Goal: Task Accomplishment & Management: Use online tool/utility

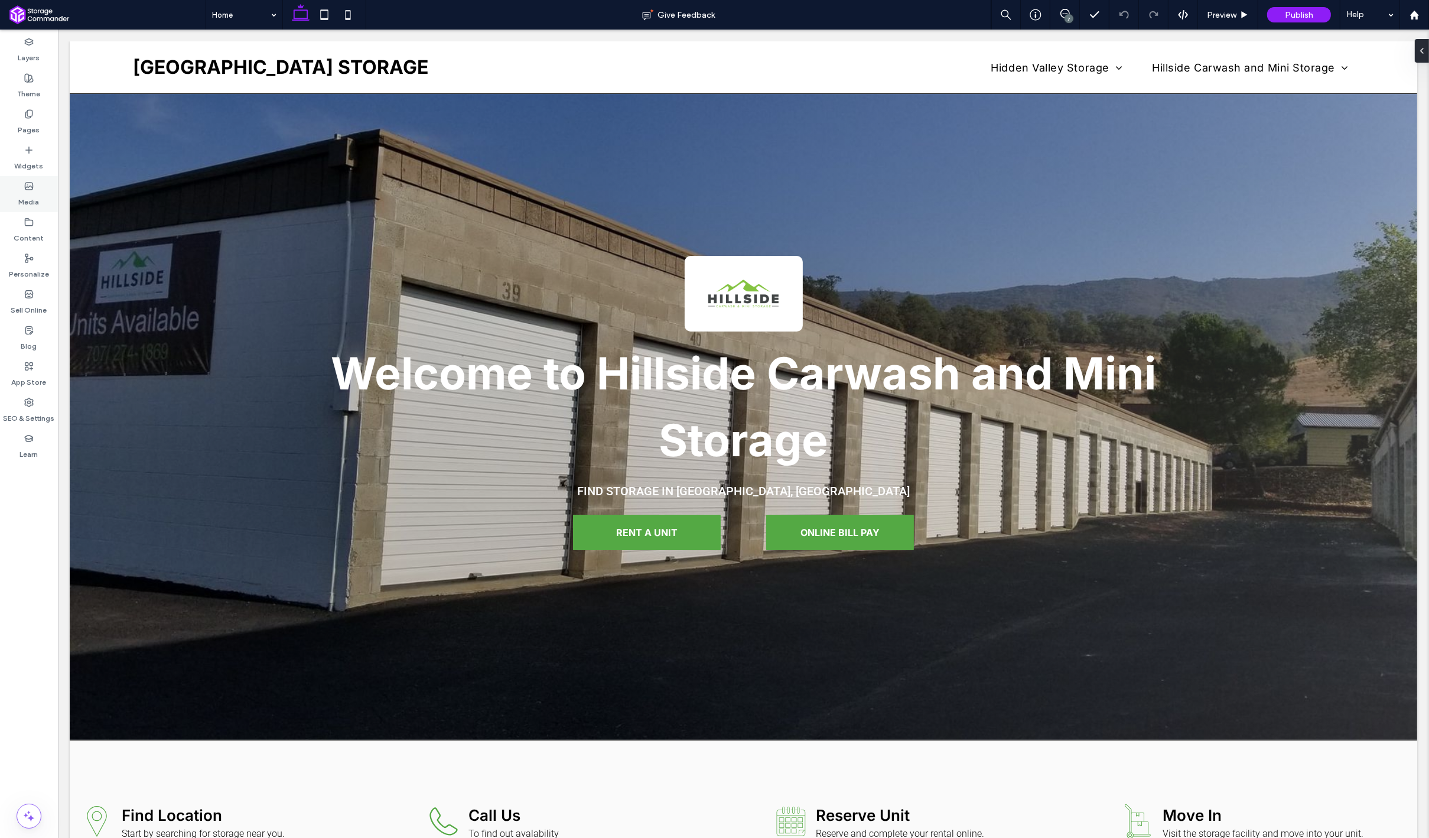
click at [30, 196] on label "Media" at bounding box center [29, 199] width 21 height 17
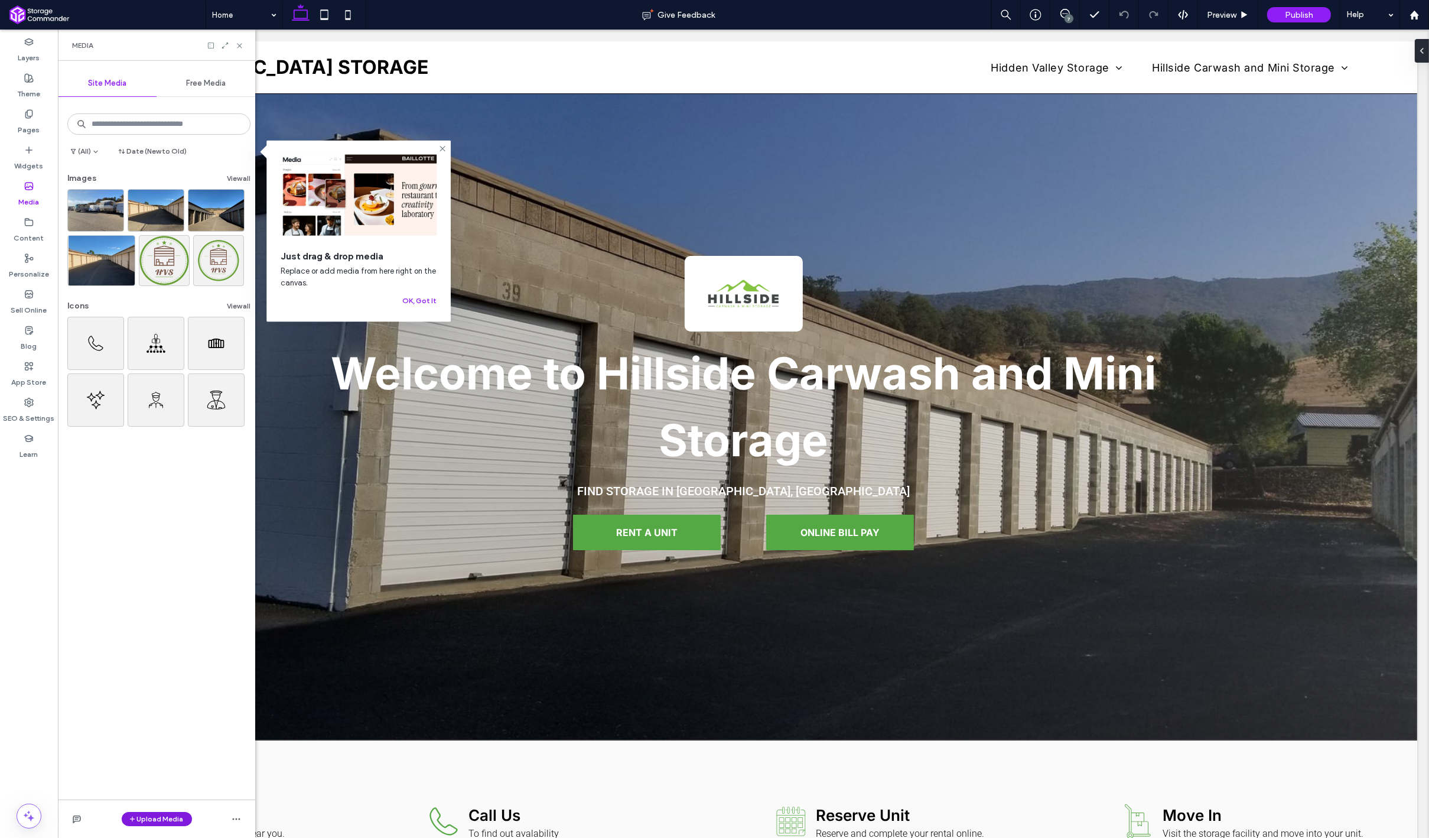
click at [142, 812] on button "Upload Media" at bounding box center [157, 819] width 70 height 14
click at [165, 750] on span "Images" at bounding box center [159, 746] width 25 height 12
click at [223, 44] on icon at bounding box center [225, 45] width 8 height 8
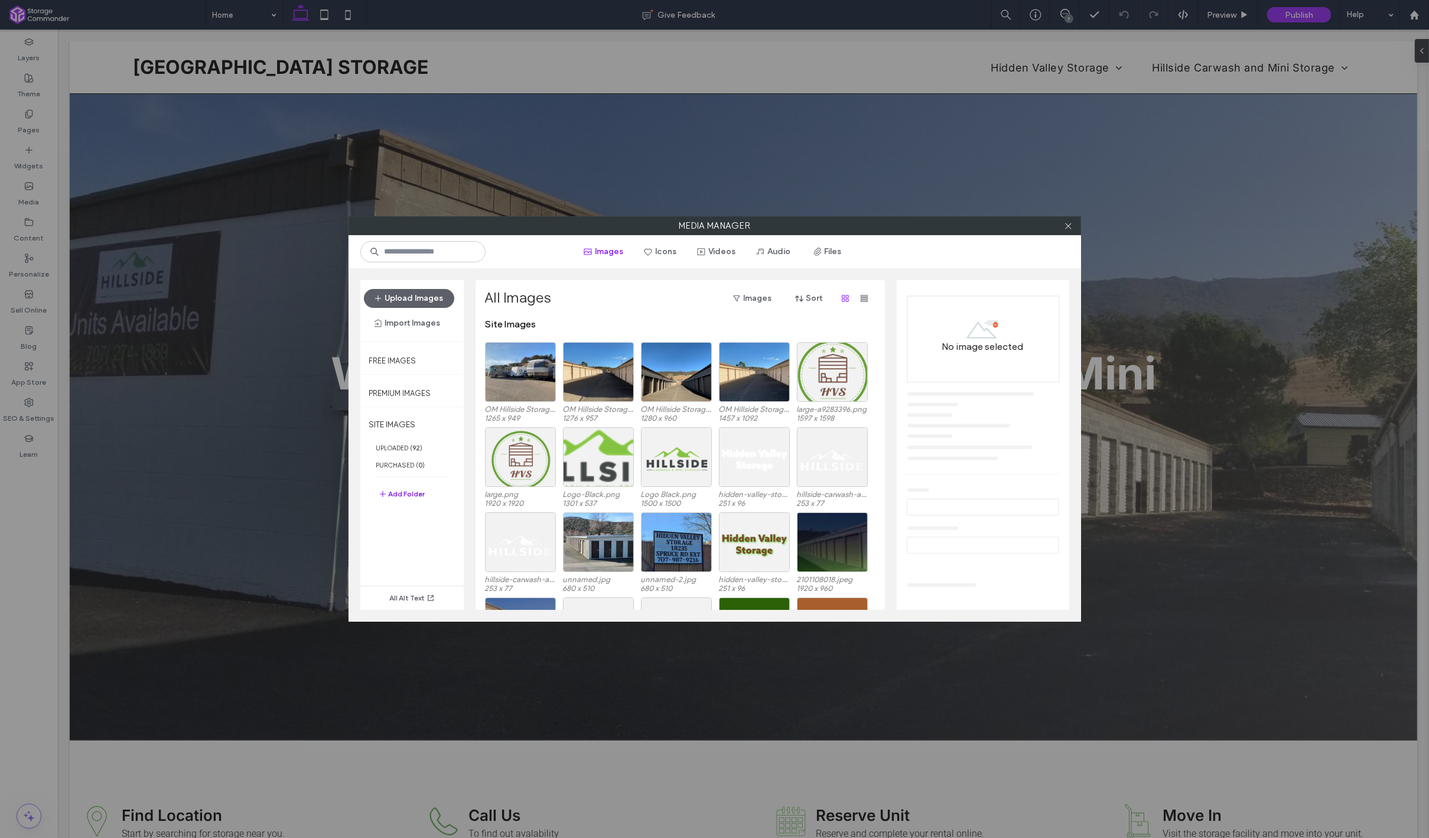
click at [403, 494] on button "Add Folder" at bounding box center [401, 494] width 47 height 14
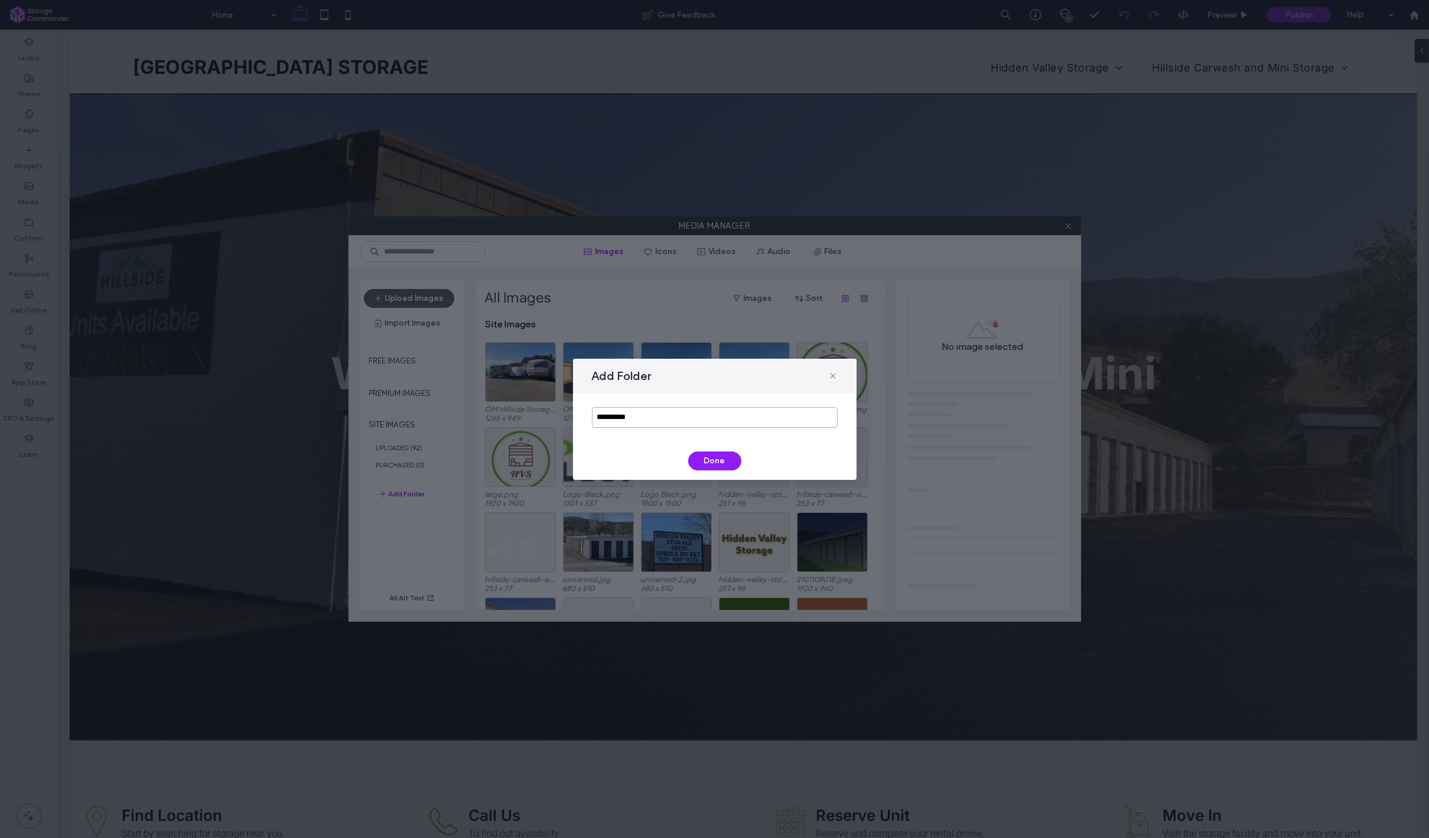
click at [643, 421] on input "**********" at bounding box center [715, 417] width 246 height 21
type input "********"
click at [708, 468] on button "Done" at bounding box center [714, 460] width 53 height 19
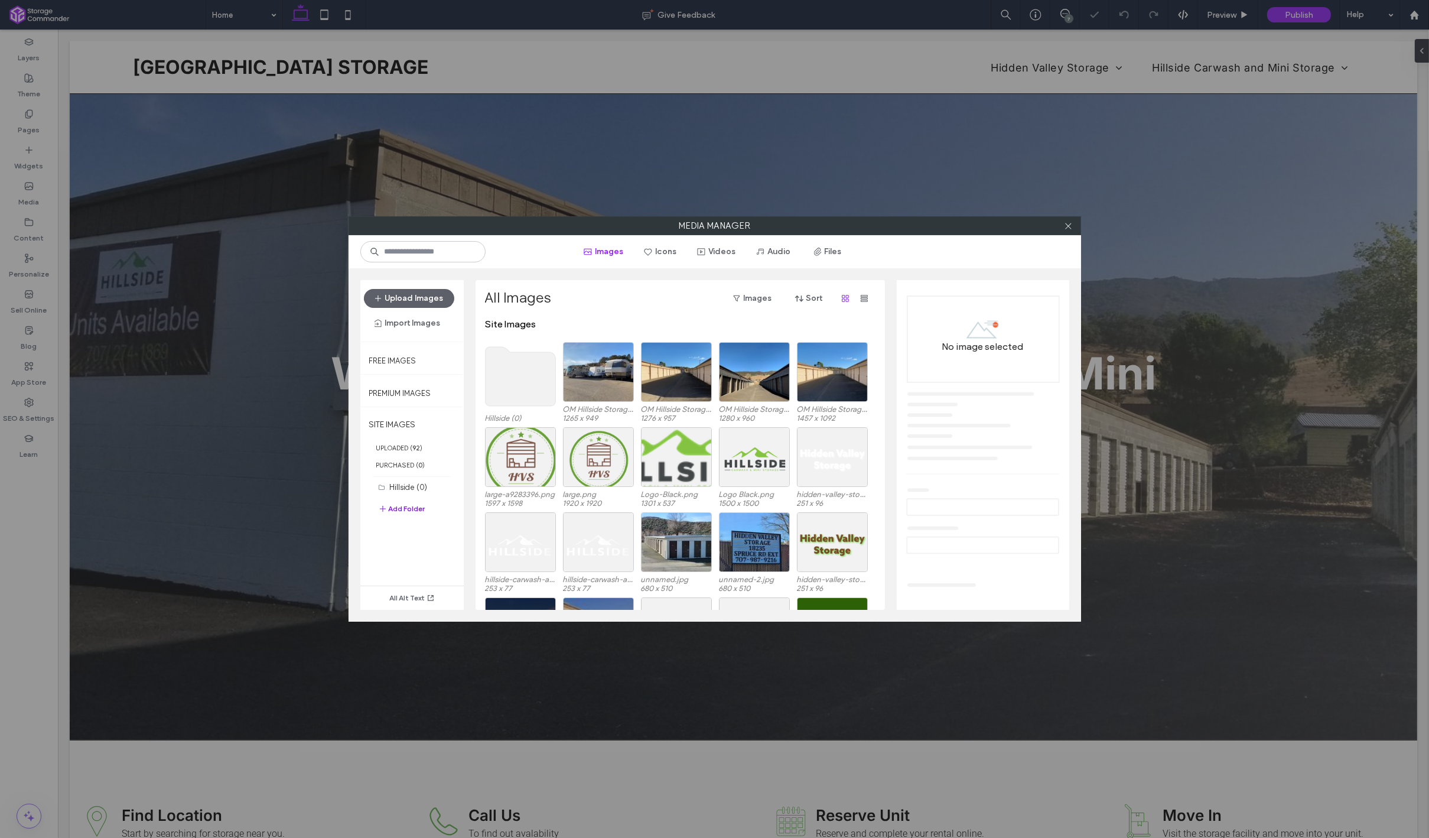
click at [413, 509] on button "Add Folder" at bounding box center [401, 509] width 47 height 14
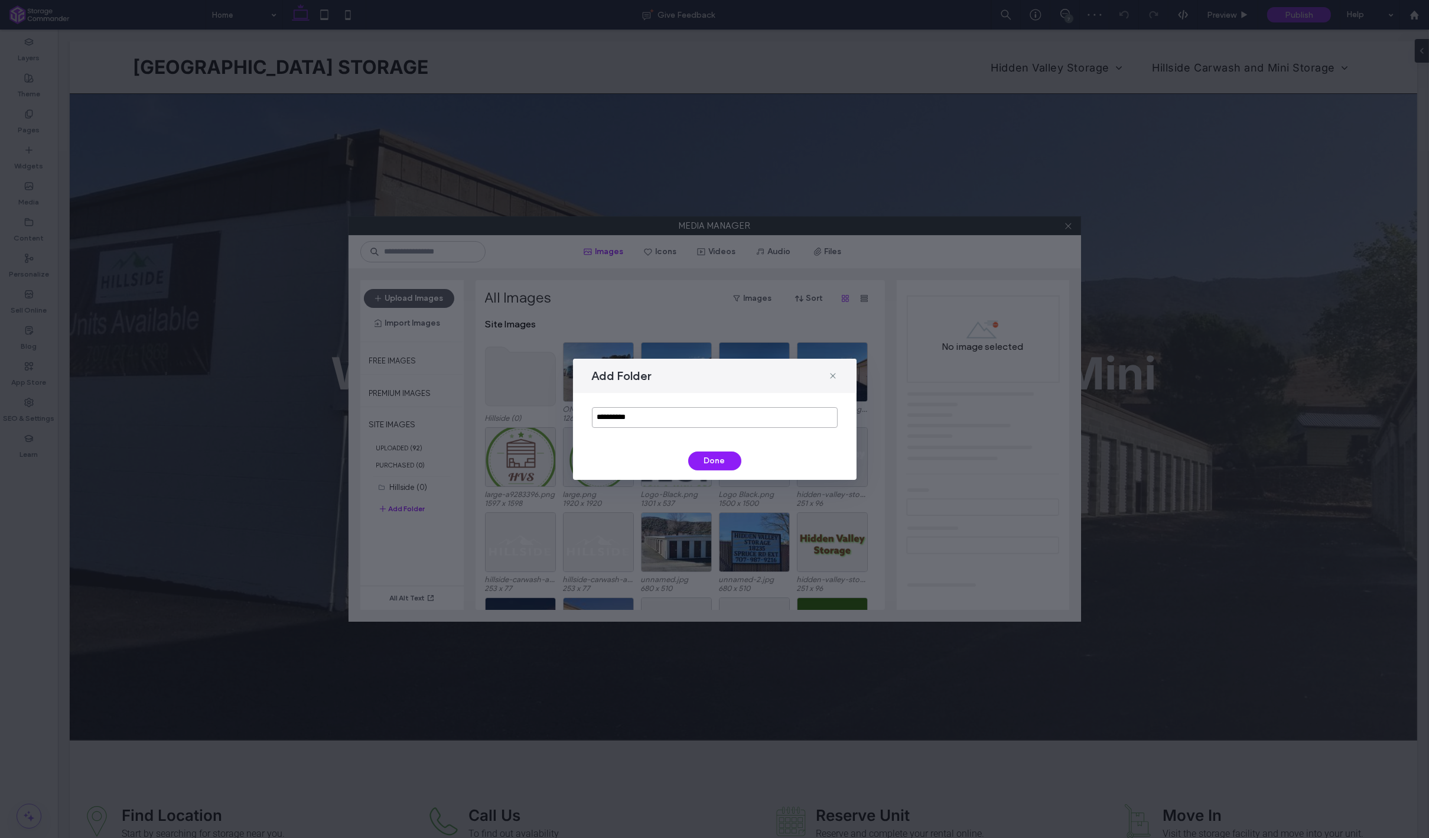
click at [745, 419] on input "**********" at bounding box center [715, 417] width 246 height 21
type input "**********"
click at [730, 461] on button "Done" at bounding box center [714, 460] width 53 height 19
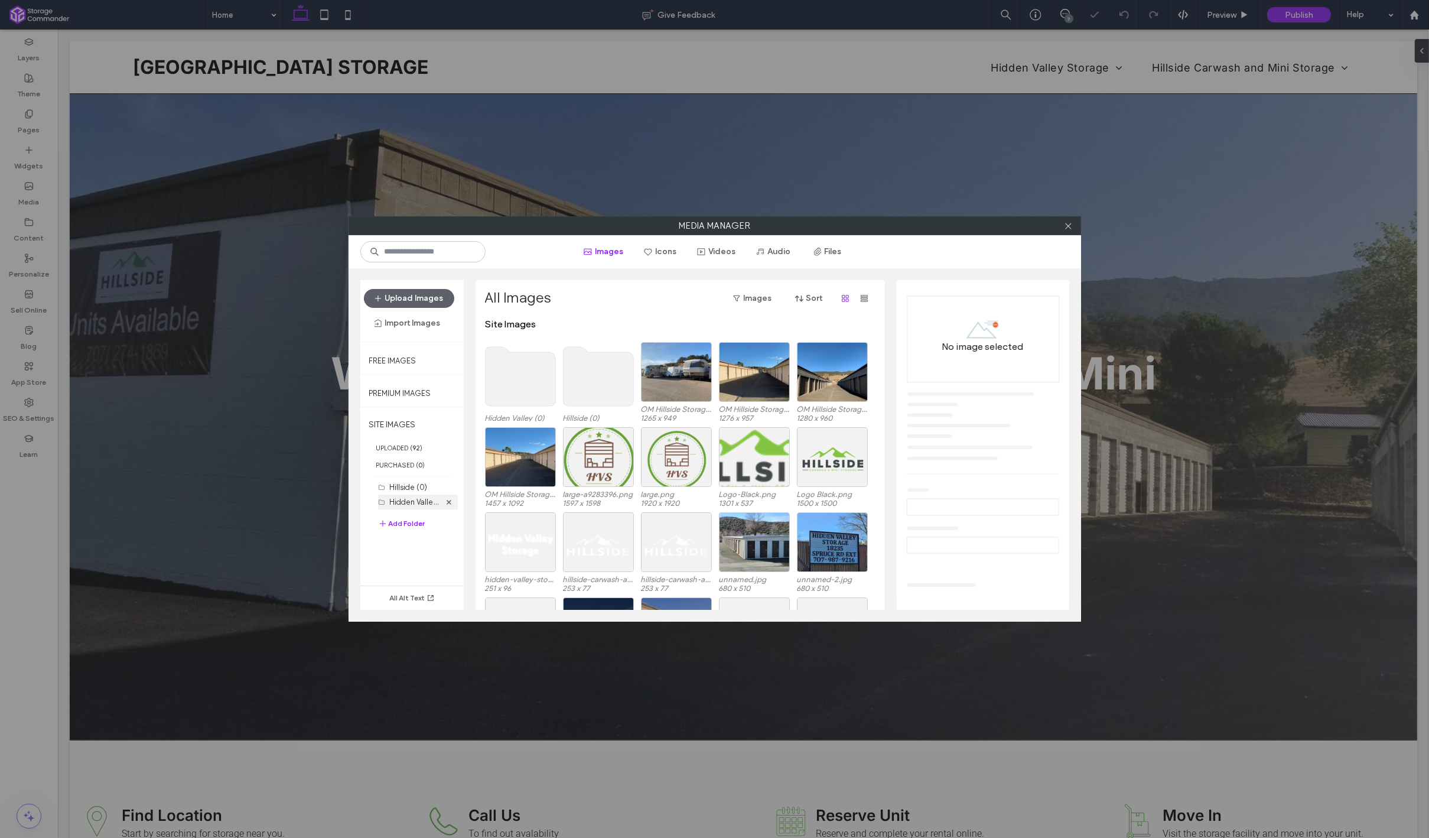
click at [397, 494] on div "Hidden Valley (0)" at bounding box center [415, 501] width 50 height 15
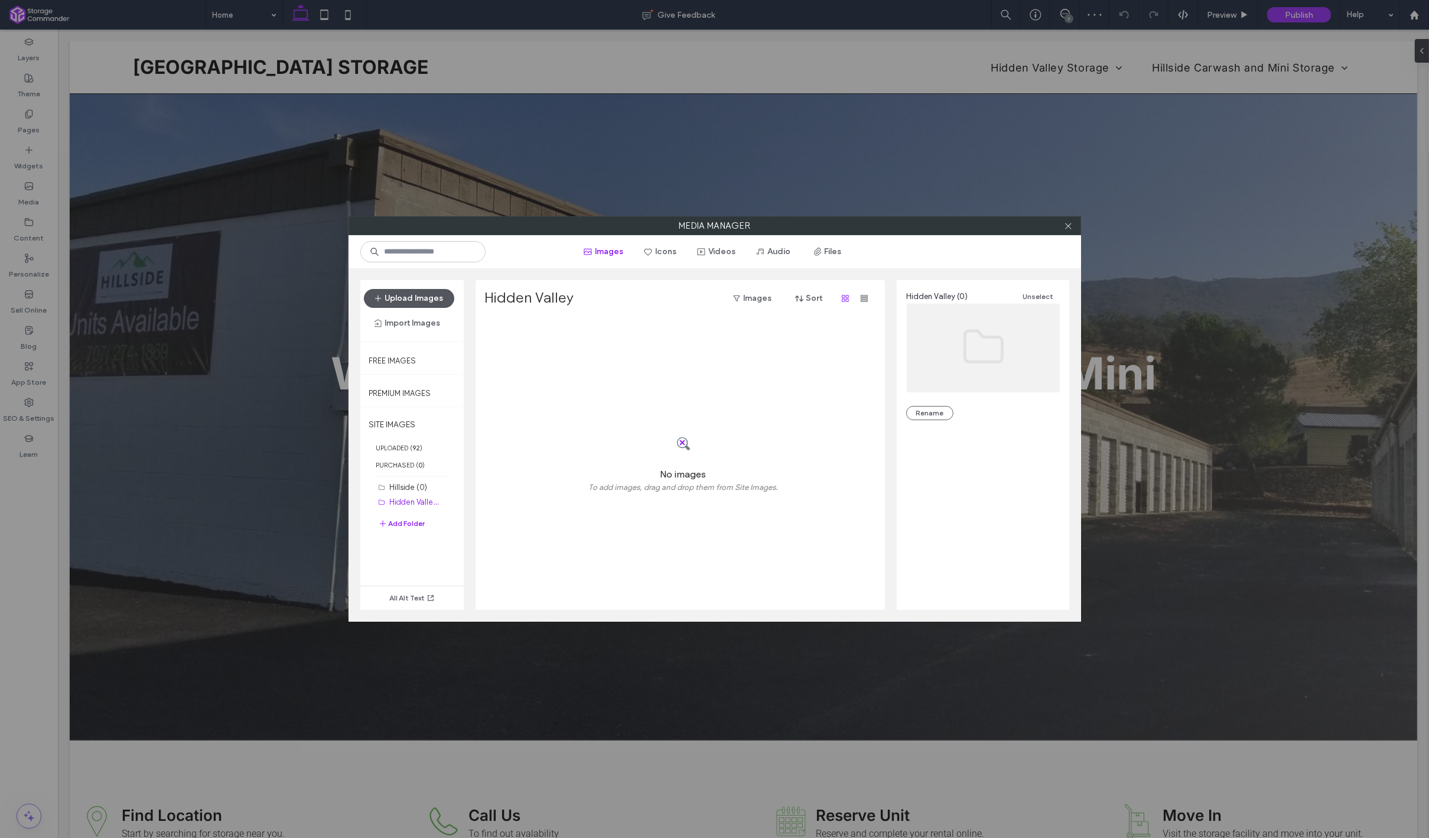
click at [411, 304] on button "Upload Images" at bounding box center [409, 298] width 90 height 19
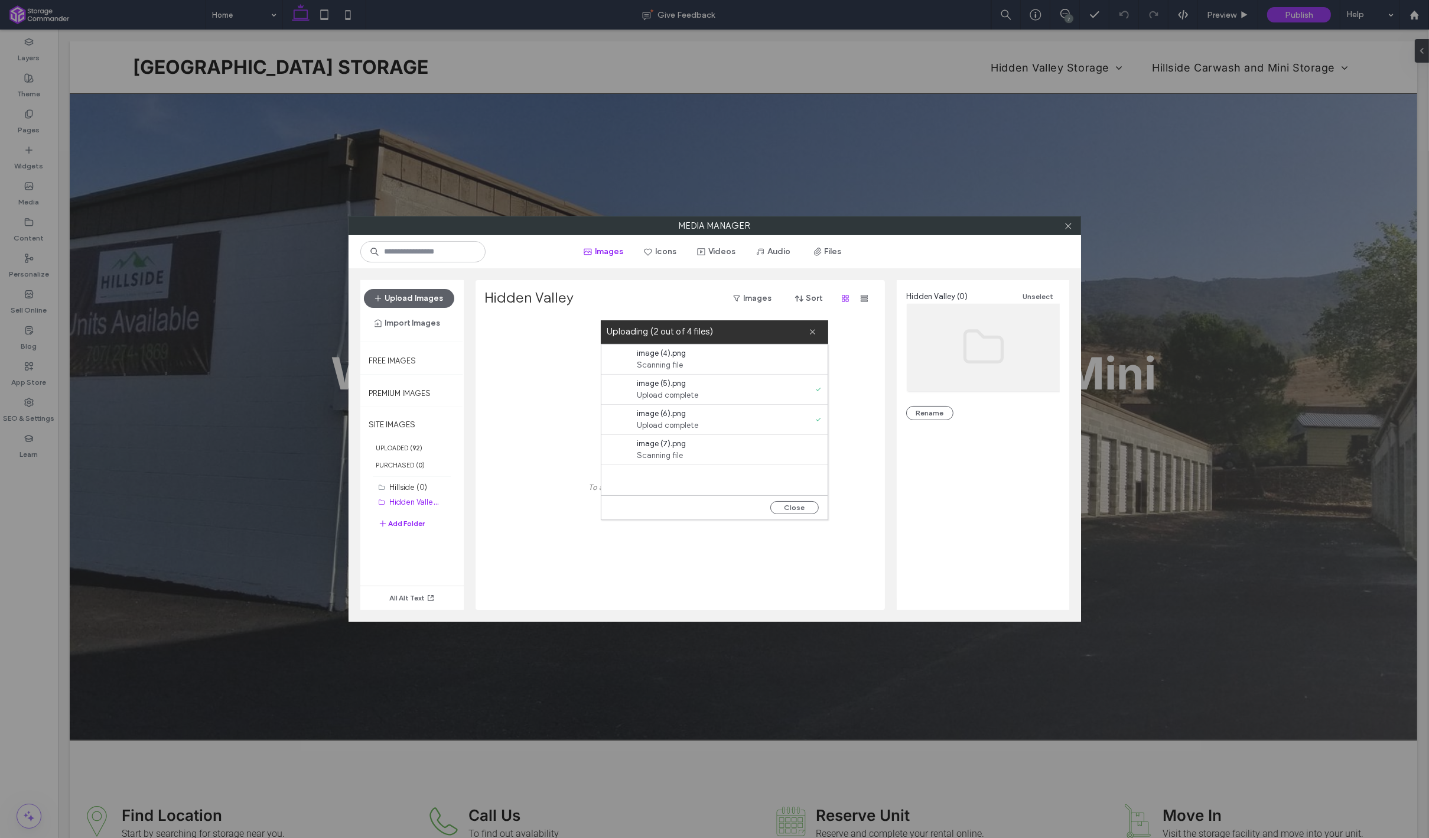
click at [797, 496] on div "Close" at bounding box center [714, 507] width 226 height 24
click at [797, 502] on button "Close" at bounding box center [794, 507] width 48 height 13
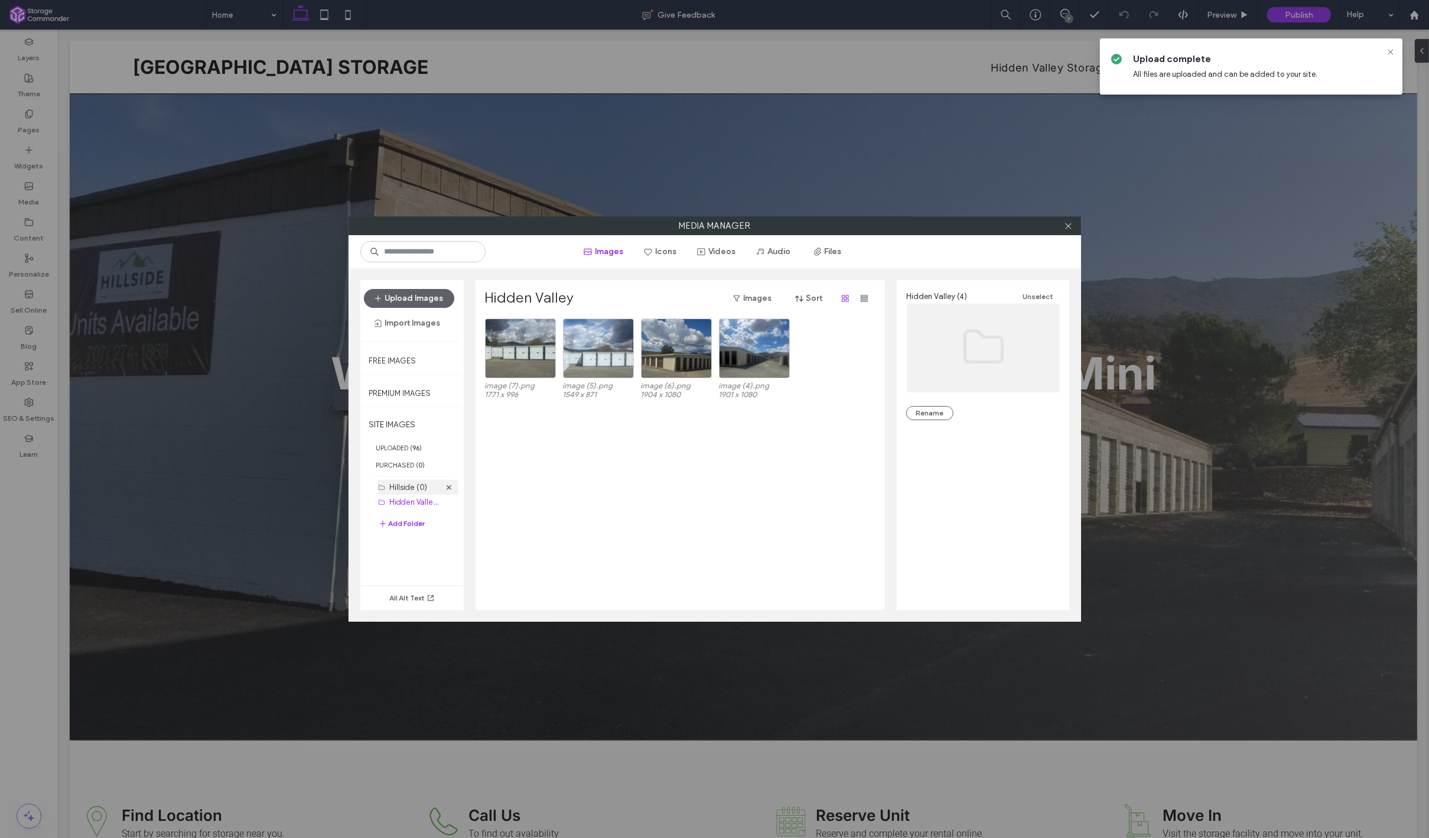
click at [410, 485] on label "Hillside (0)" at bounding box center [409, 487] width 38 height 9
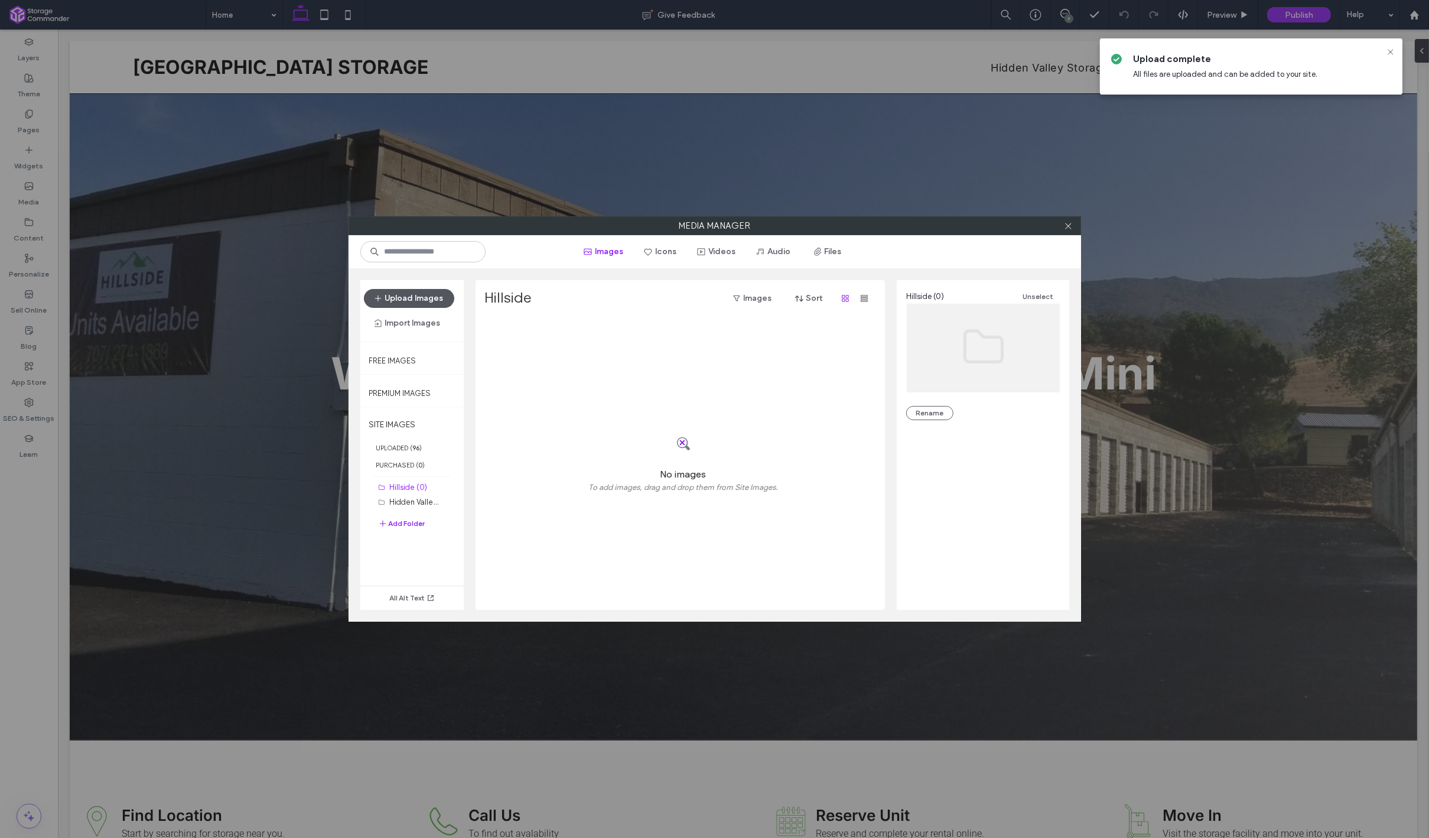
click at [398, 300] on button "Upload Images" at bounding box center [409, 298] width 90 height 19
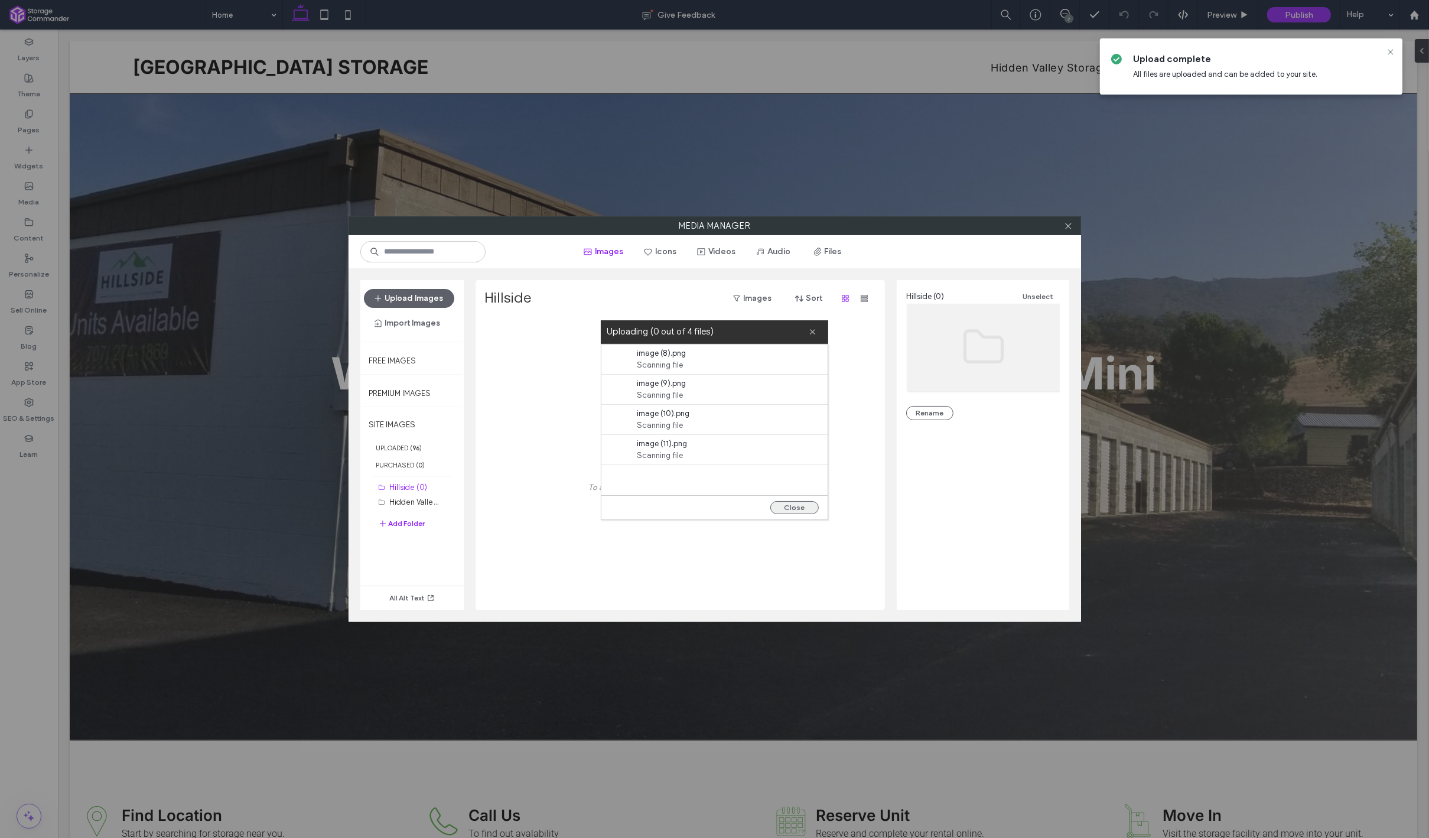
click at [787, 513] on button "Close" at bounding box center [794, 507] width 48 height 13
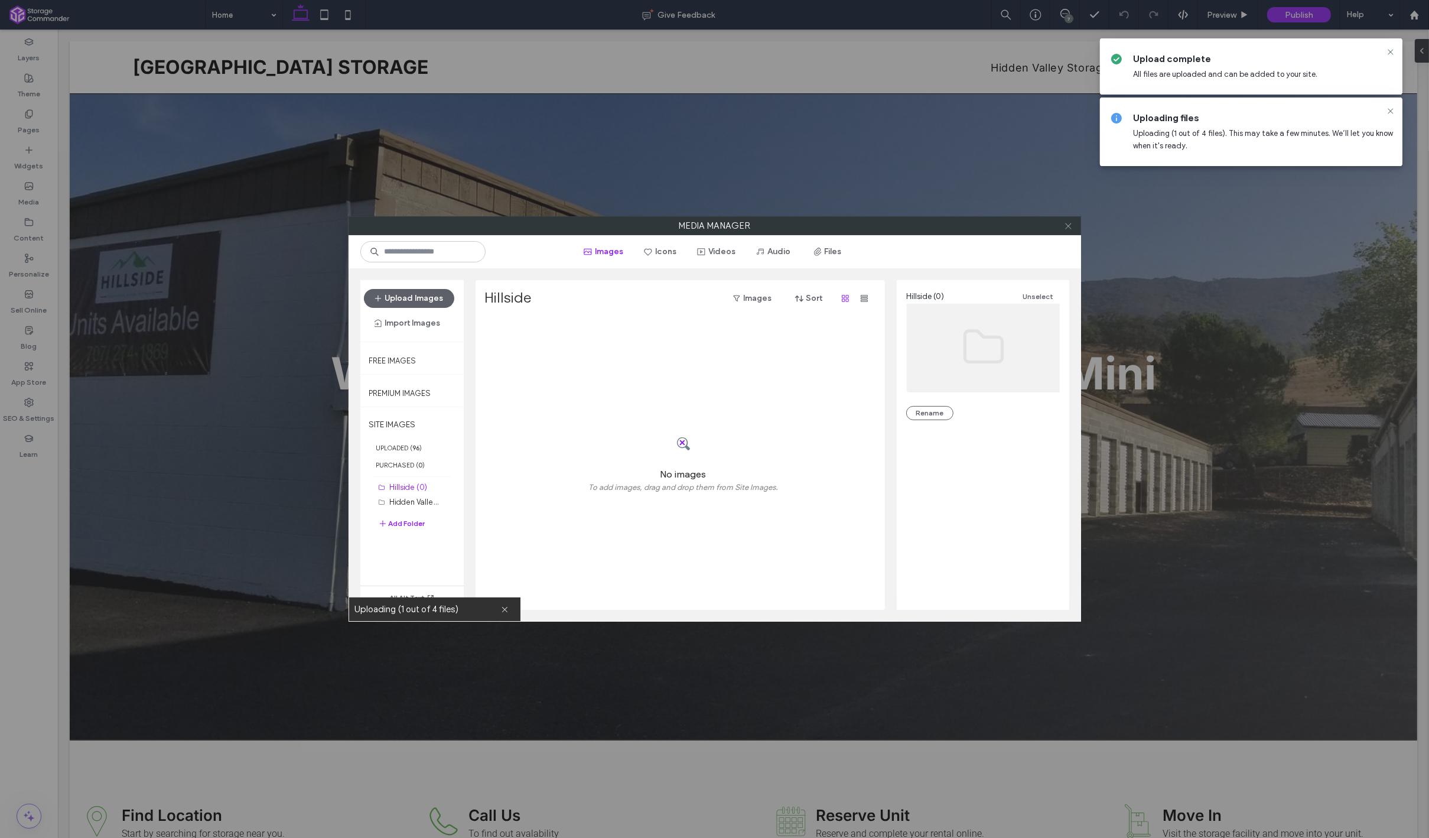
click at [1069, 233] on span at bounding box center [1068, 226] width 9 height 18
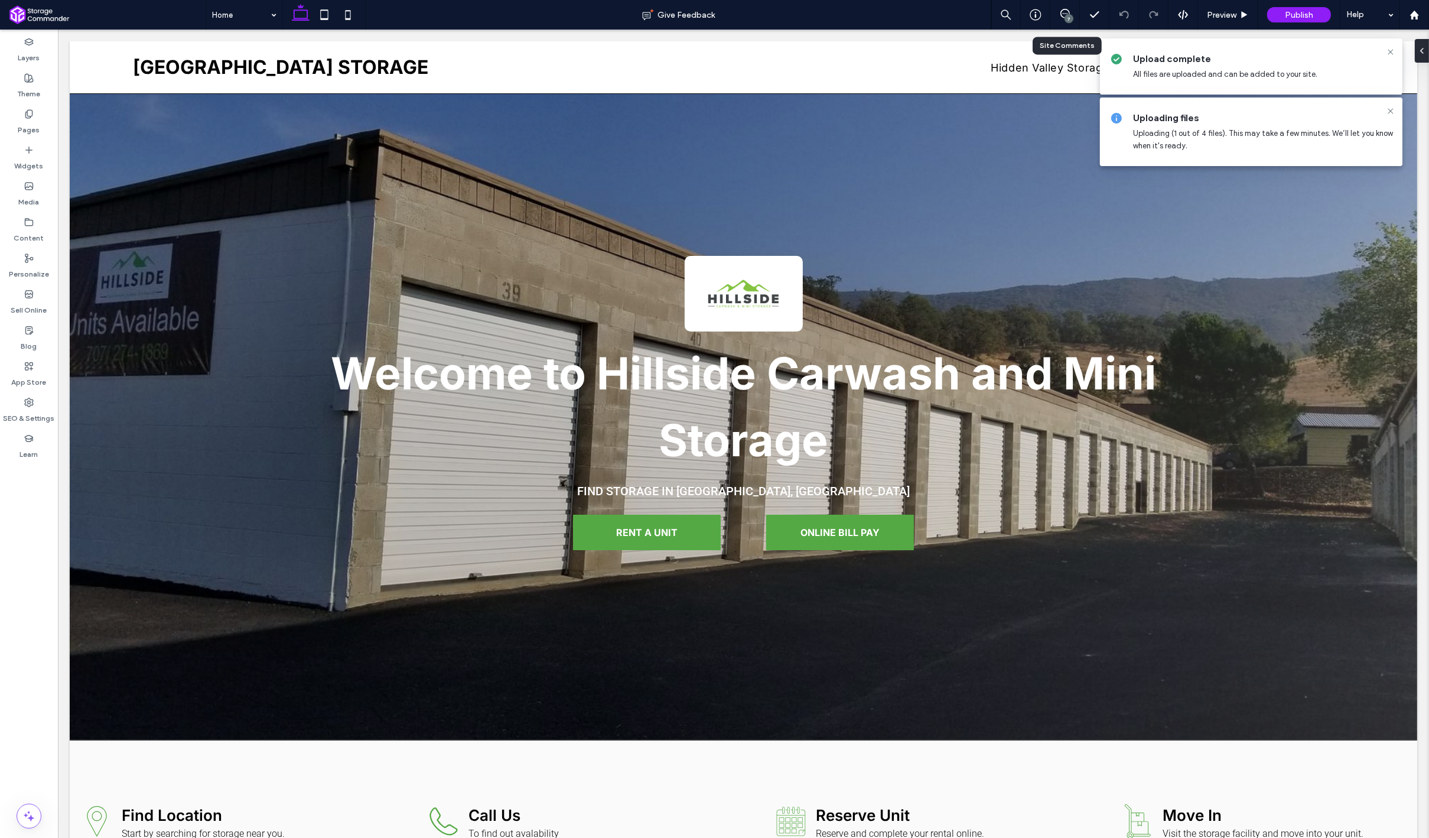
click at [1070, 26] on div "7" at bounding box center [1065, 15] width 30 height 30
click at [1392, 112] on use at bounding box center [1390, 110] width 5 height 5
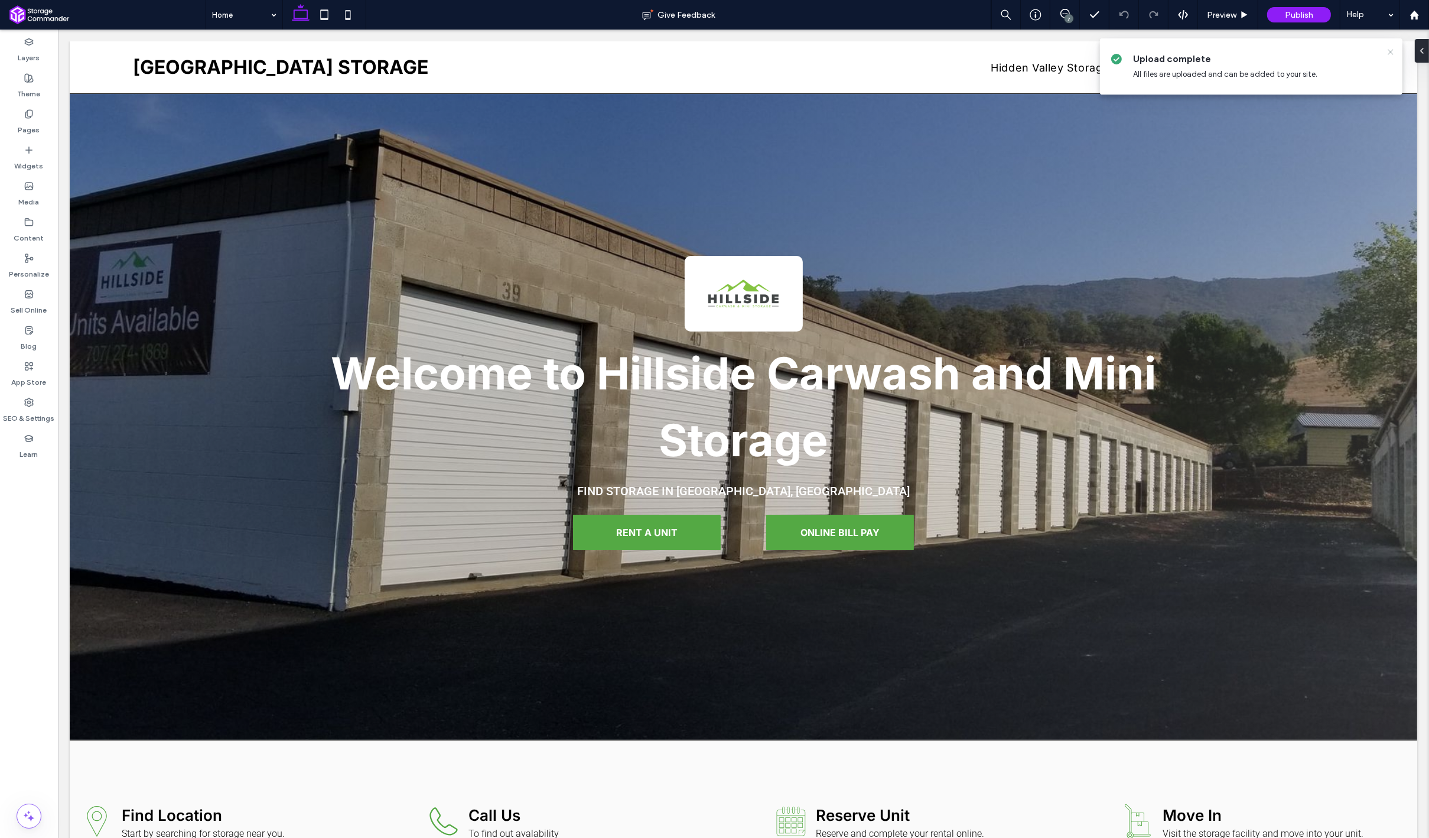
click at [1391, 54] on icon at bounding box center [1390, 51] width 9 height 9
click at [1070, 14] on div "7" at bounding box center [1069, 18] width 9 height 9
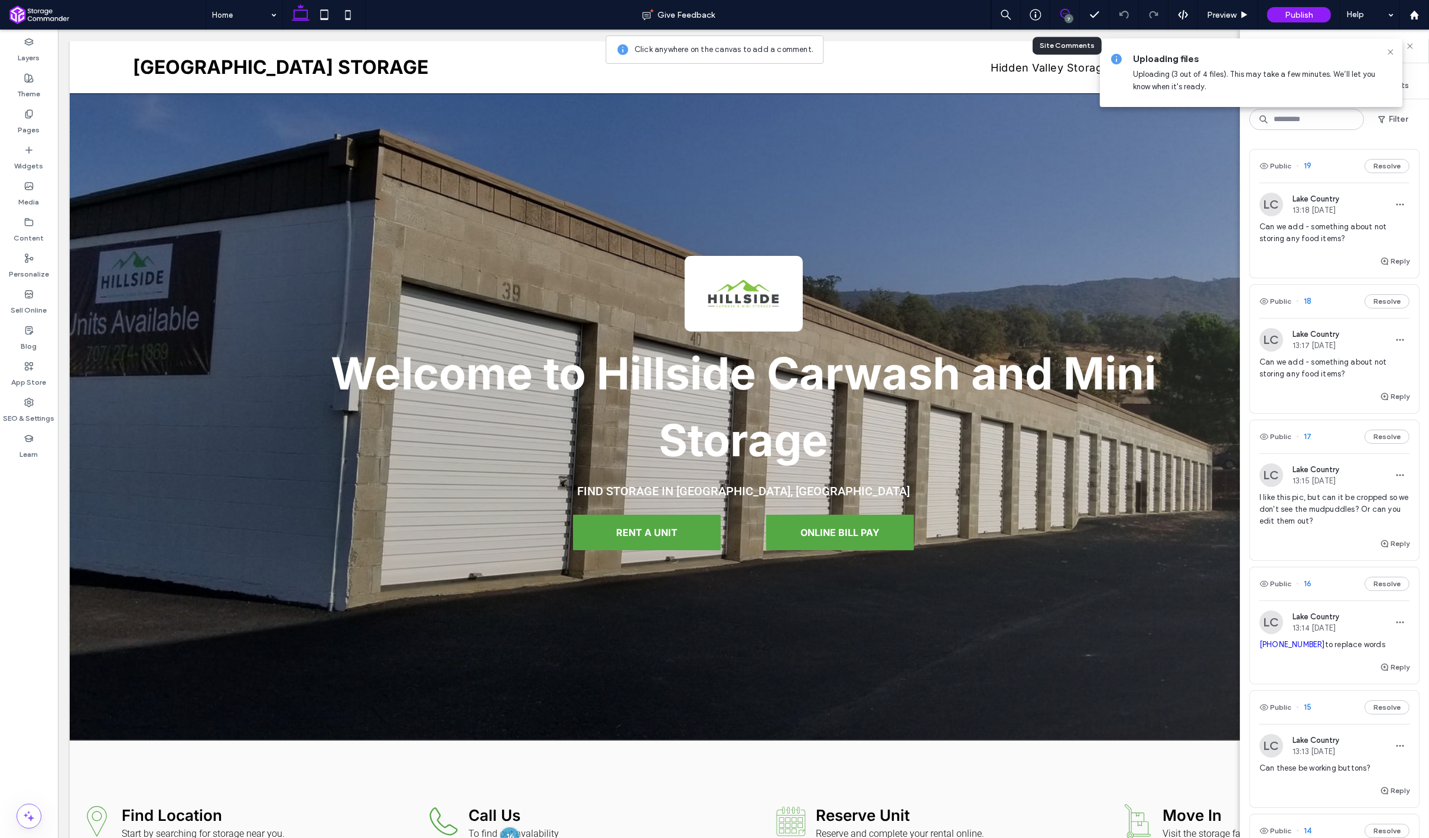
click at [1310, 538] on div "Reply" at bounding box center [1334, 548] width 169 height 24
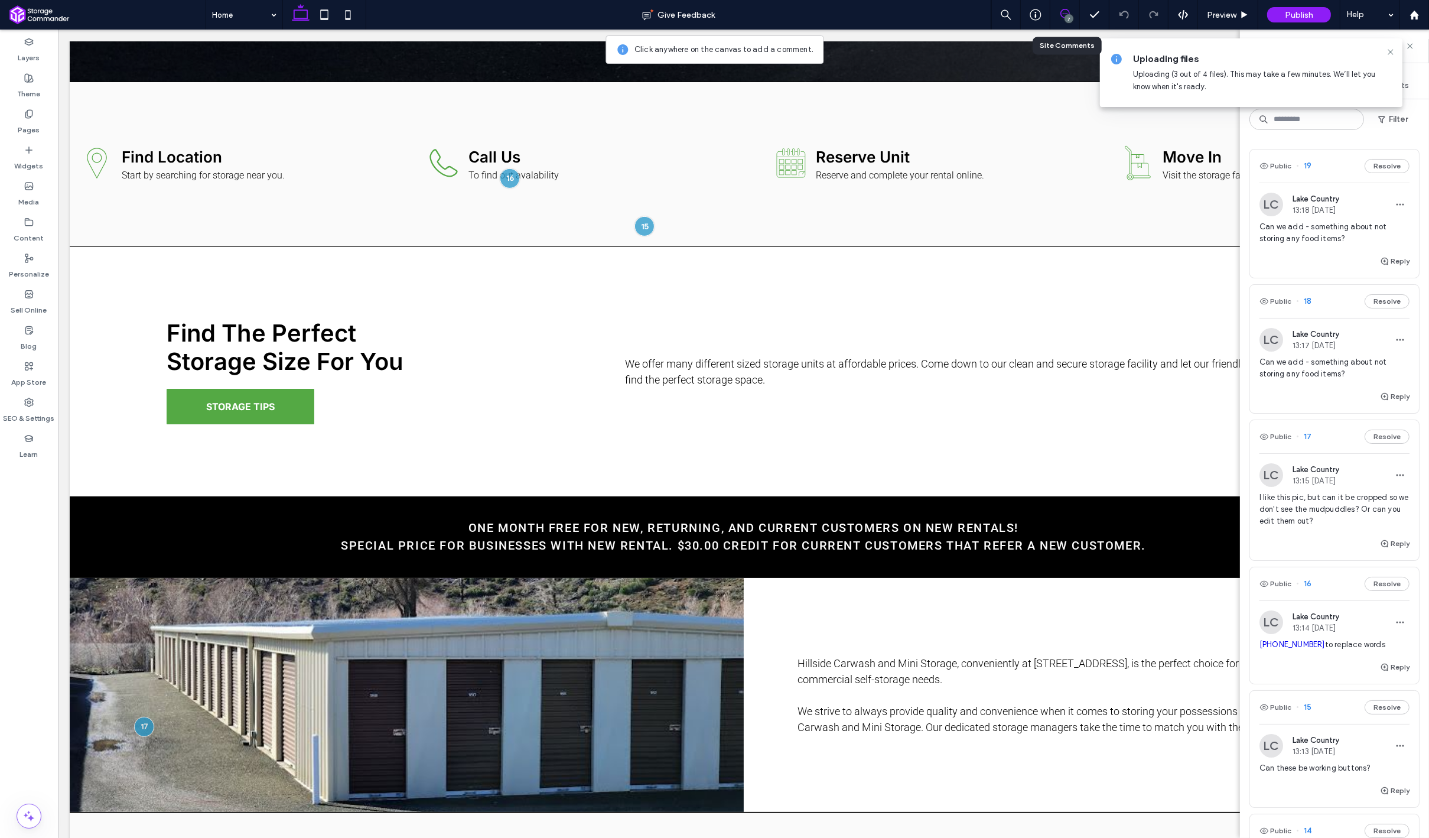
scroll to position [889, 0]
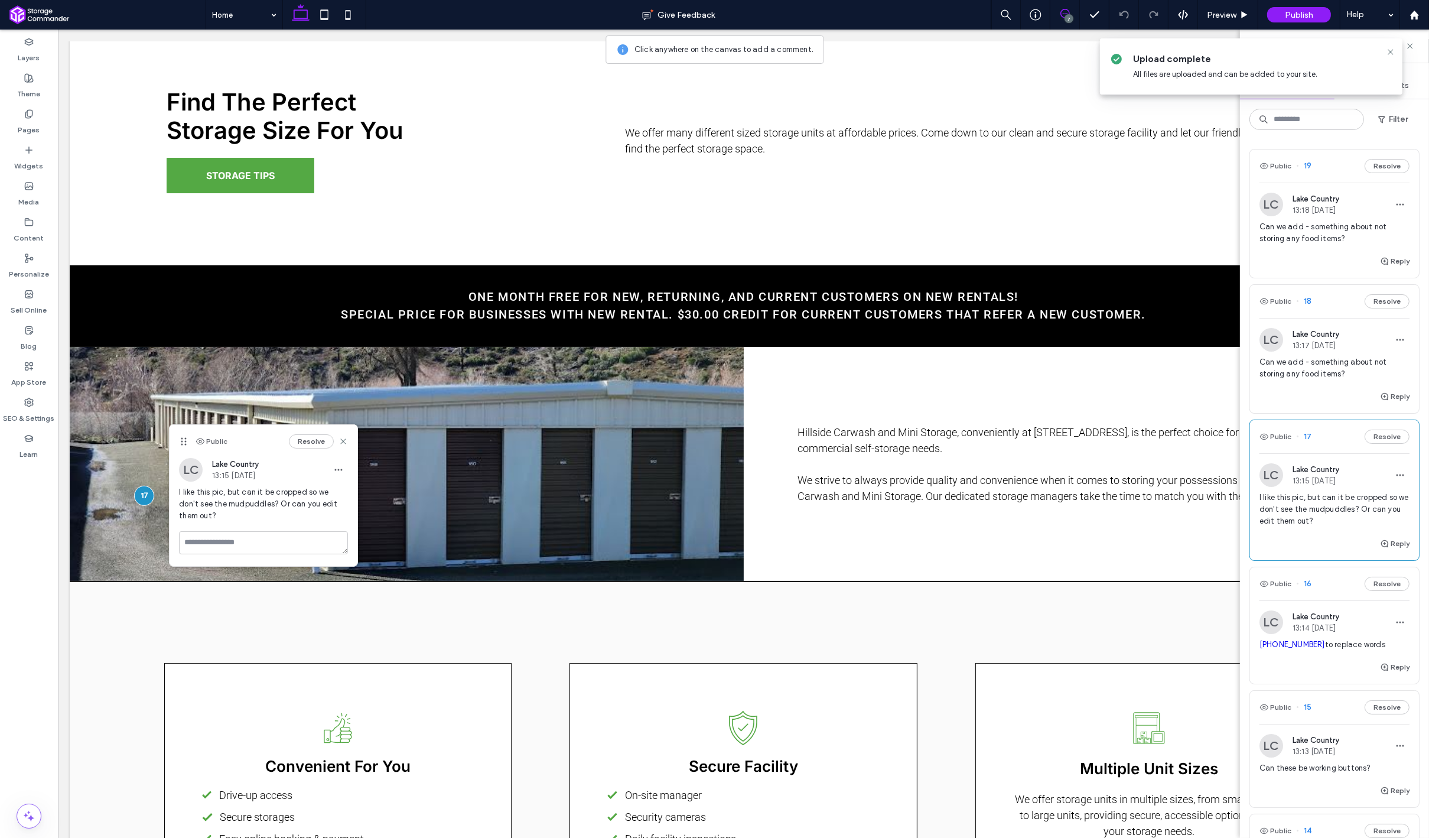
click at [1065, 18] on div "7" at bounding box center [1069, 18] width 9 height 9
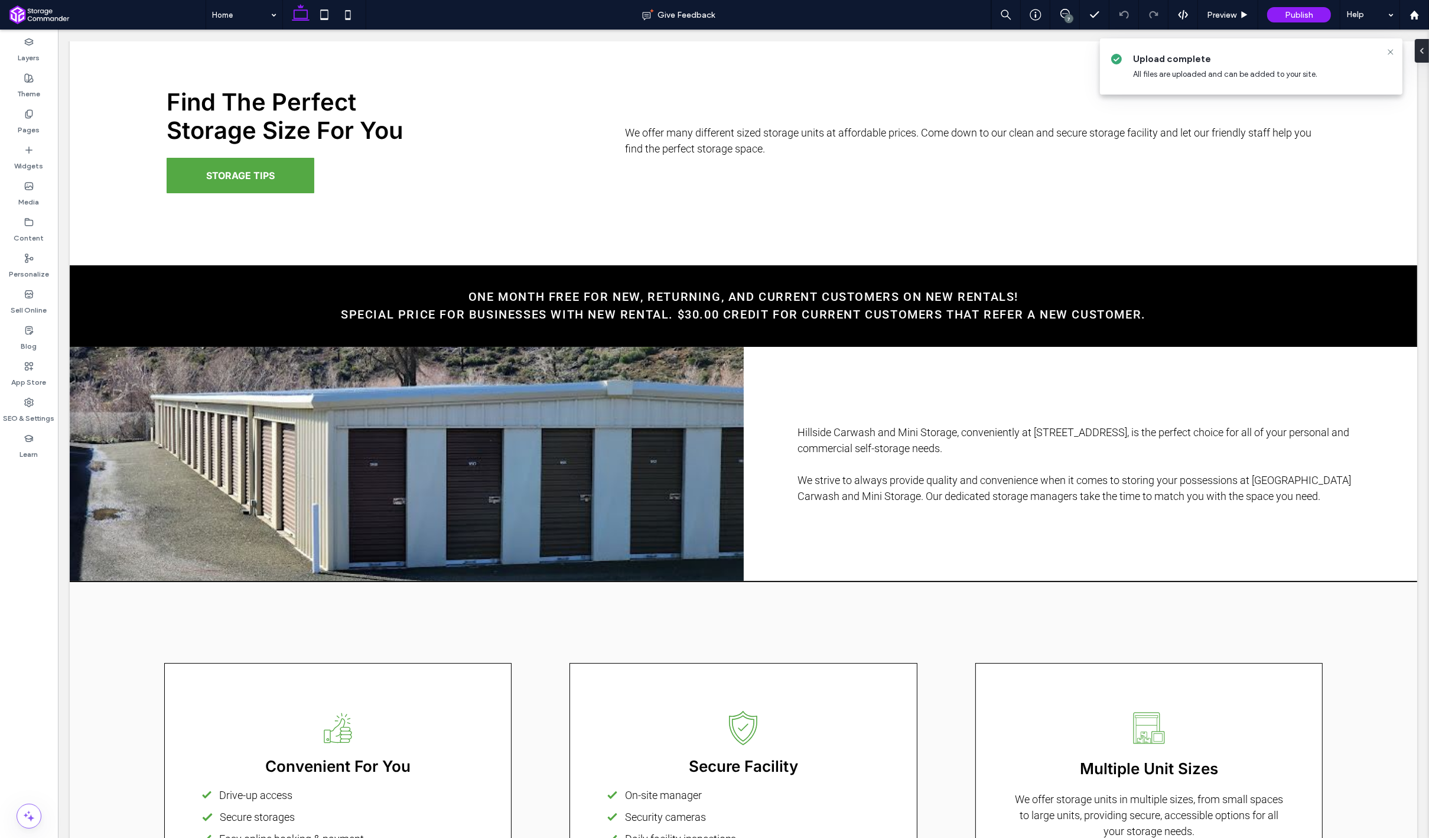
click at [612, 418] on div at bounding box center [406, 464] width 674 height 234
click at [570, 386] on div at bounding box center [406, 464] width 674 height 234
click at [539, 463] on div at bounding box center [406, 464] width 674 height 234
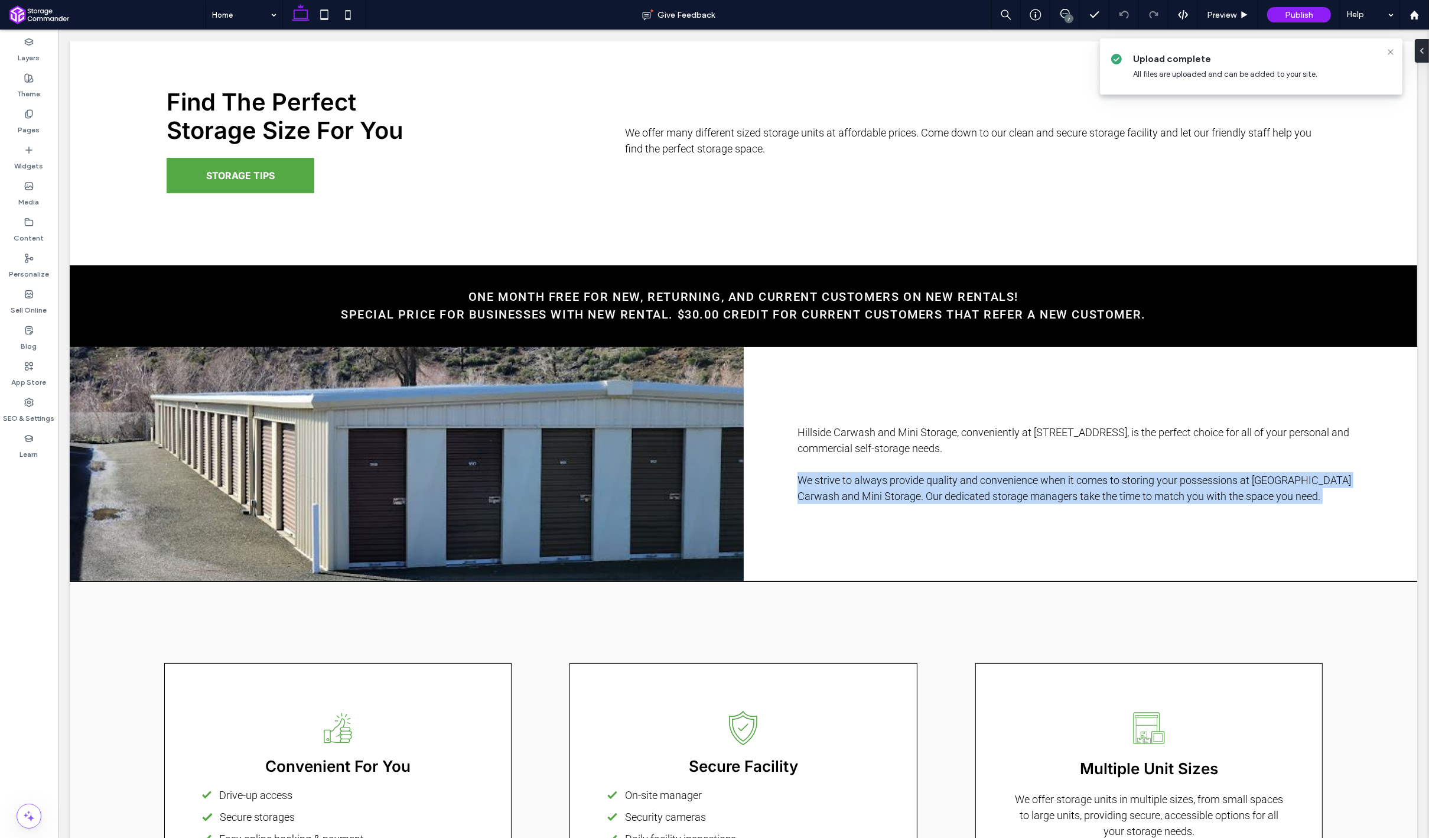
click at [539, 463] on div at bounding box center [406, 464] width 674 height 234
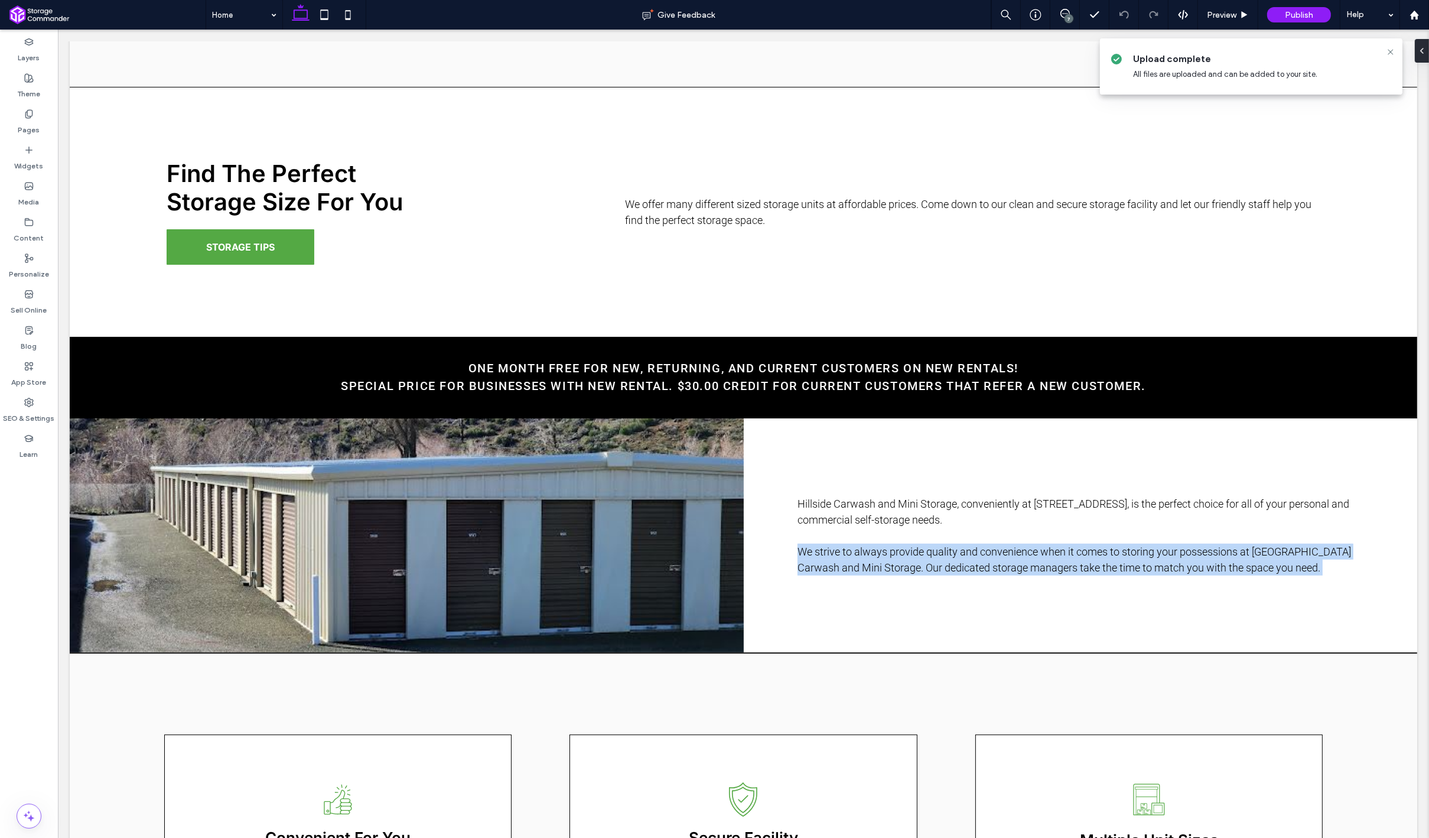
scroll to position [833, 0]
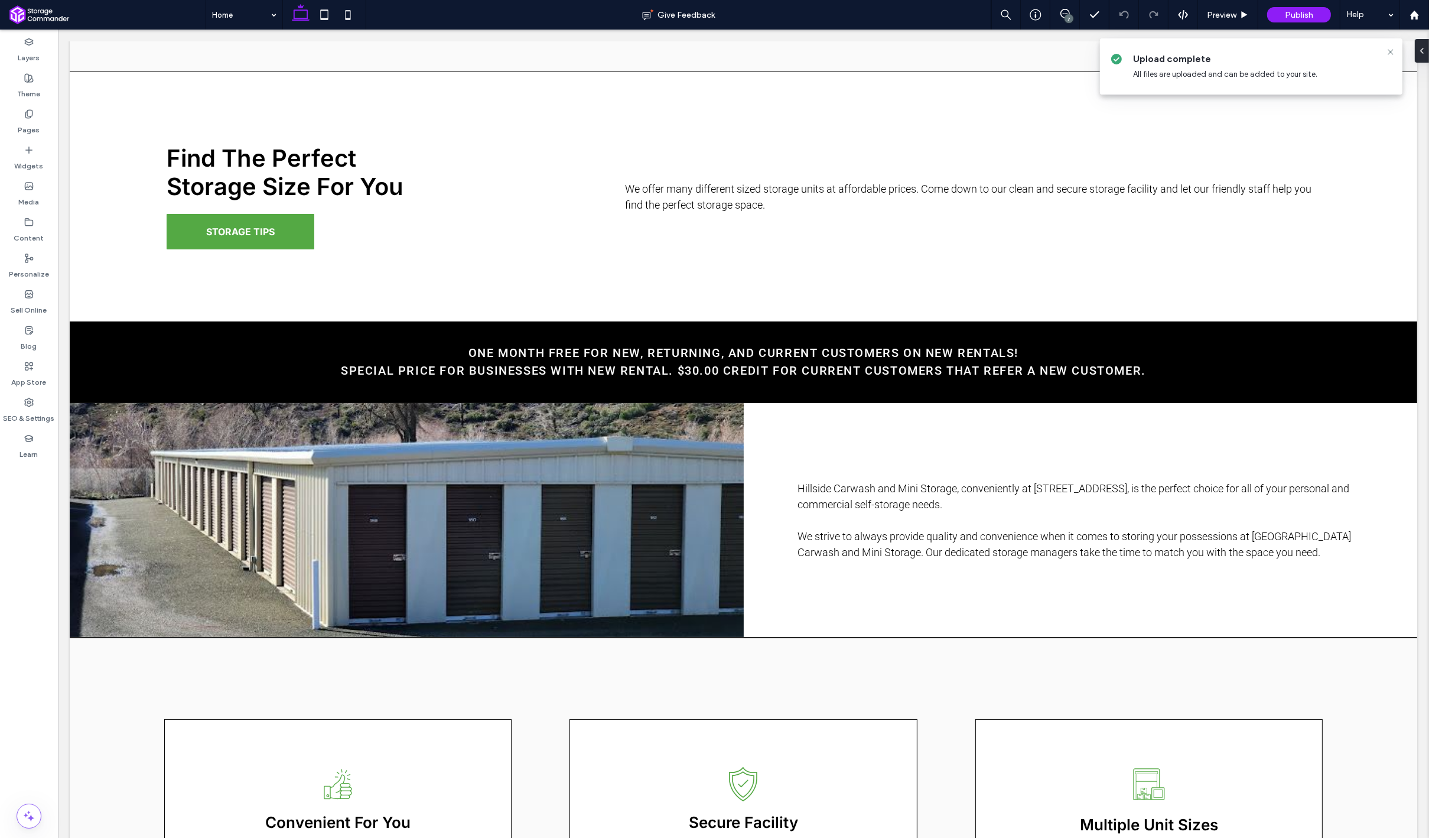
click at [377, 124] on div "Find The Perfect Storage Size For You STORAGE TIPS We offer many different size…" at bounding box center [695, 196] width 1253 height 249
click at [175, 373] on p "Special Price for Businesses with New Rental. $30.00 Credit for Current Custome…" at bounding box center [743, 371] width 1140 height 18
click at [243, 500] on div at bounding box center [406, 520] width 674 height 234
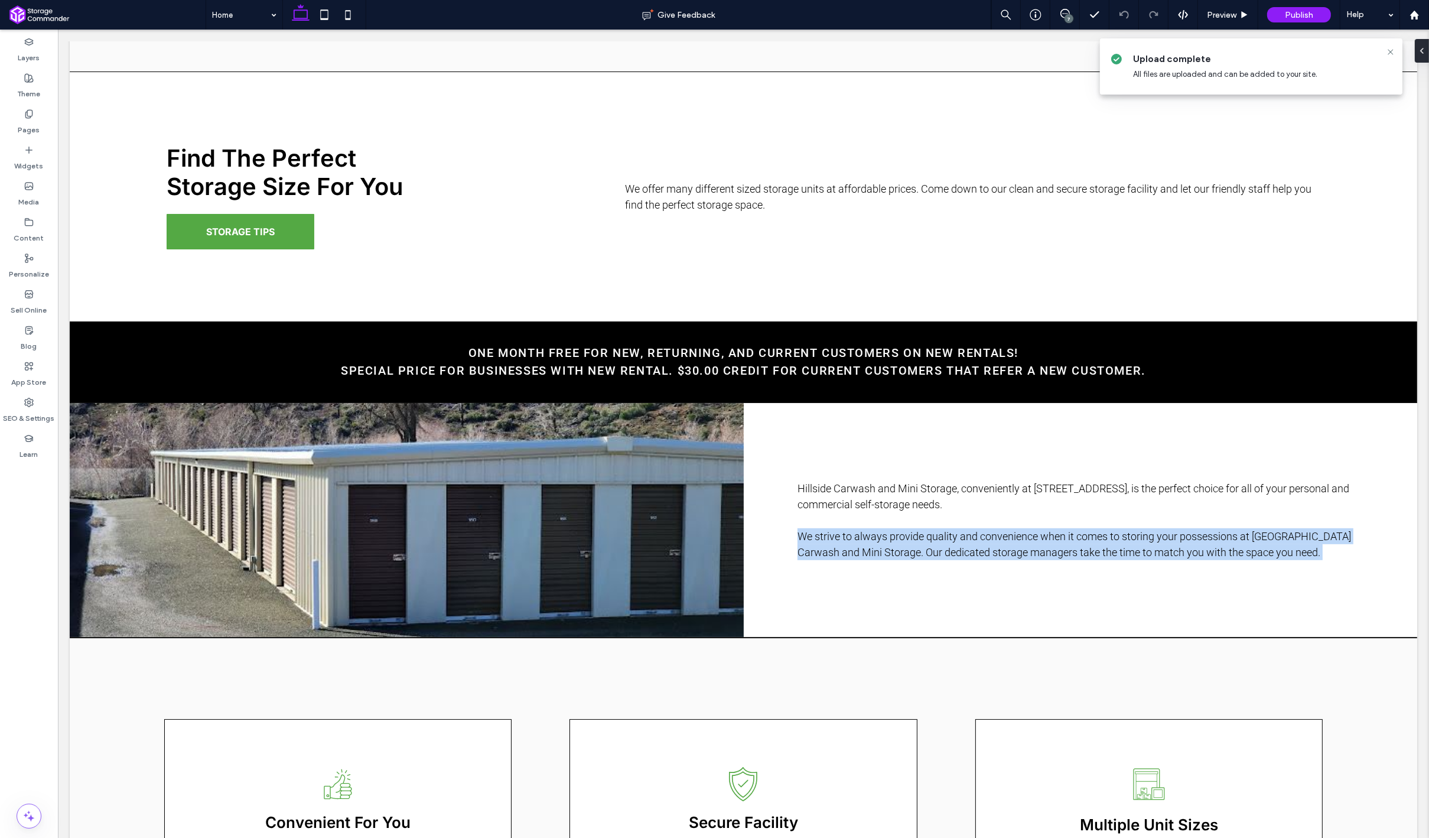
click at [243, 500] on div at bounding box center [406, 520] width 674 height 234
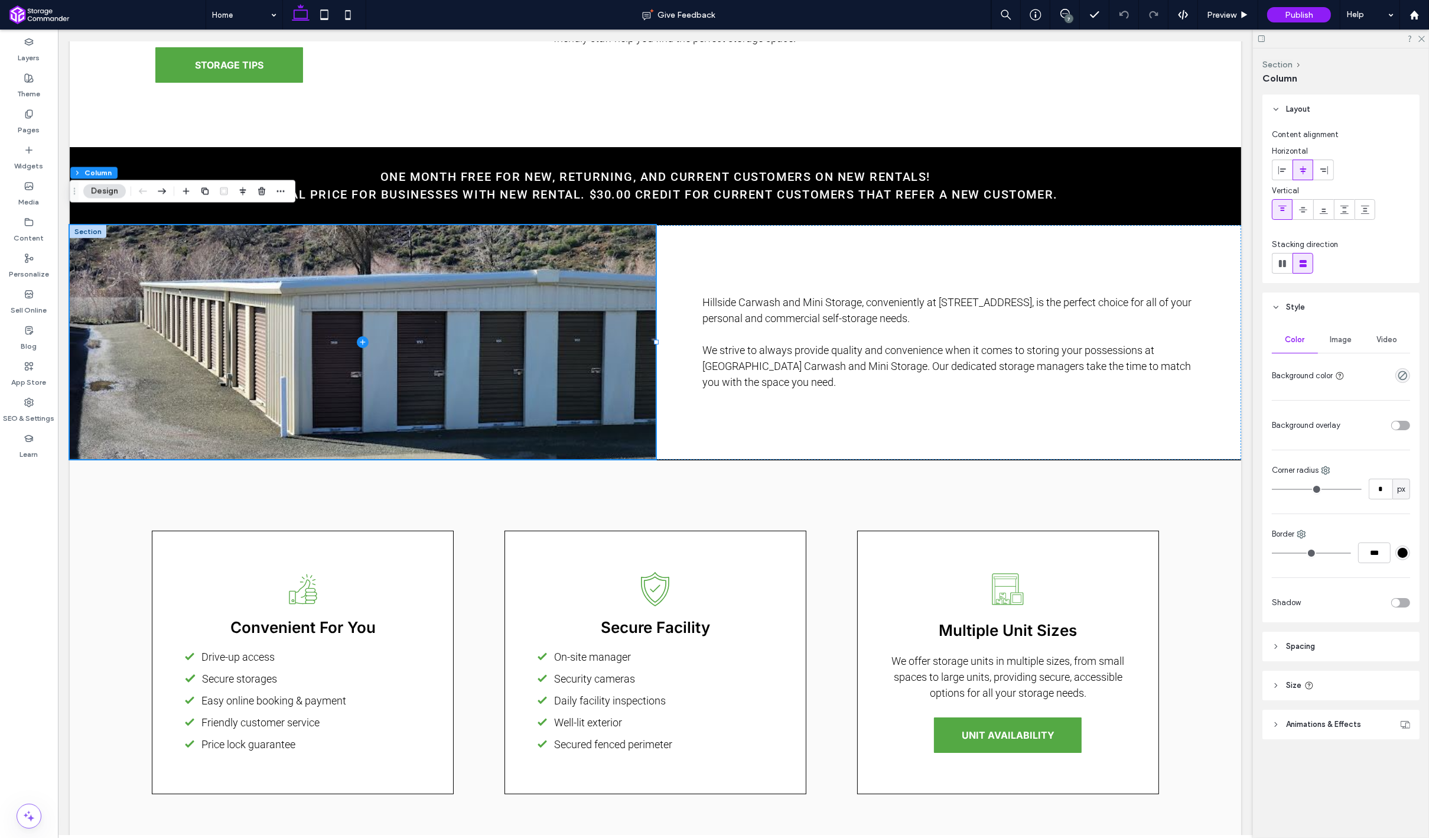
click at [1342, 341] on span "Image" at bounding box center [1341, 339] width 22 height 9
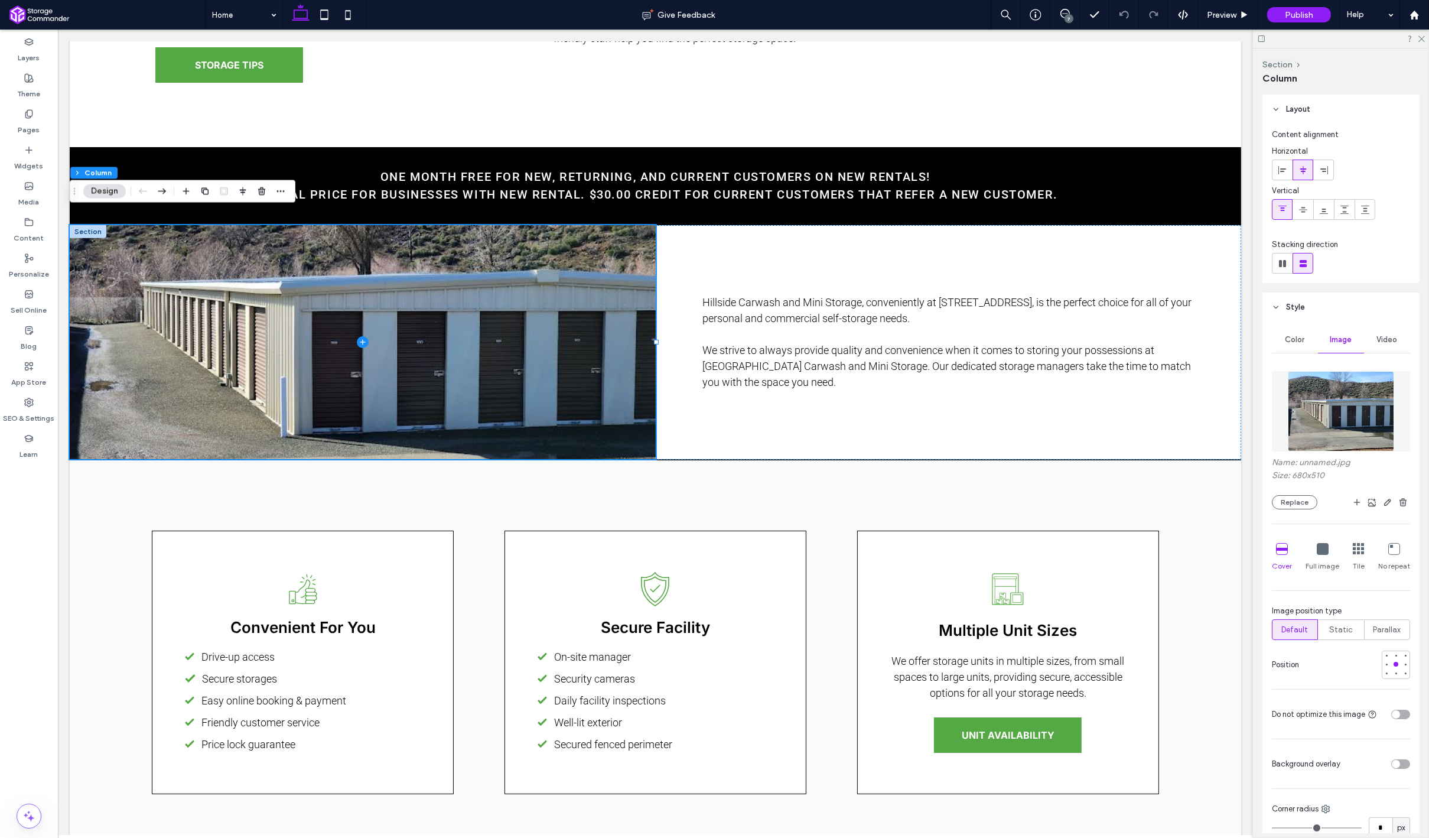
click at [1331, 402] on img at bounding box center [1341, 411] width 107 height 80
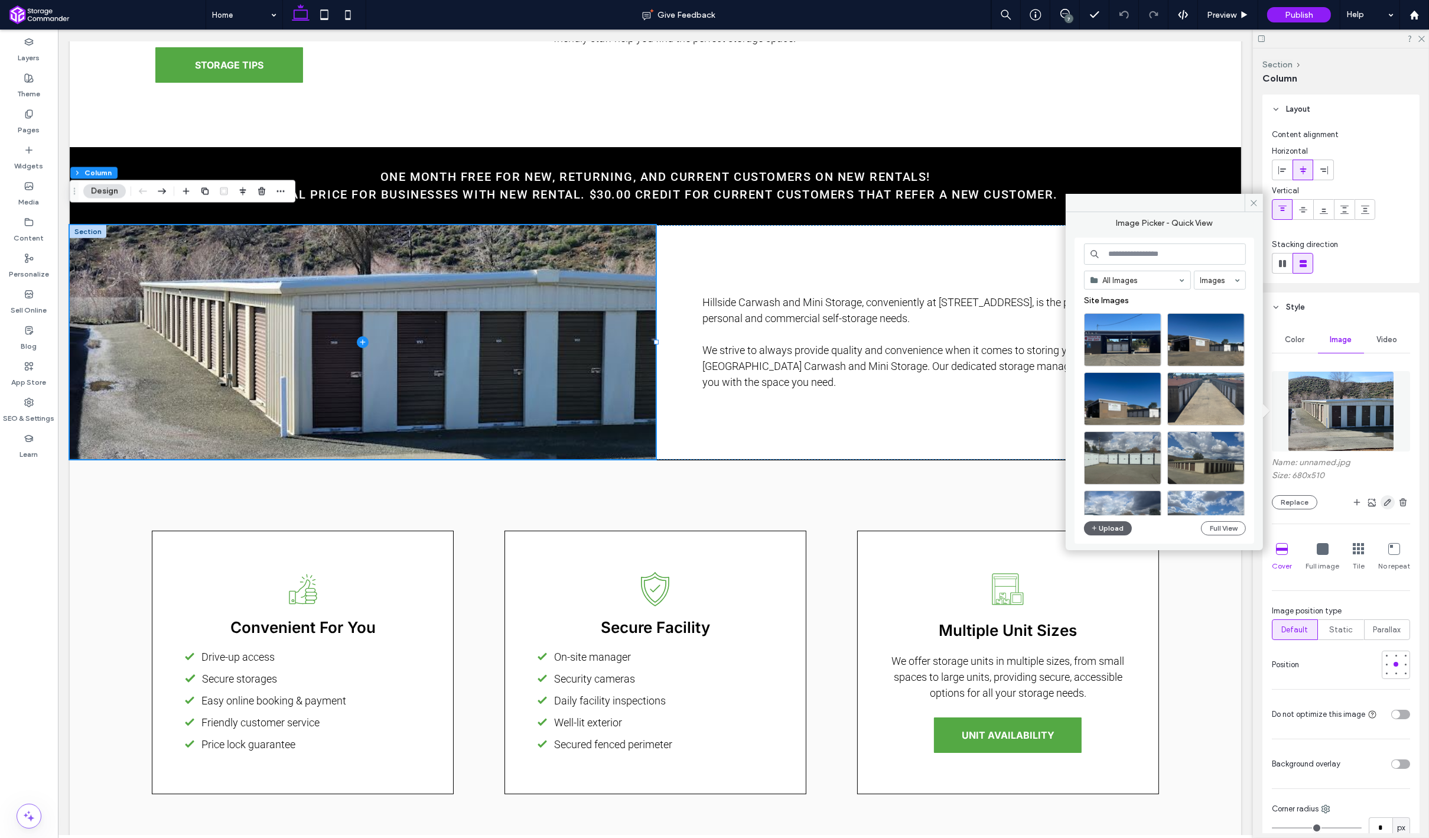
click at [1388, 507] on span "button" at bounding box center [1388, 502] width 14 height 14
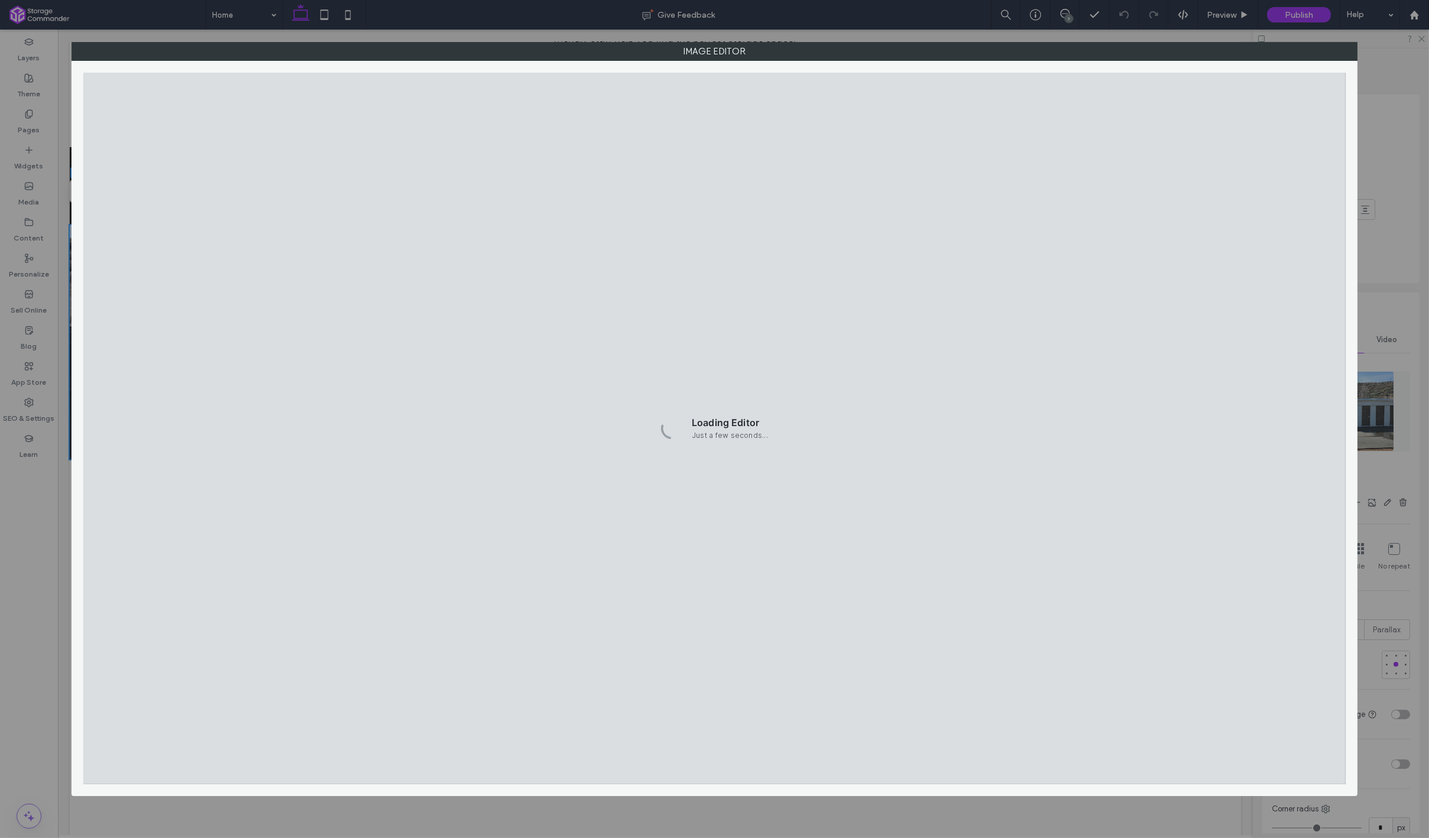
click at [658, 440] on div "Loading Editor Just a few seconds..." at bounding box center [714, 428] width 1262 height 711
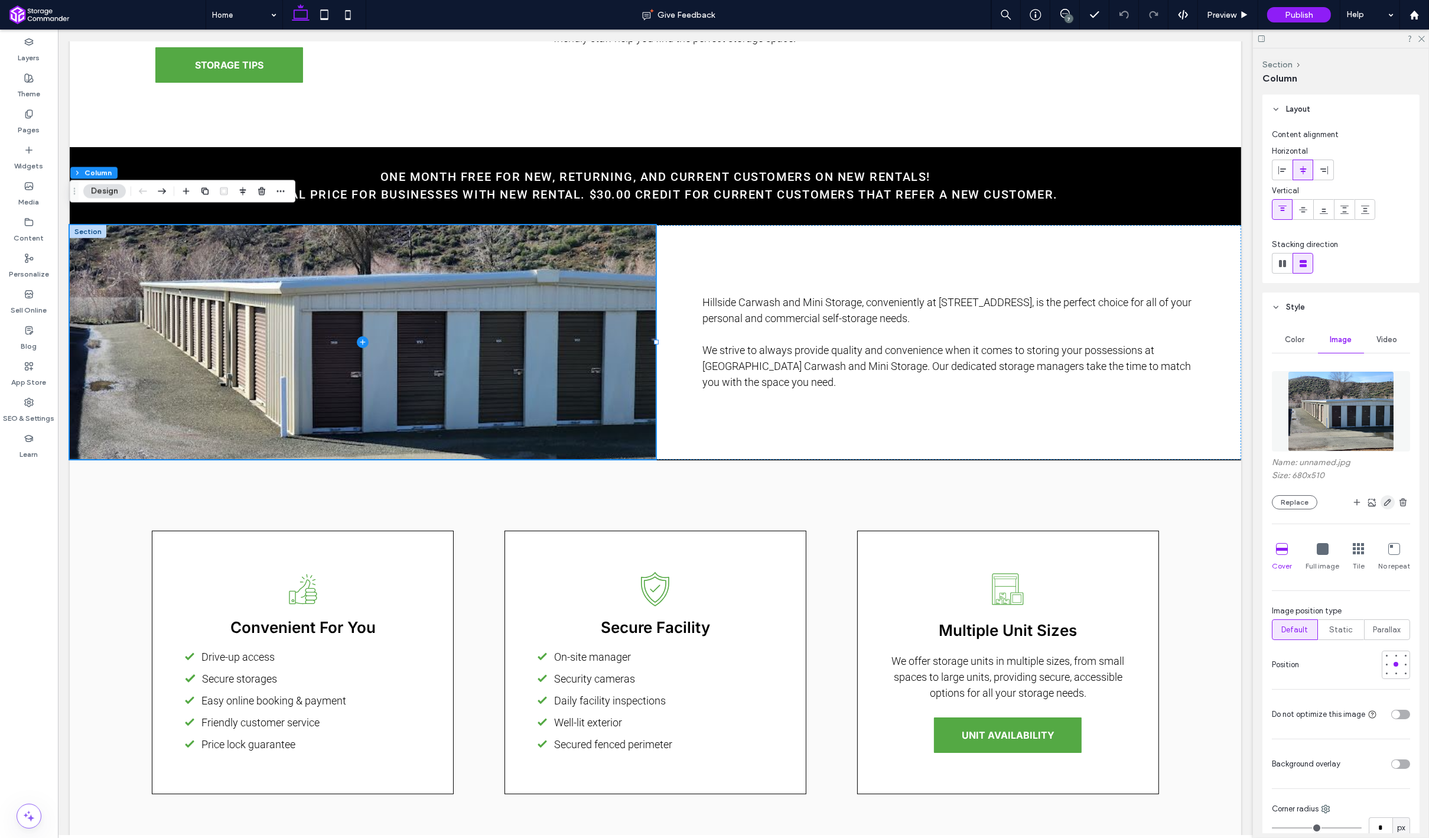
click at [1387, 498] on icon "button" at bounding box center [1387, 501] width 9 height 9
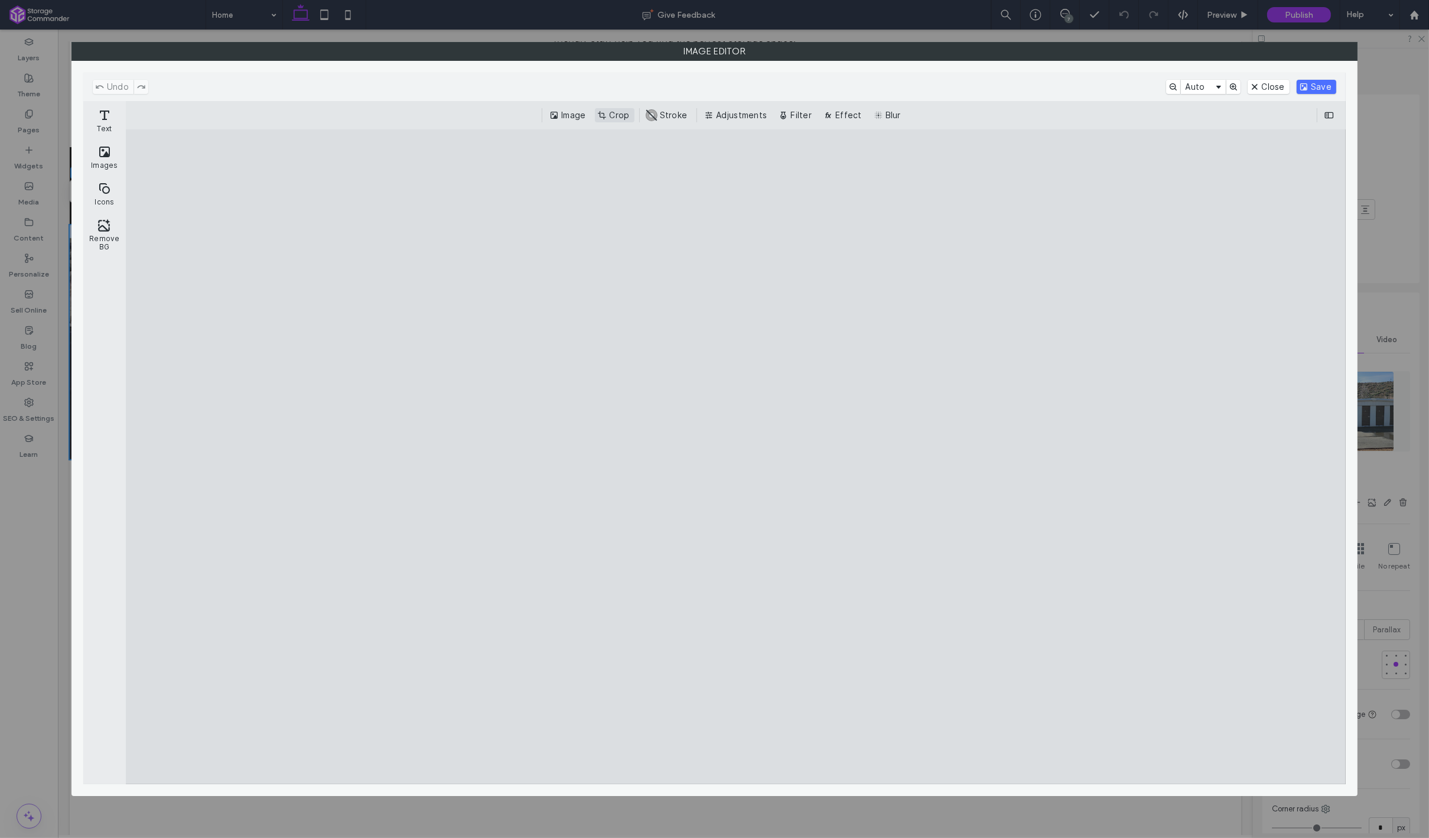
click at [620, 122] on button "Crop" at bounding box center [614, 115] width 39 height 14
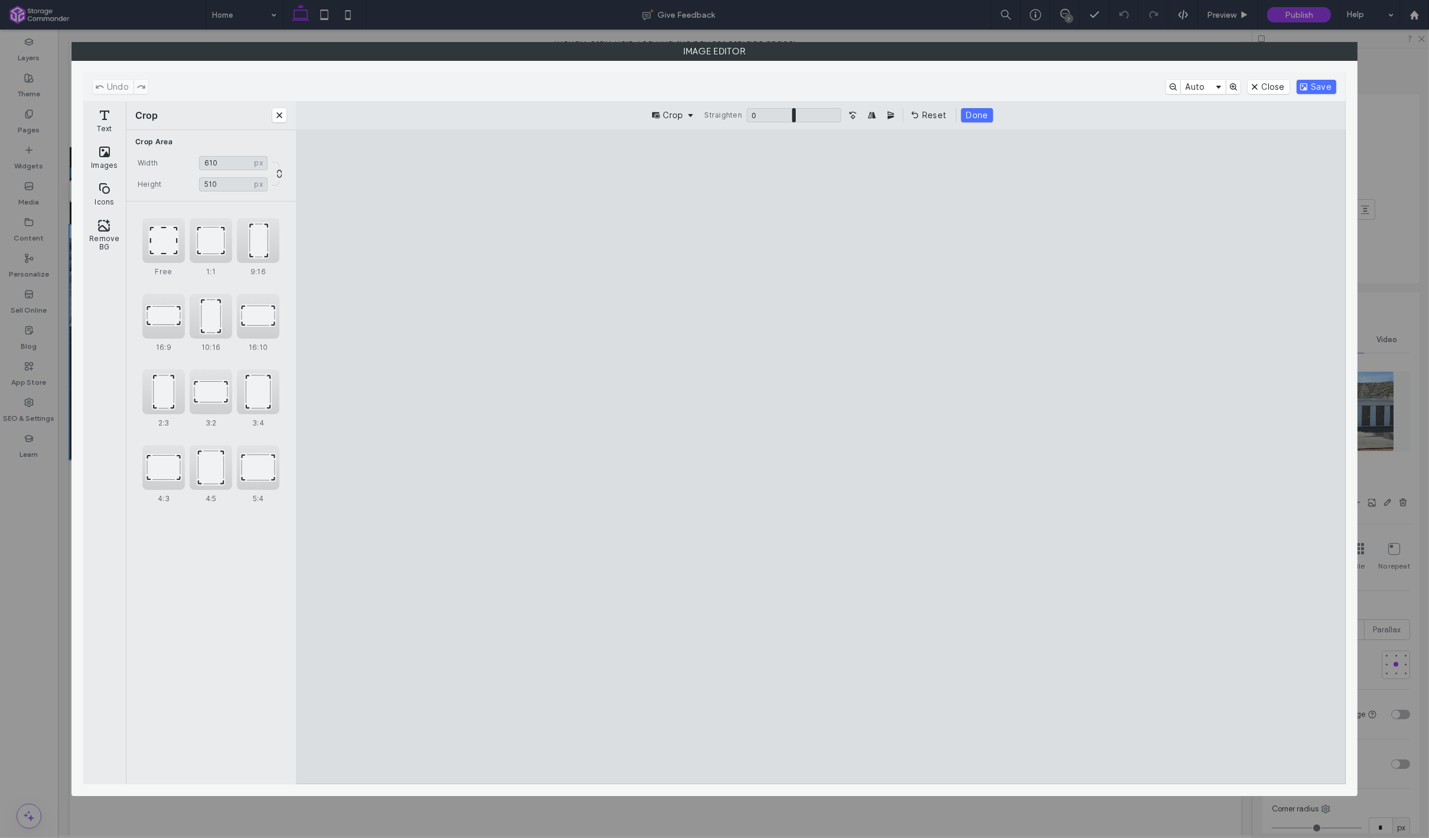
type input "***"
drag, startPoint x: 471, startPoint y: 457, endPoint x: 545, endPoint y: 468, distance: 75.3
click at [821, 457] on cesdk-canvas "Editor canvas" at bounding box center [821, 457] width 0 height 0
drag, startPoint x: 819, startPoint y: 718, endPoint x: 807, endPoint y: 600, distance: 118.8
click at [821, 457] on cesdk-canvas "Editor canvas" at bounding box center [821, 457] width 0 height 0
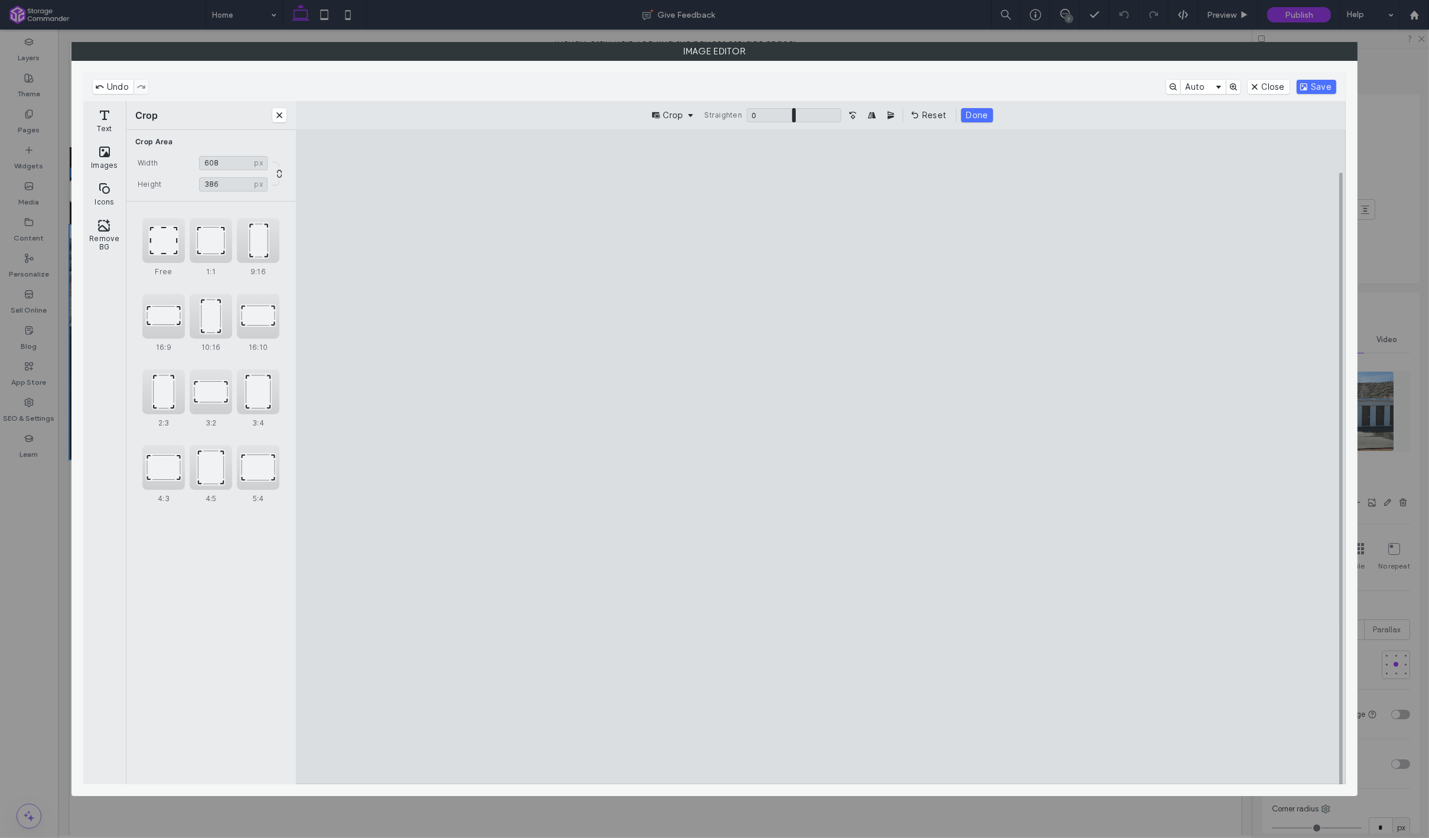
type input "***"
drag, startPoint x: 823, startPoint y: 721, endPoint x: 825, endPoint y: 708, distance: 13.1
click at [821, 457] on cesdk-canvas "Editor canvas" at bounding box center [821, 457] width 0 height 0
click at [1311, 86] on button "Save" at bounding box center [1317, 87] width 40 height 14
click at [979, 117] on button "Done" at bounding box center [976, 115] width 31 height 14
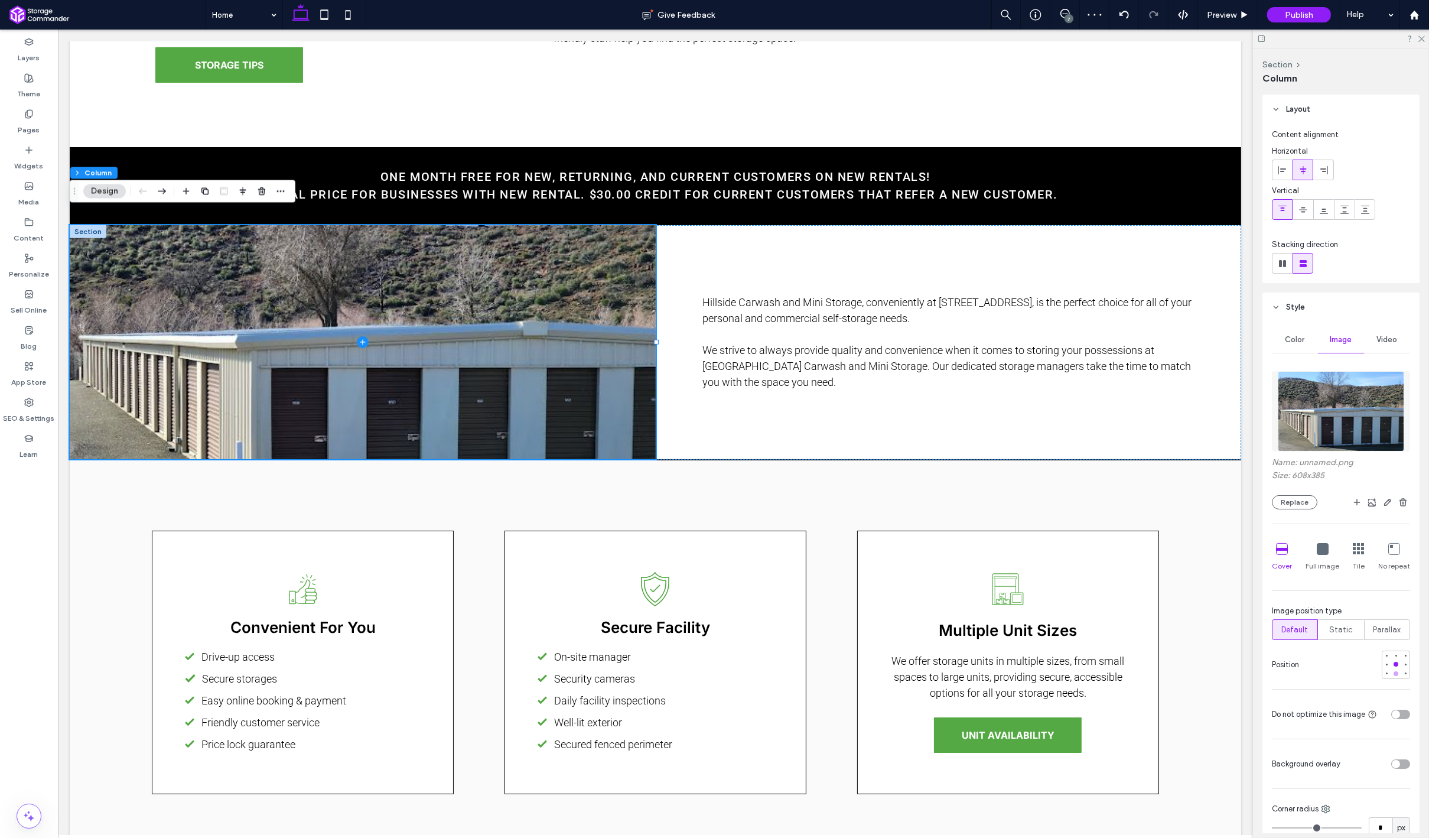
click at [1392, 673] on div at bounding box center [1396, 673] width 8 height 8
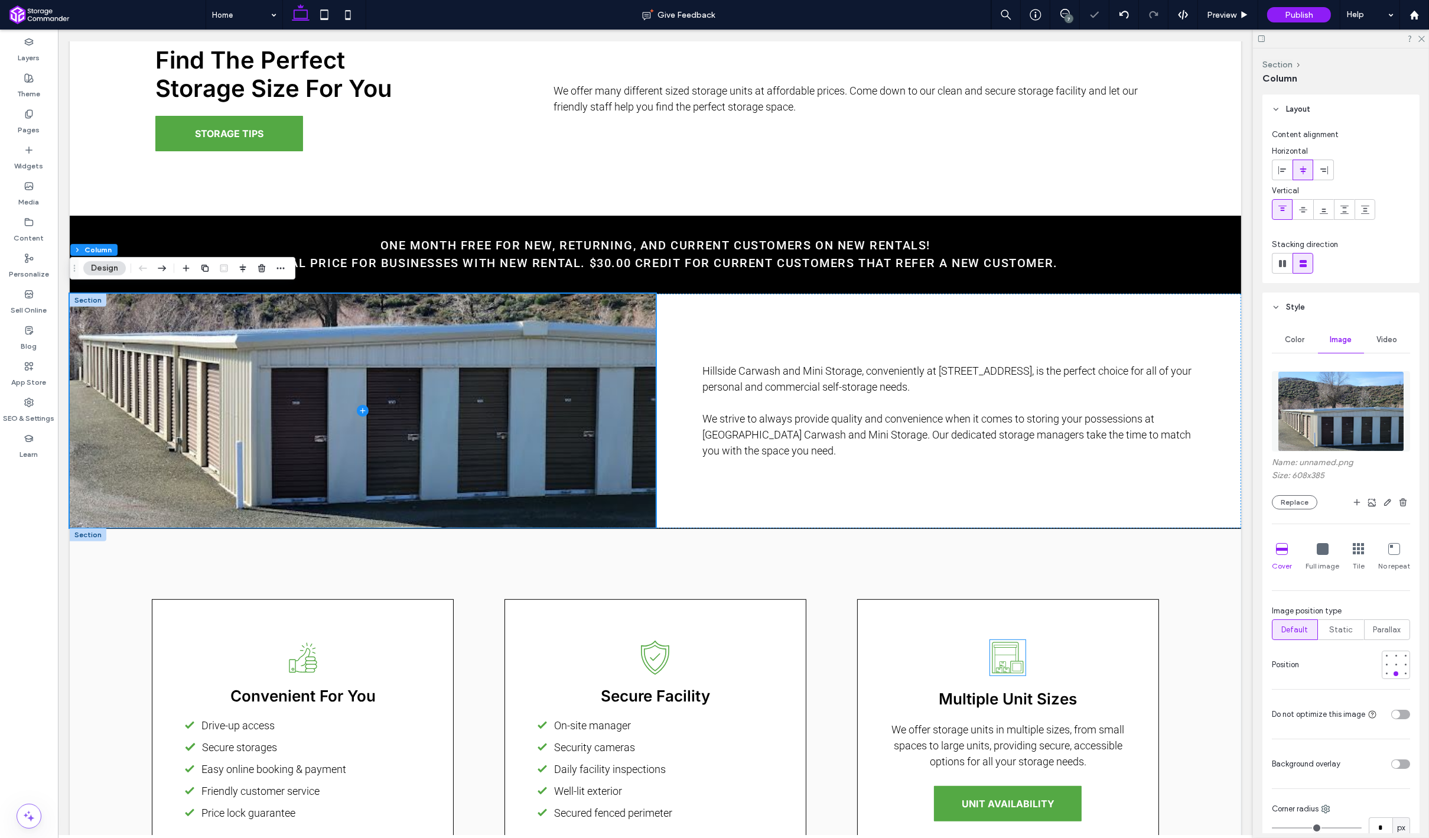
scroll to position [863, 0]
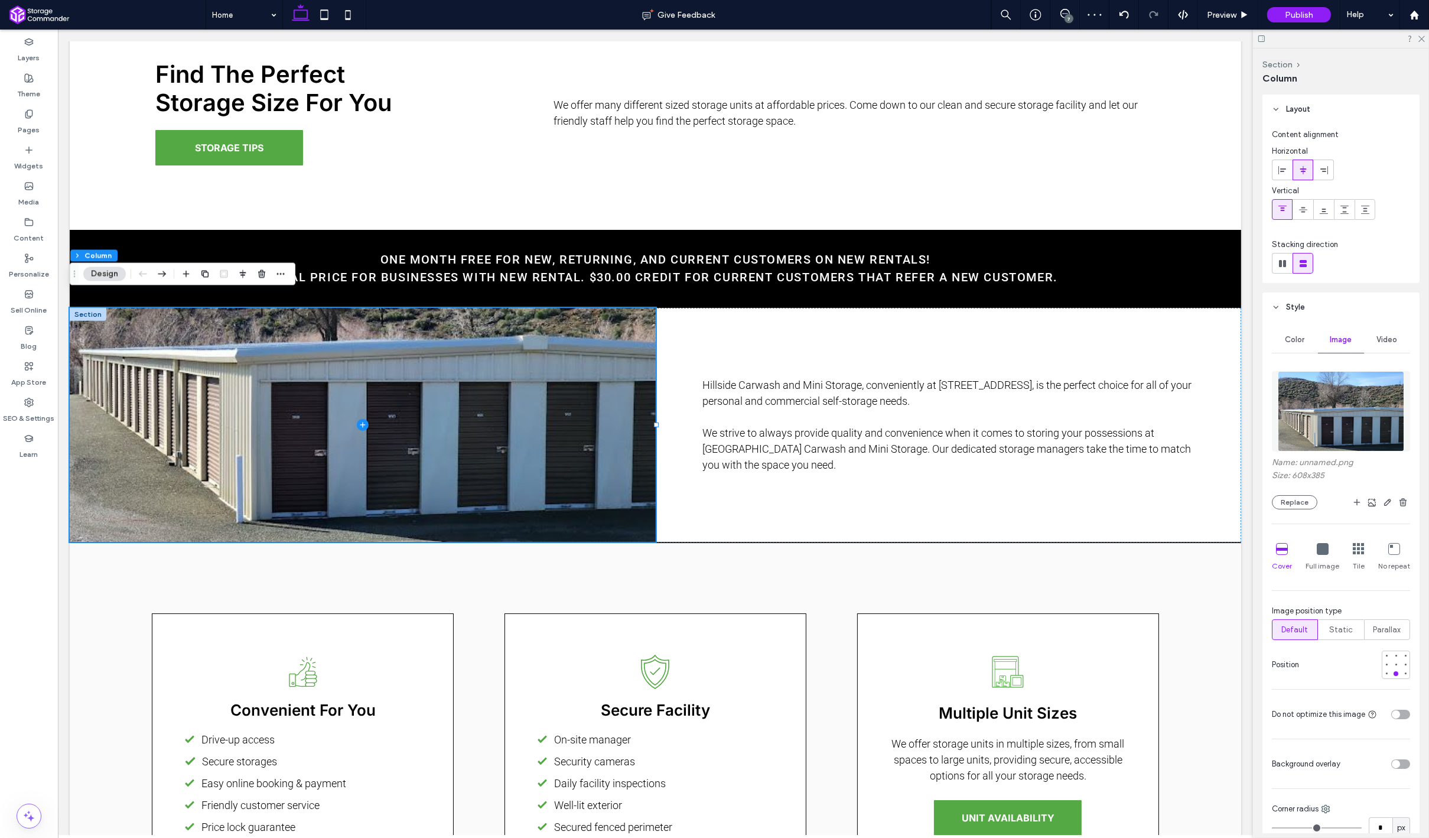
click at [1065, 18] on div "7" at bounding box center [1069, 18] width 9 height 9
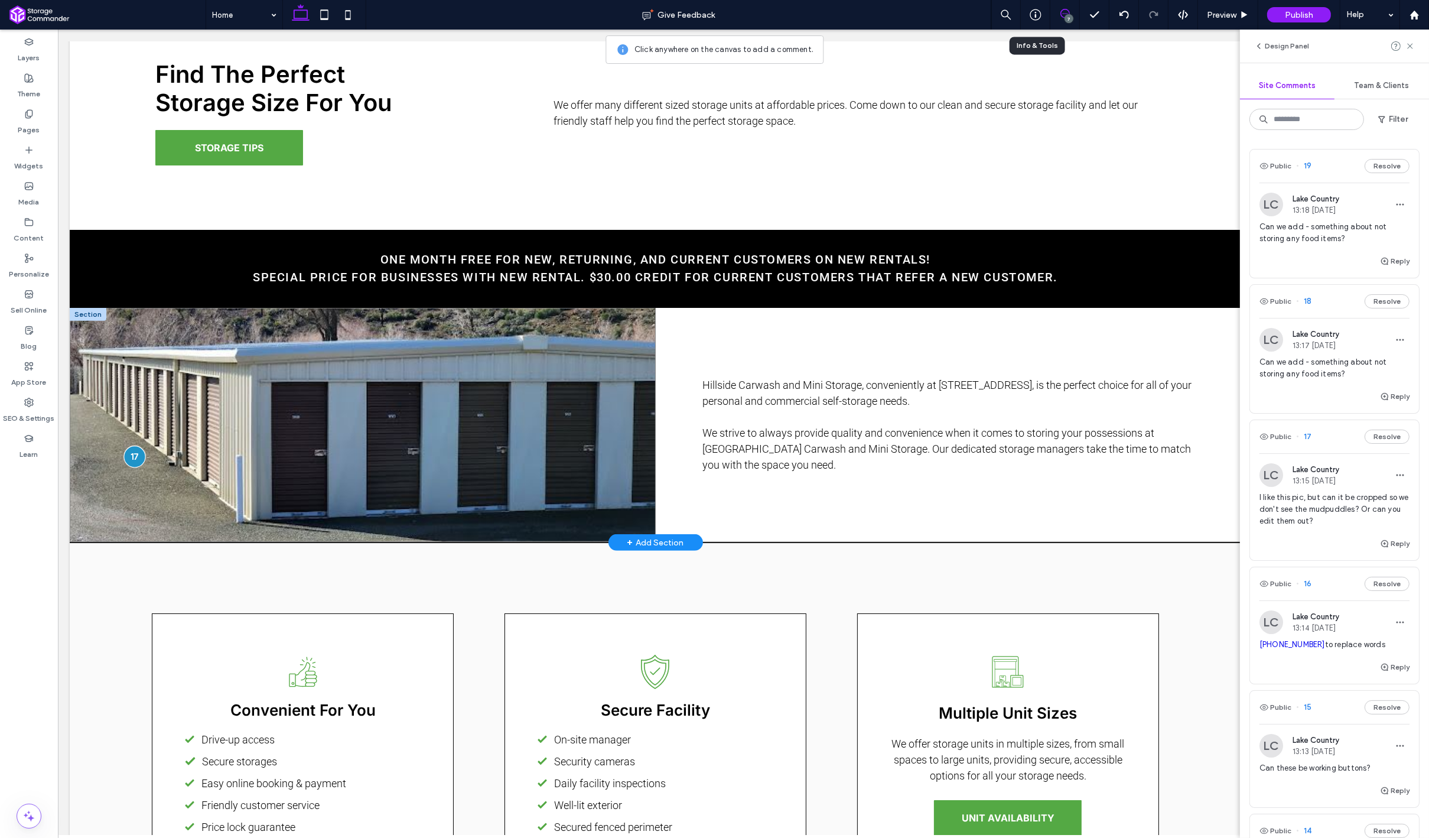
click at [136, 445] on div at bounding box center [134, 456] width 22 height 22
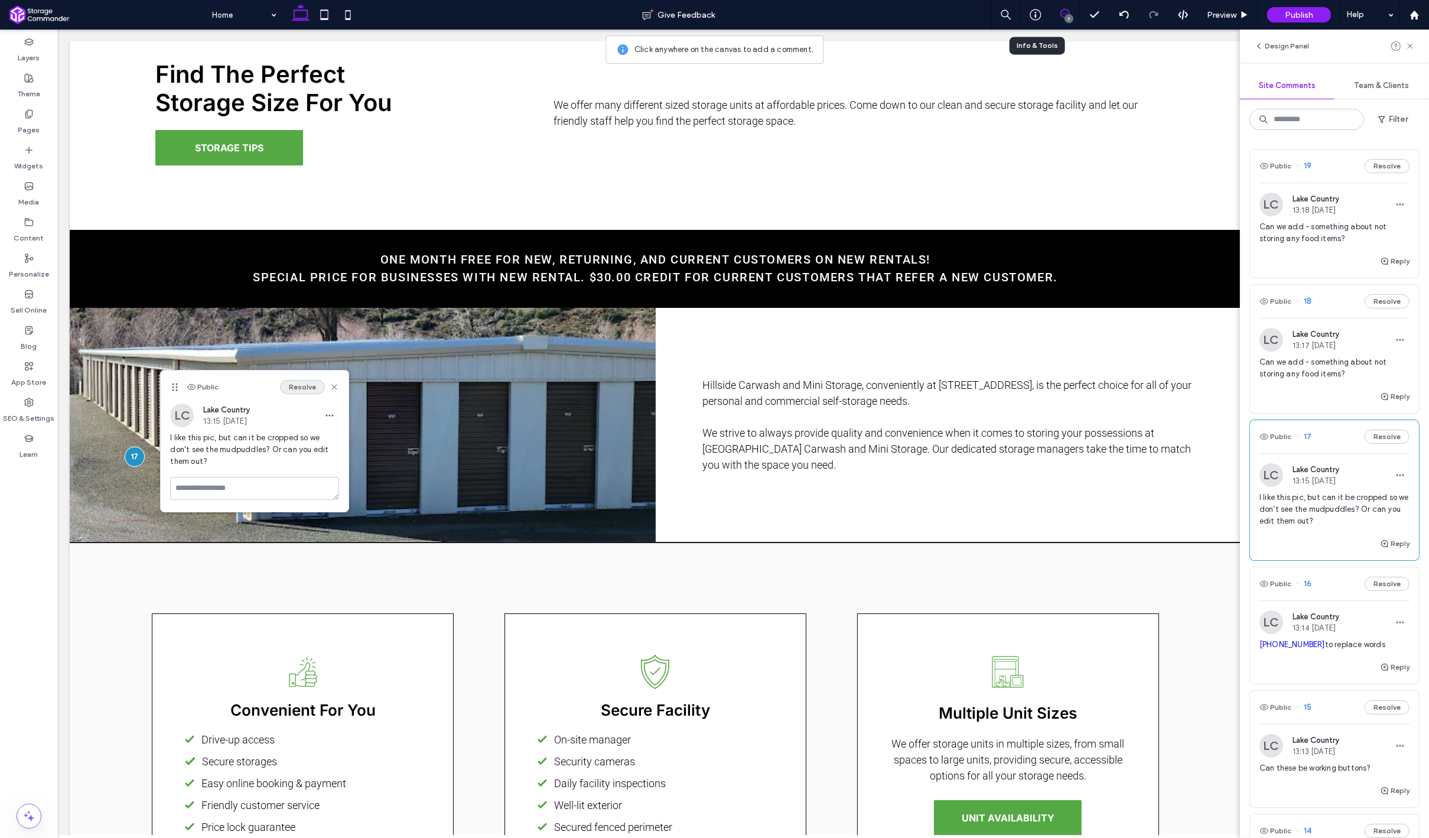
click at [298, 386] on button "Resolve" at bounding box center [302, 387] width 45 height 14
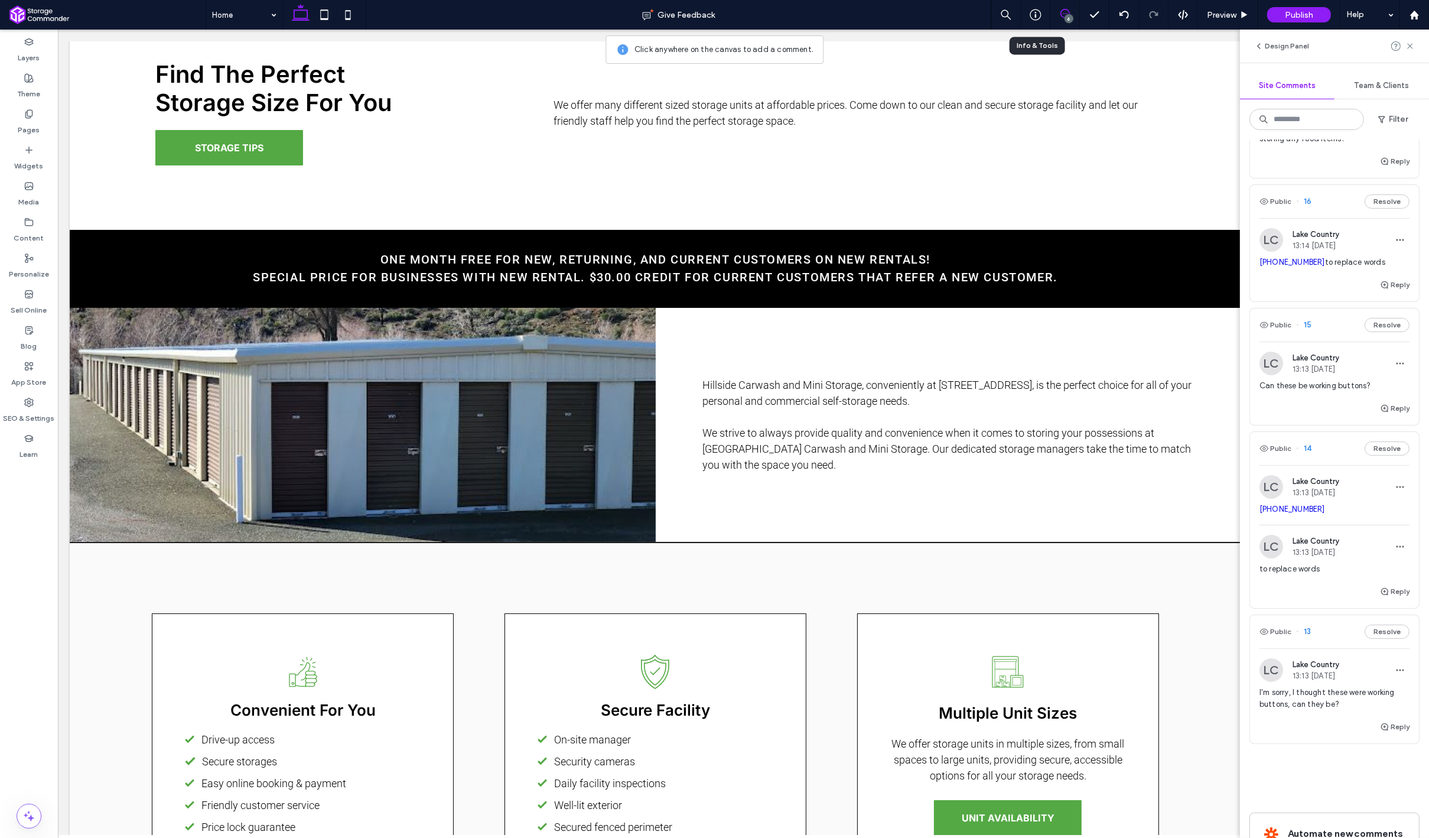
scroll to position [336, 0]
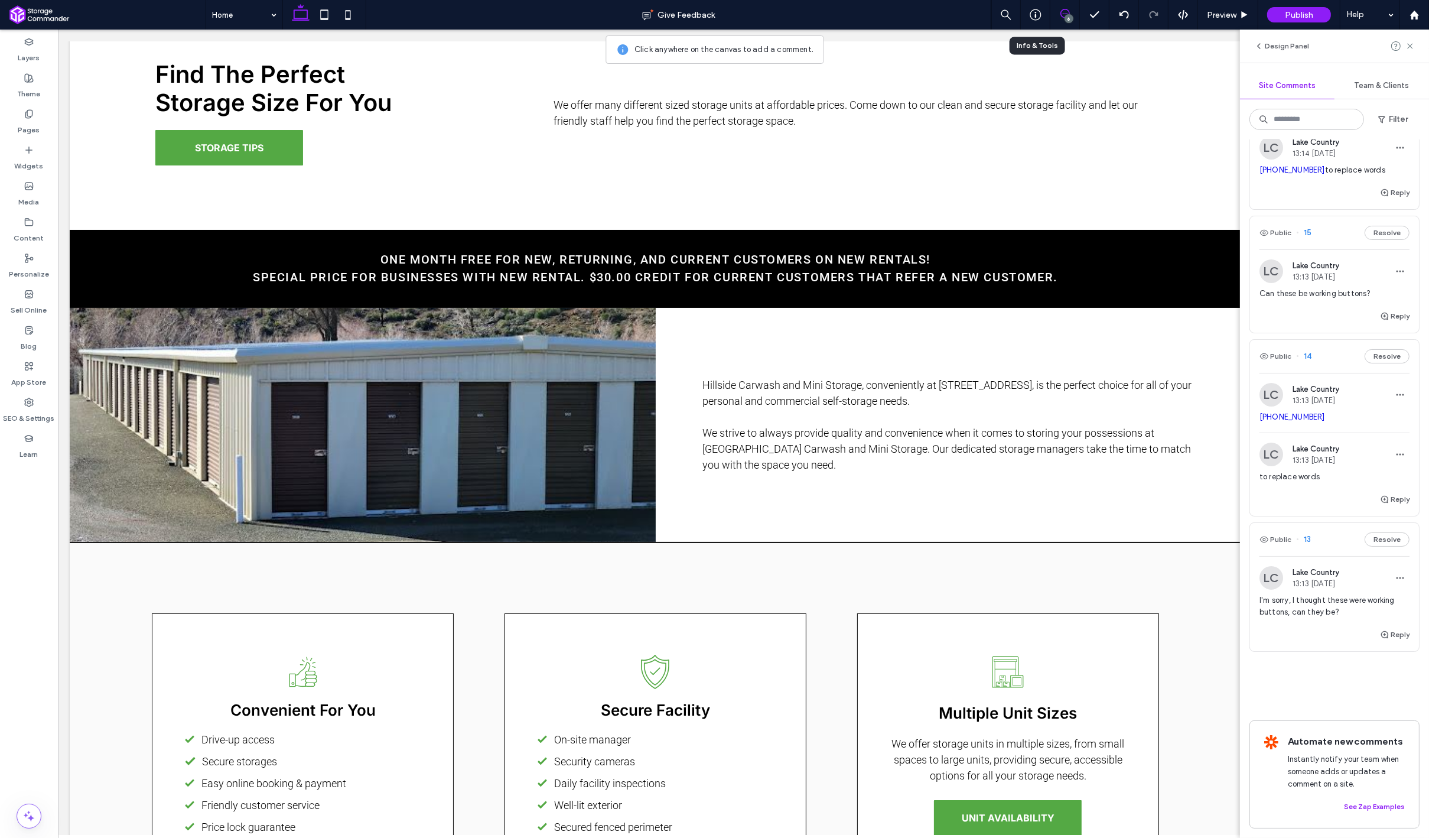
click at [1324, 627] on div "I'm sorry, I thought these were working buttons, can they be?" at bounding box center [1334, 610] width 150 height 33
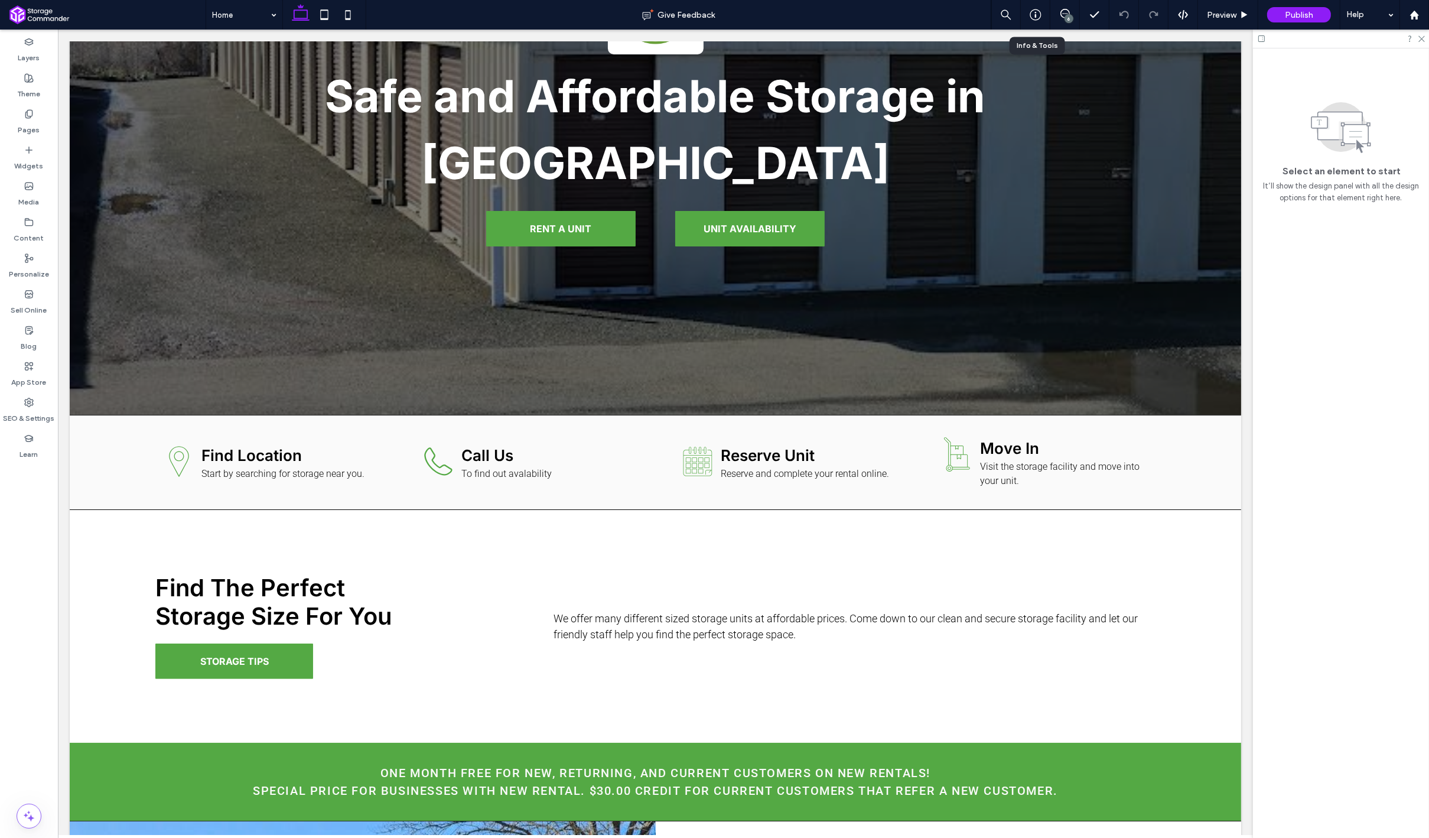
click at [1069, 15] on div "6" at bounding box center [1069, 18] width 9 height 9
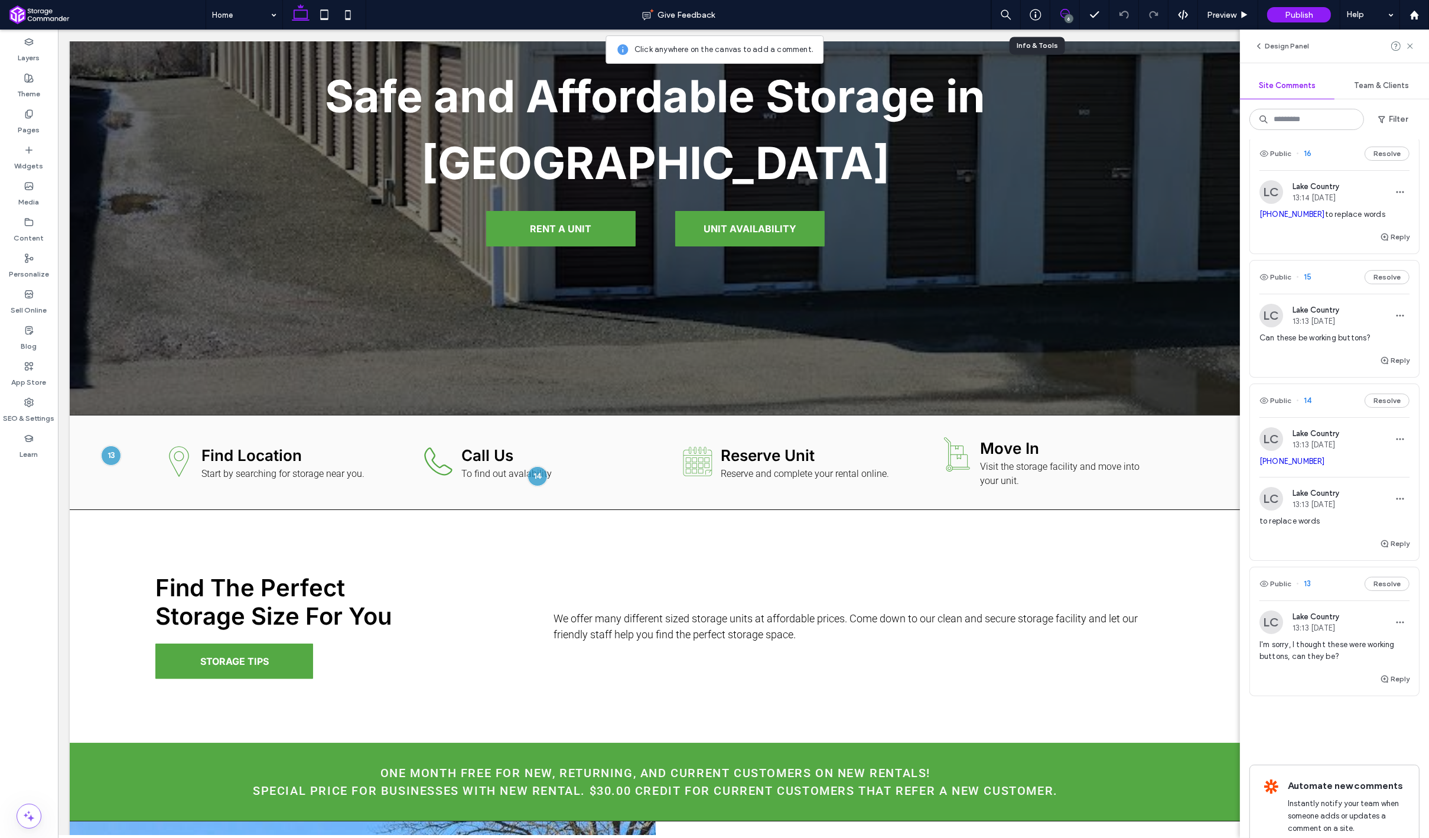
scroll to position [270, 0]
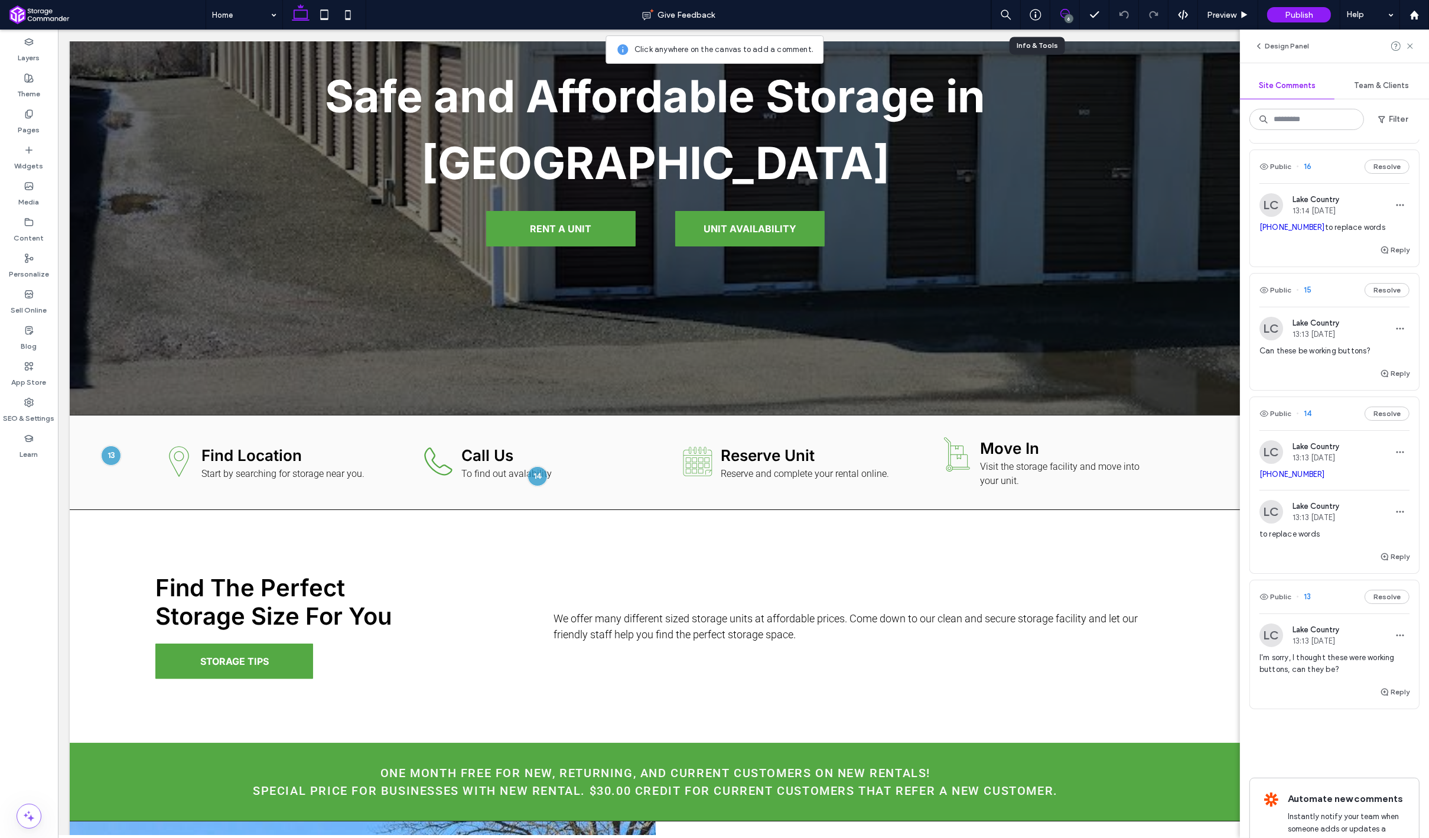
click at [1303, 559] on div "Reply" at bounding box center [1334, 561] width 169 height 24
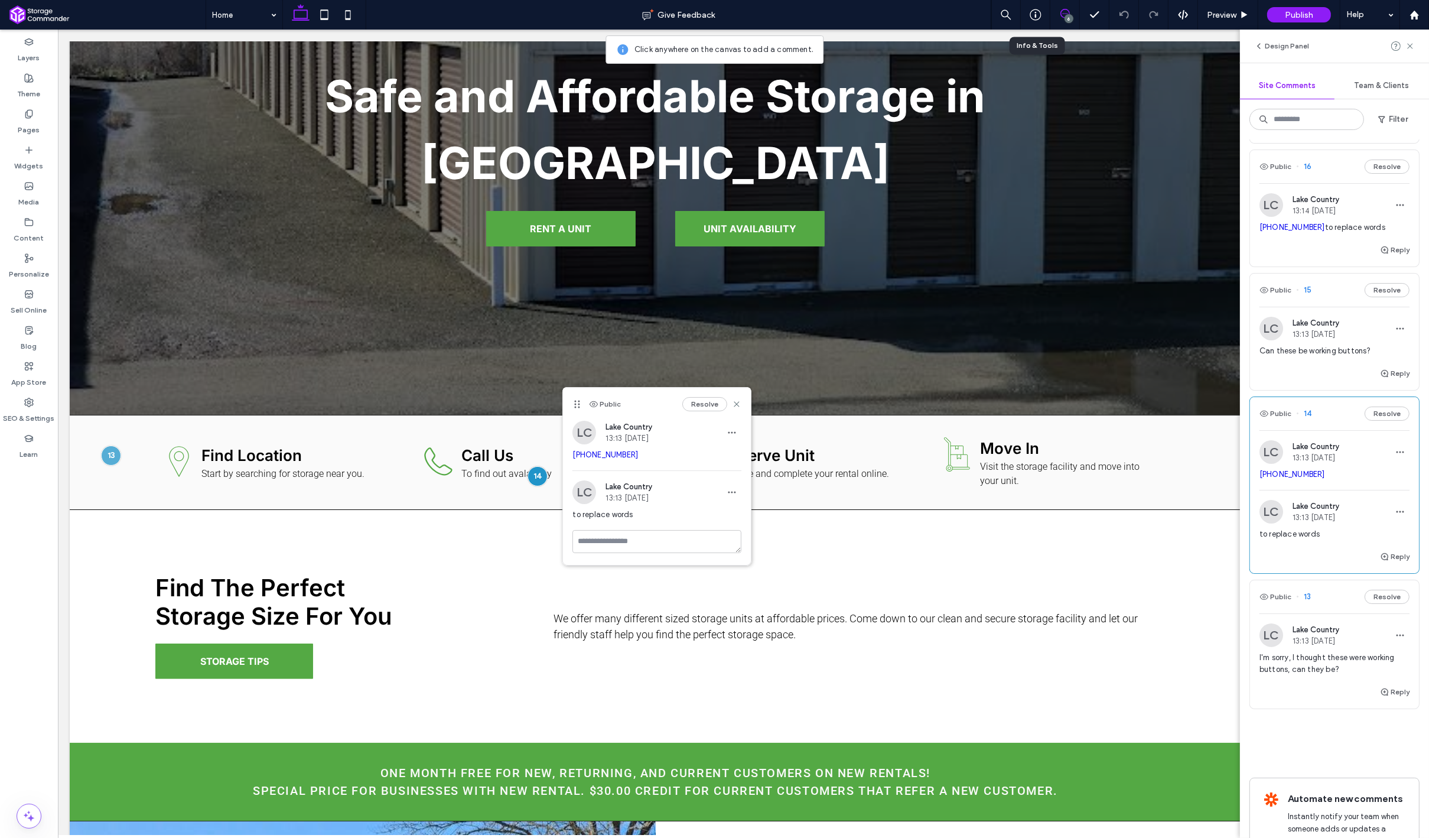
click at [627, 459] on span "707-987-9216" at bounding box center [656, 455] width 169 height 12
drag, startPoint x: 630, startPoint y: 454, endPoint x: 571, endPoint y: 453, distance: 58.5
click at [571, 453] on div "LC Lake Country 13:13 Sep 17 2025 707-987-9216" at bounding box center [657, 446] width 188 height 50
copy link "707-987-9216"
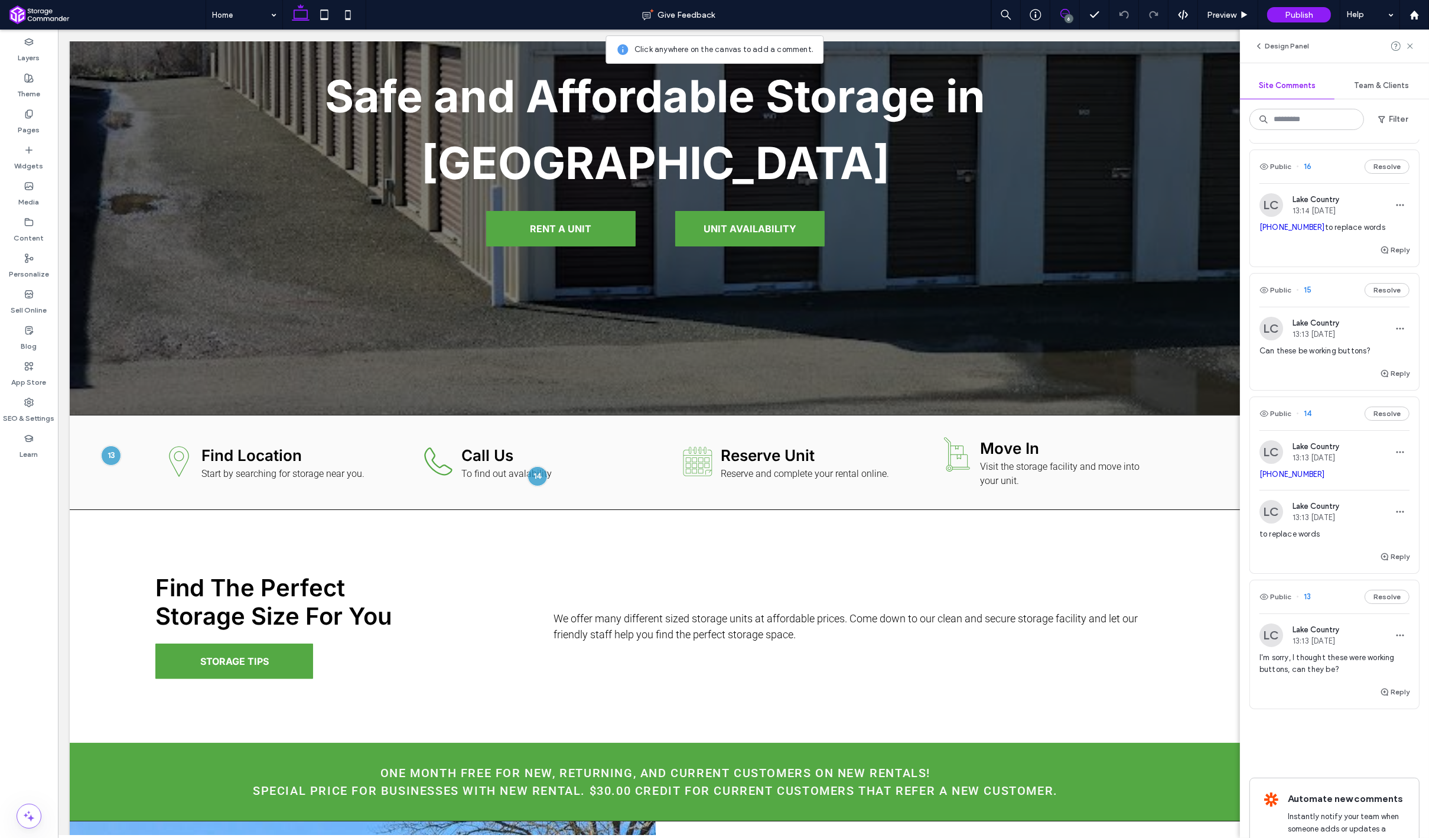
click at [1062, 17] on use at bounding box center [1064, 13] width 9 height 9
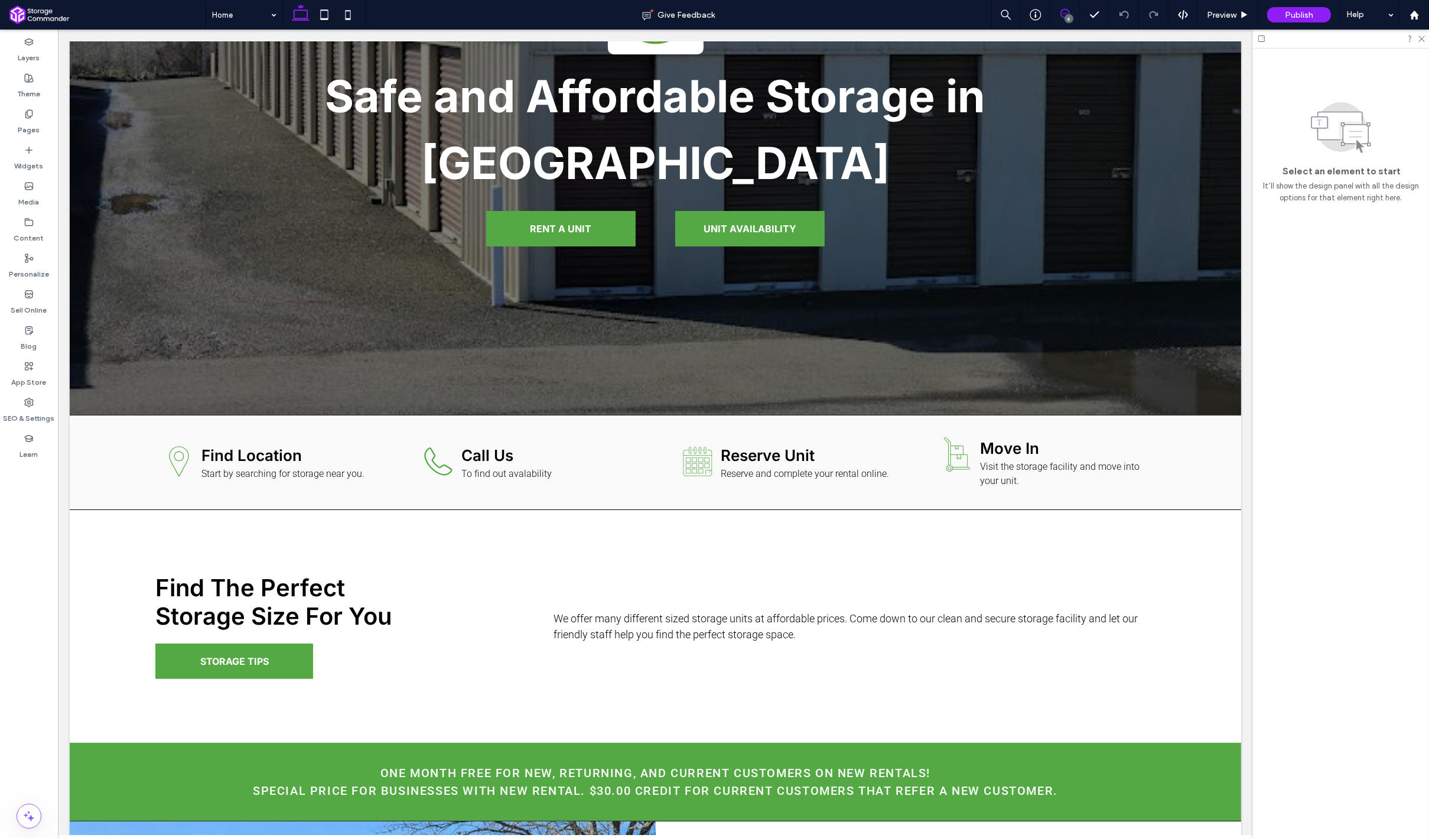
scroll to position [0, 0]
click at [526, 471] on span "To find out avalability" at bounding box center [506, 473] width 90 height 11
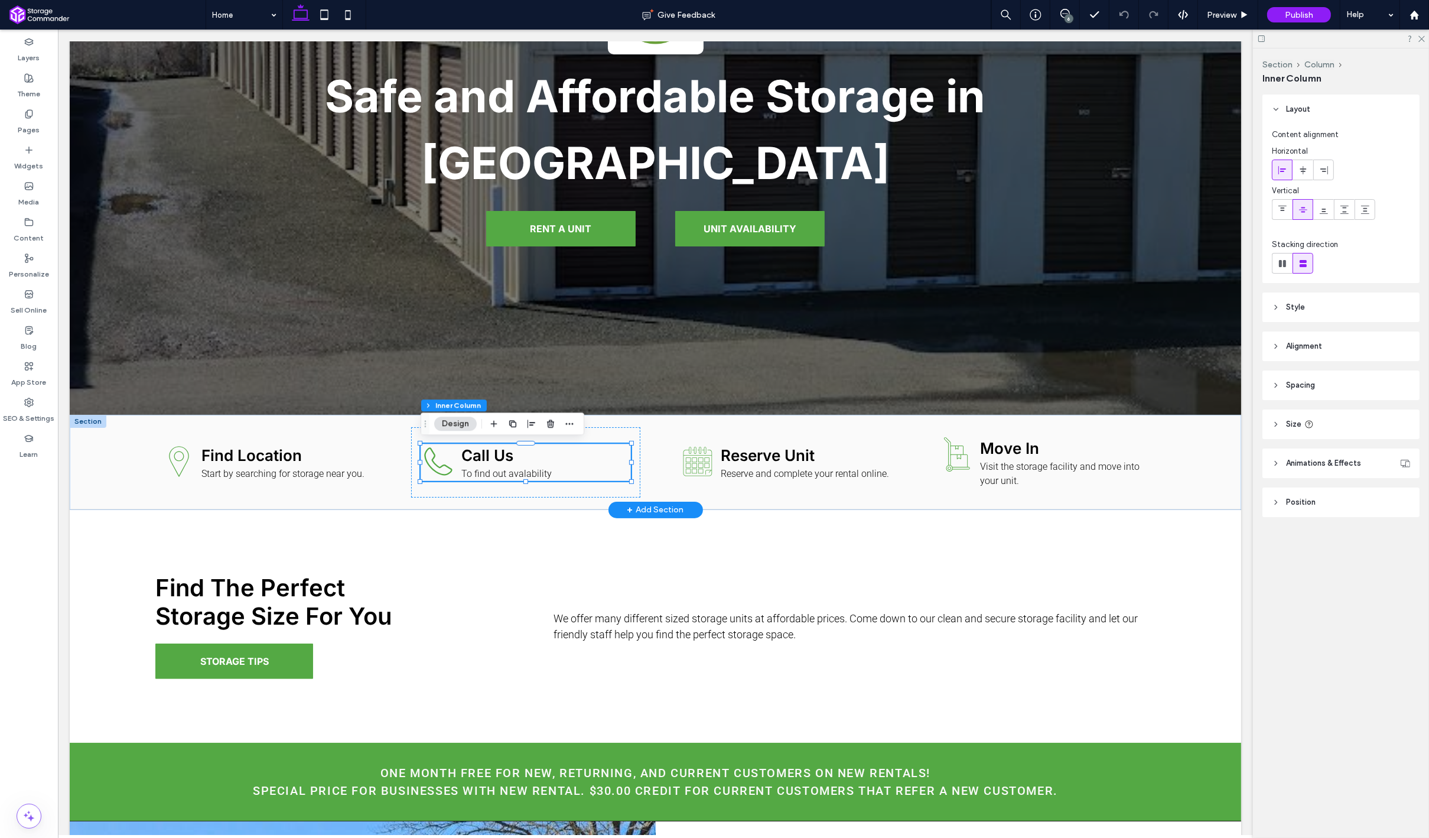
click at [526, 471] on span "To find out avalability" at bounding box center [506, 473] width 90 height 11
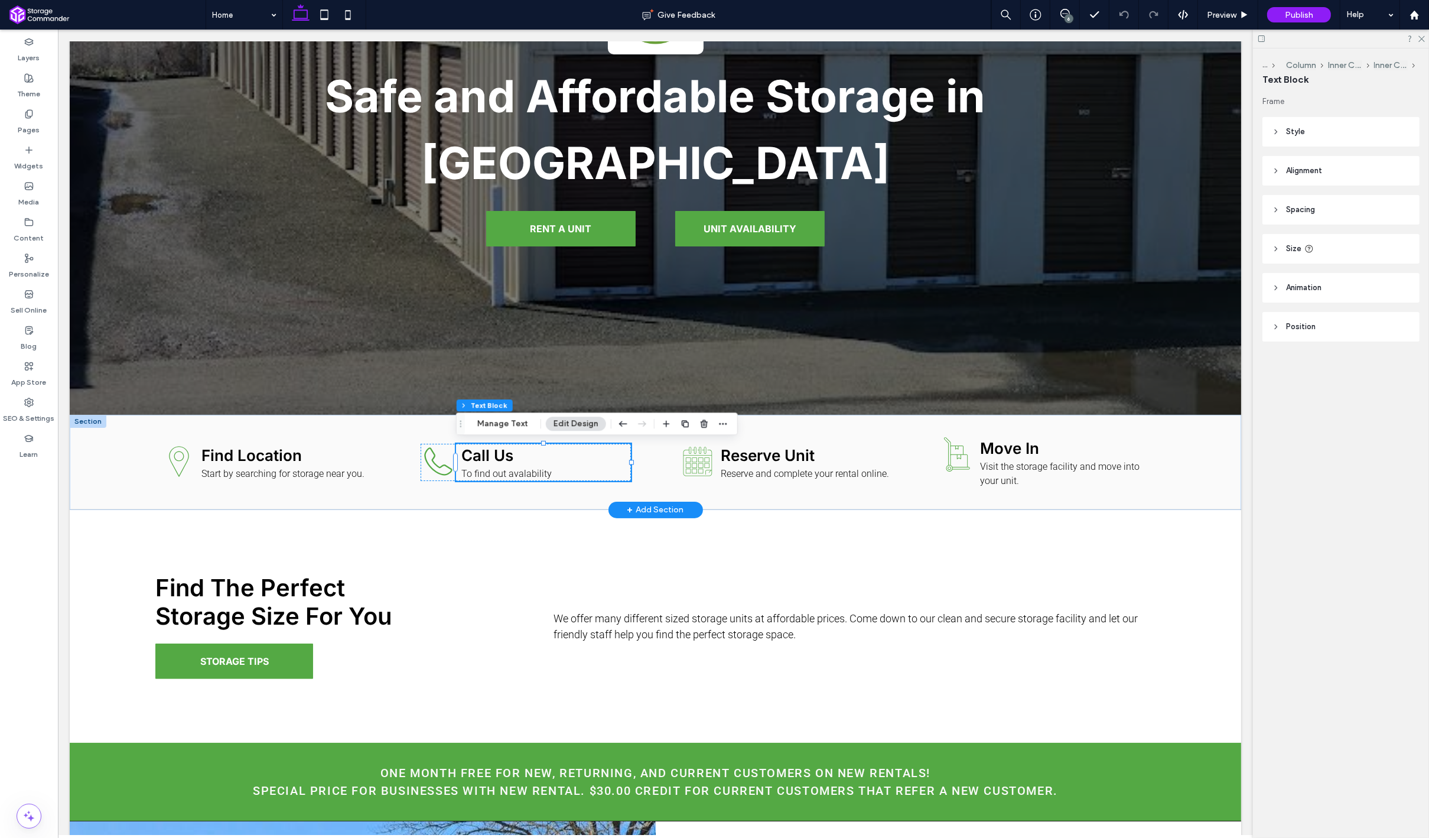
click at [526, 471] on span "To find out avalability" at bounding box center [506, 473] width 90 height 11
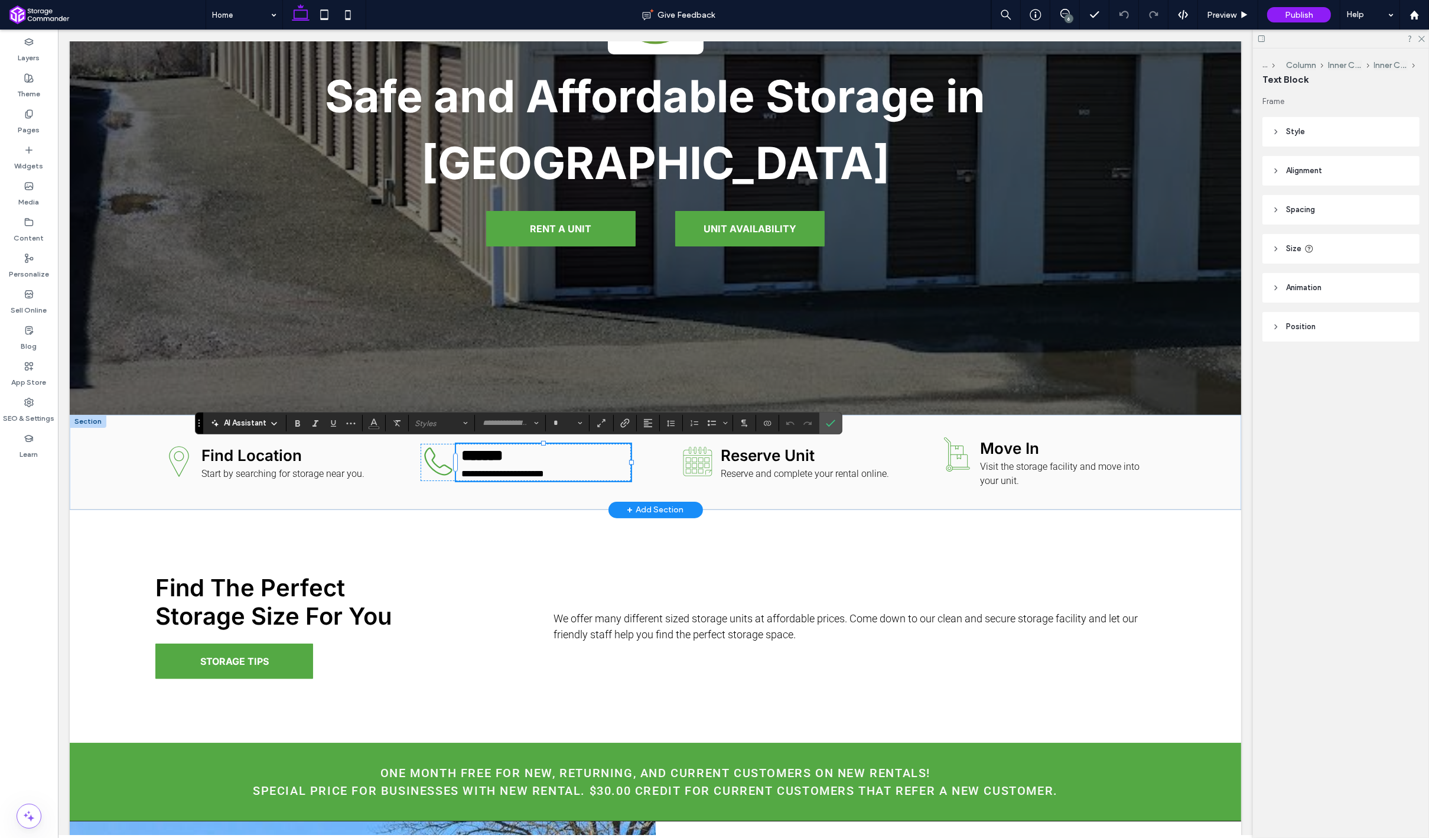
type input "******"
click at [525, 473] on span "**********" at bounding box center [502, 473] width 83 height 9
type input "**"
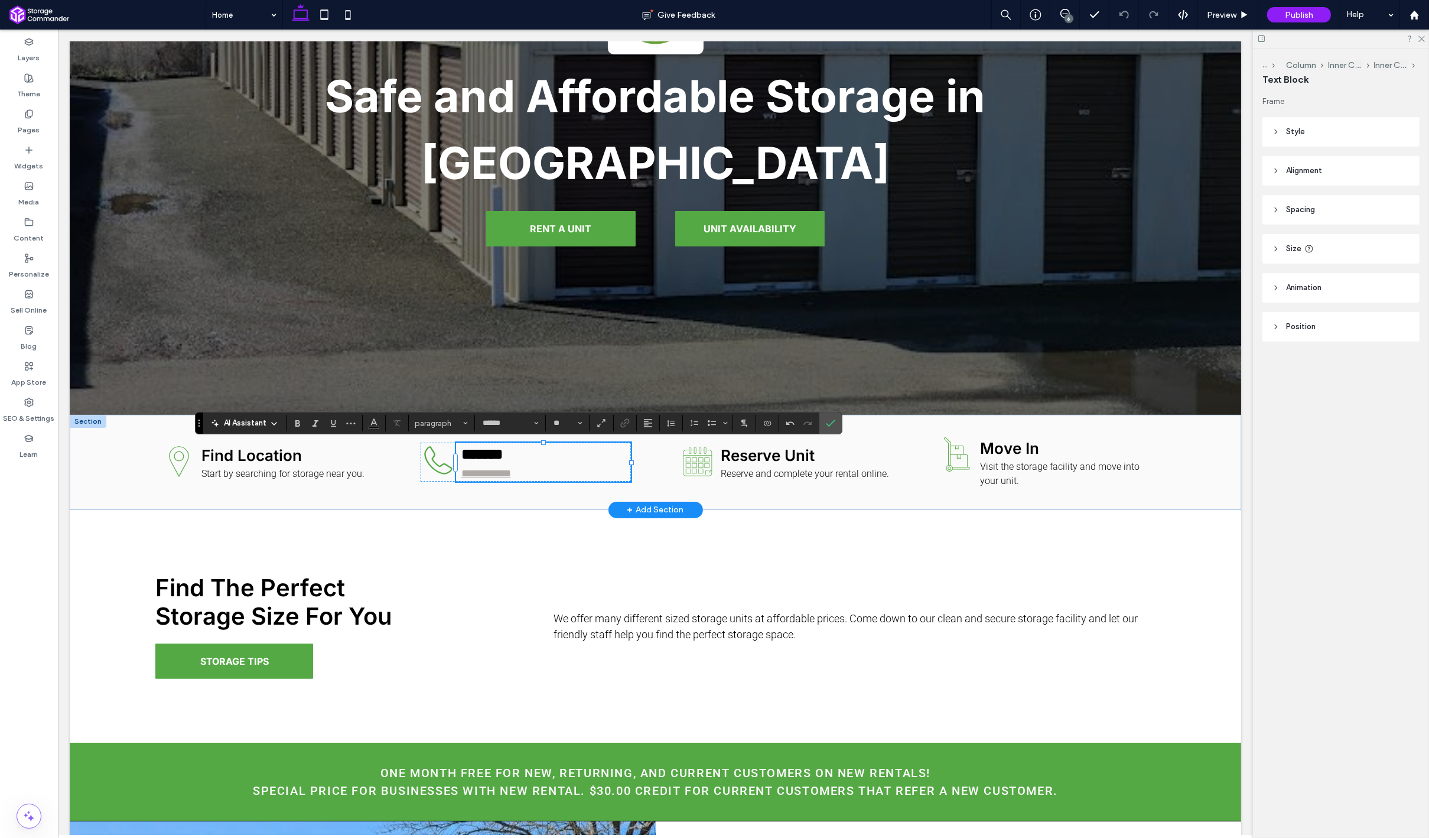
type input "*"
click at [541, 490] on div "**********" at bounding box center [525, 462] width 229 height 70
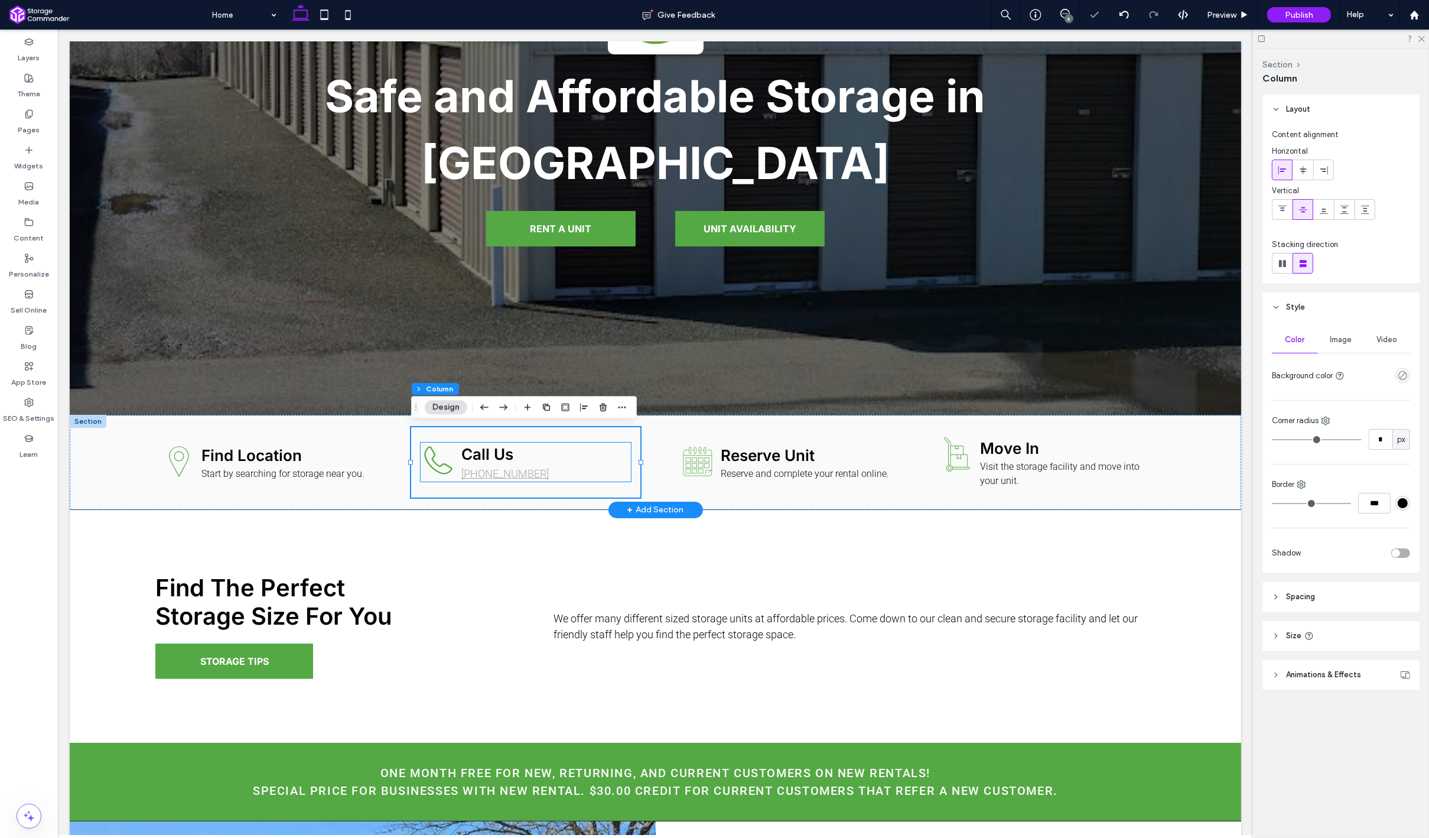
click at [529, 478] on p "707-987-9216" at bounding box center [546, 474] width 170 height 16
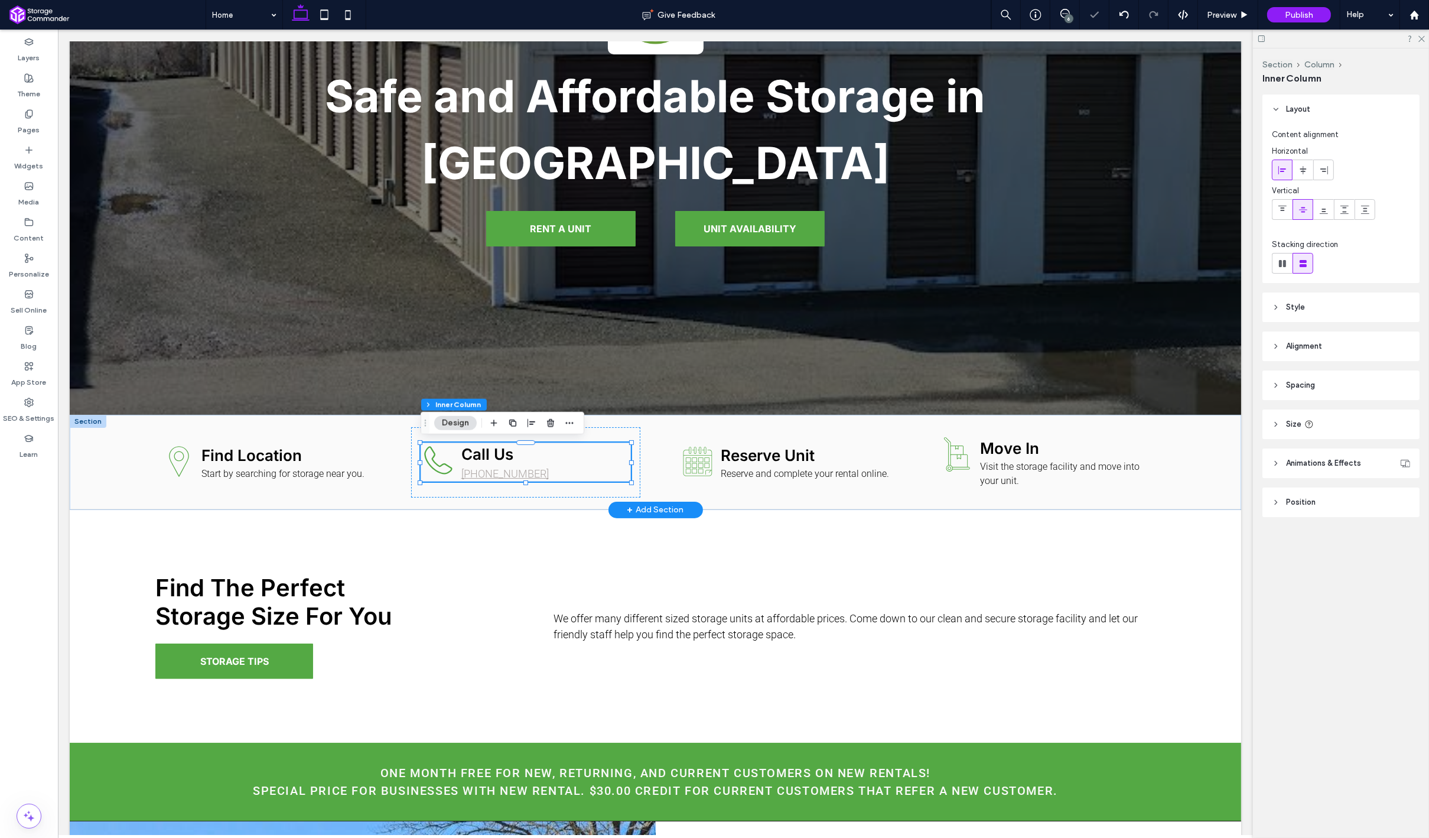
click at [529, 478] on p "707-987-9216" at bounding box center [546, 474] width 170 height 16
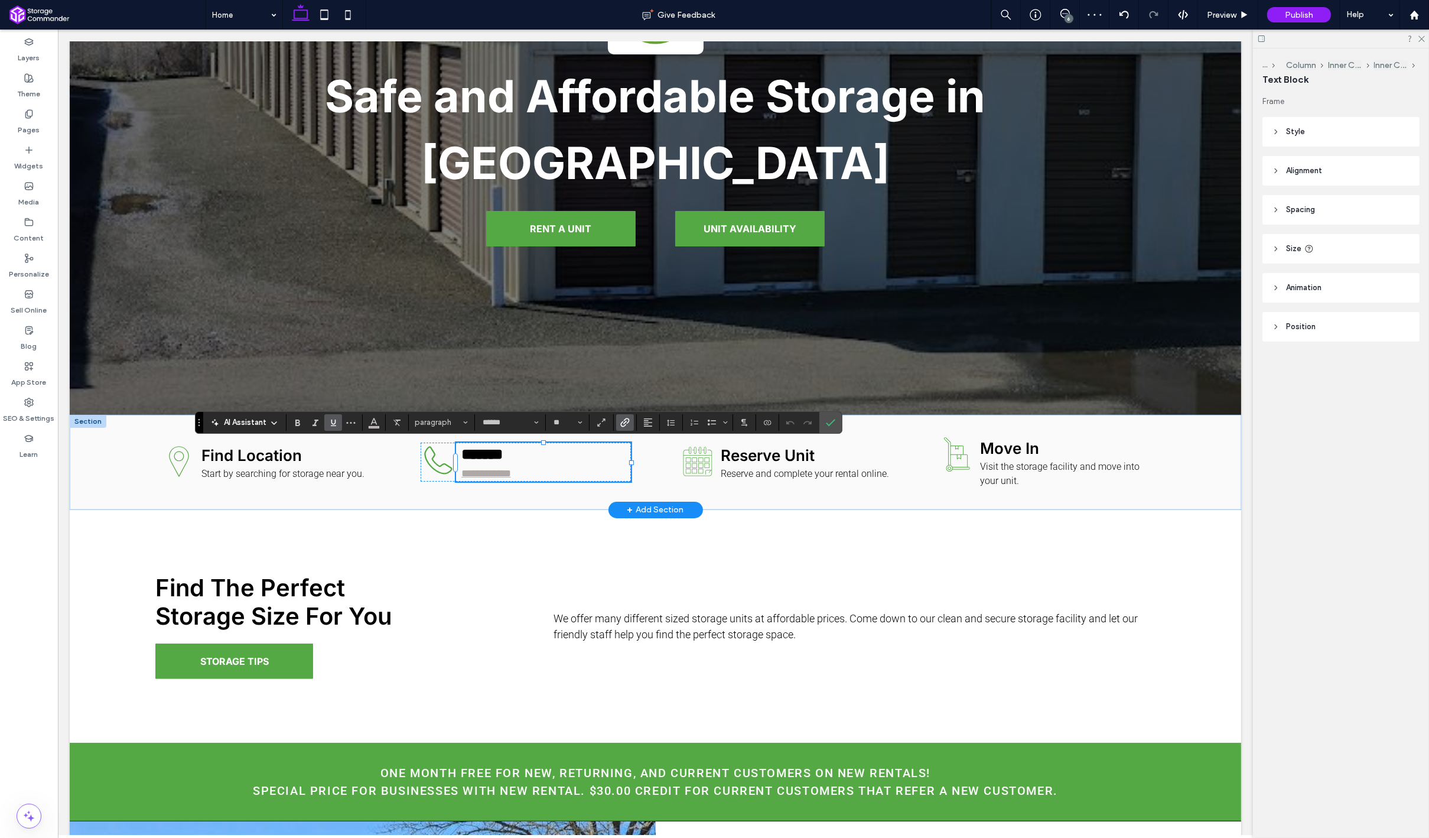
click at [623, 423] on icon "Link" at bounding box center [624, 422] width 9 height 9
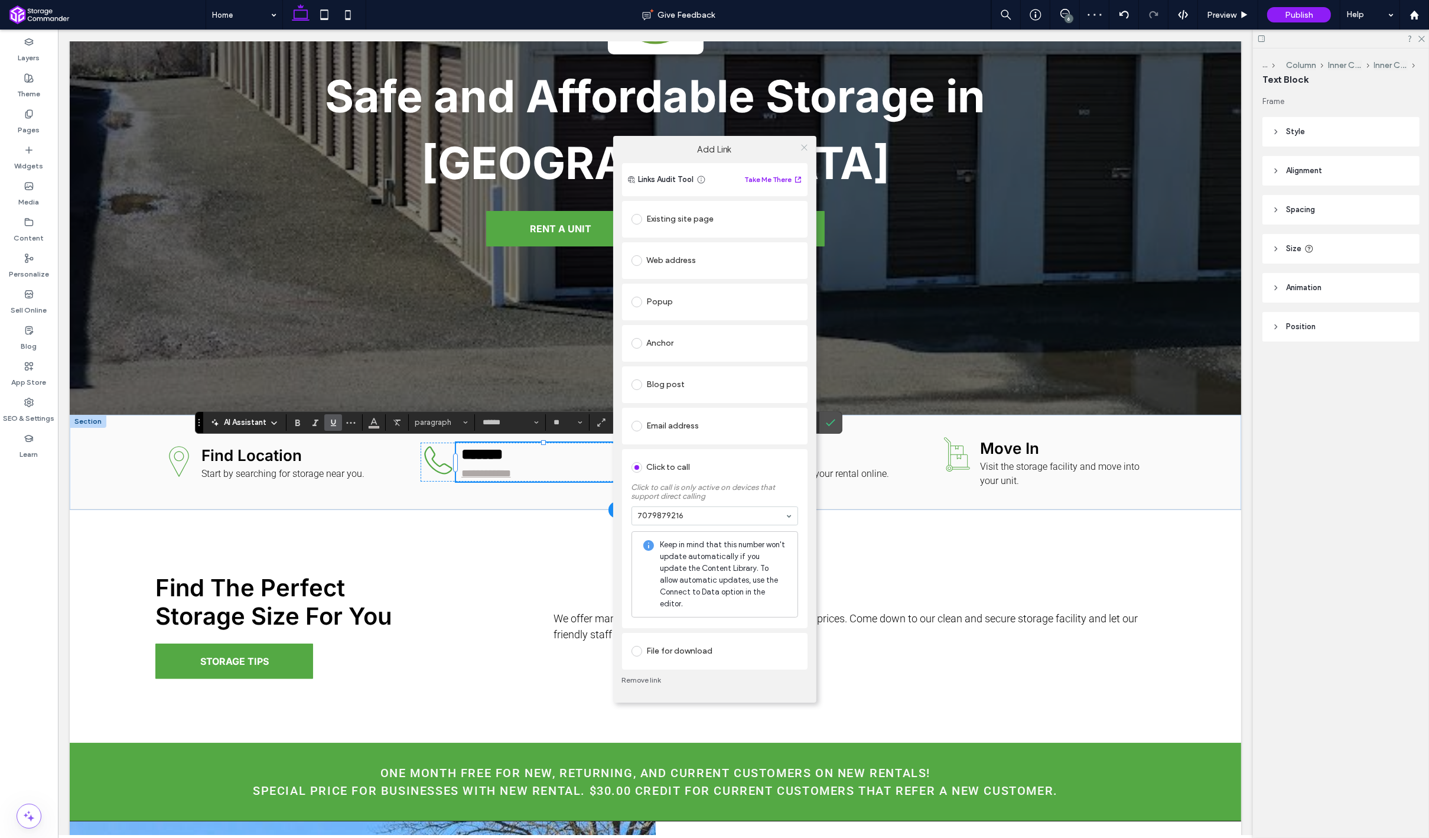
click at [803, 149] on icon at bounding box center [804, 147] width 9 height 9
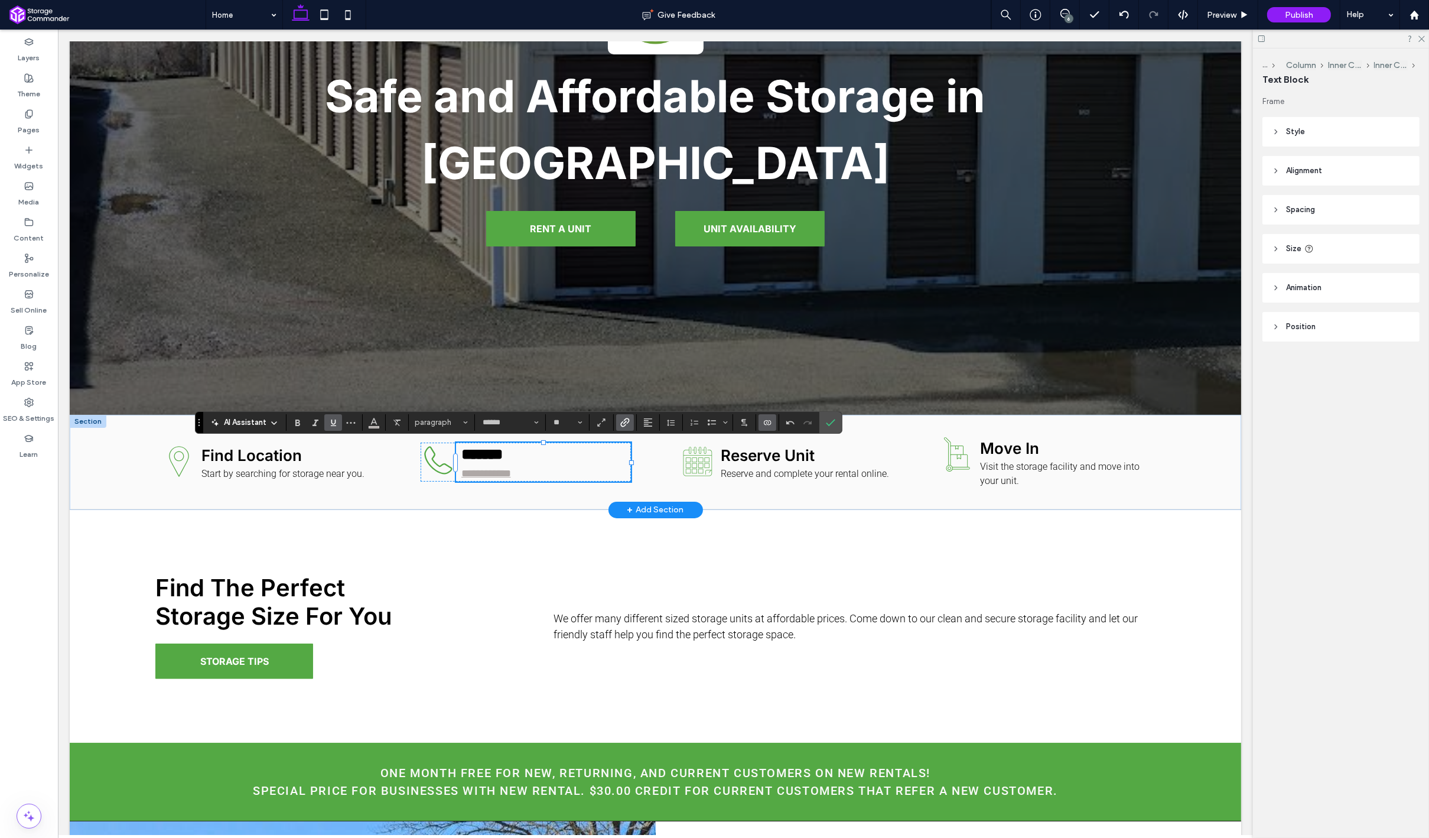
click at [767, 424] on use "Connect To Data" at bounding box center [767, 422] width 7 height 5
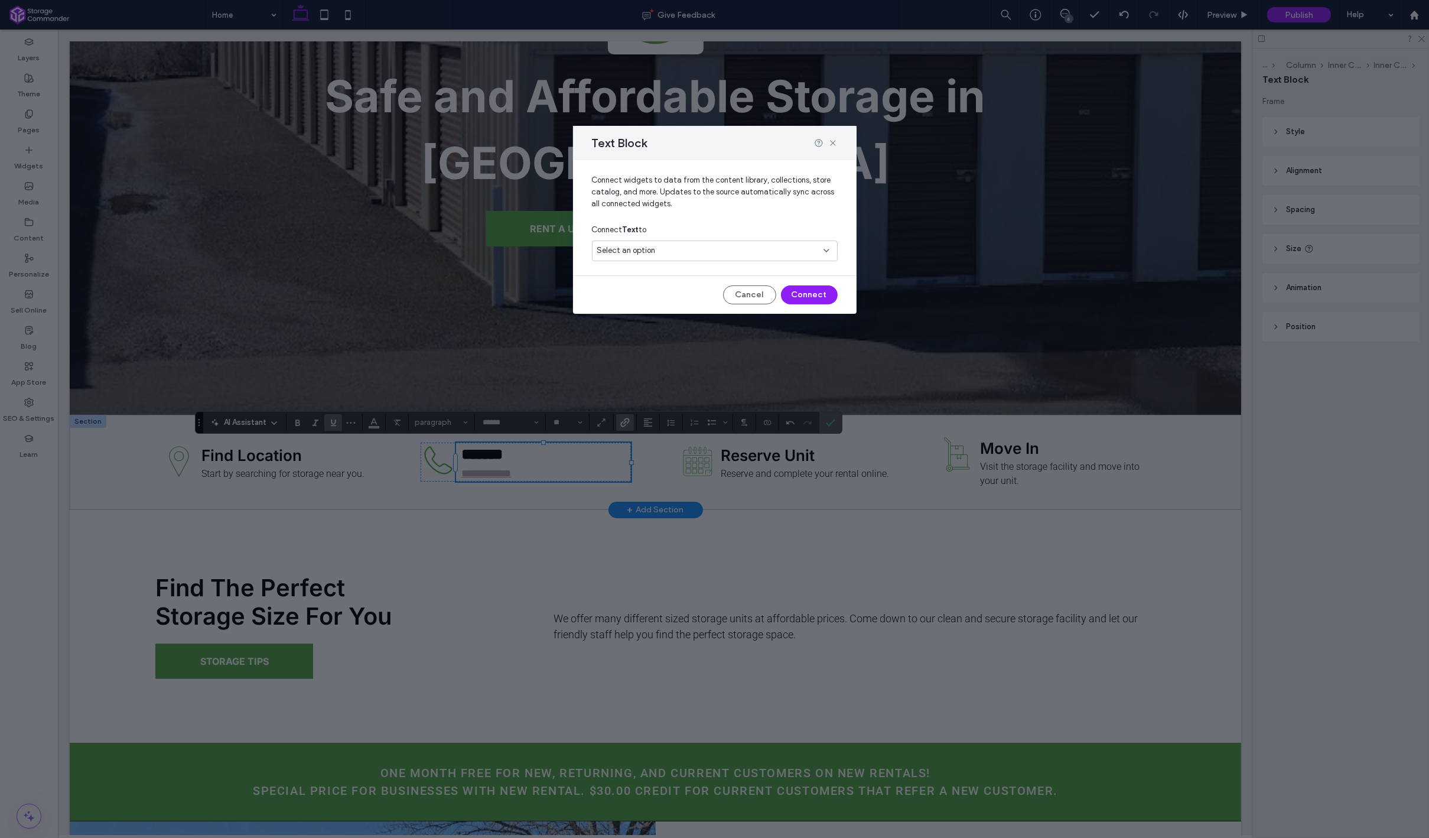
click at [698, 258] on div "Select an option" at bounding box center [715, 250] width 246 height 21
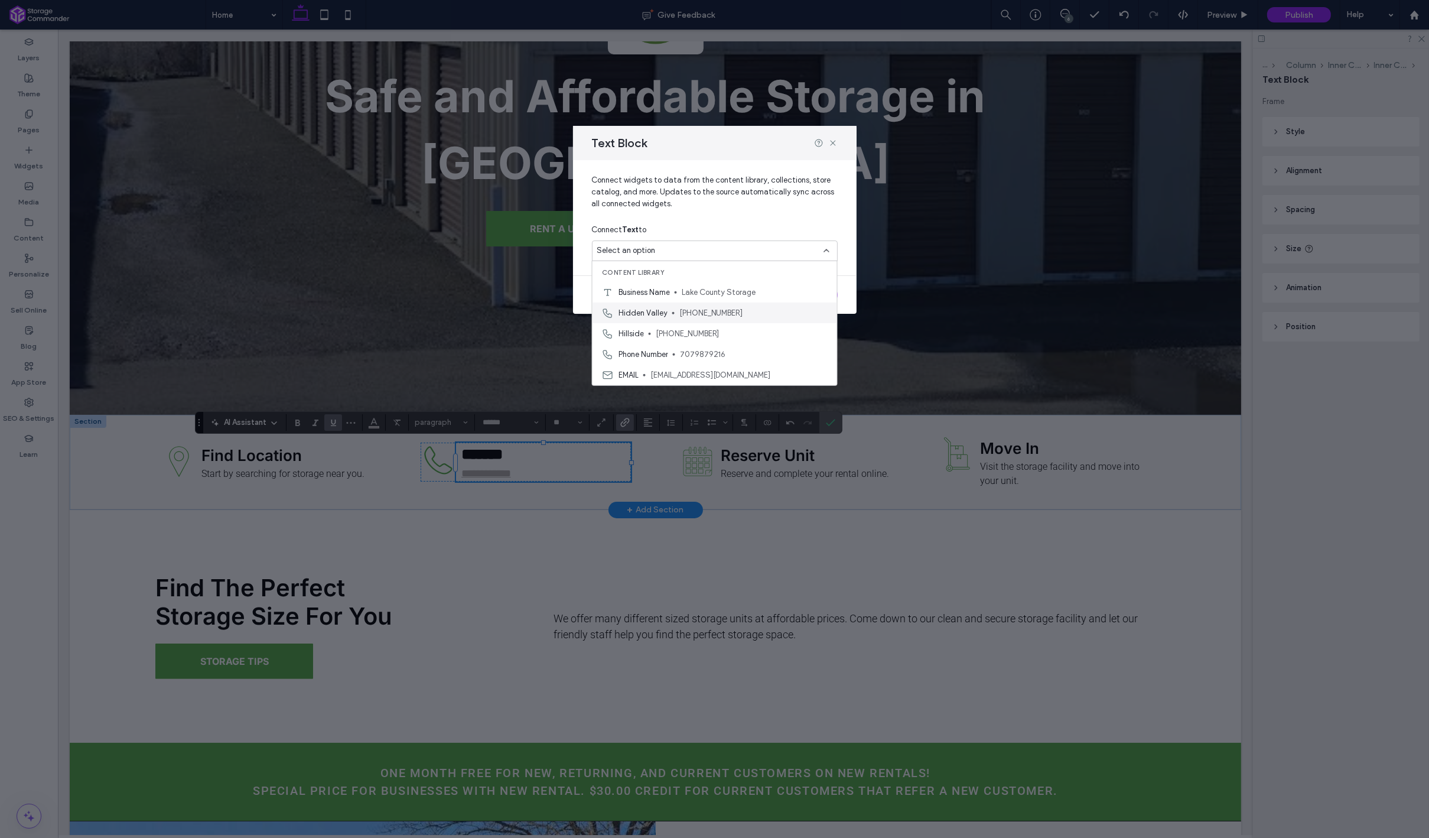
click at [730, 315] on span "(707) 987-9216" at bounding box center [753, 313] width 148 height 12
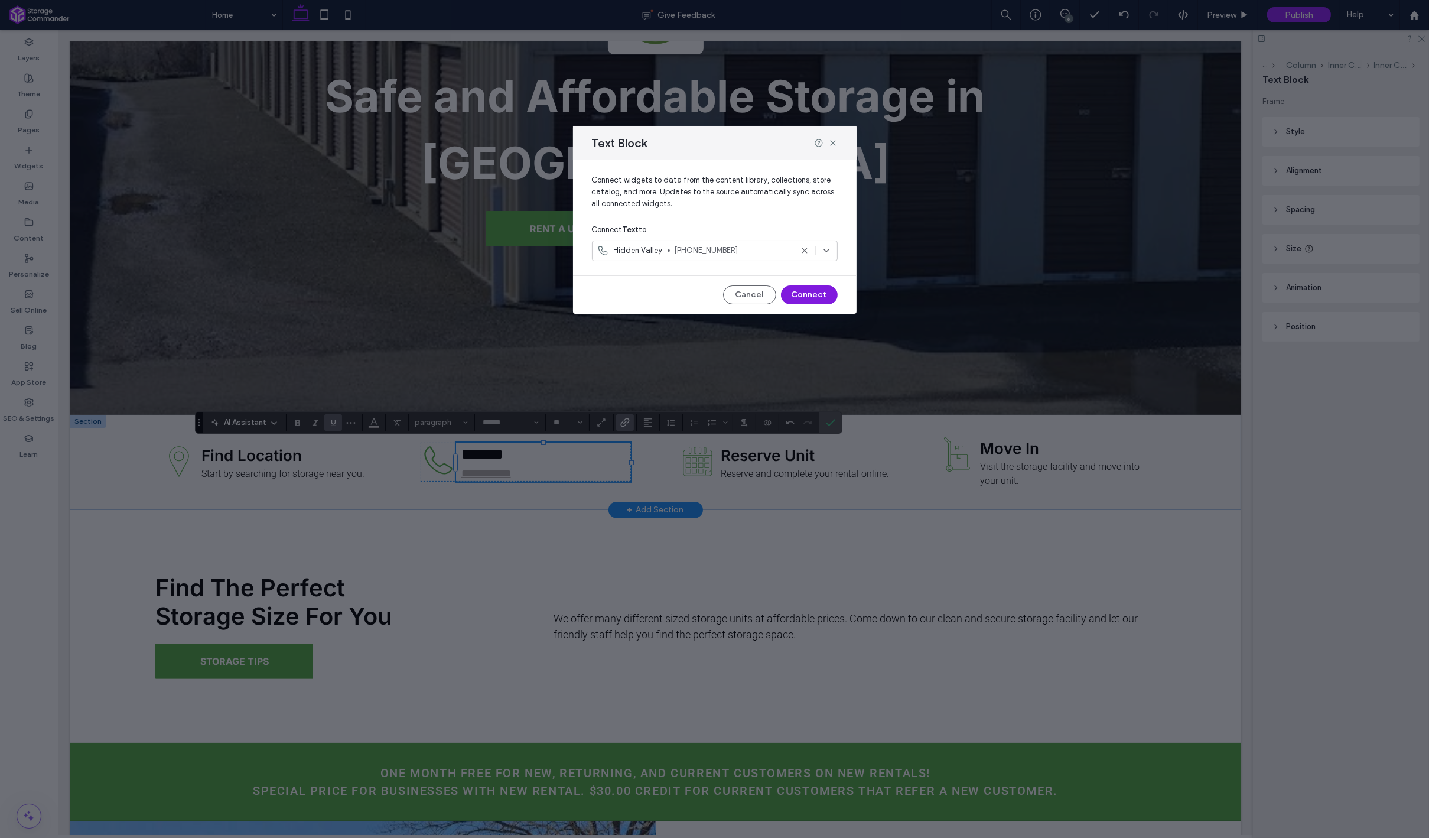
click at [802, 299] on button "Connect" at bounding box center [809, 294] width 57 height 19
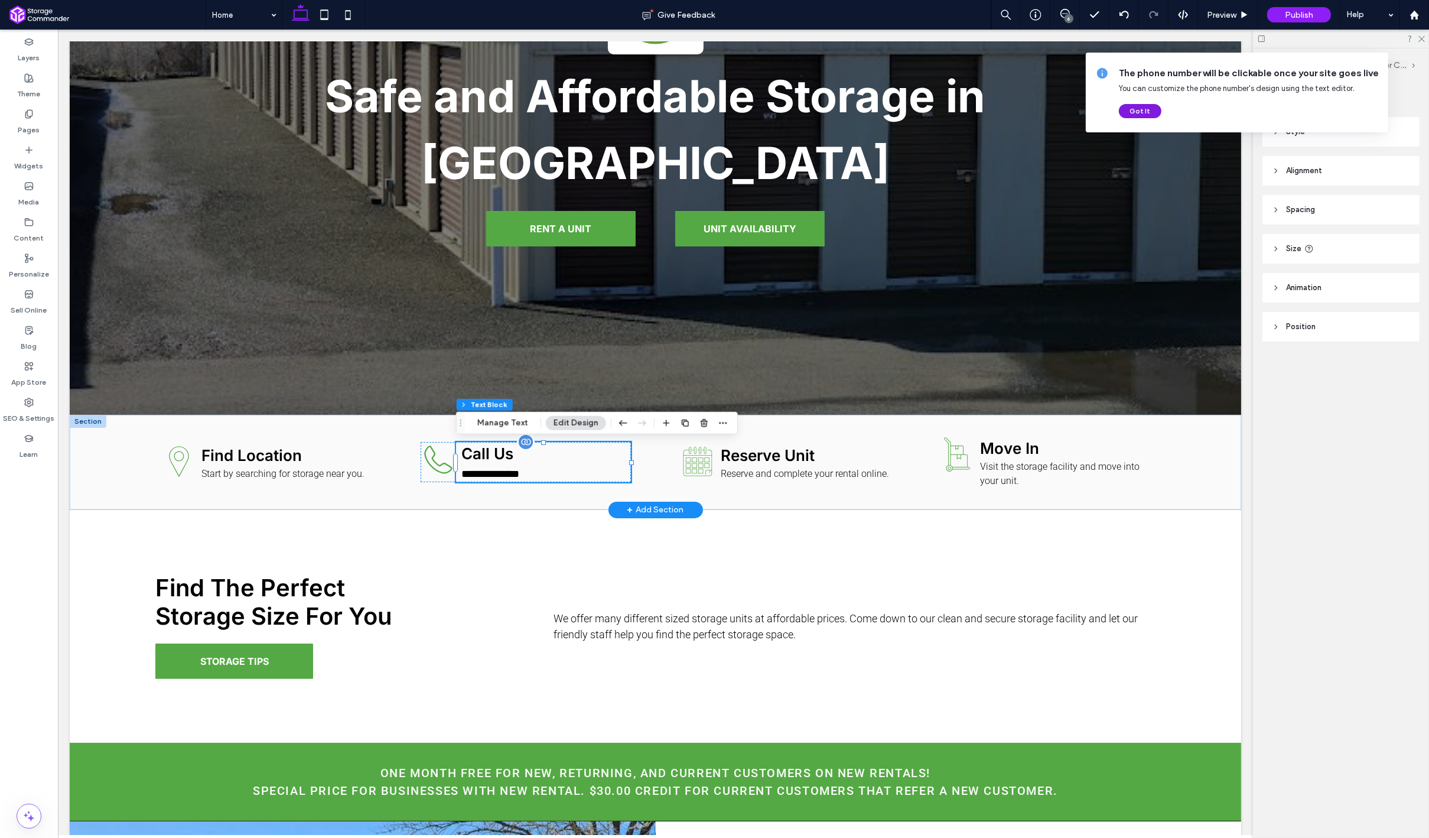
click at [1139, 113] on button "Got It" at bounding box center [1140, 111] width 43 height 14
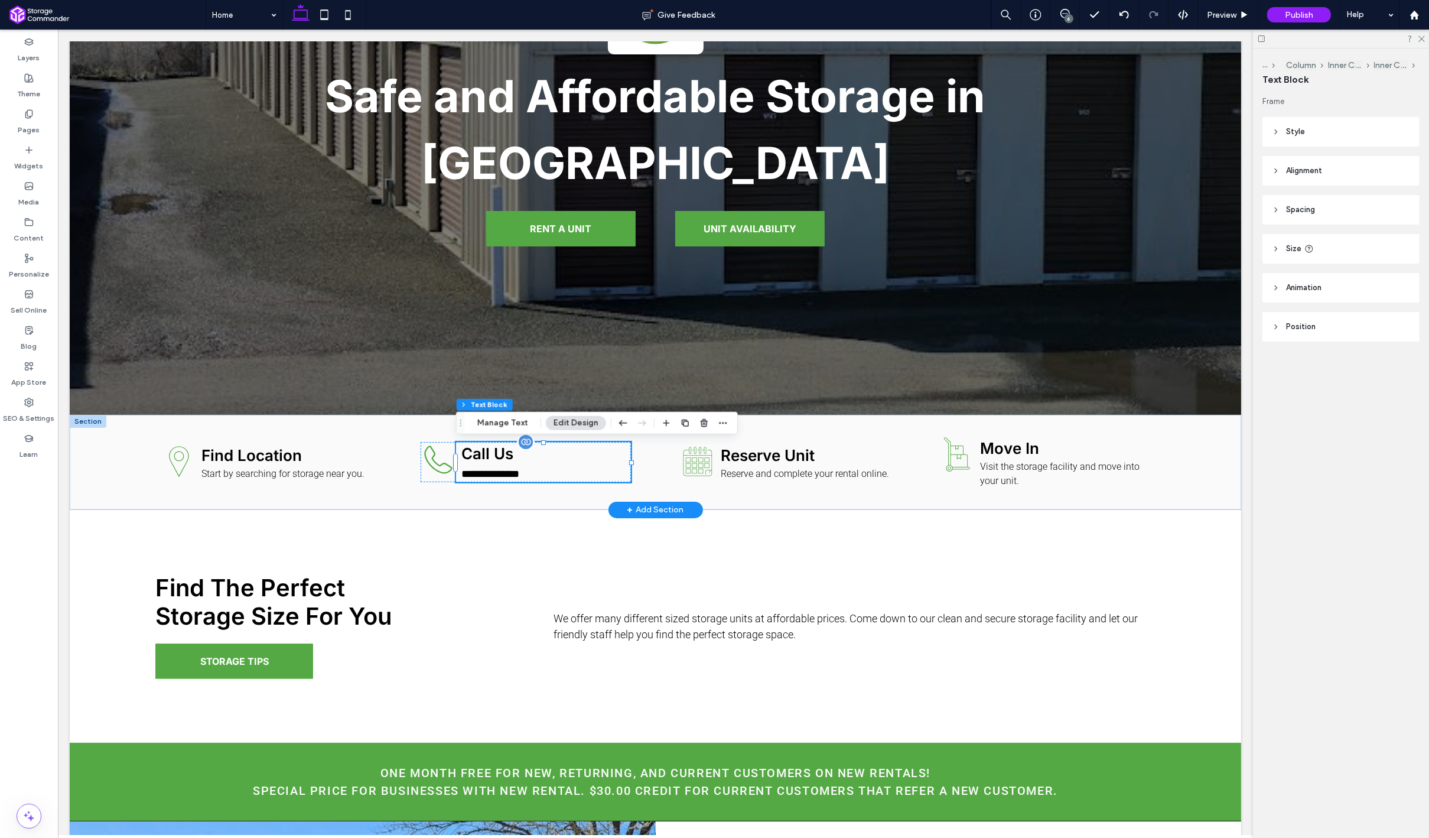
click at [1070, 20] on div "6" at bounding box center [1069, 18] width 9 height 9
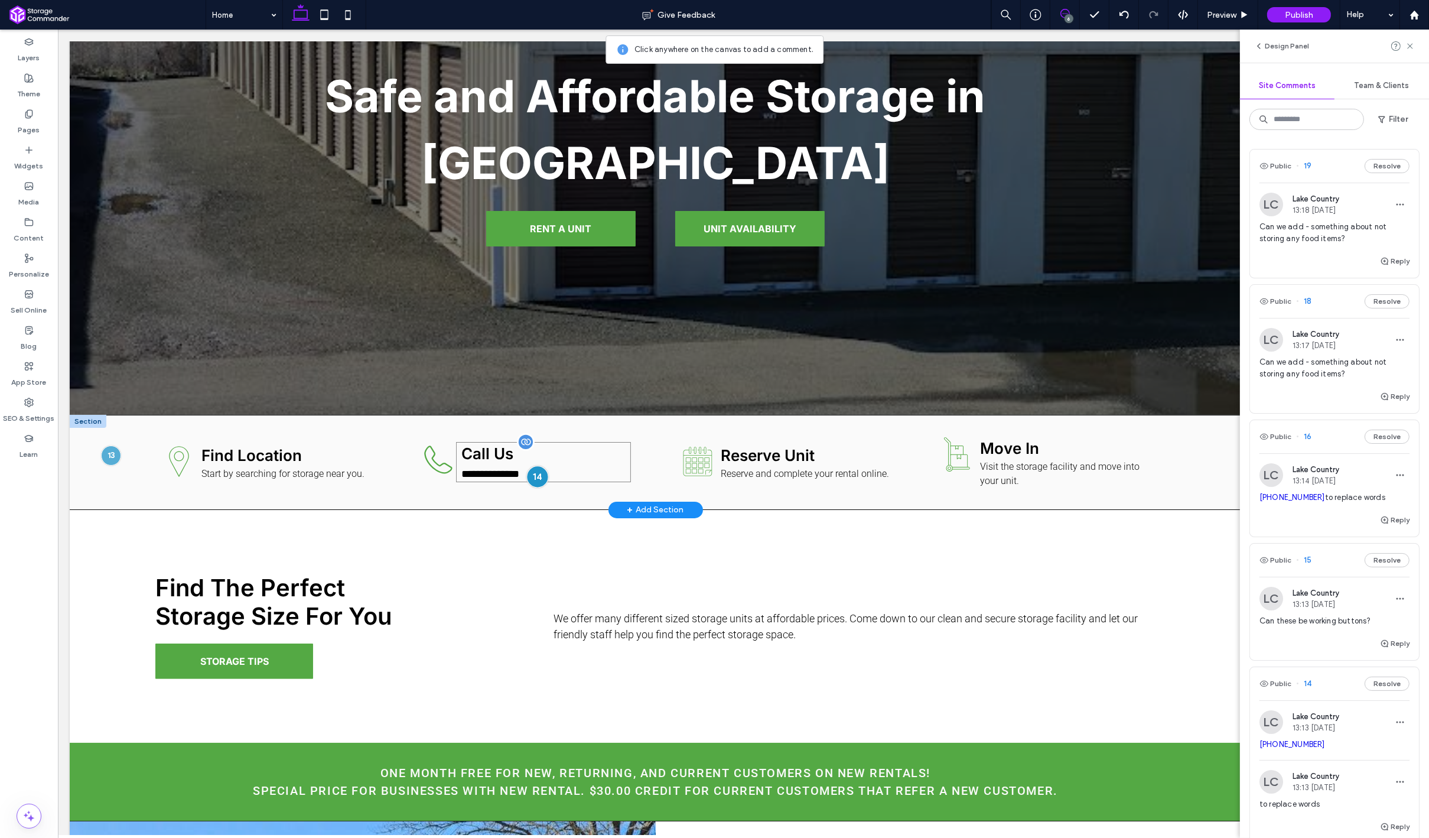
click at [536, 475] on div at bounding box center [537, 477] width 22 height 22
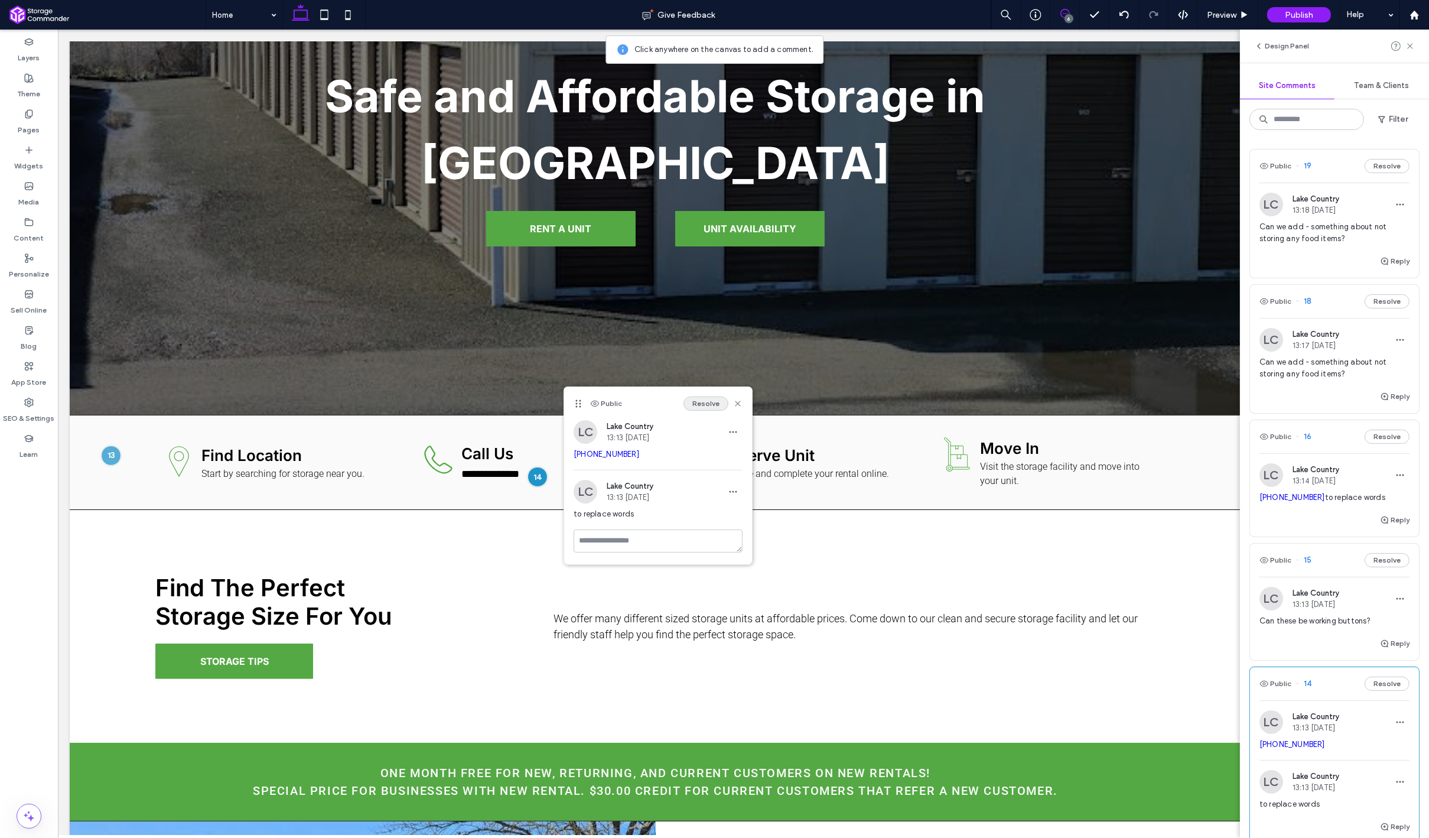
click at [708, 407] on button "Resolve" at bounding box center [706, 403] width 45 height 14
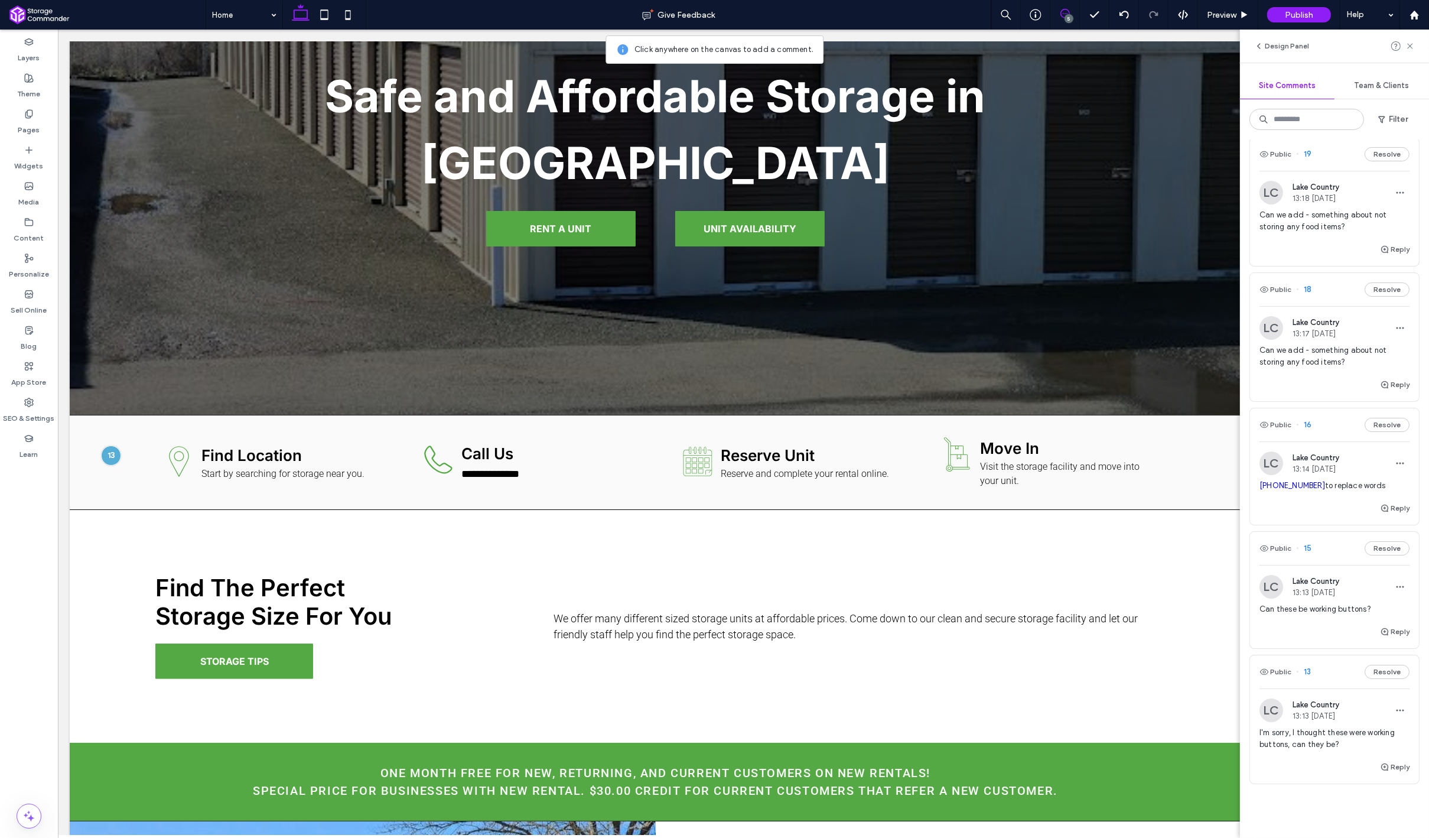
scroll to position [4, 0]
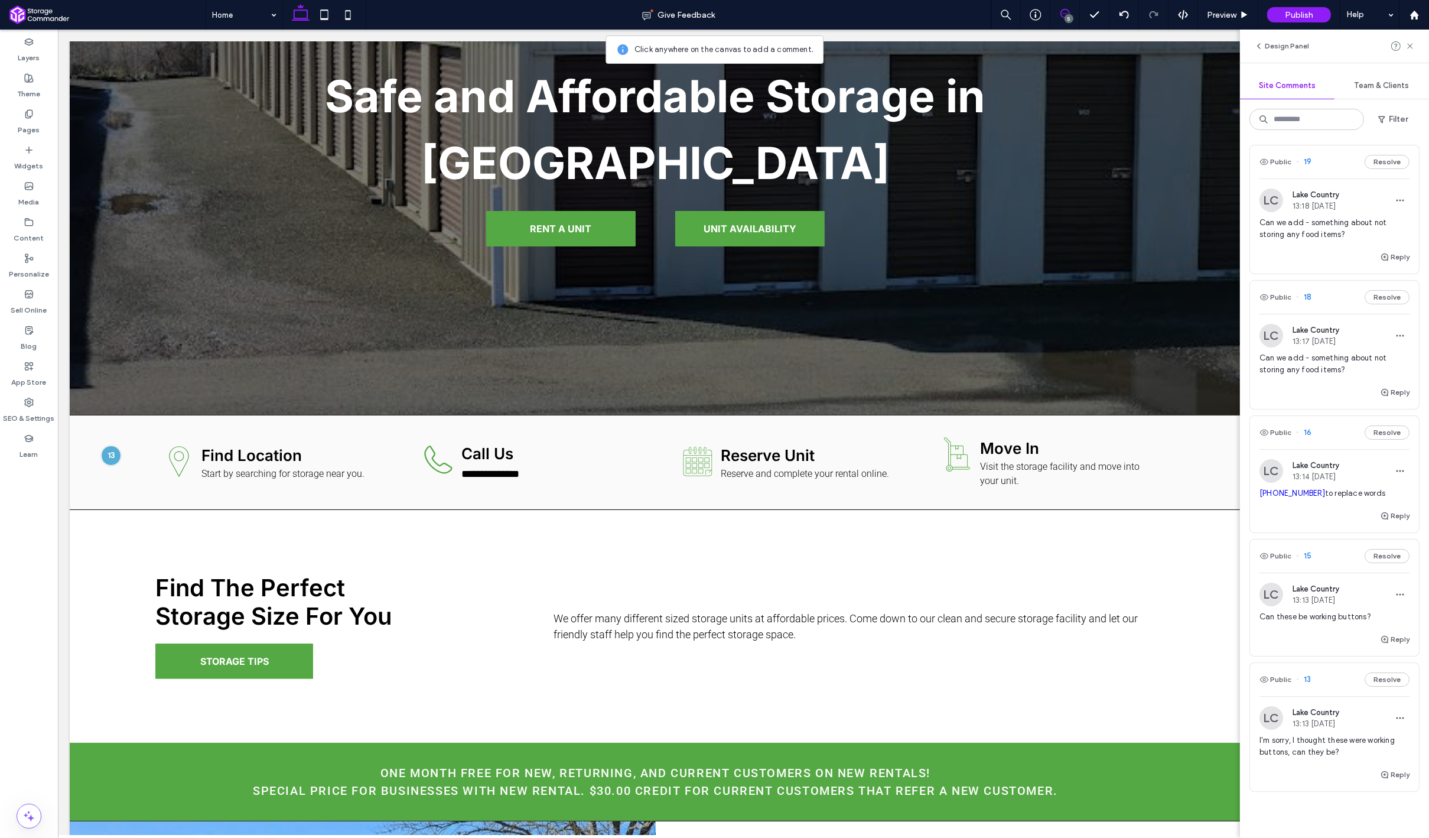
click at [1327, 520] on div "Reply" at bounding box center [1334, 521] width 169 height 24
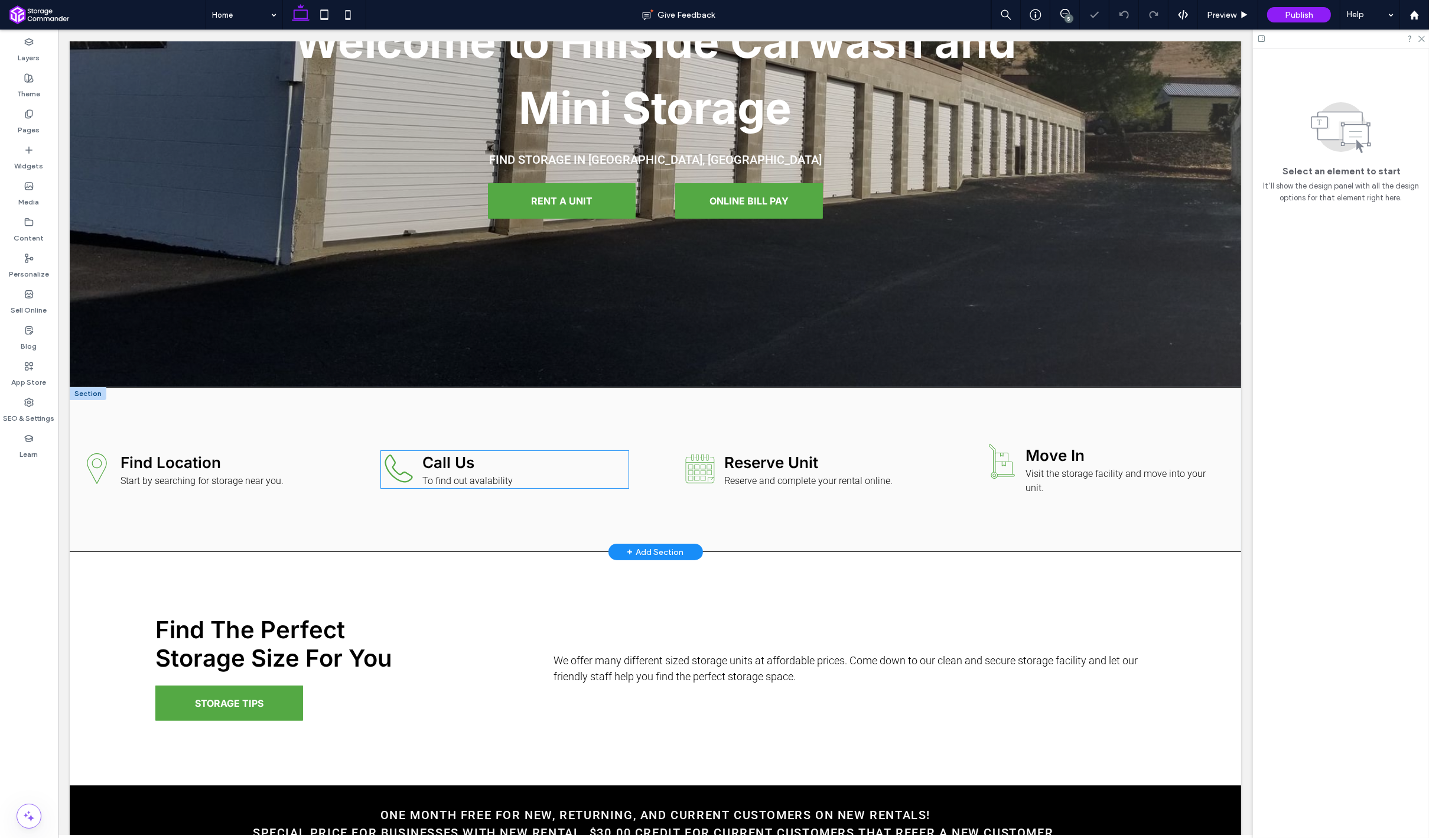
click at [520, 474] on p "To find out avalability" at bounding box center [522, 481] width 200 height 14
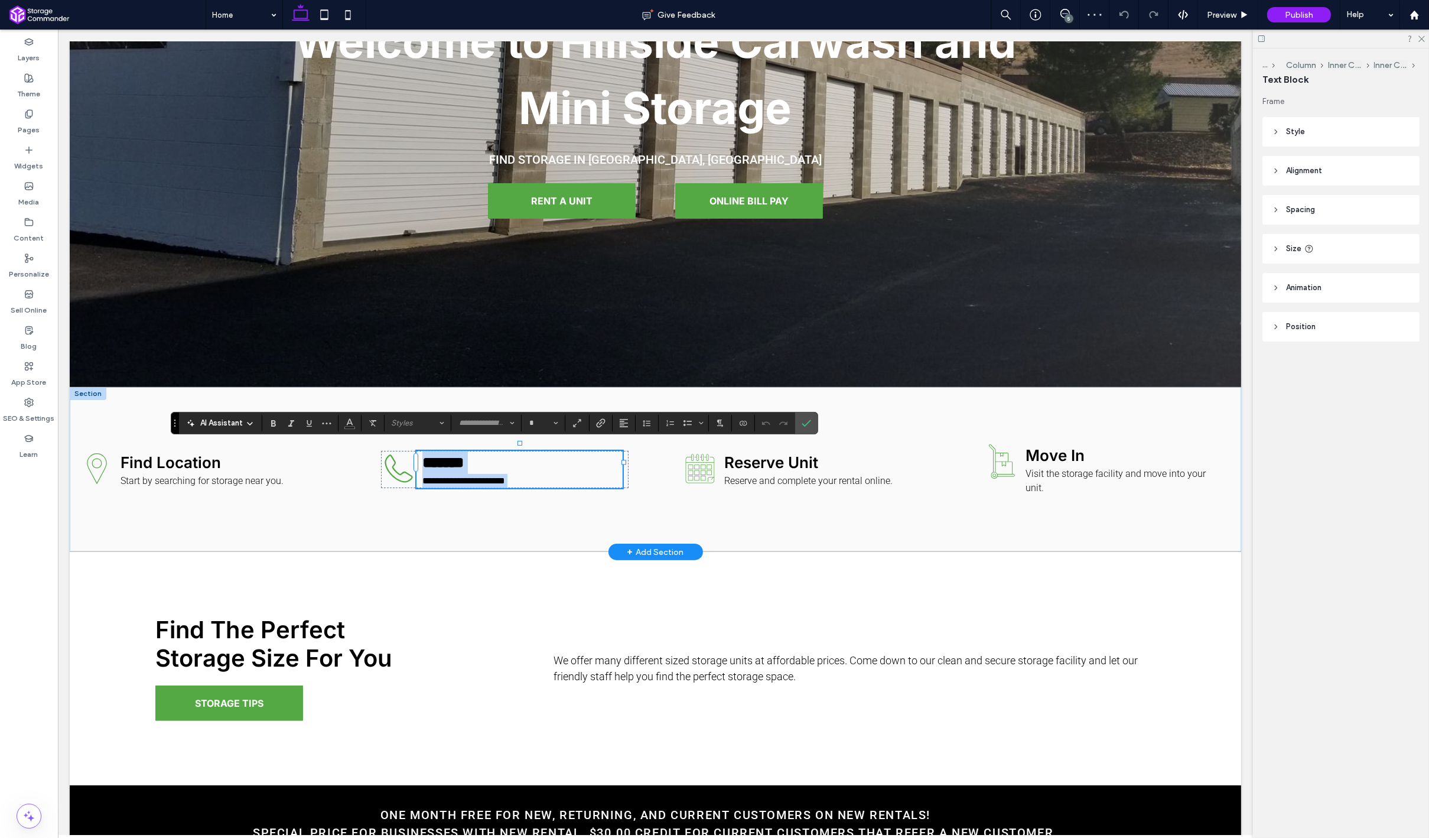
click at [505, 476] on span "**********" at bounding box center [463, 480] width 83 height 9
type input "******"
type input "**"
click at [505, 476] on span "**********" at bounding box center [463, 480] width 83 height 9
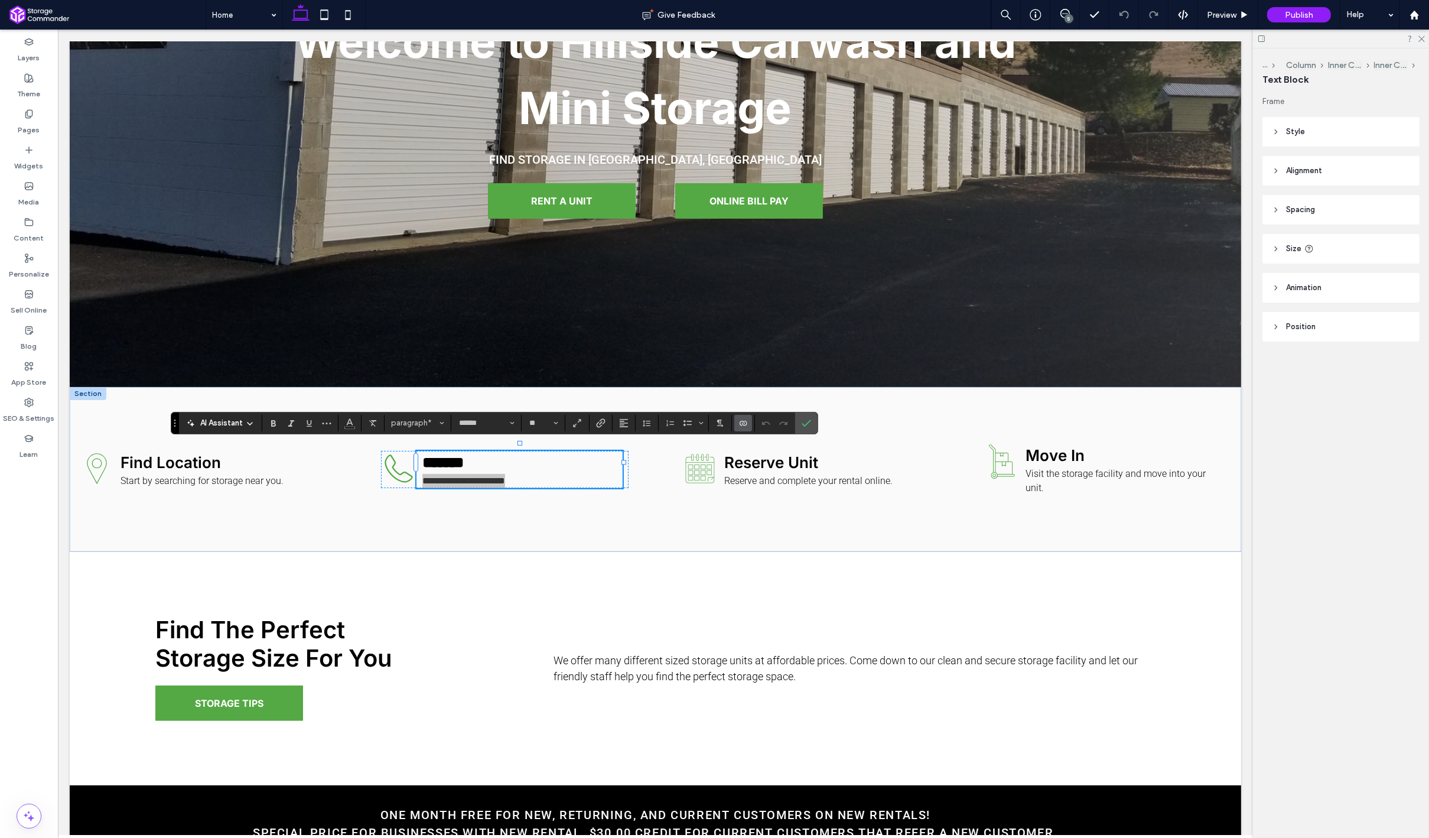
click at [738, 428] on span "Connect To Data" at bounding box center [740, 423] width 5 height 17
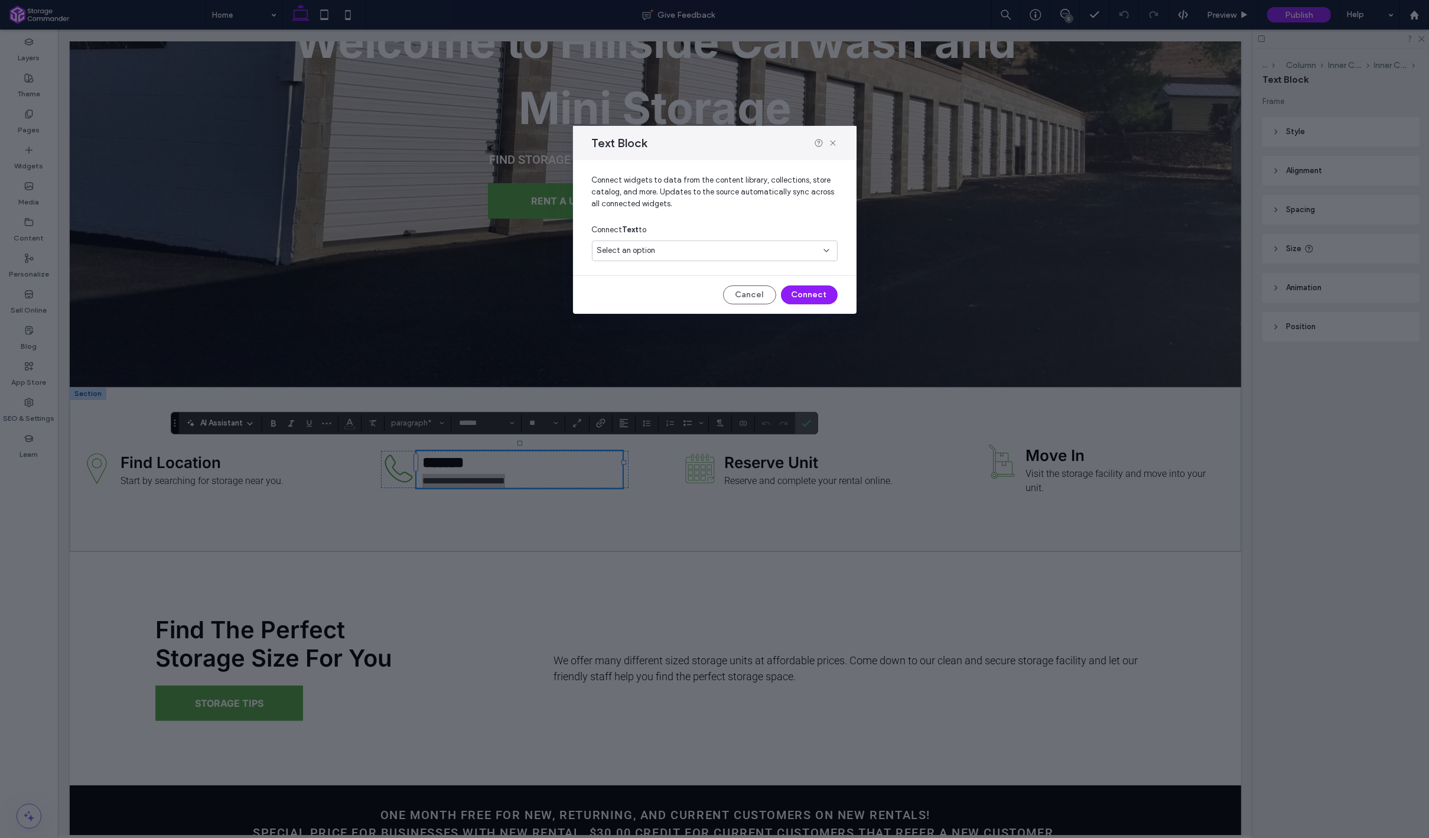
click at [665, 240] on div "Select an option" at bounding box center [715, 250] width 246 height 21
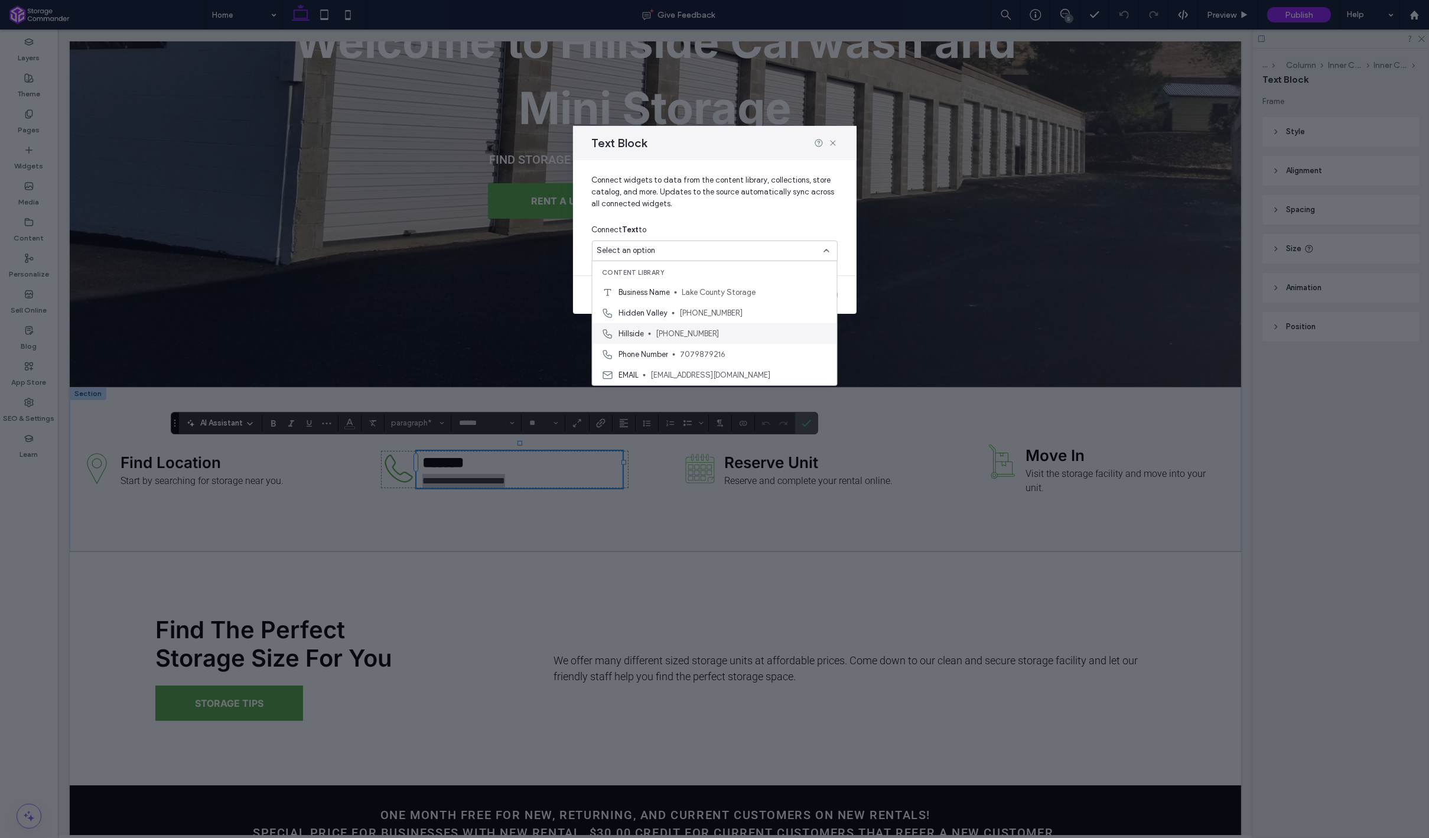
click at [716, 336] on span "(707) 274-1869" at bounding box center [742, 333] width 172 height 12
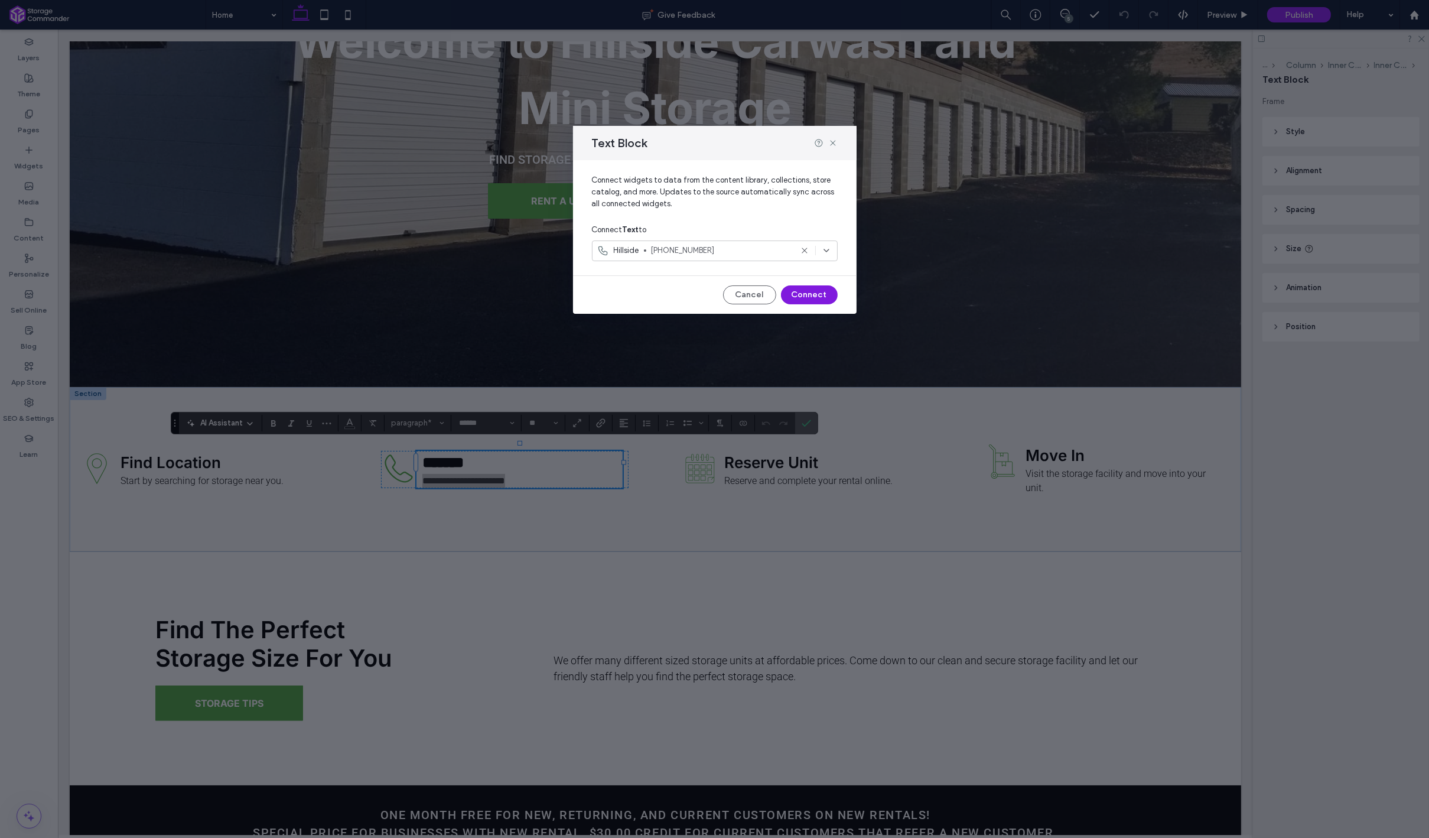
click at [813, 300] on button "Connect" at bounding box center [809, 294] width 57 height 19
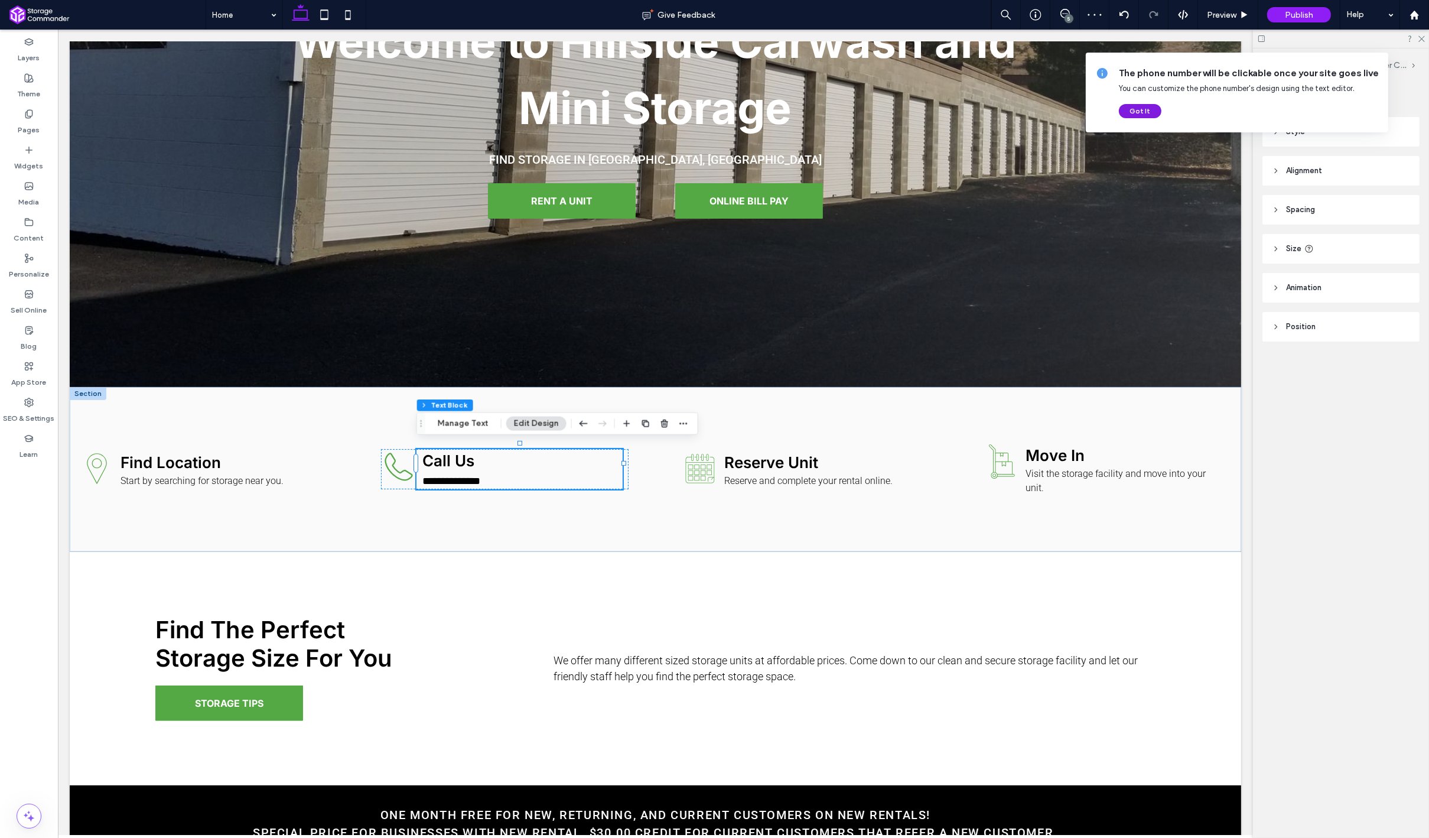
click at [1147, 115] on button "Got It" at bounding box center [1140, 111] width 43 height 14
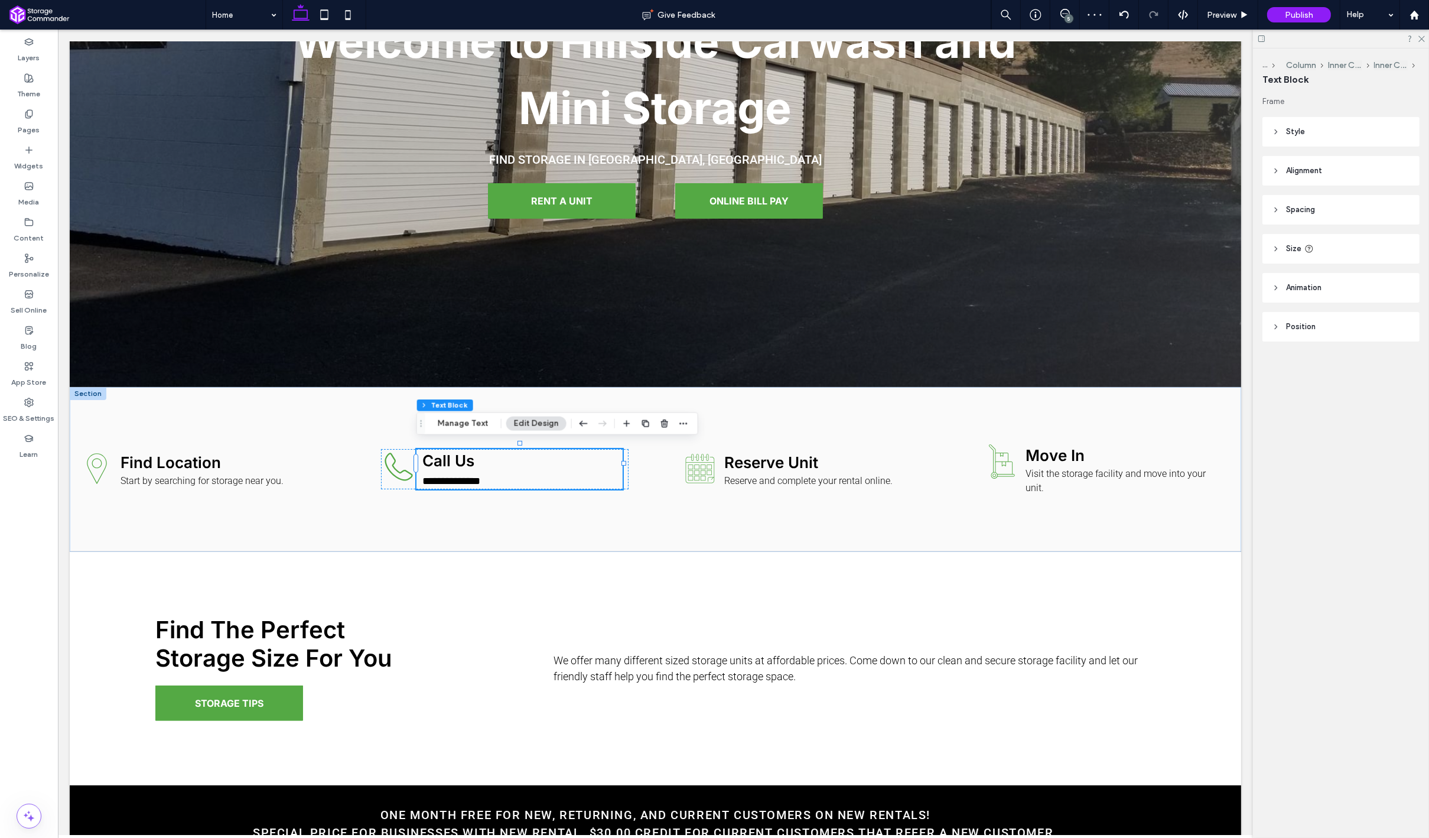
click at [1070, 15] on div "5" at bounding box center [1069, 18] width 9 height 9
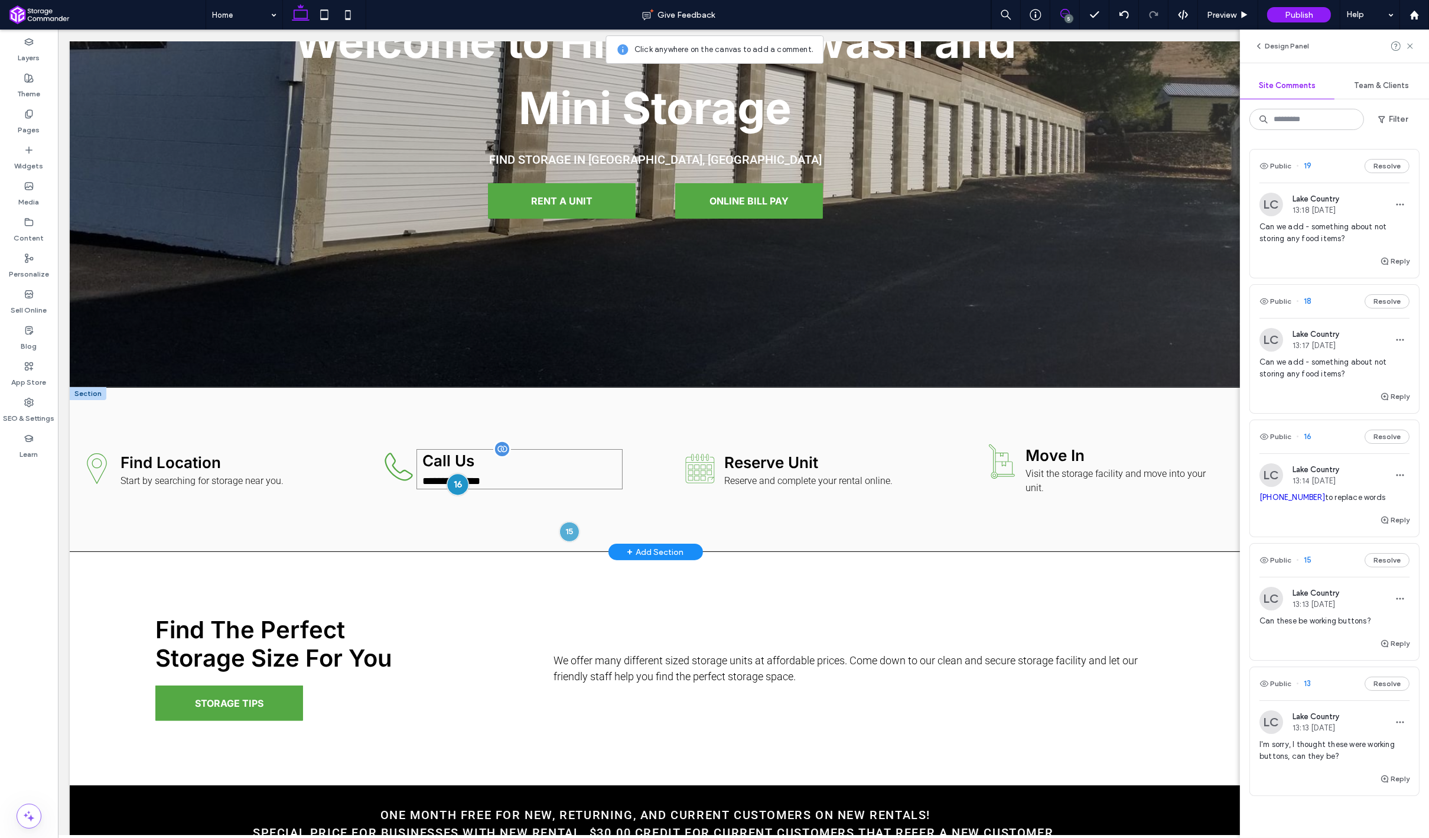
click at [459, 474] on div at bounding box center [458, 484] width 22 height 22
click at [617, 429] on button "Resolve" at bounding box center [626, 428] width 45 height 14
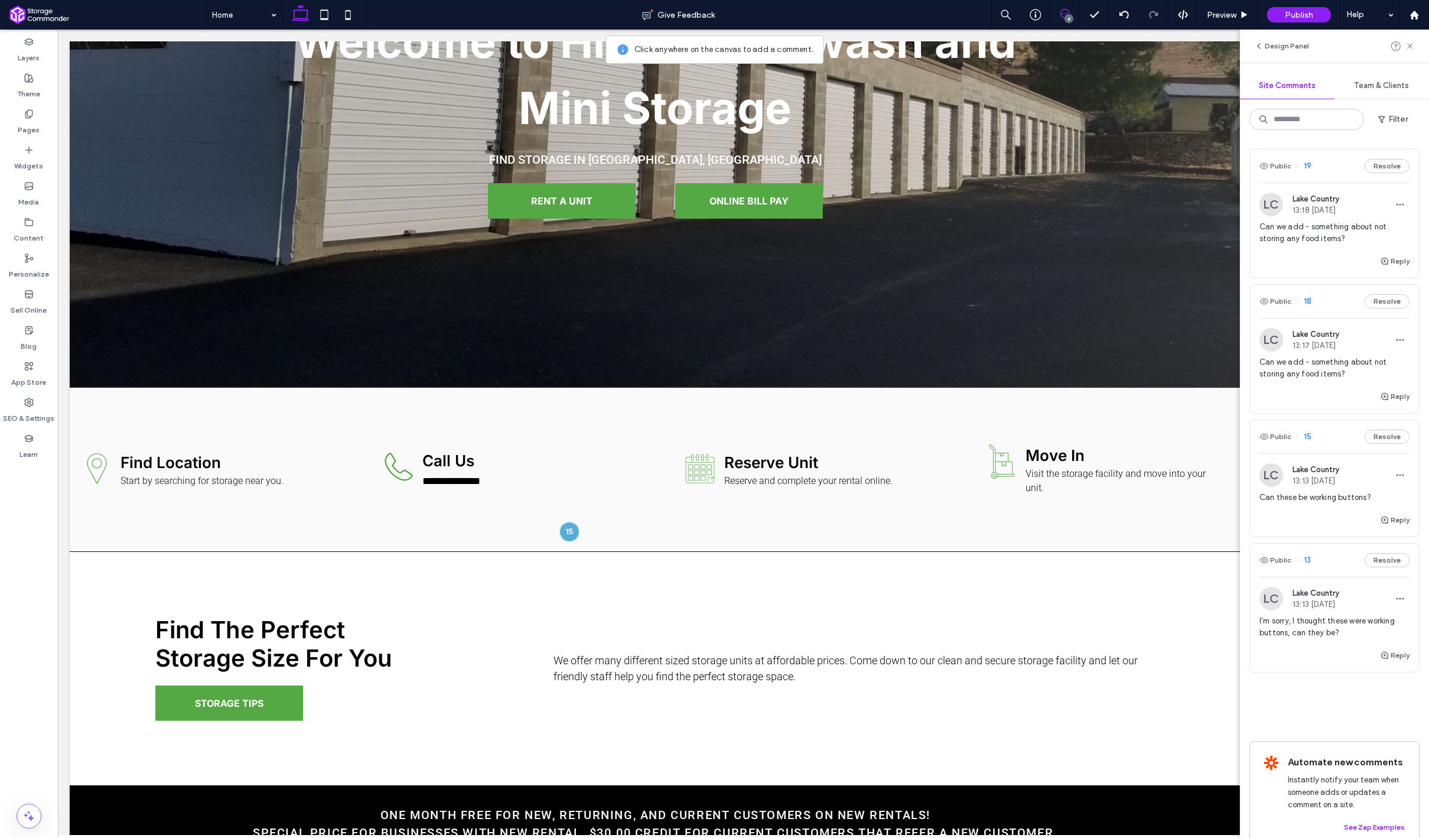
scroll to position [18, 0]
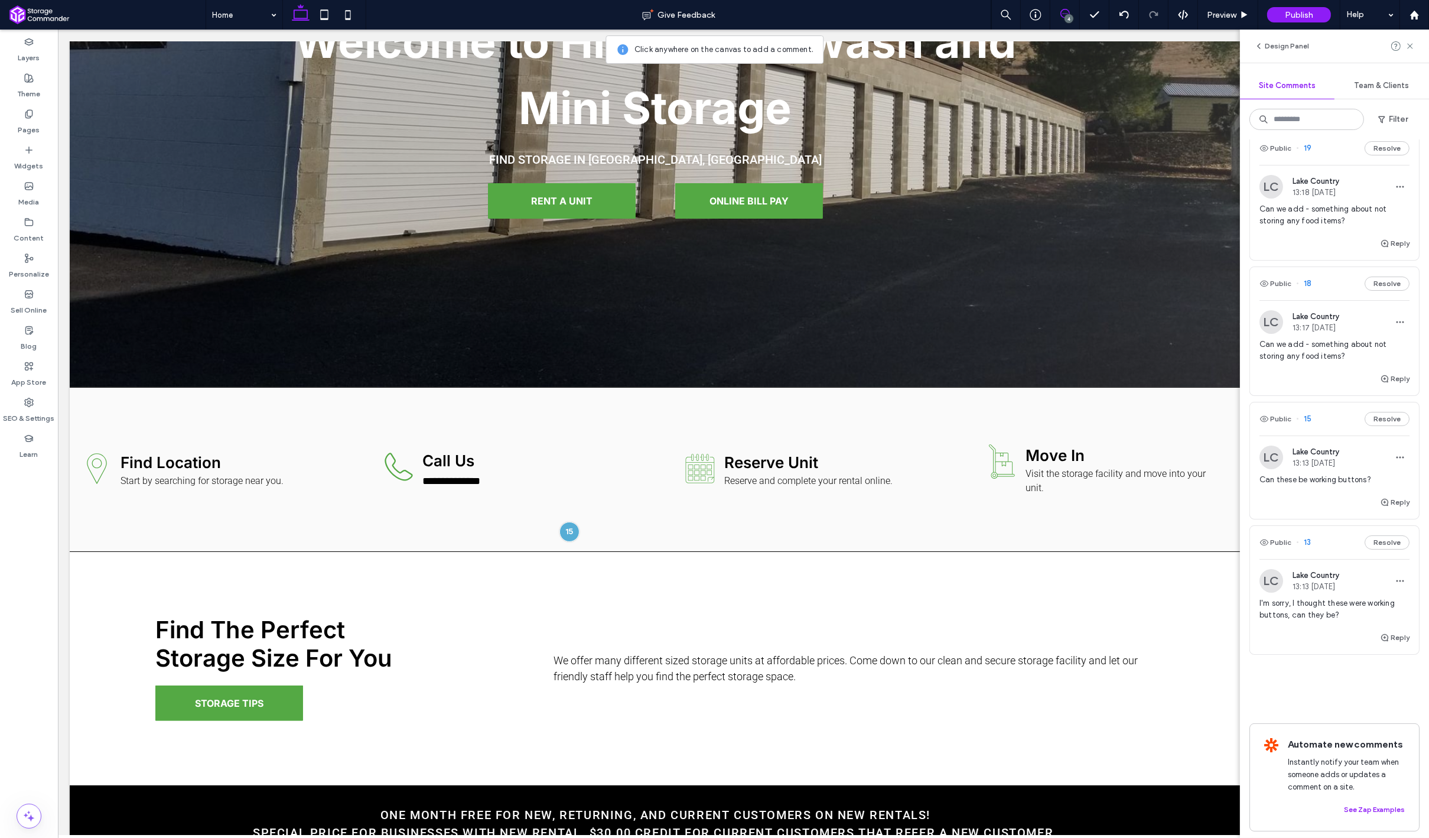
click at [1332, 239] on div "Reply" at bounding box center [1334, 248] width 169 height 24
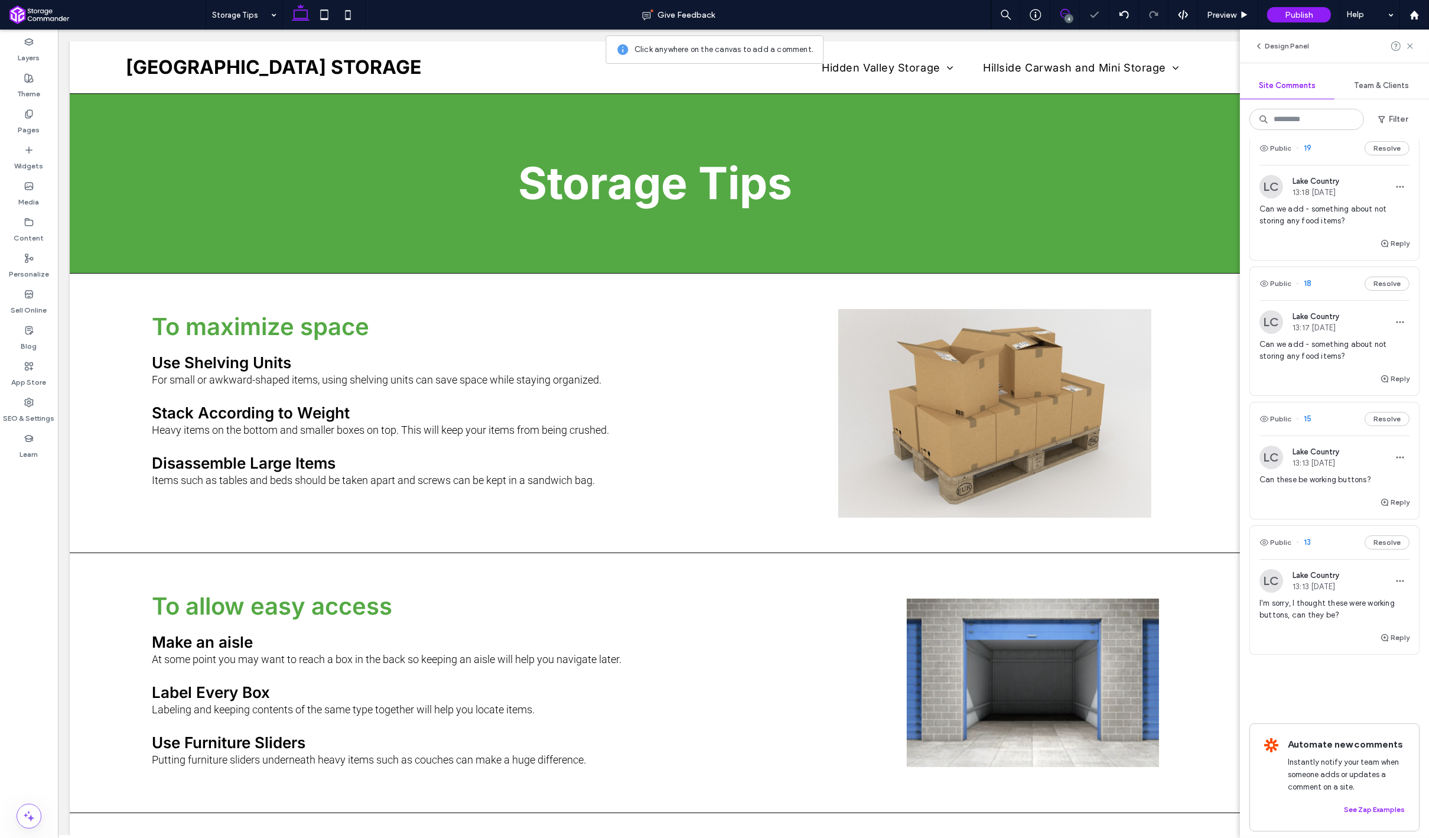
scroll to position [577, 0]
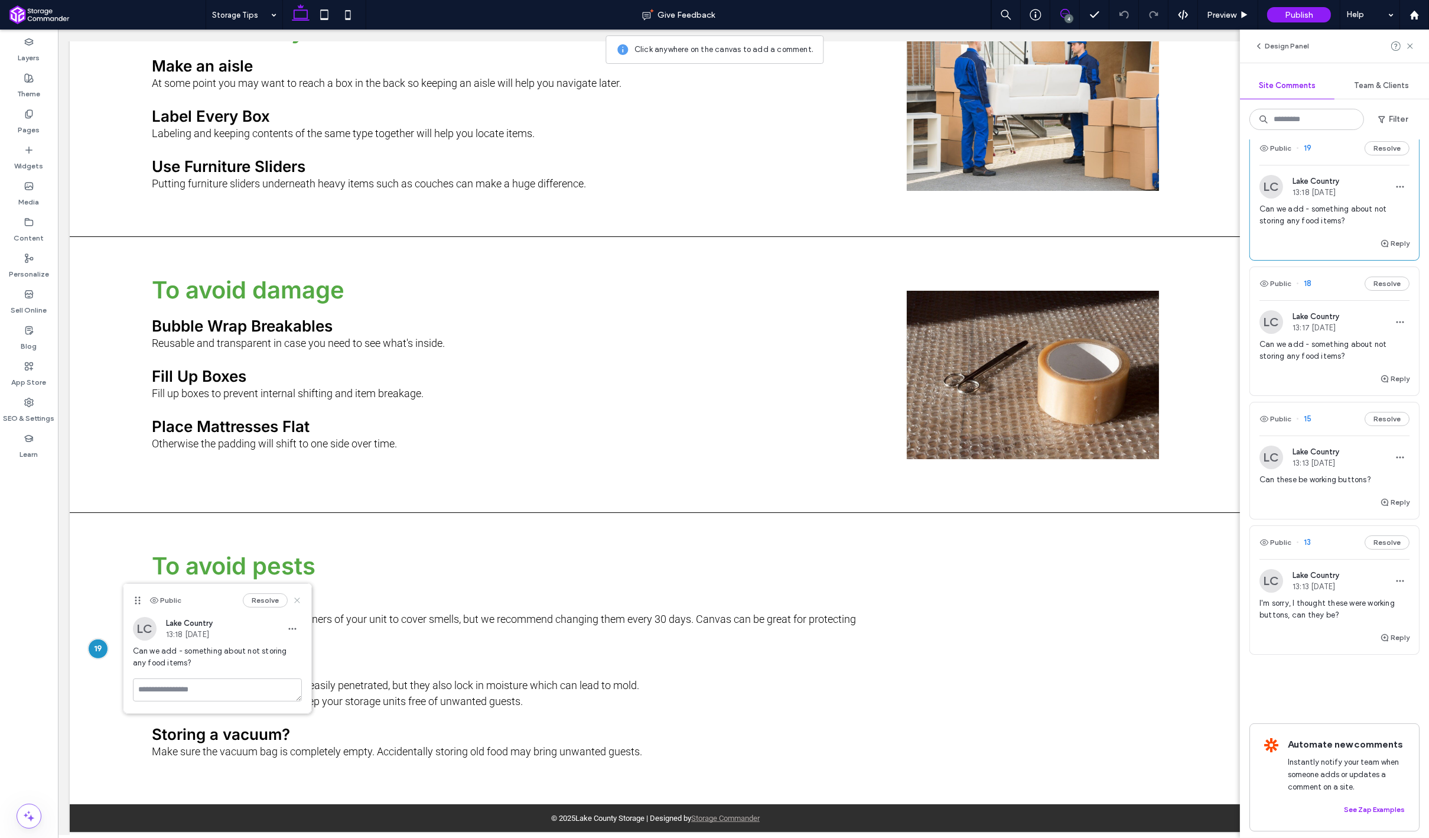
click at [298, 603] on icon at bounding box center [296, 599] width 9 height 9
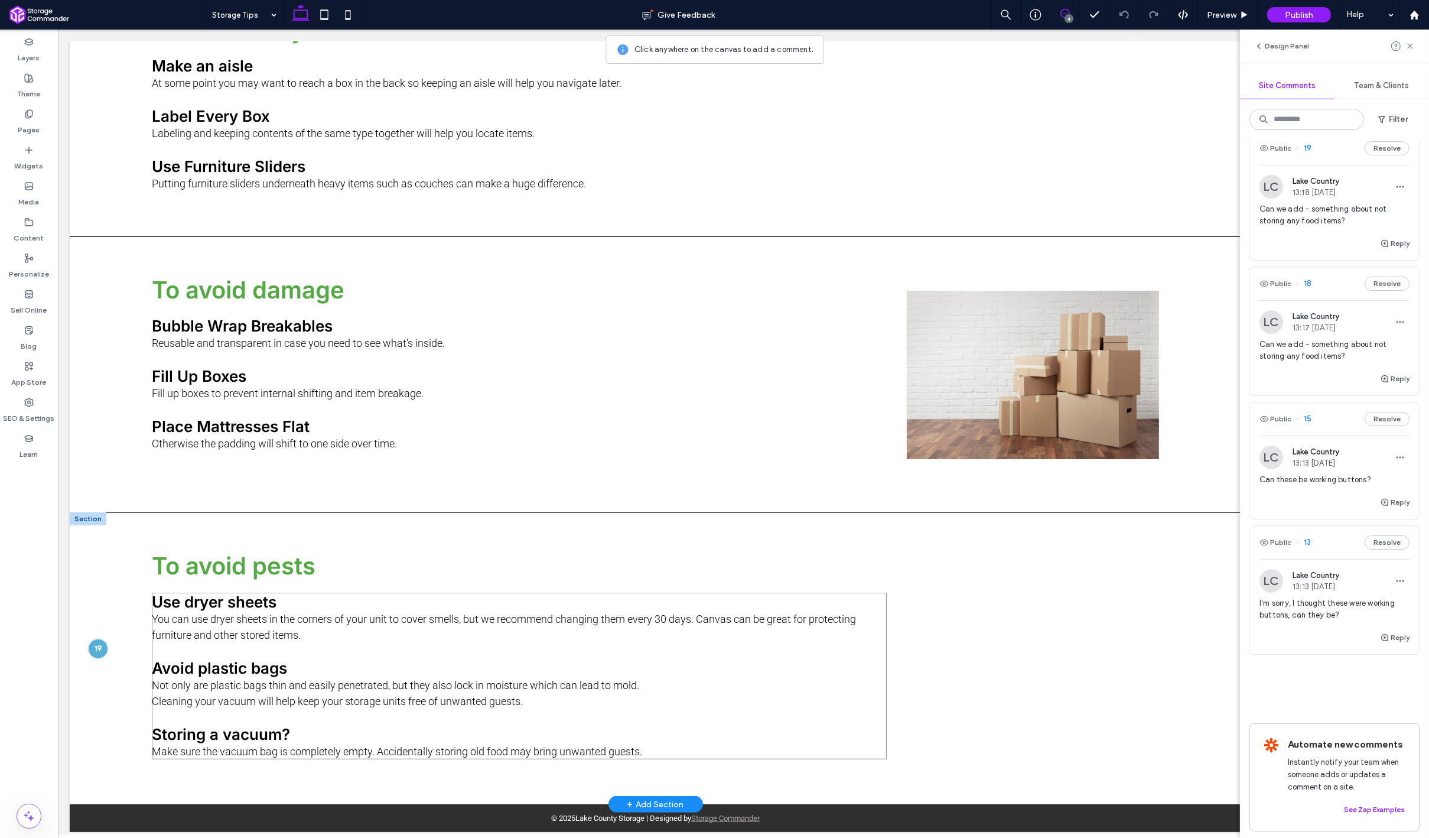
click at [314, 721] on p at bounding box center [518, 717] width 735 height 16
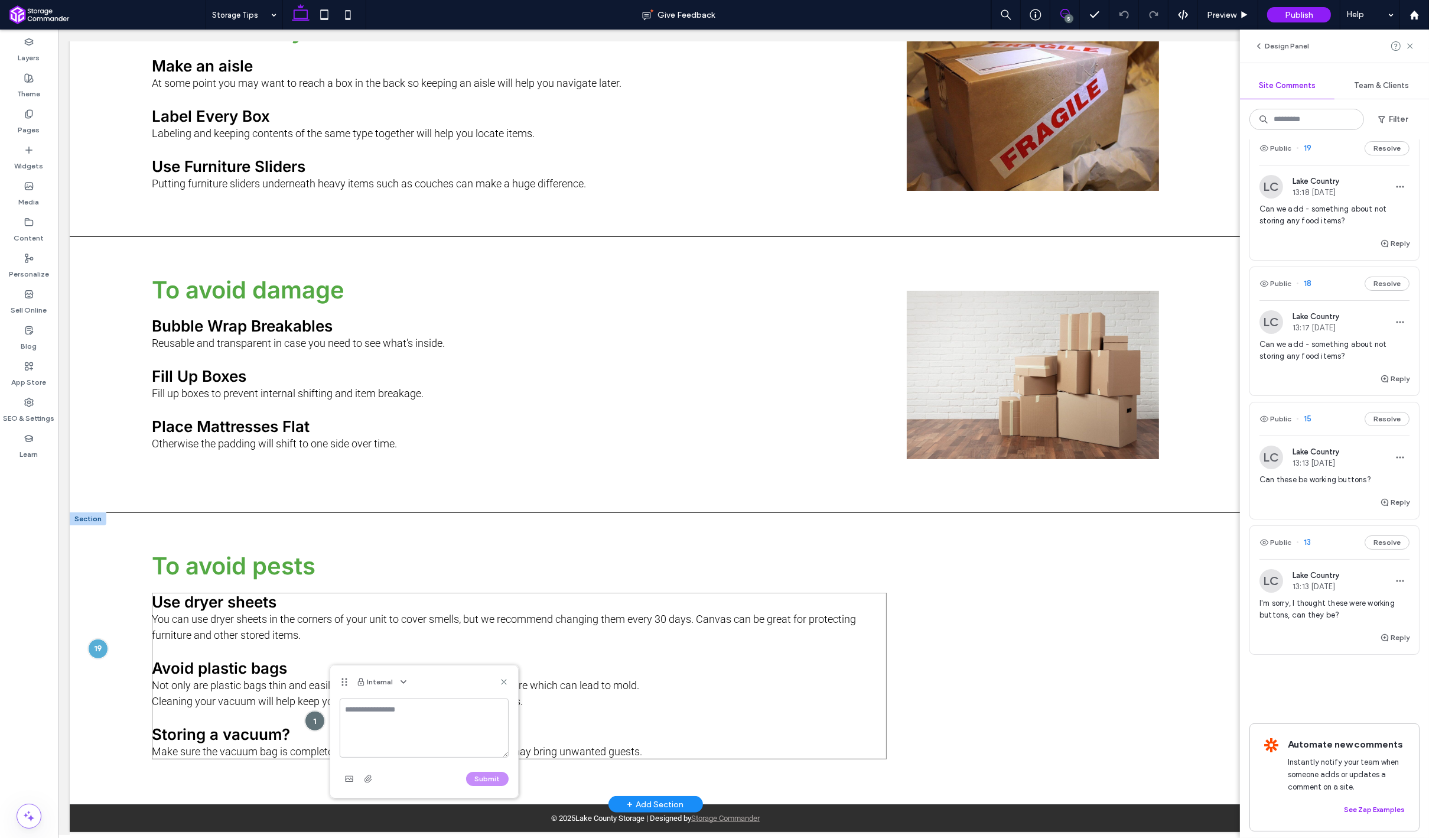
click at [288, 731] on span "Storing a vacuum?" at bounding box center [220, 734] width 138 height 18
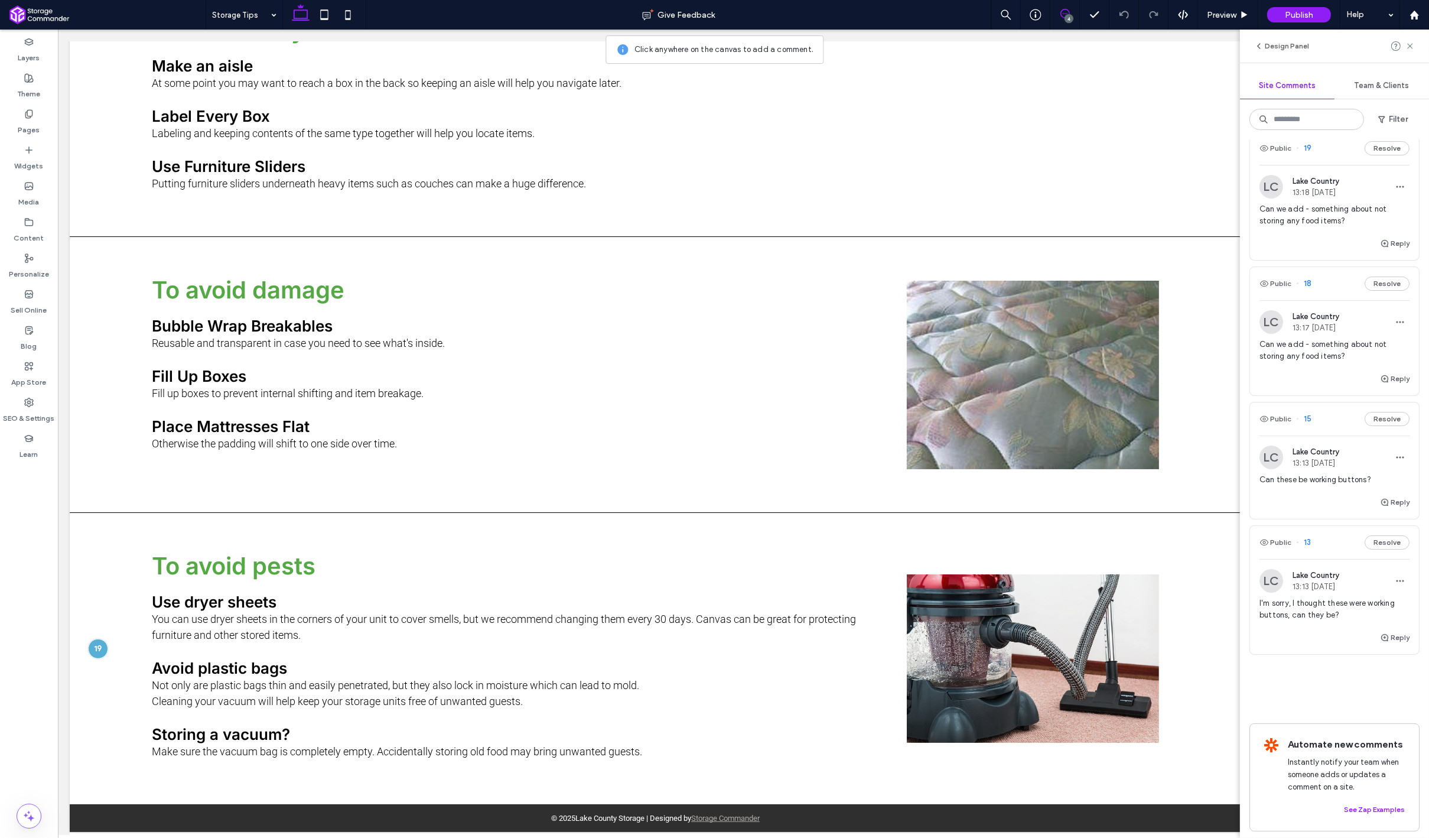
click at [1062, 16] on icon at bounding box center [1064, 13] width 9 height 9
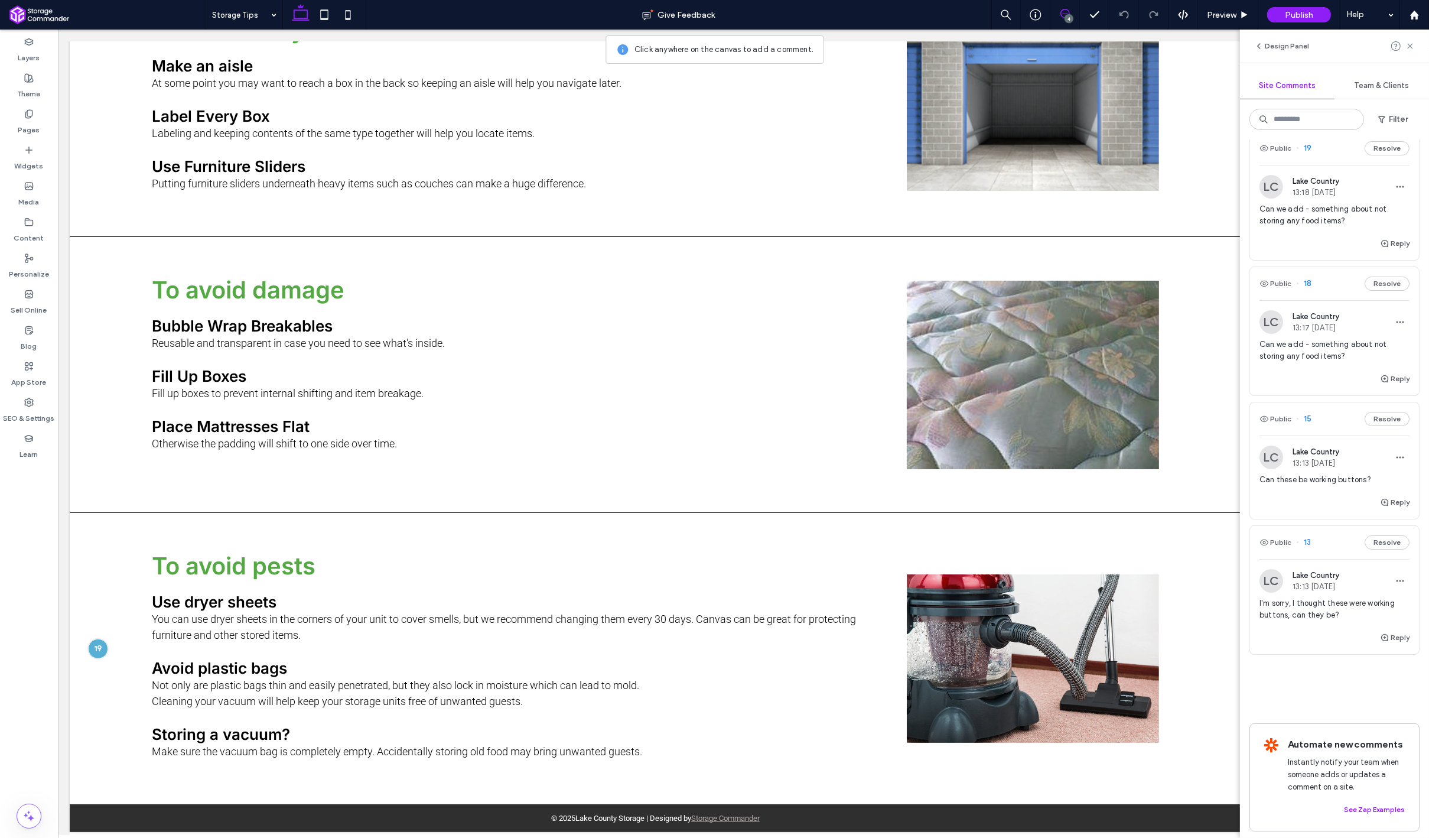
scroll to position [0, 0]
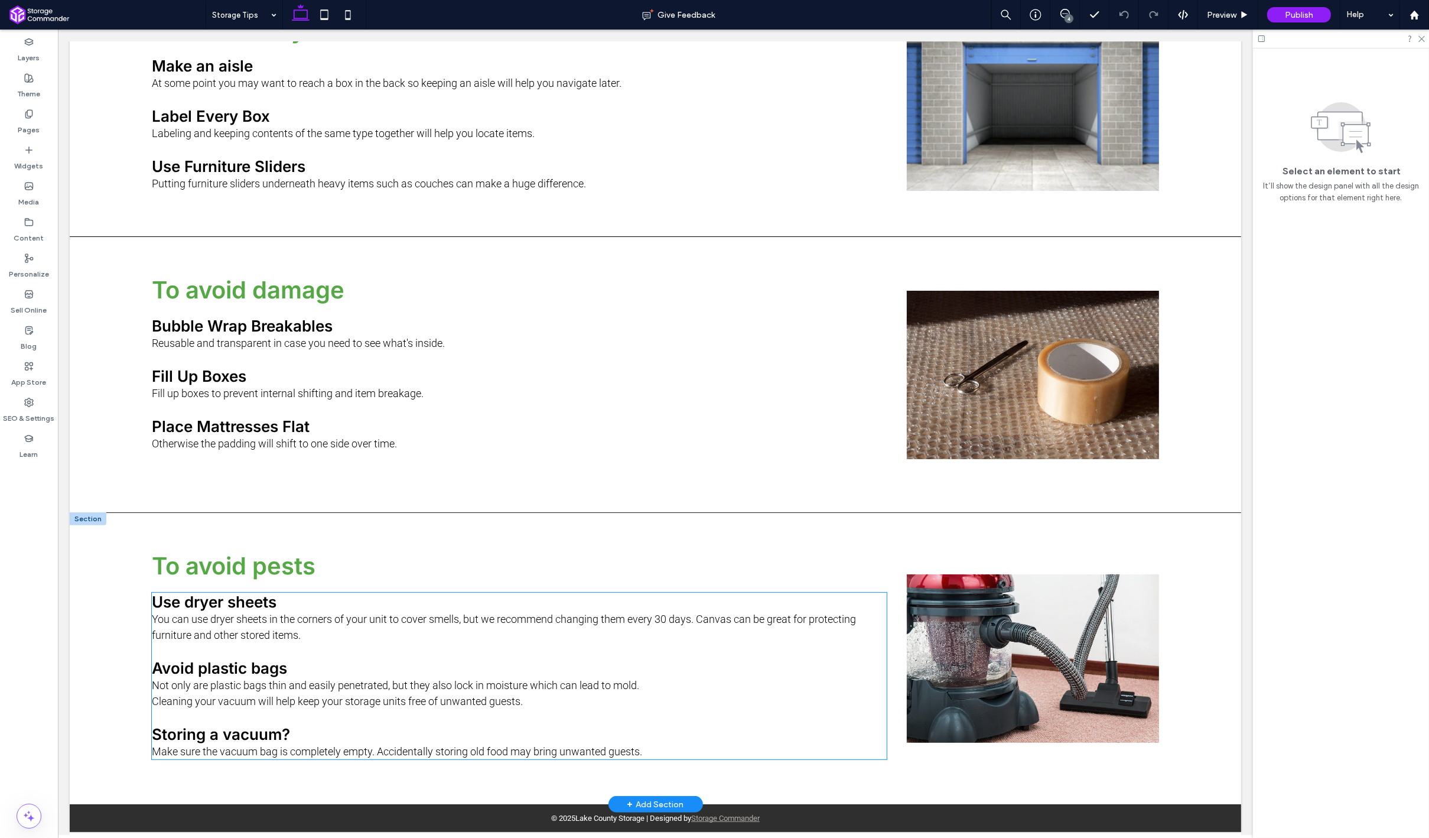
click at [328, 732] on h3 "Storing a vacuum?" at bounding box center [518, 734] width 735 height 18
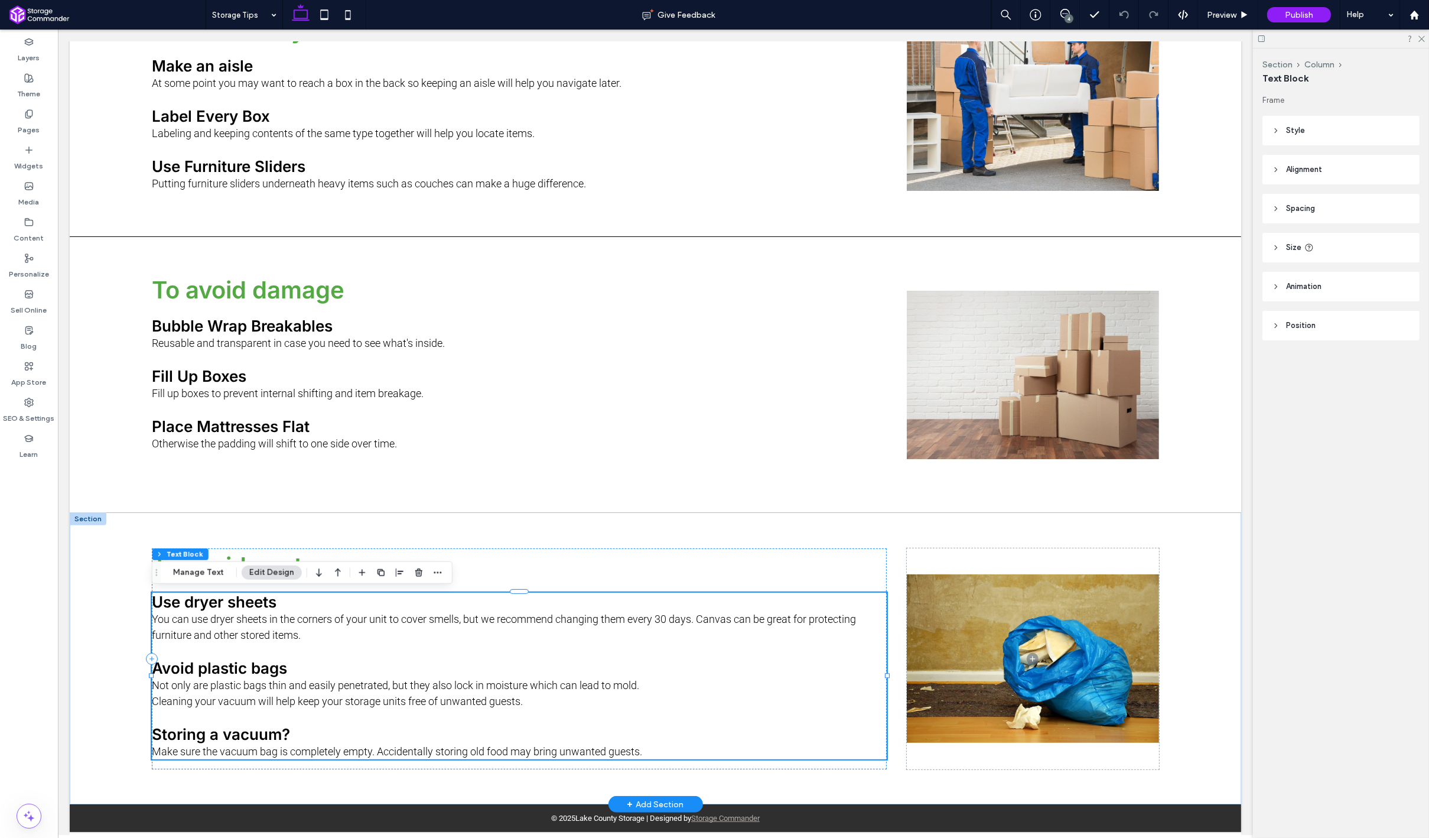
click at [273, 739] on span "Storing a vacuum?" at bounding box center [220, 734] width 138 height 18
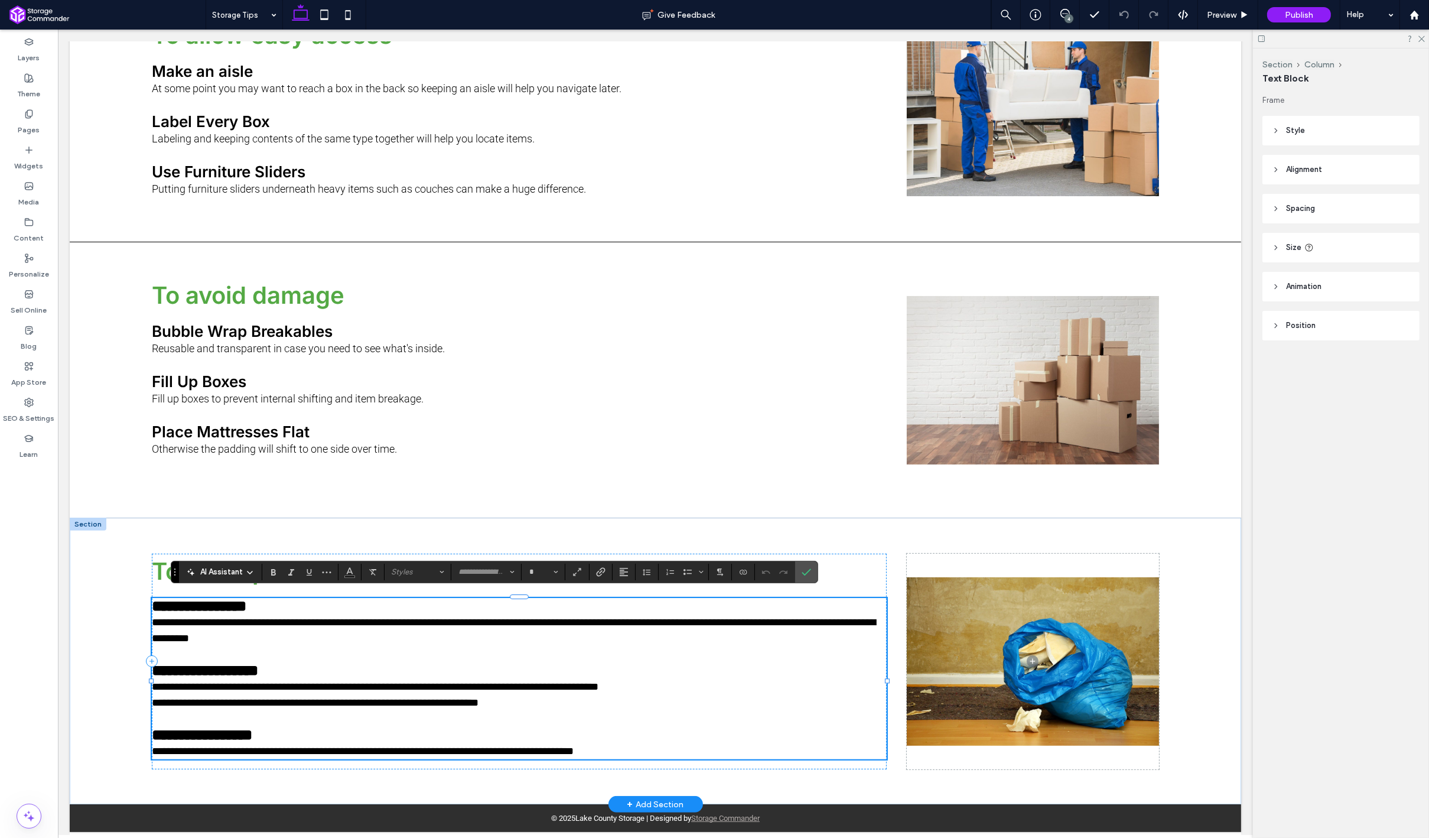
click at [252, 738] on span "**********" at bounding box center [201, 734] width 100 height 15
type input "*****"
type input "**"
type input "******"
type input "**"
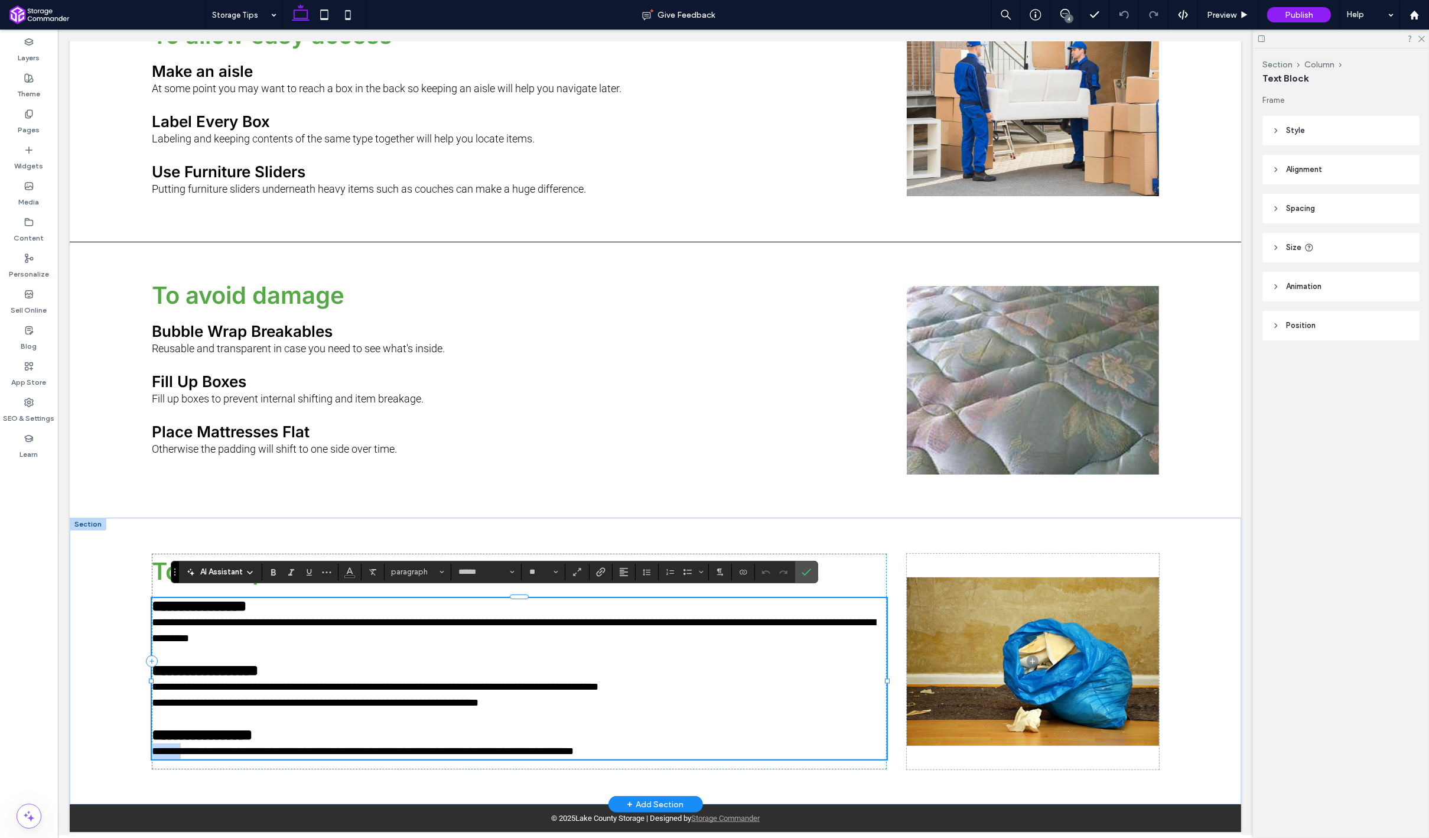
type input "*****"
type input "**"
drag, startPoint x: 291, startPoint y: 735, endPoint x: 191, endPoint y: 741, distance: 100.6
click at [191, 741] on h3 "**********" at bounding box center [518, 735] width 735 height 17
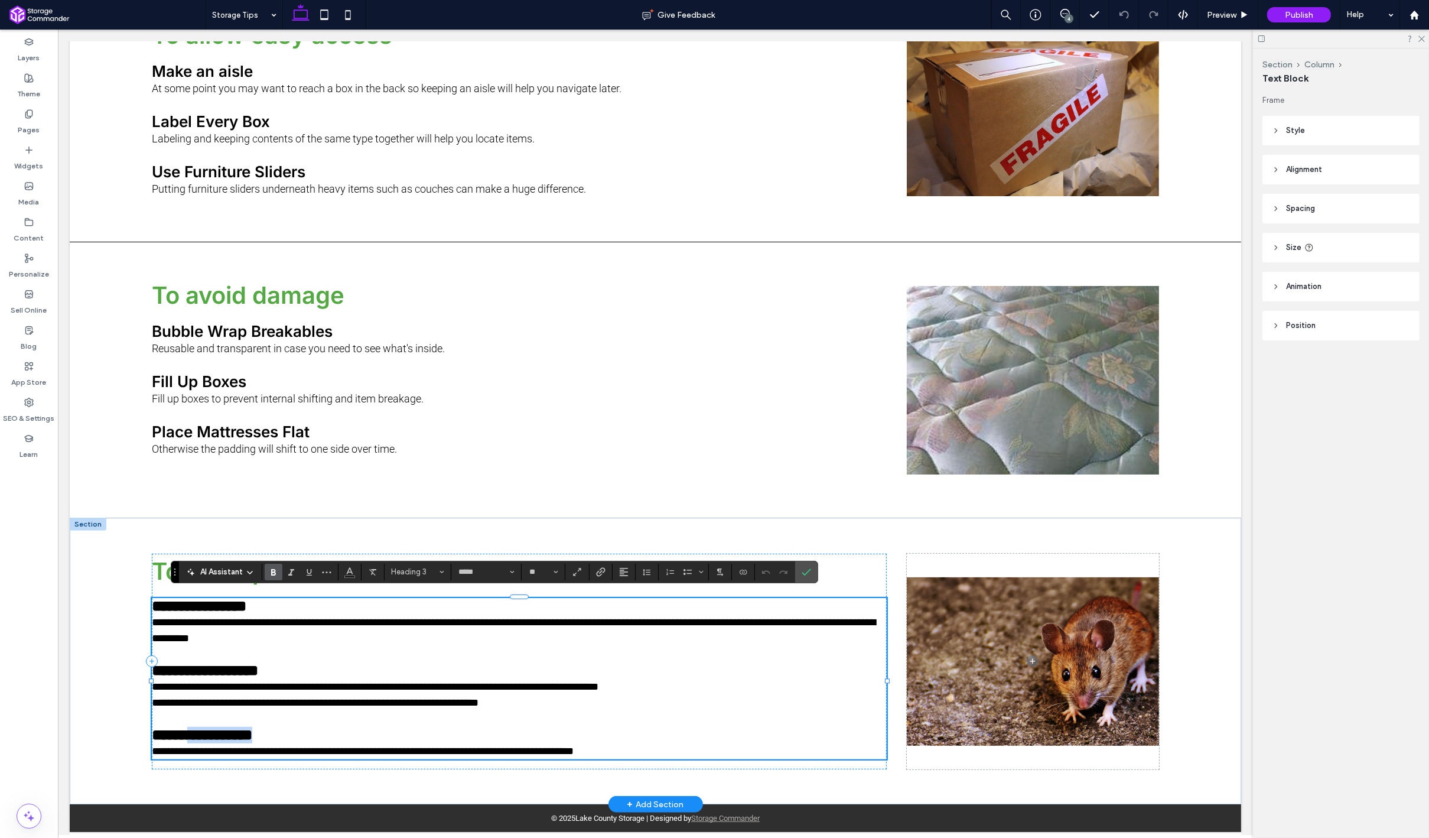
click at [244, 731] on span "**********" at bounding box center [201, 734] width 100 height 15
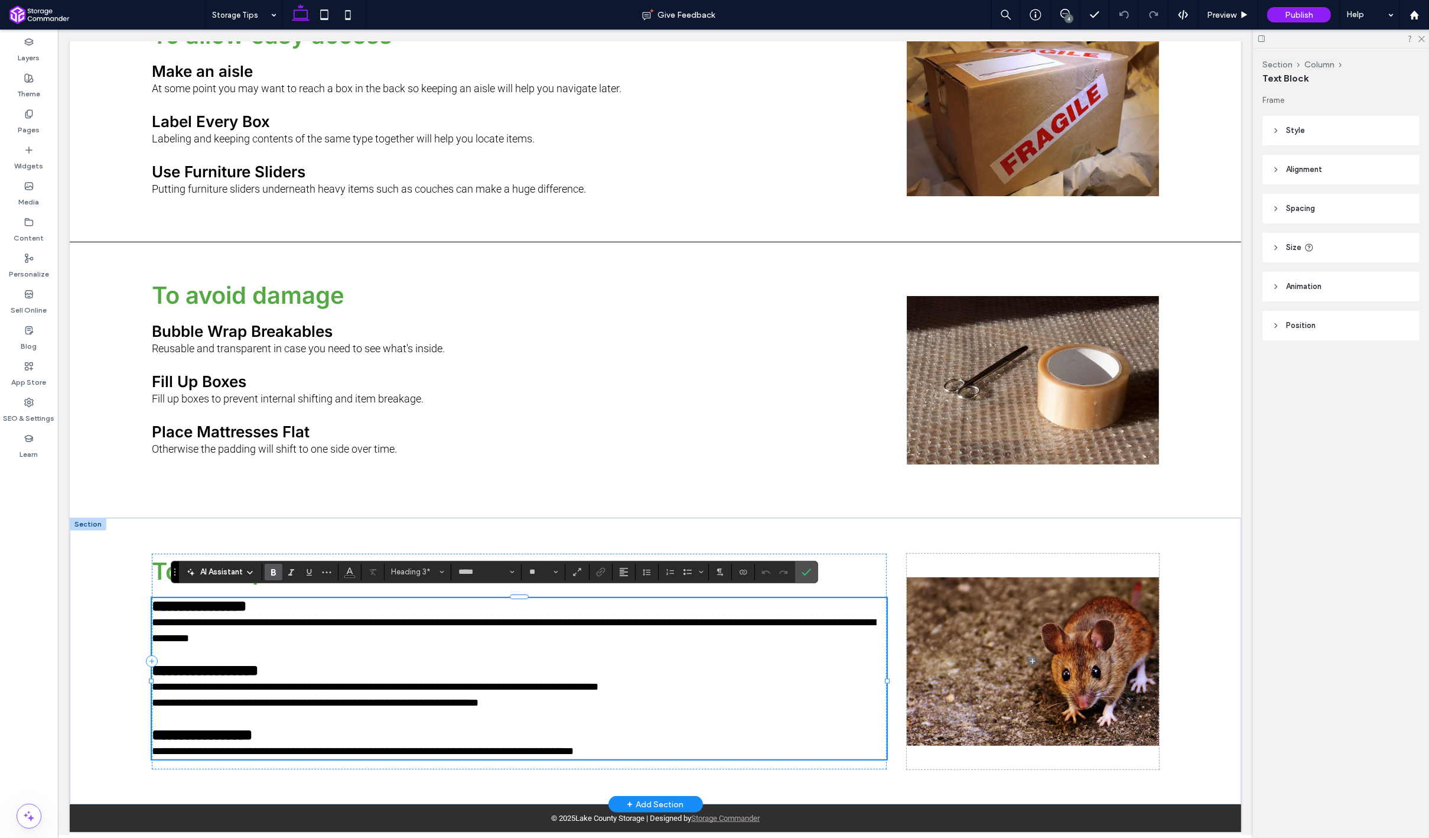
type input "******"
type input "**"
click at [249, 755] on span "**********" at bounding box center [362, 751] width 422 height 11
type input "*****"
type input "**"
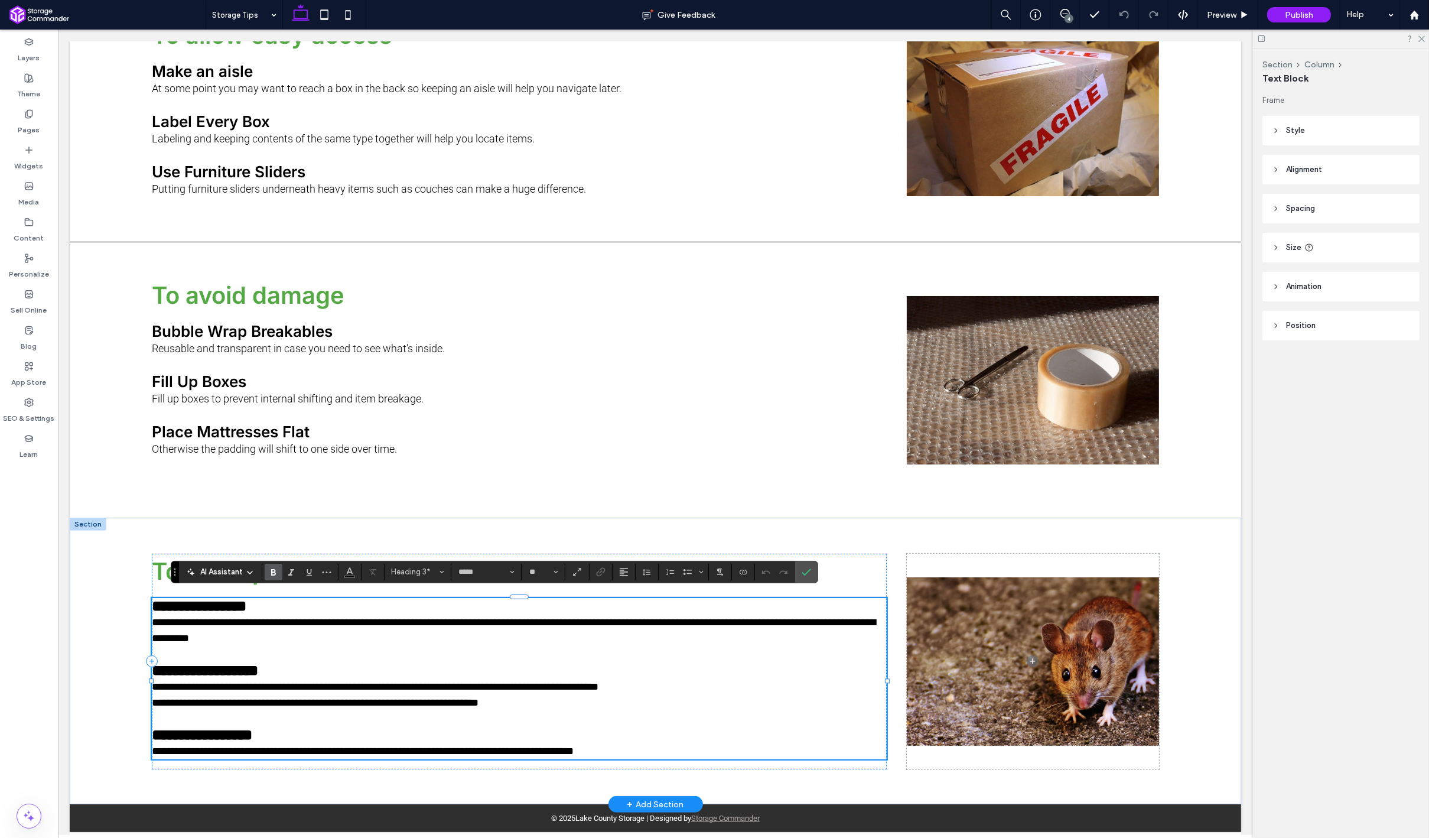
click at [252, 731] on span "**********" at bounding box center [201, 734] width 100 height 15
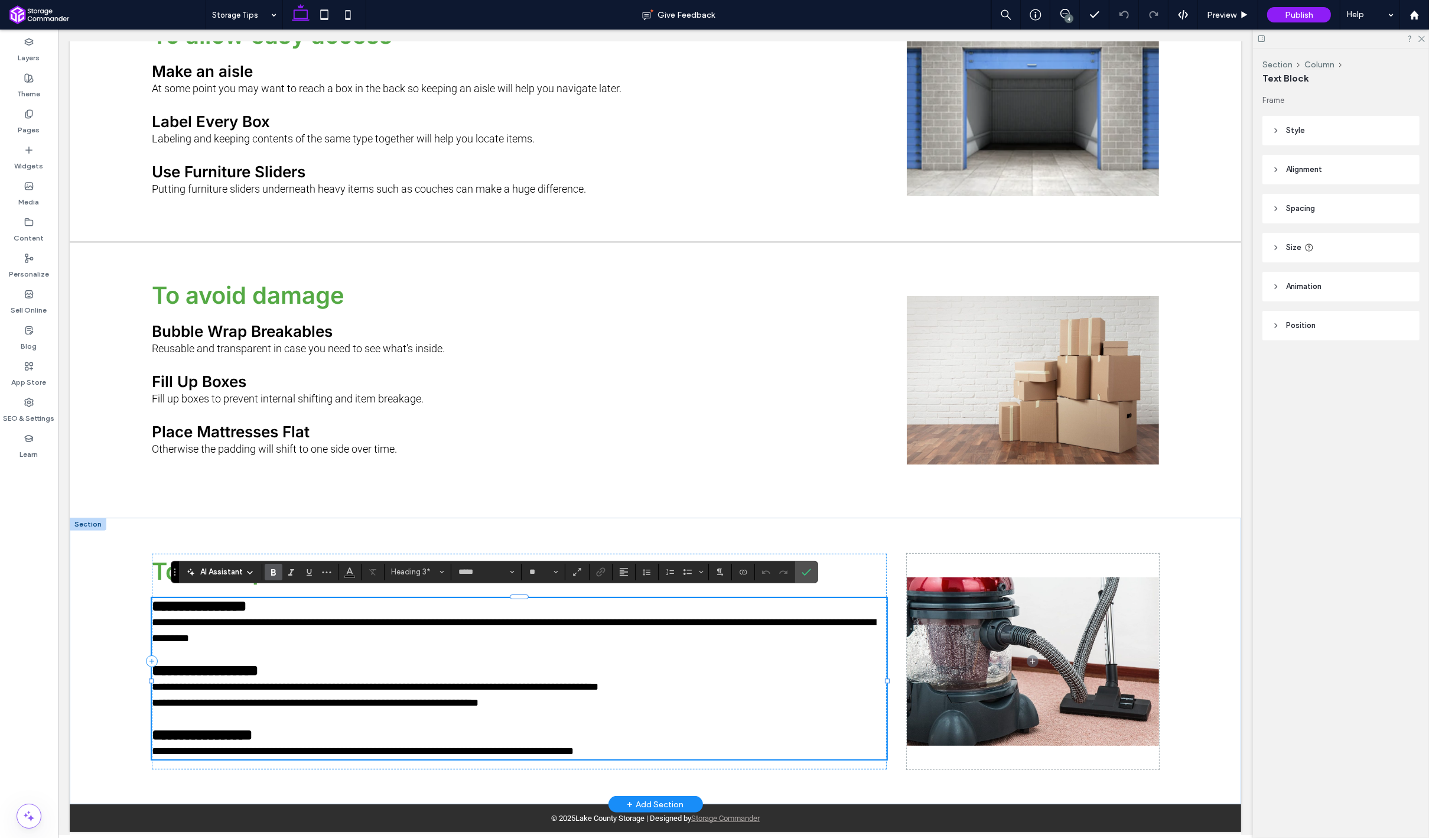
type input "******"
type input "**"
click at [675, 747] on p "**********" at bounding box center [518, 751] width 735 height 16
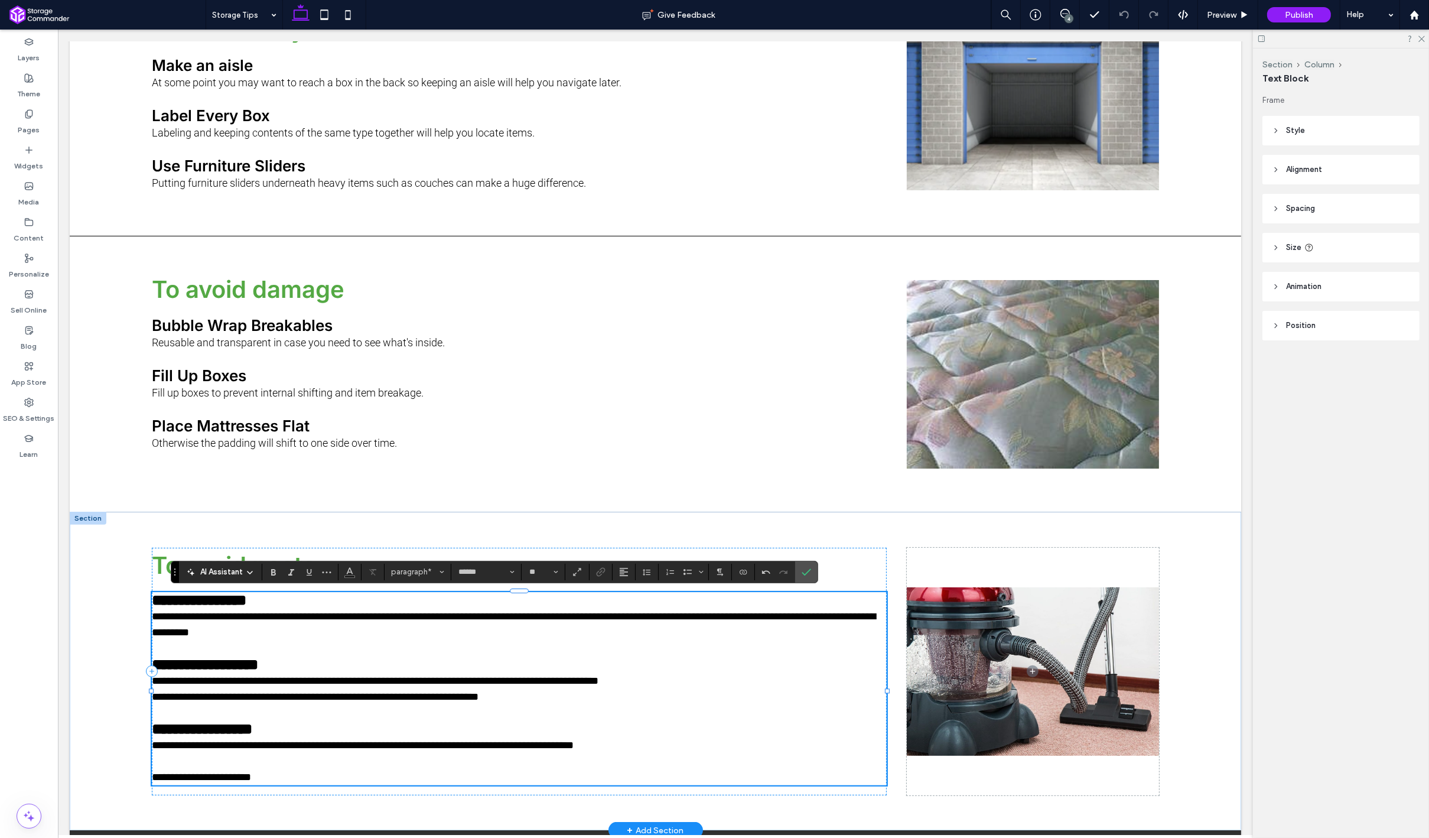
click at [250, 782] on span "**********" at bounding box center [200, 777] width 99 height 11
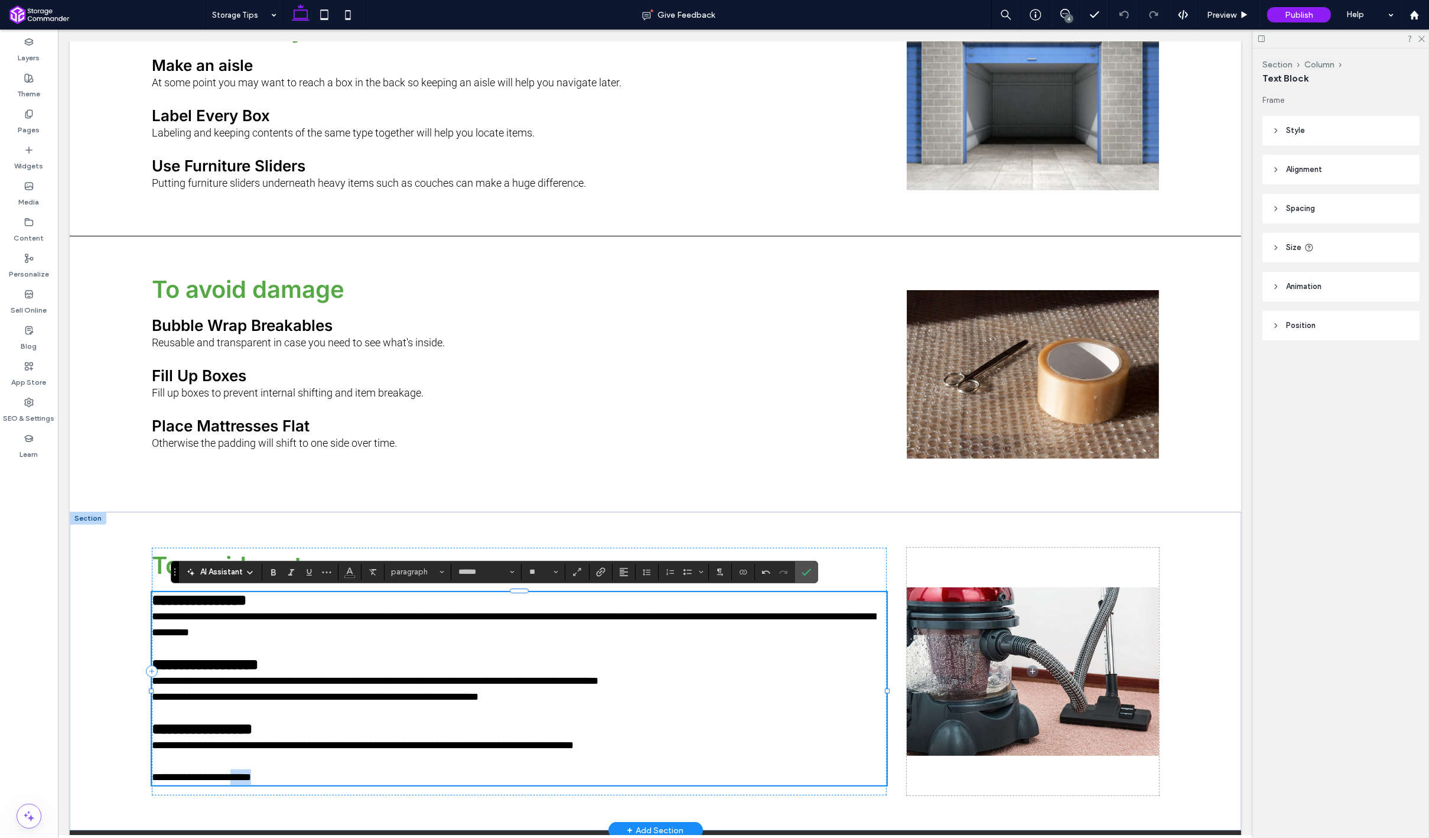
click at [250, 782] on span "**********" at bounding box center [200, 777] width 99 height 11
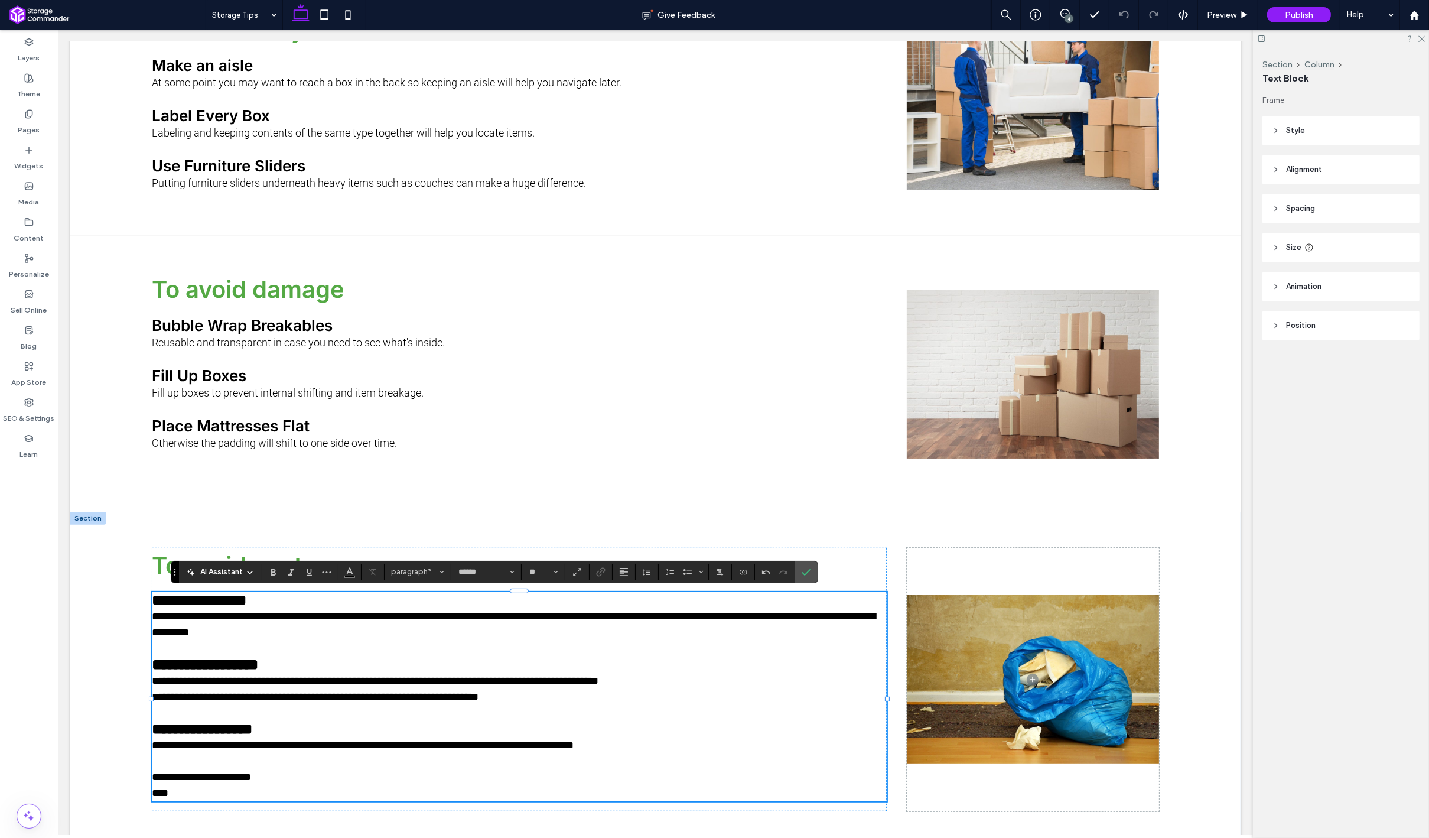
click at [164, 798] on span "****" at bounding box center [159, 792] width 17 height 11
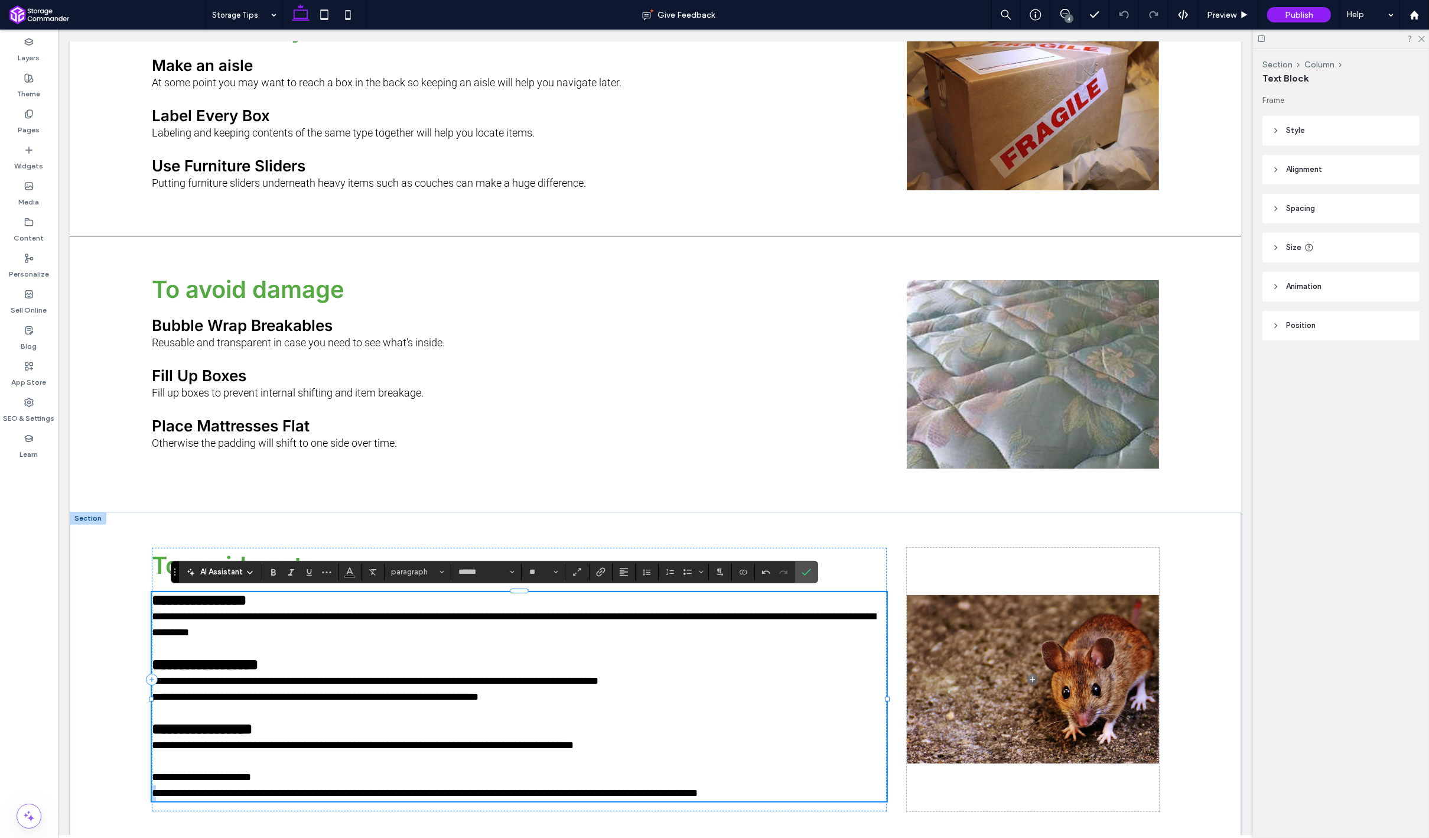
drag, startPoint x: 159, startPoint y: 800, endPoint x: 152, endPoint y: 799, distance: 6.6
click at [152, 798] on span "**********" at bounding box center [424, 792] width 546 height 11
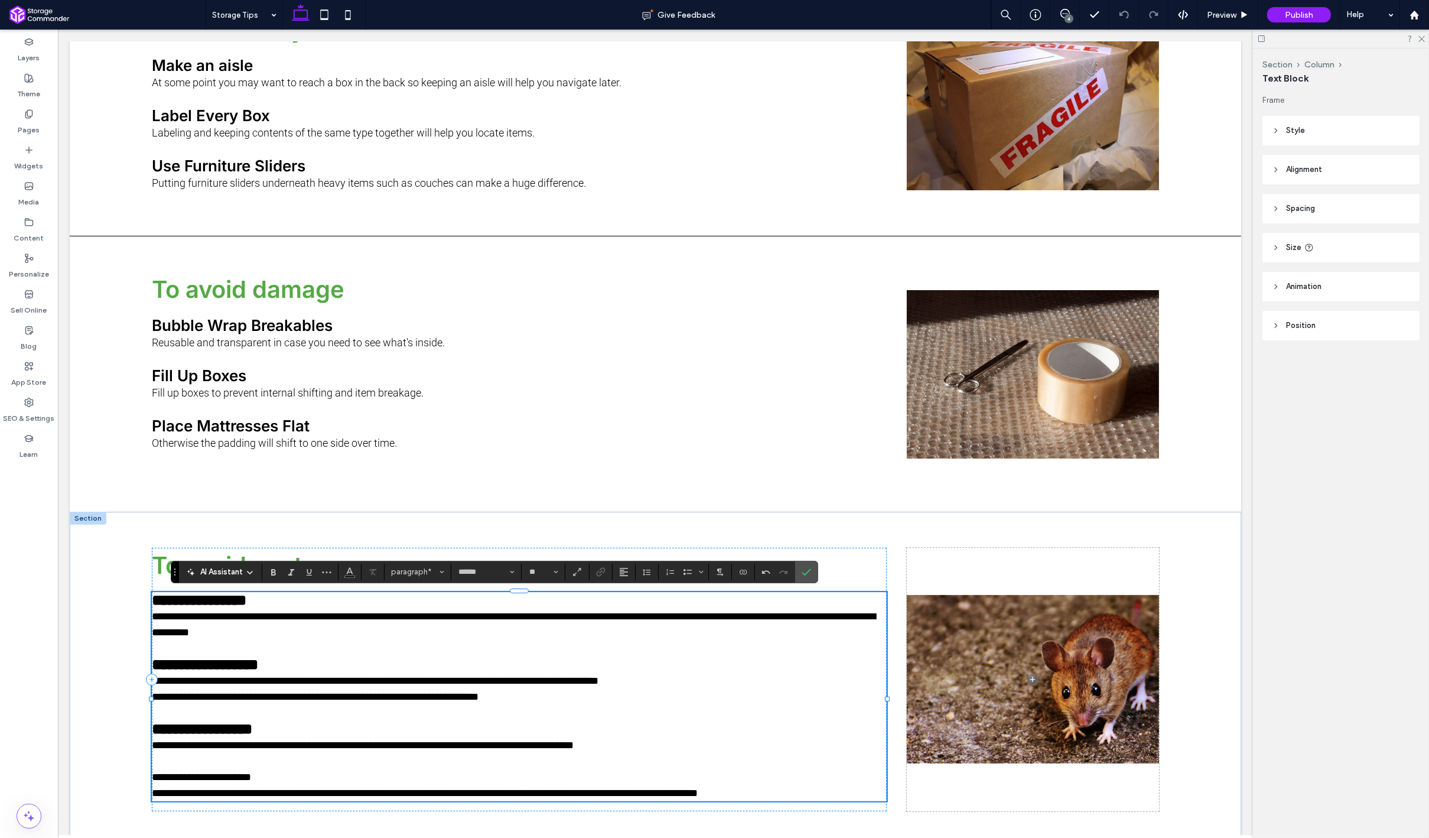
click at [162, 780] on span "**********" at bounding box center [200, 777] width 99 height 11
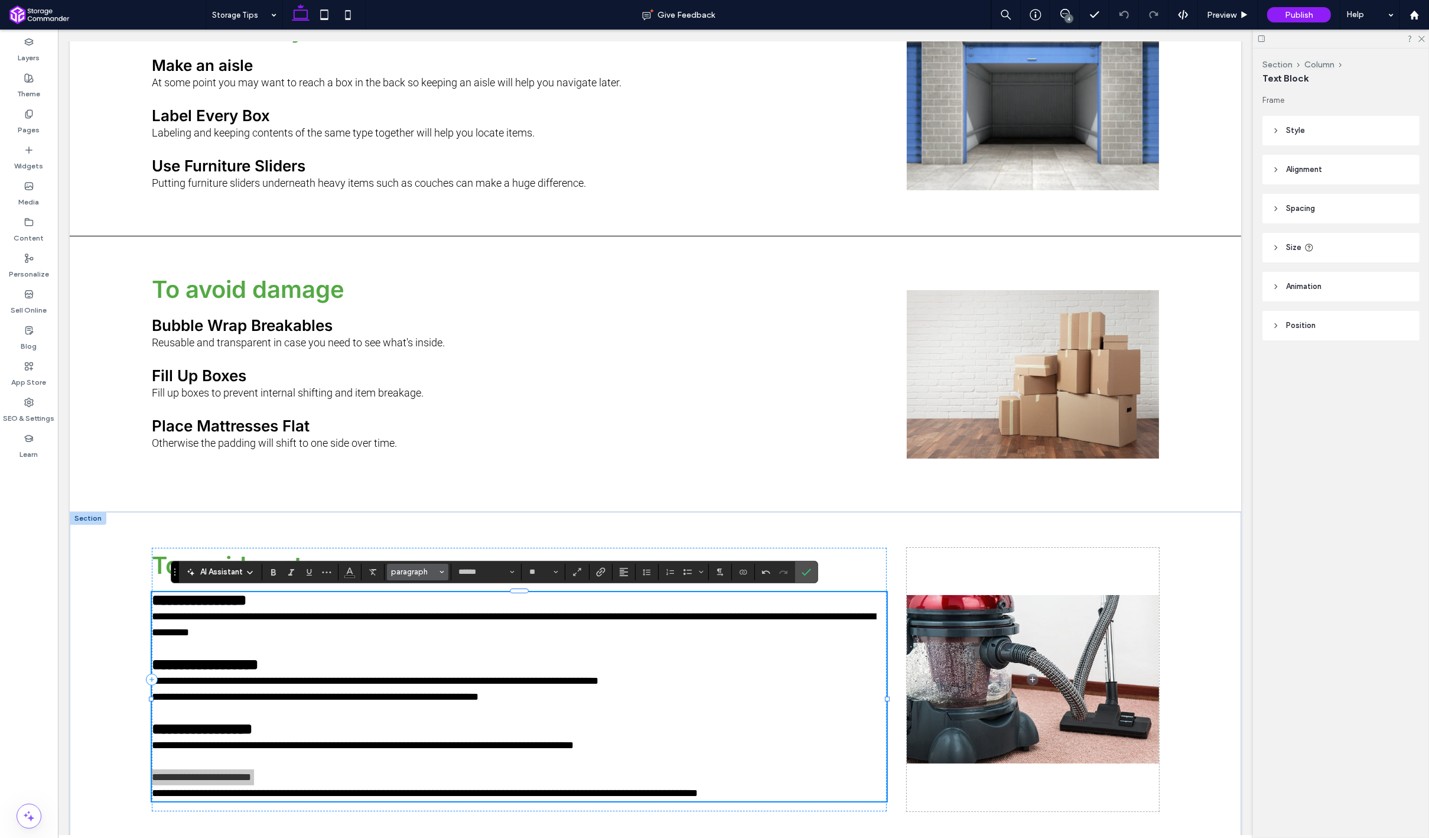
click at [425, 573] on span "paragraph" at bounding box center [414, 571] width 46 height 9
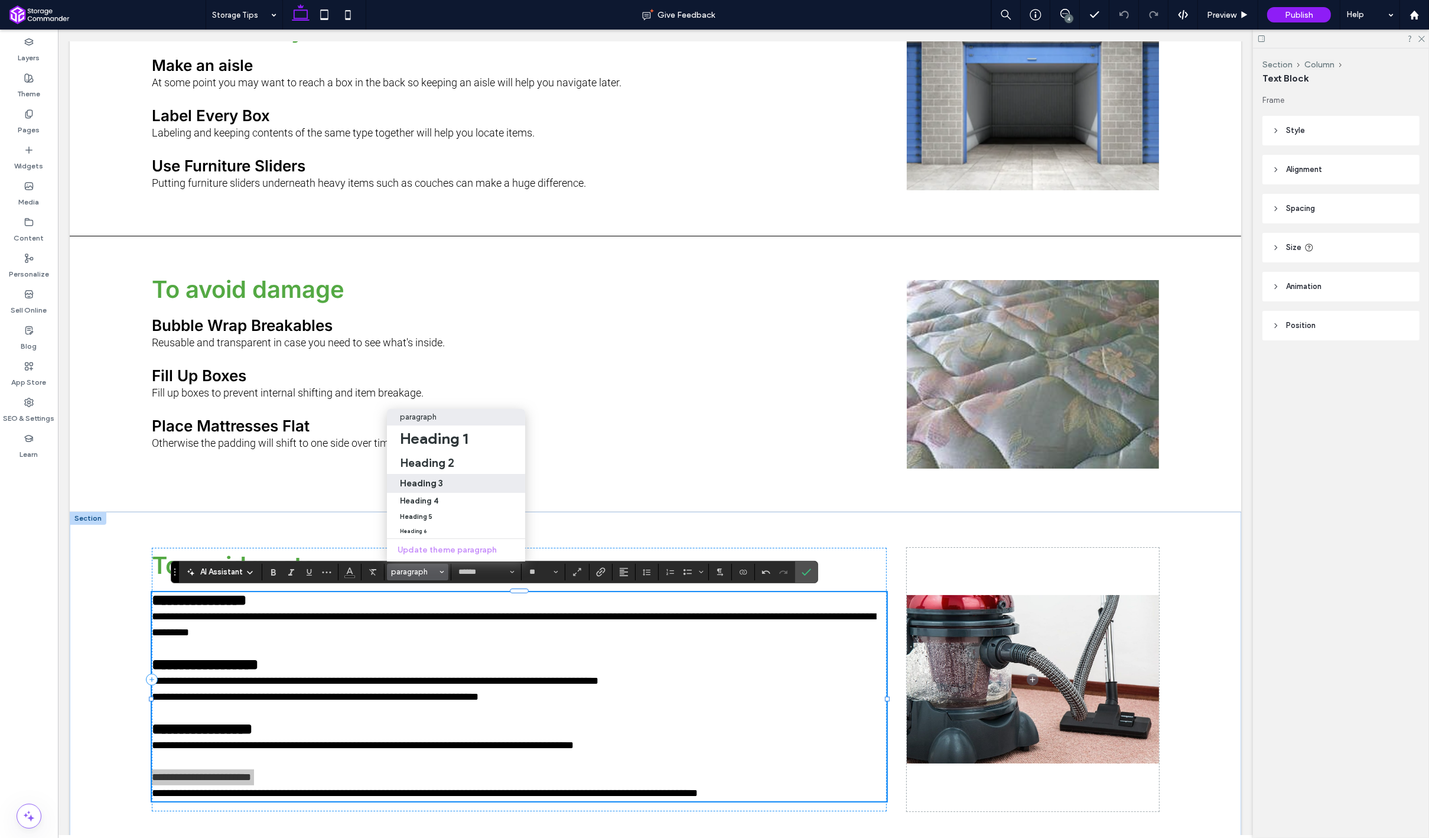
click at [458, 489] on label "Heading 3" at bounding box center [456, 483] width 138 height 19
type input "*****"
type input "**"
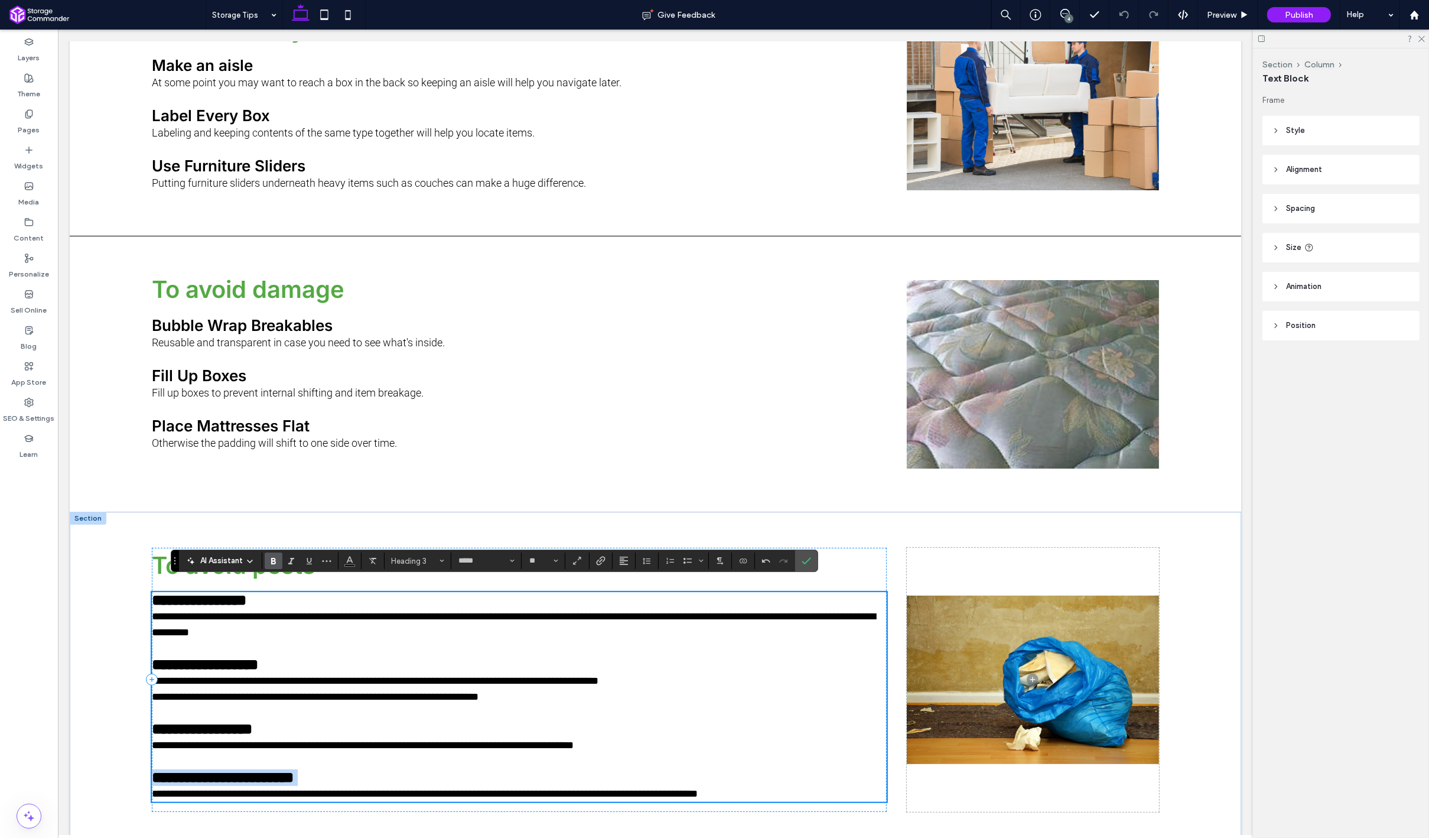
scroll to position [626, 0]
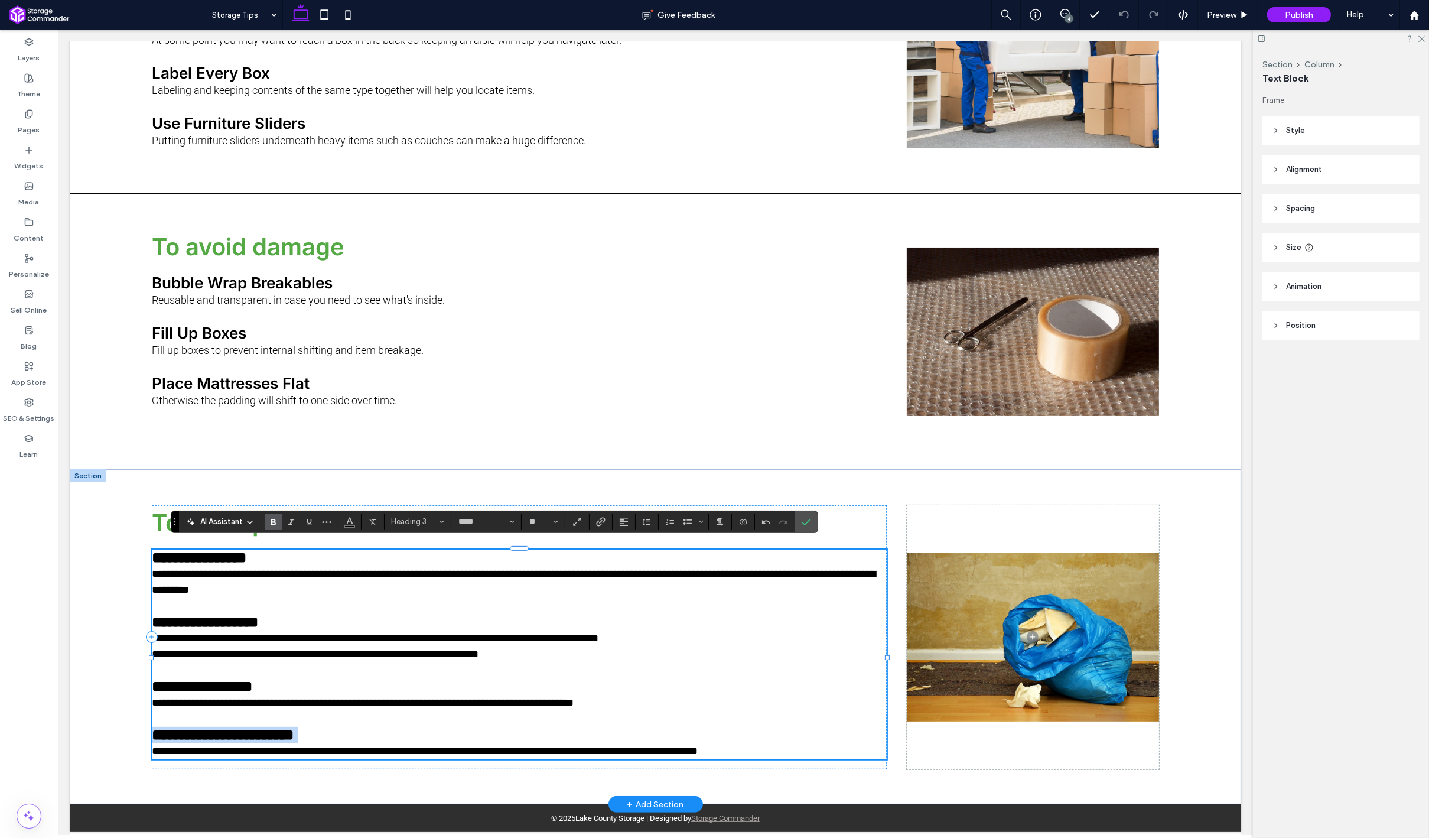
type input "******"
type input "**"
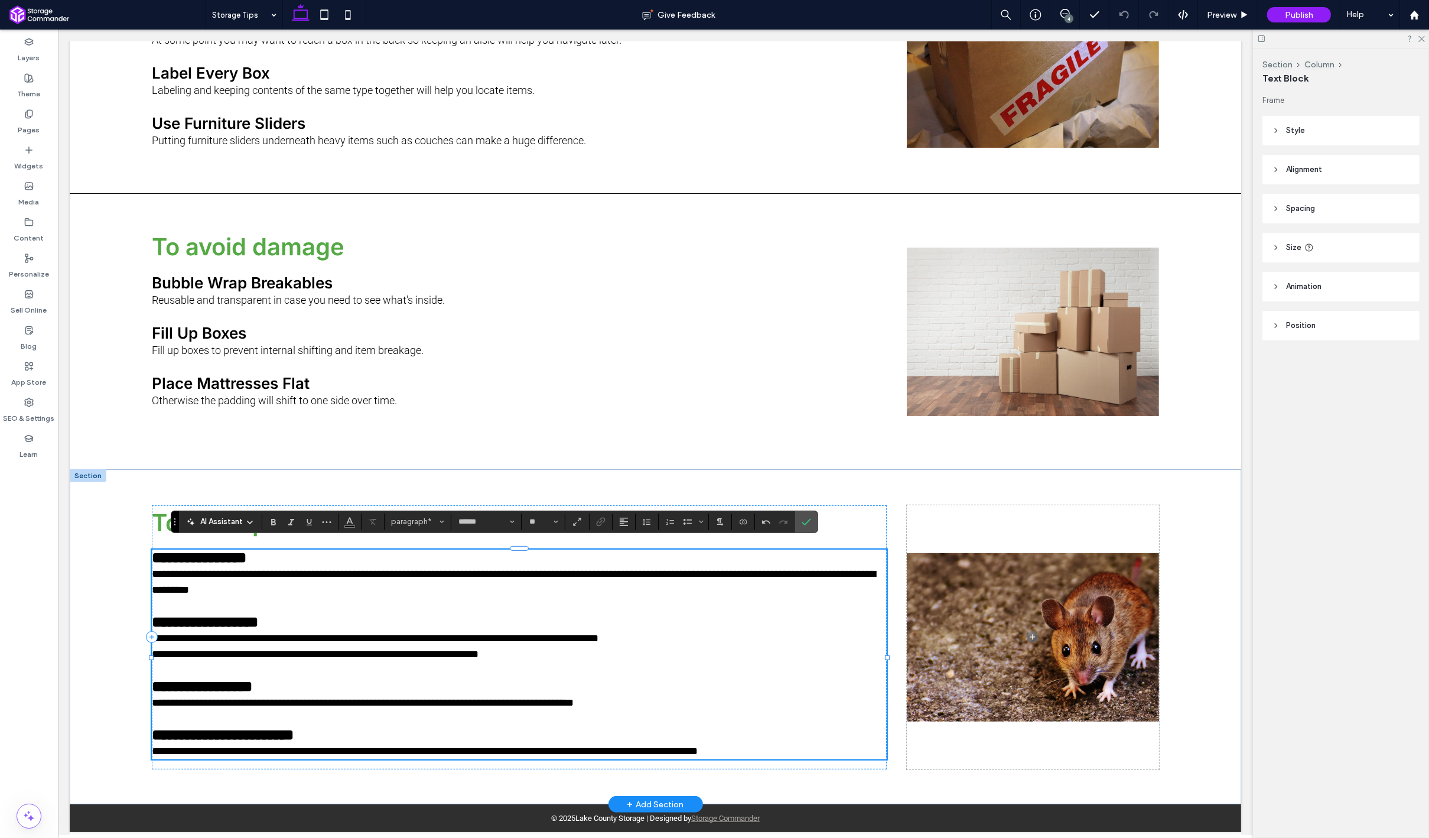
click at [341, 755] on span "**********" at bounding box center [424, 751] width 546 height 11
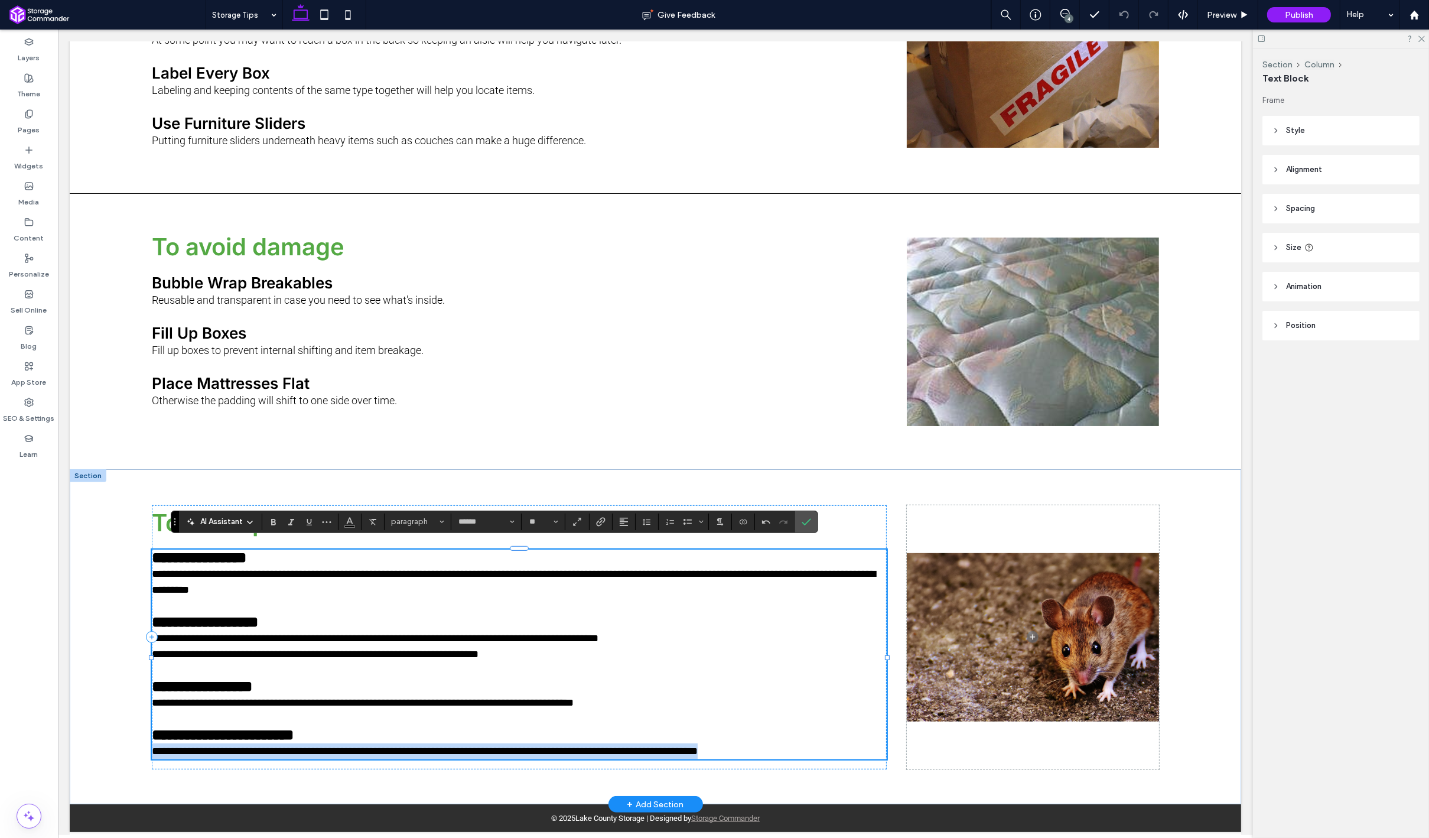
type input "*"
copy div "**********"
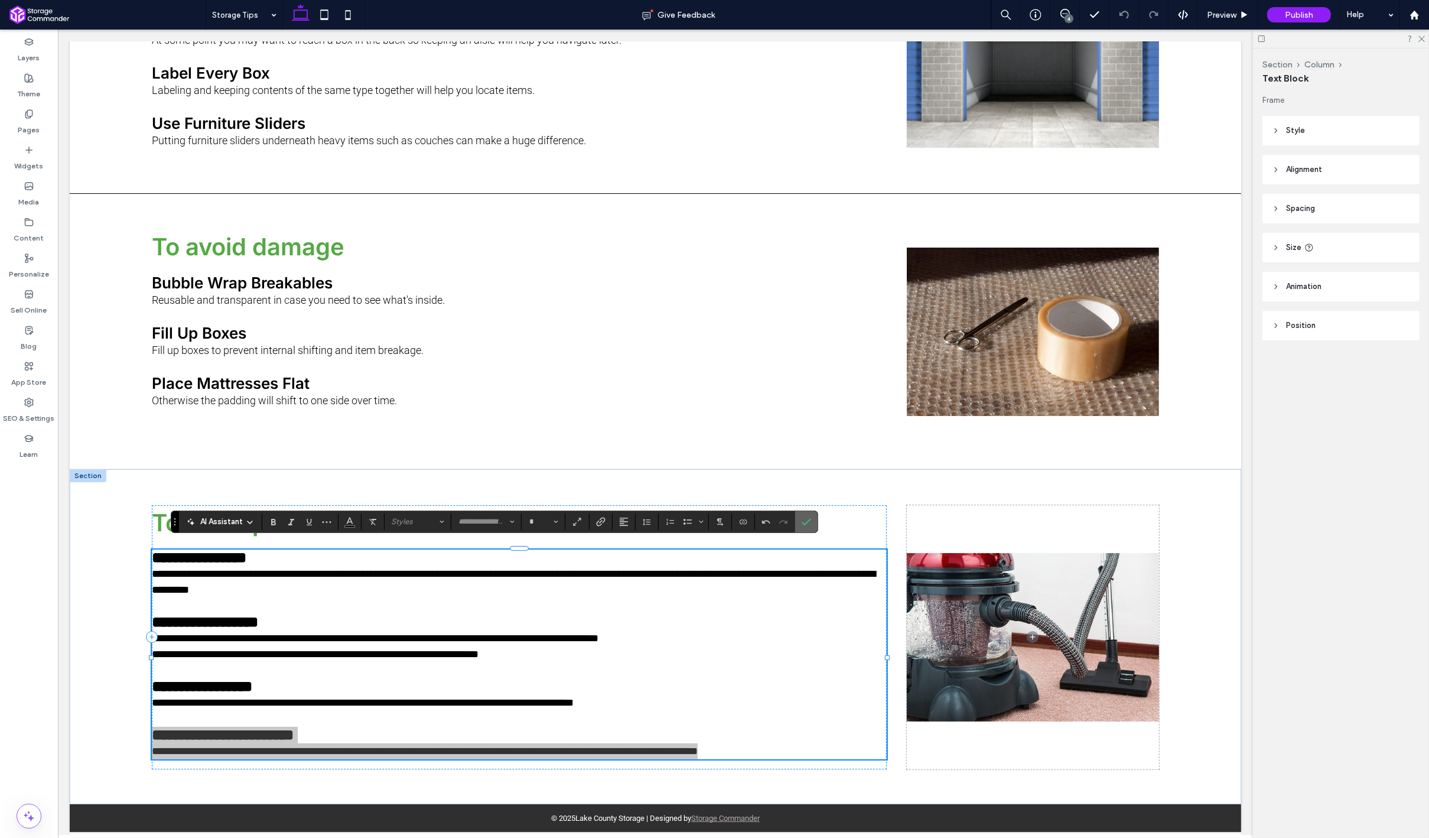
click at [803, 521] on icon "Confirm" at bounding box center [806, 521] width 9 height 9
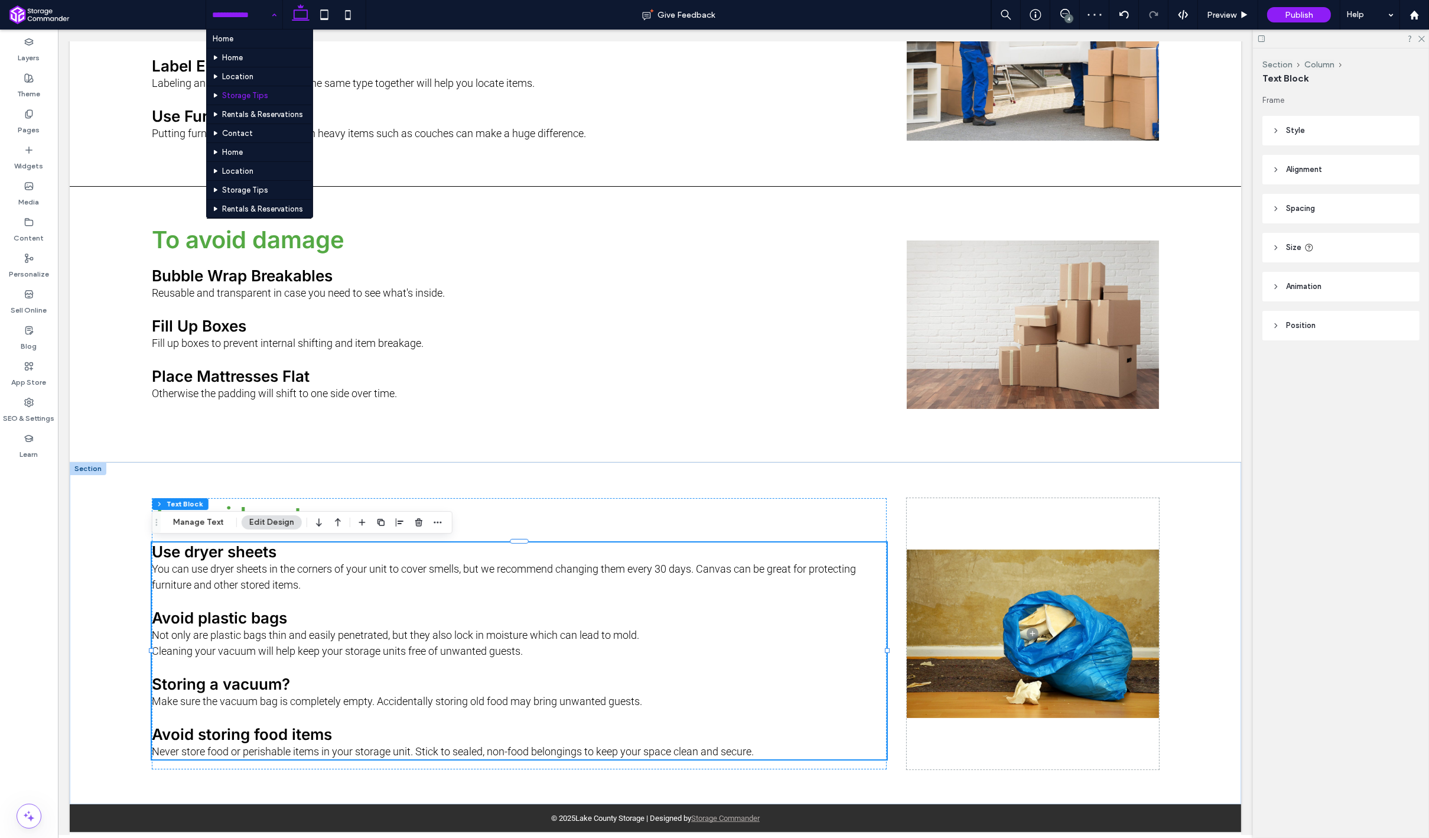
scroll to position [43, 0]
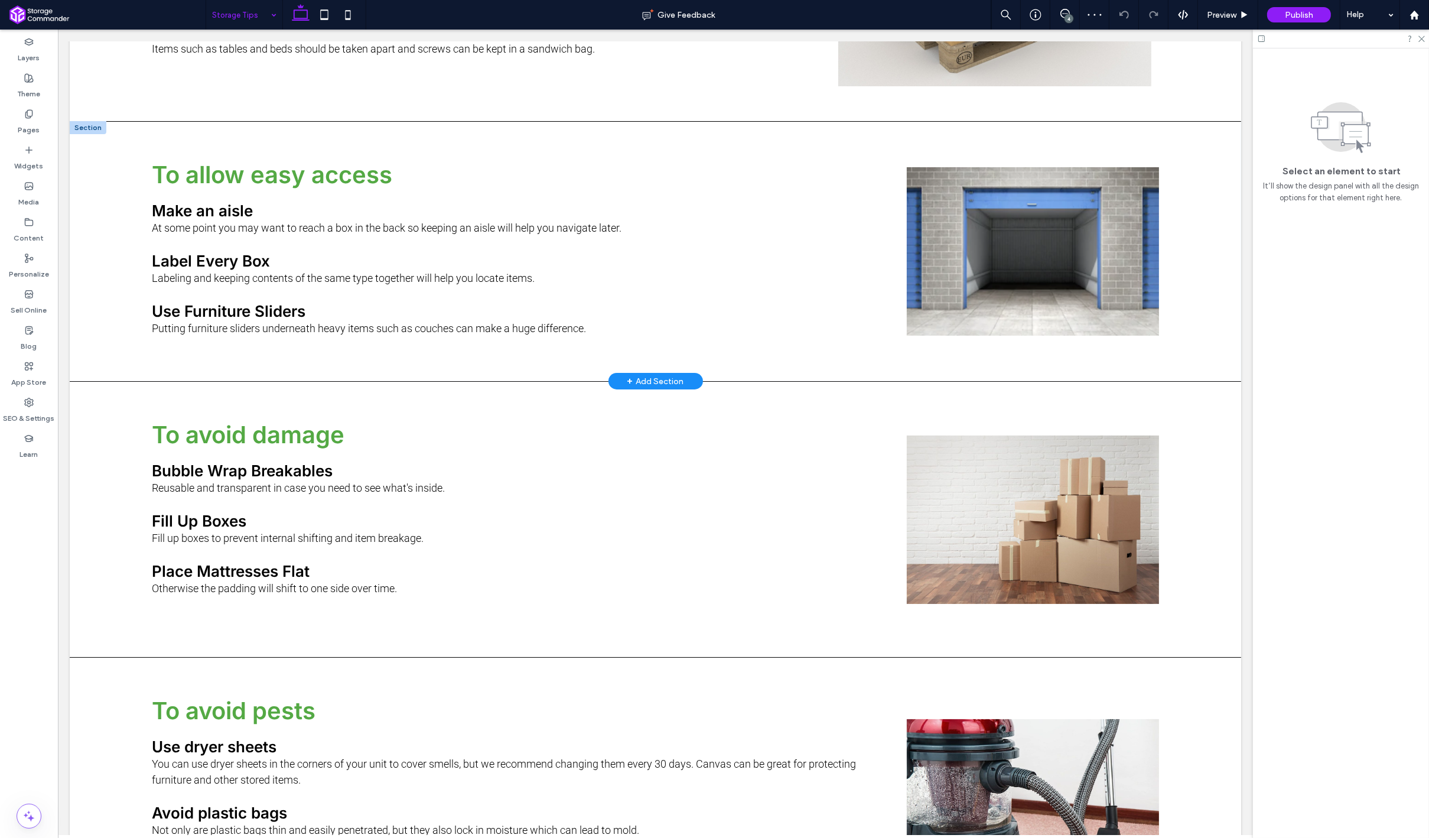
scroll to position [577, 0]
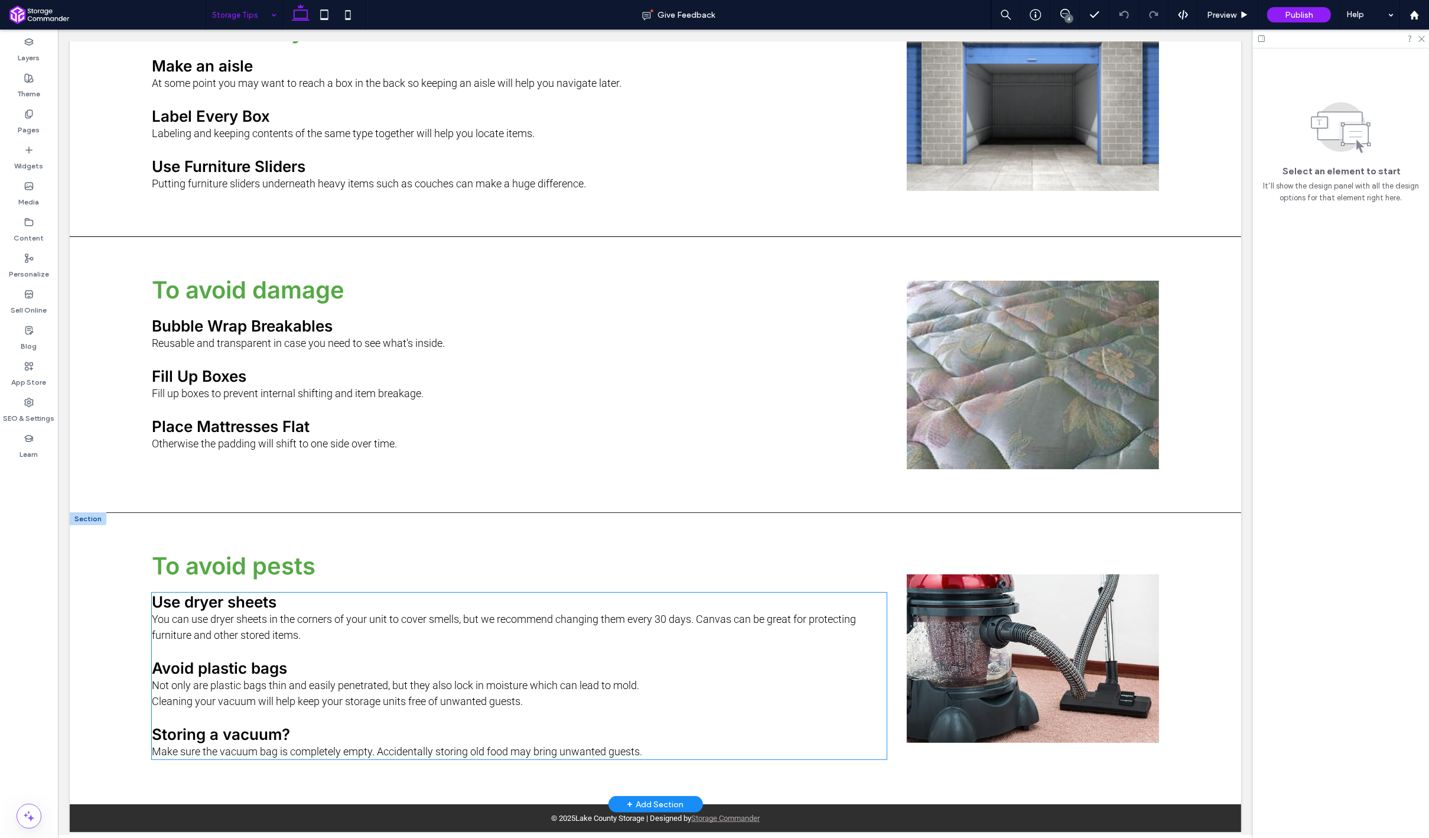
click at [659, 748] on p "Make sure the vacuum bag is completely empty. Accidentally storing old food may…" at bounding box center [518, 751] width 735 height 16
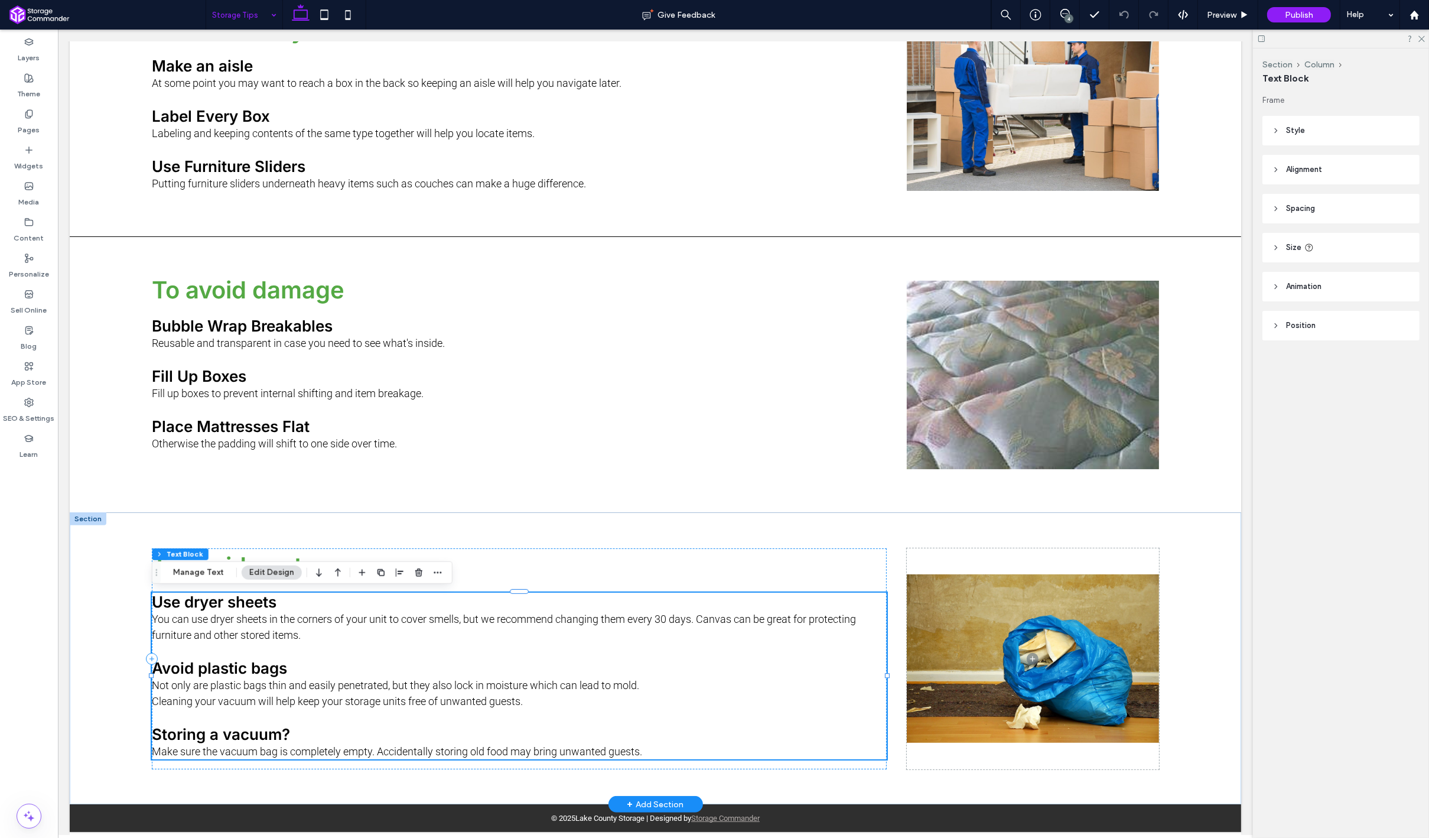
click at [659, 748] on p "Make sure the vacuum bag is completely empty. Accidentally storing old food may…" at bounding box center [518, 751] width 735 height 16
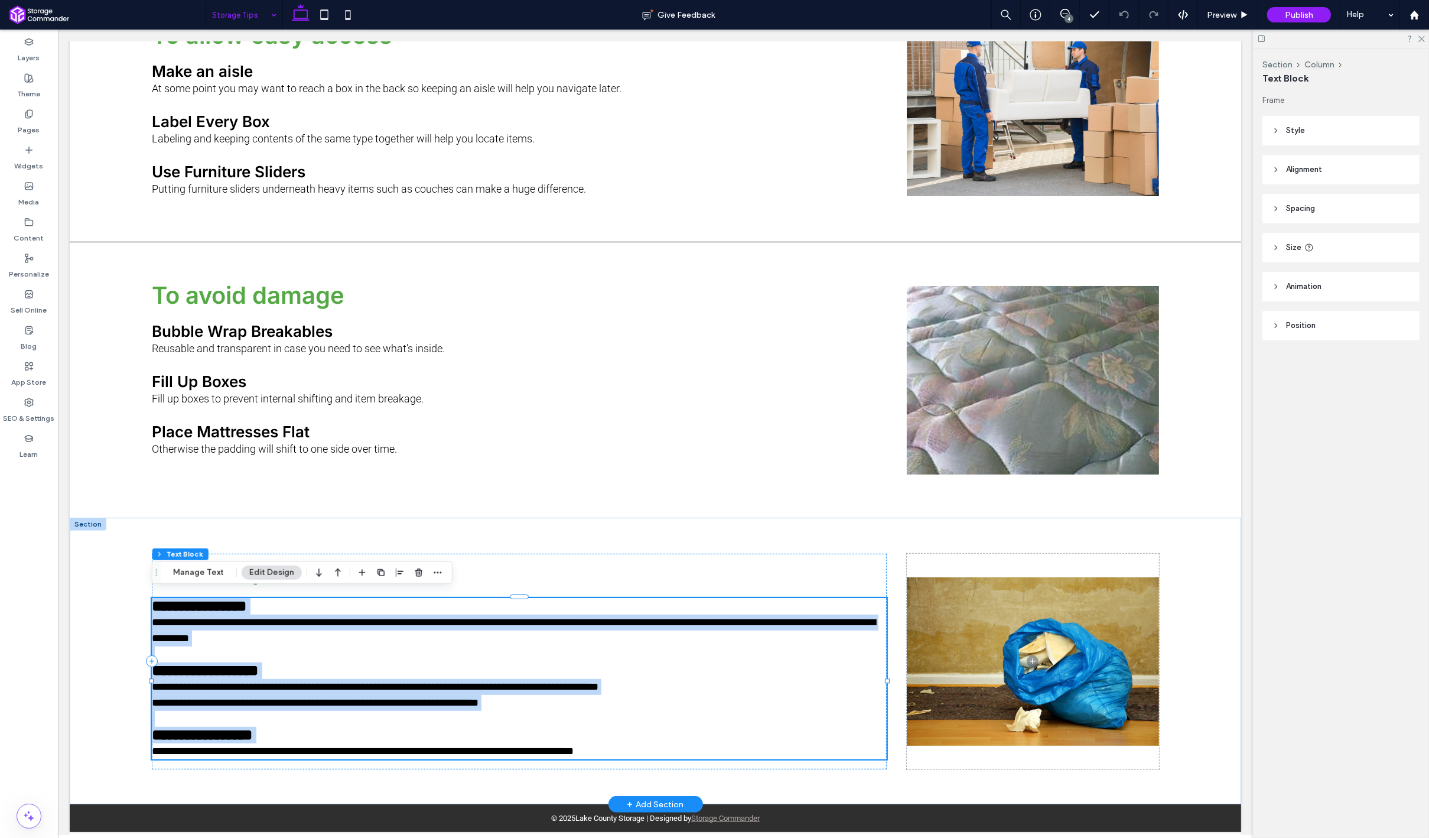
click at [659, 748] on p "**********" at bounding box center [518, 751] width 735 height 16
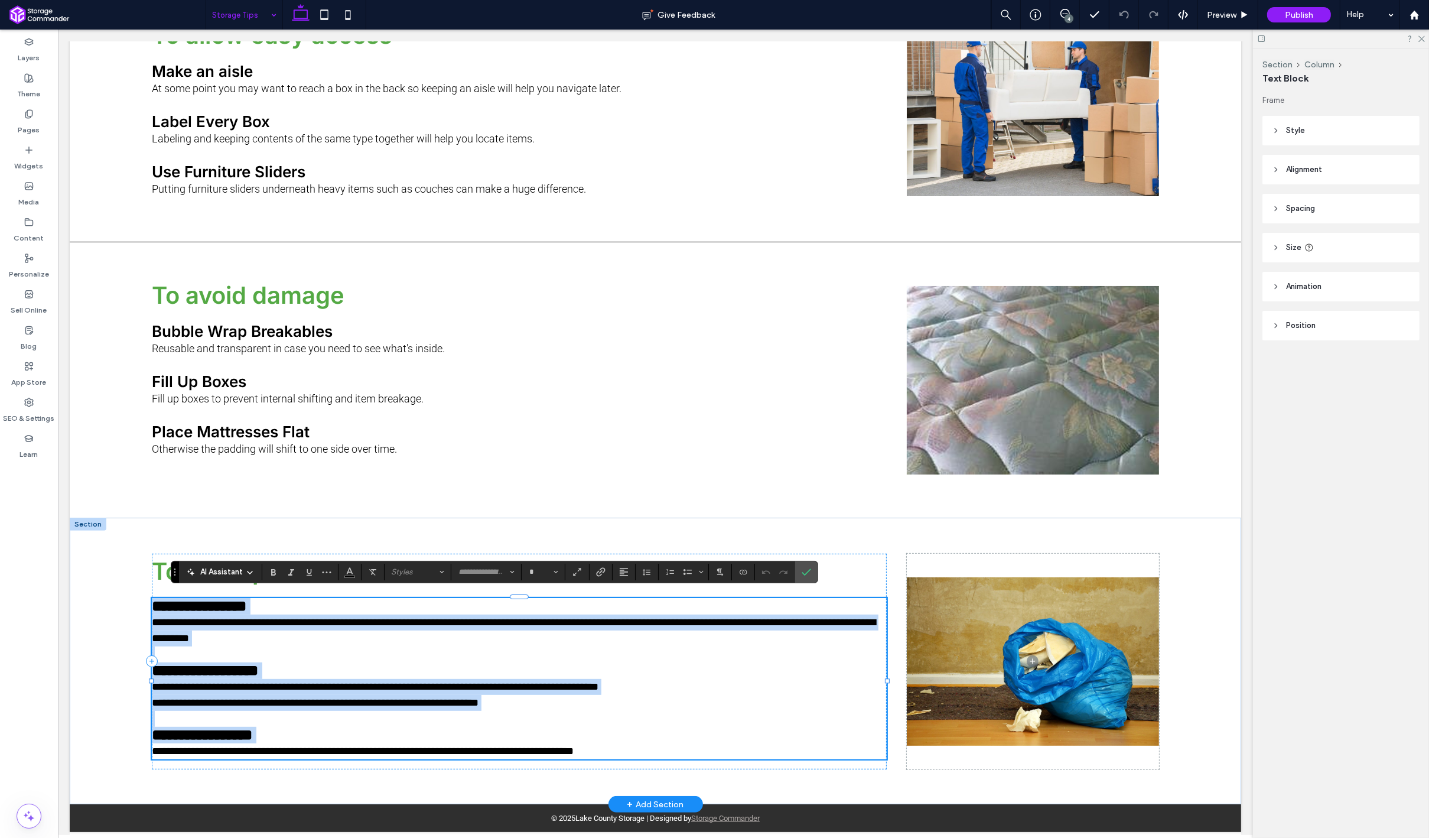
type input "******"
type input "**"
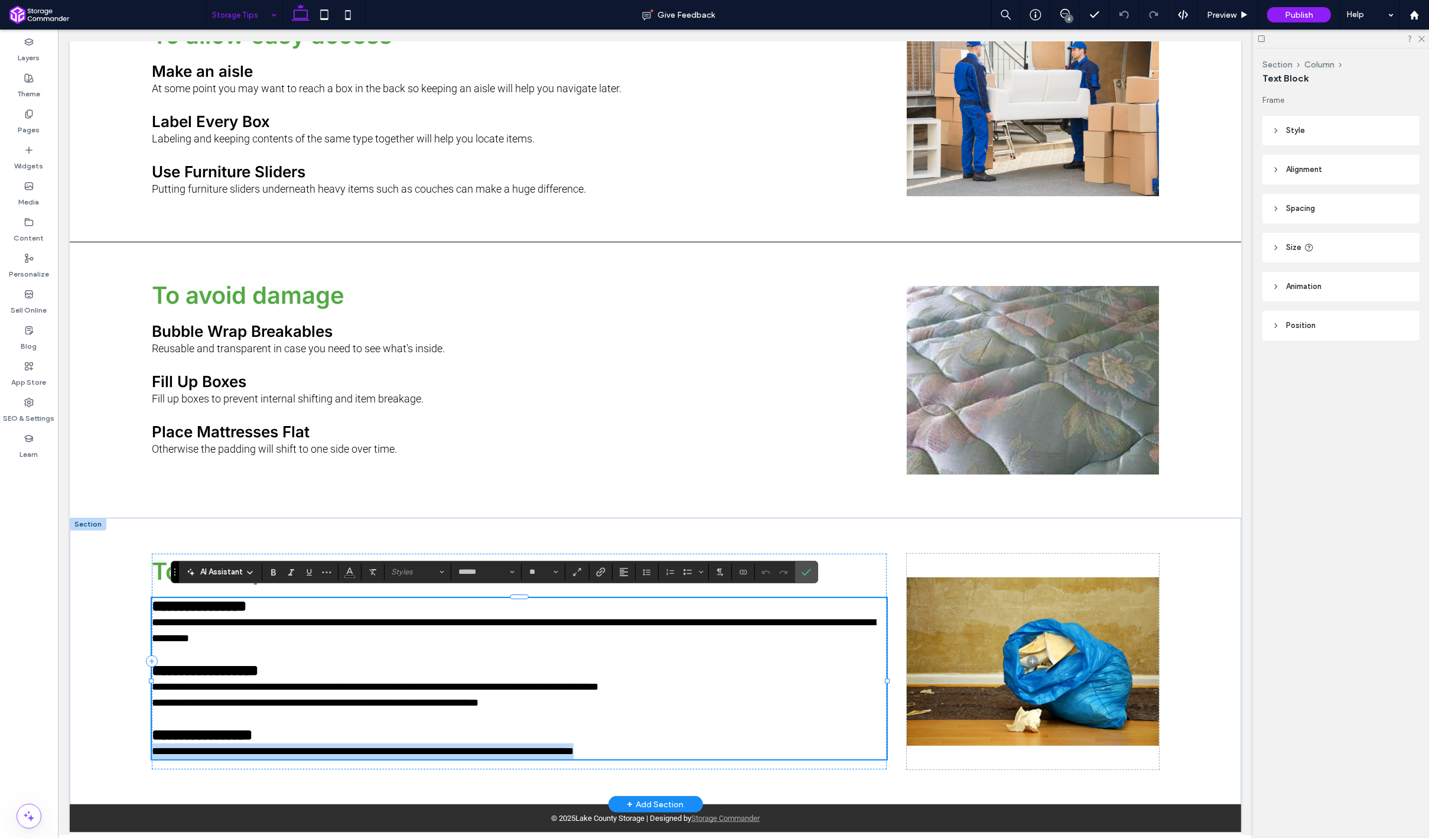
click at [659, 748] on p "**********" at bounding box center [518, 751] width 735 height 16
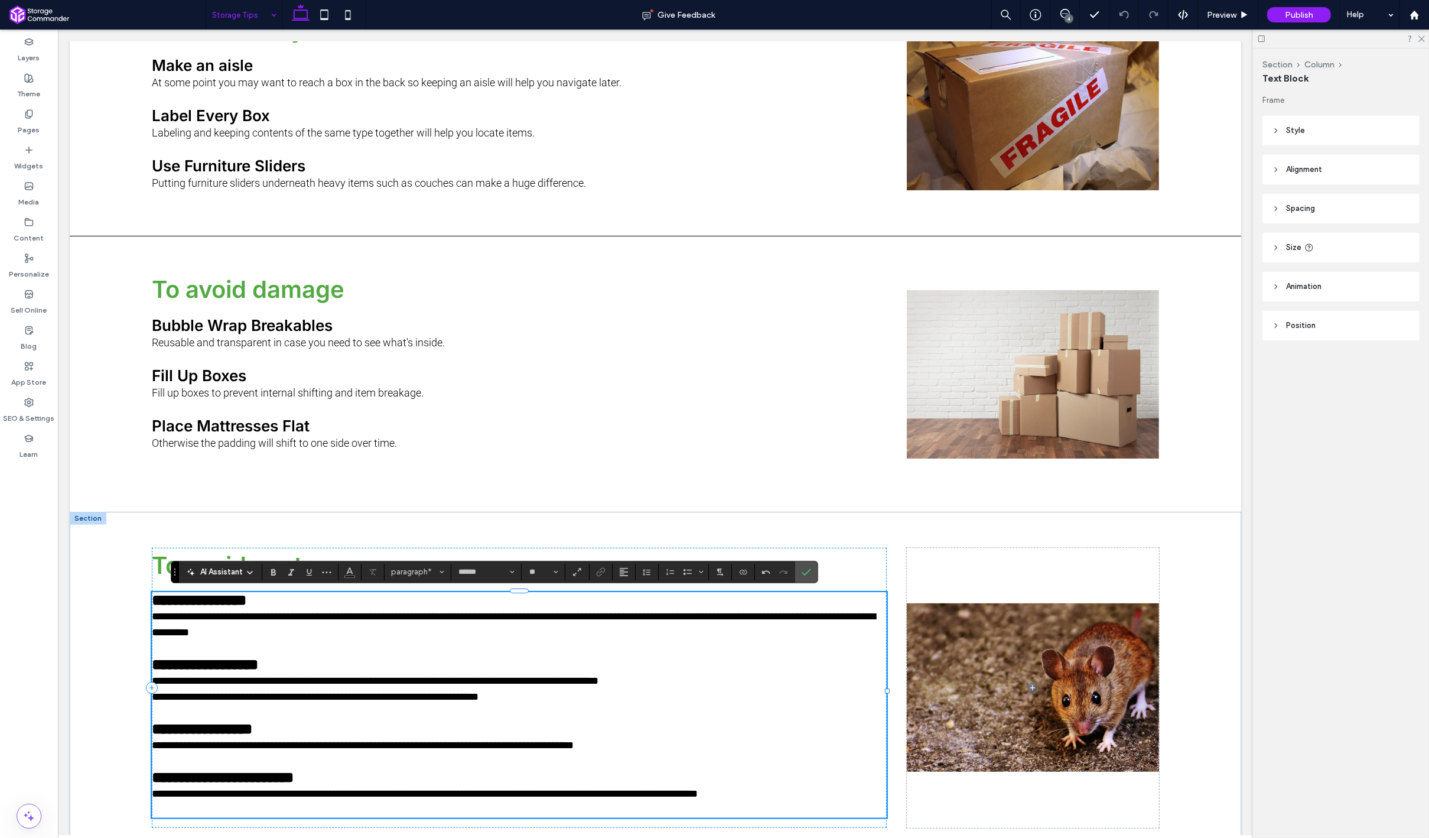
scroll to position [0, 0]
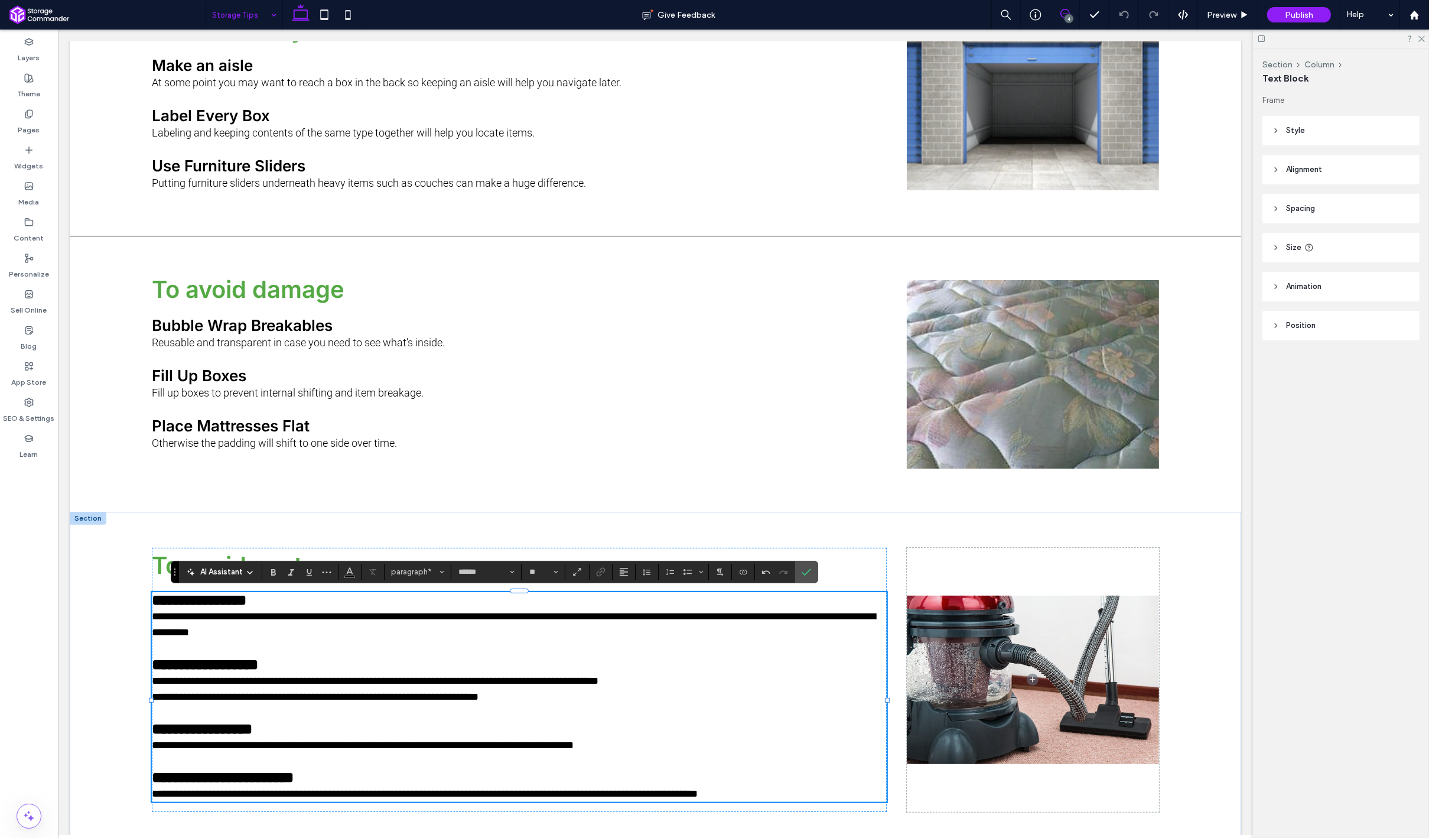
click at [1068, 11] on icon at bounding box center [1064, 13] width 9 height 9
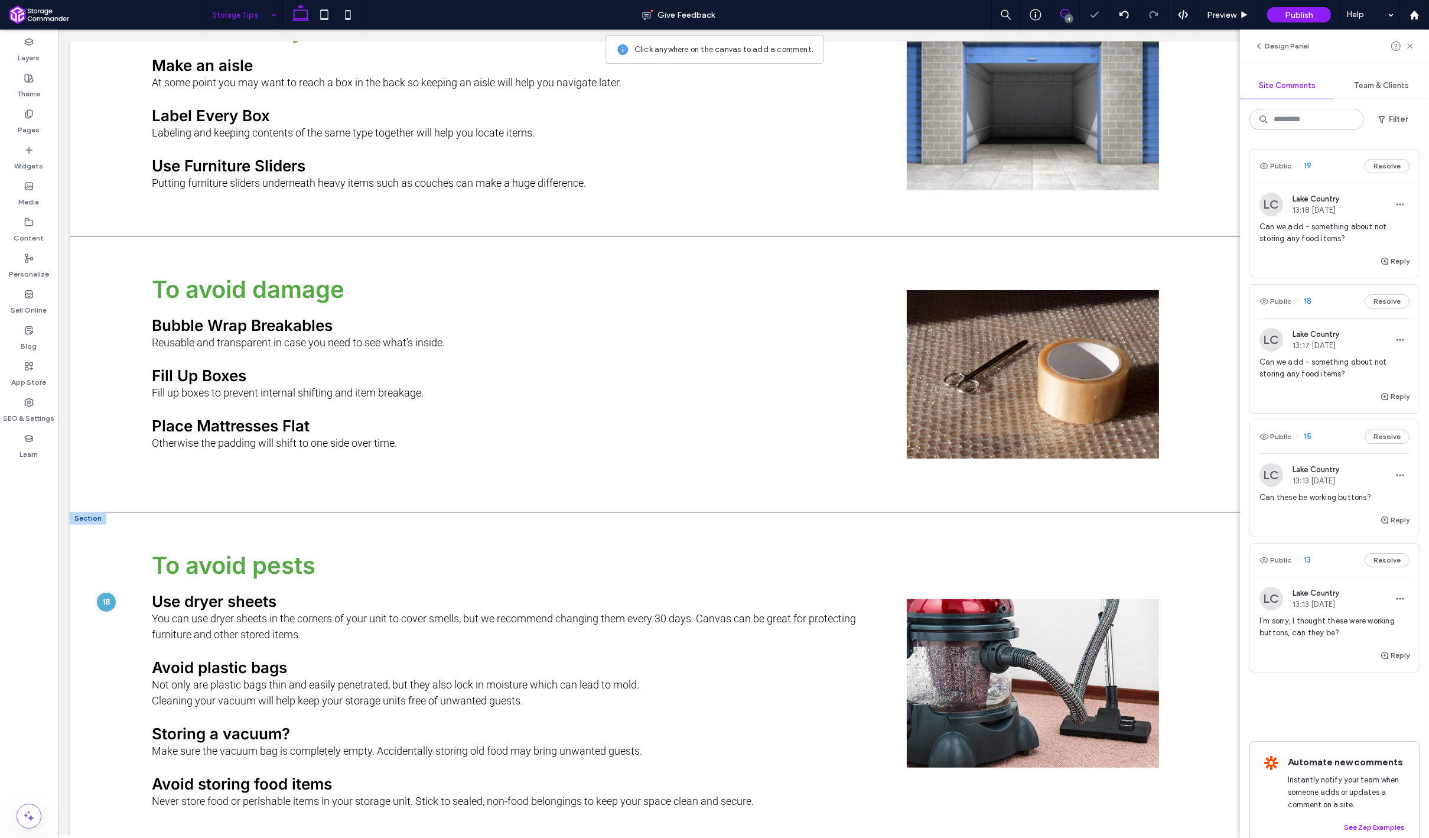
click at [1320, 259] on div "Reply" at bounding box center [1334, 266] width 169 height 24
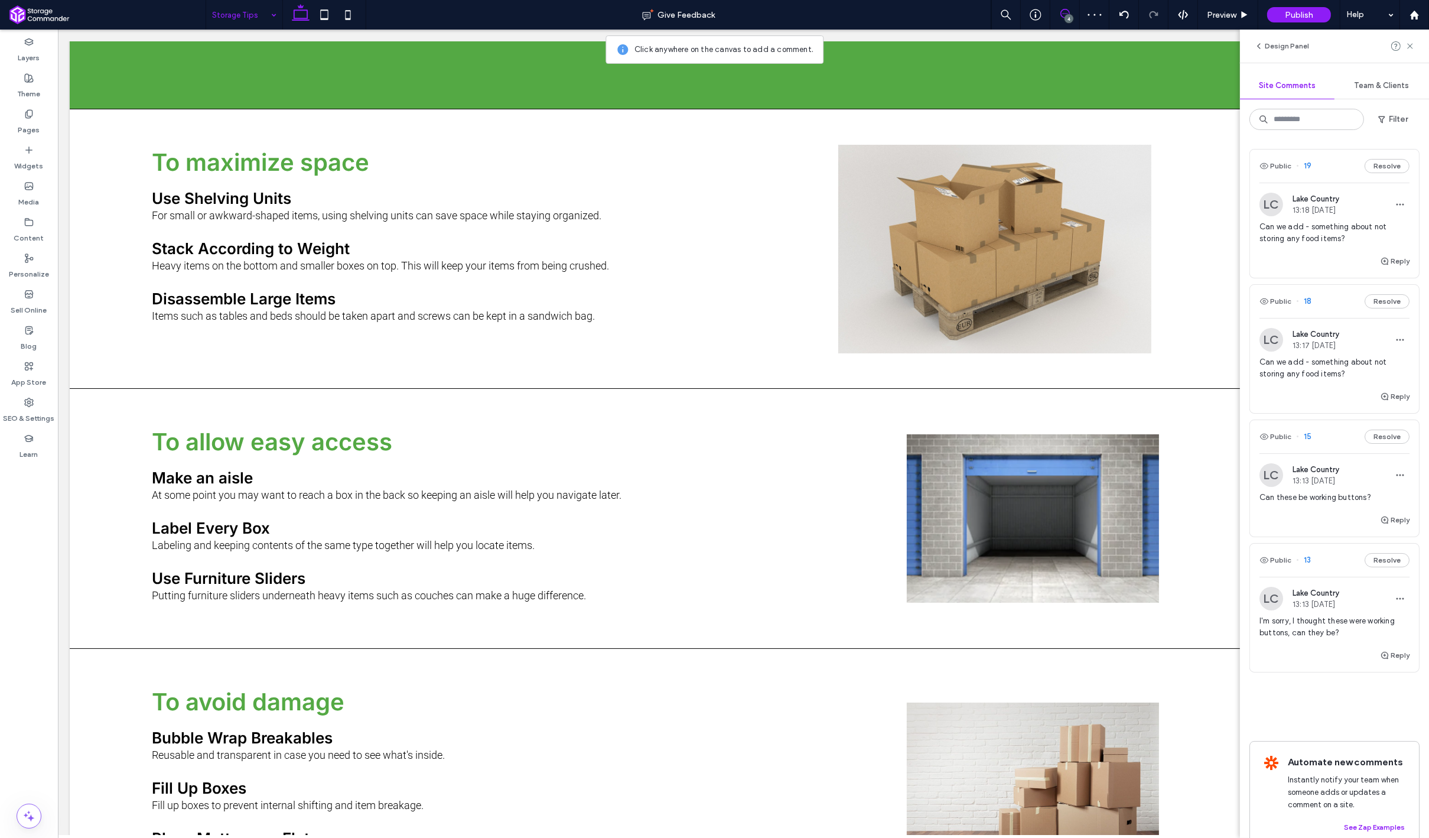
scroll to position [626, 0]
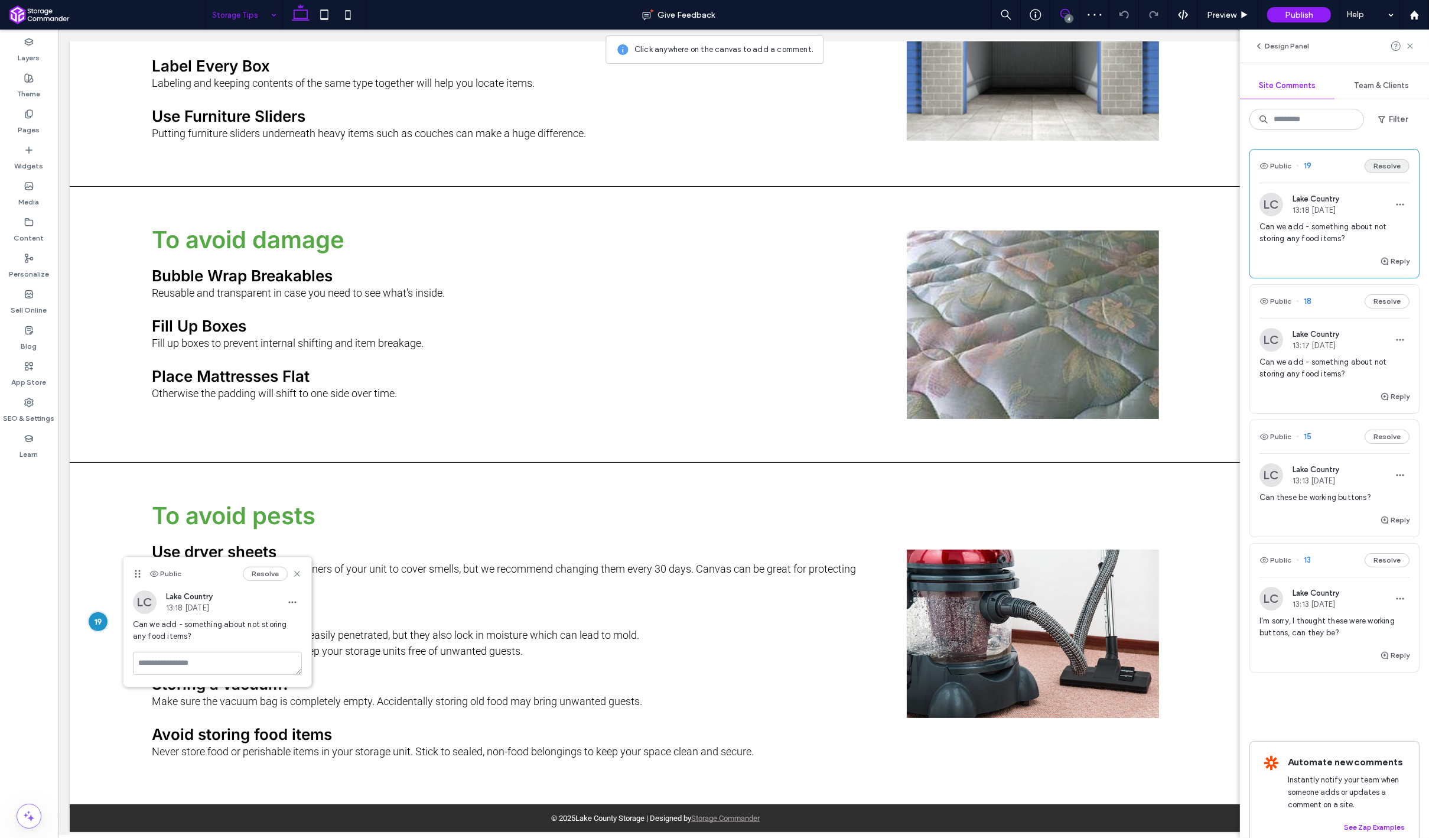
click at [1384, 170] on button "Resolve" at bounding box center [1387, 166] width 45 height 14
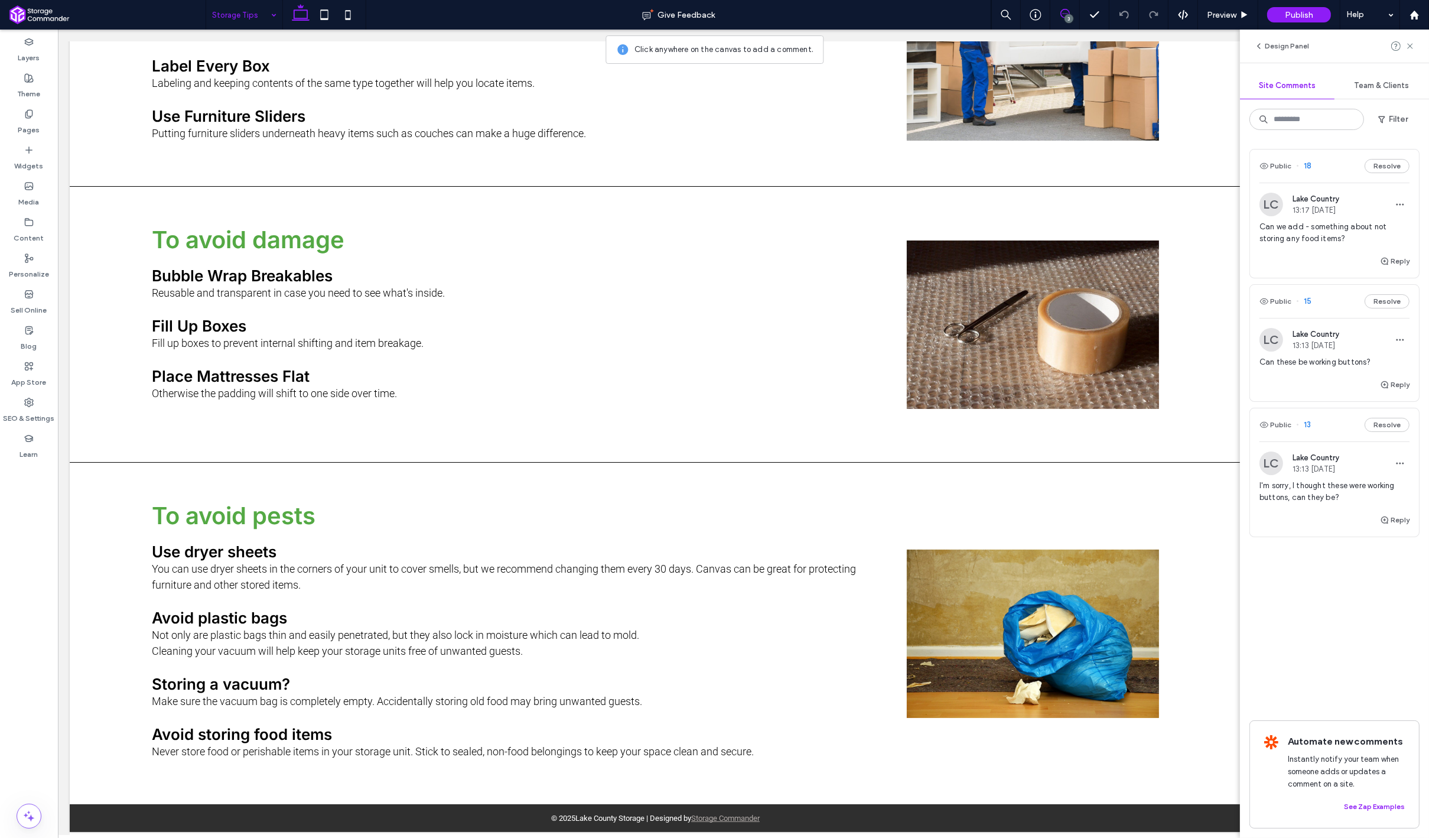
click at [1374, 221] on span "Can we add - something about not storing any food items?" at bounding box center [1334, 233] width 150 height 24
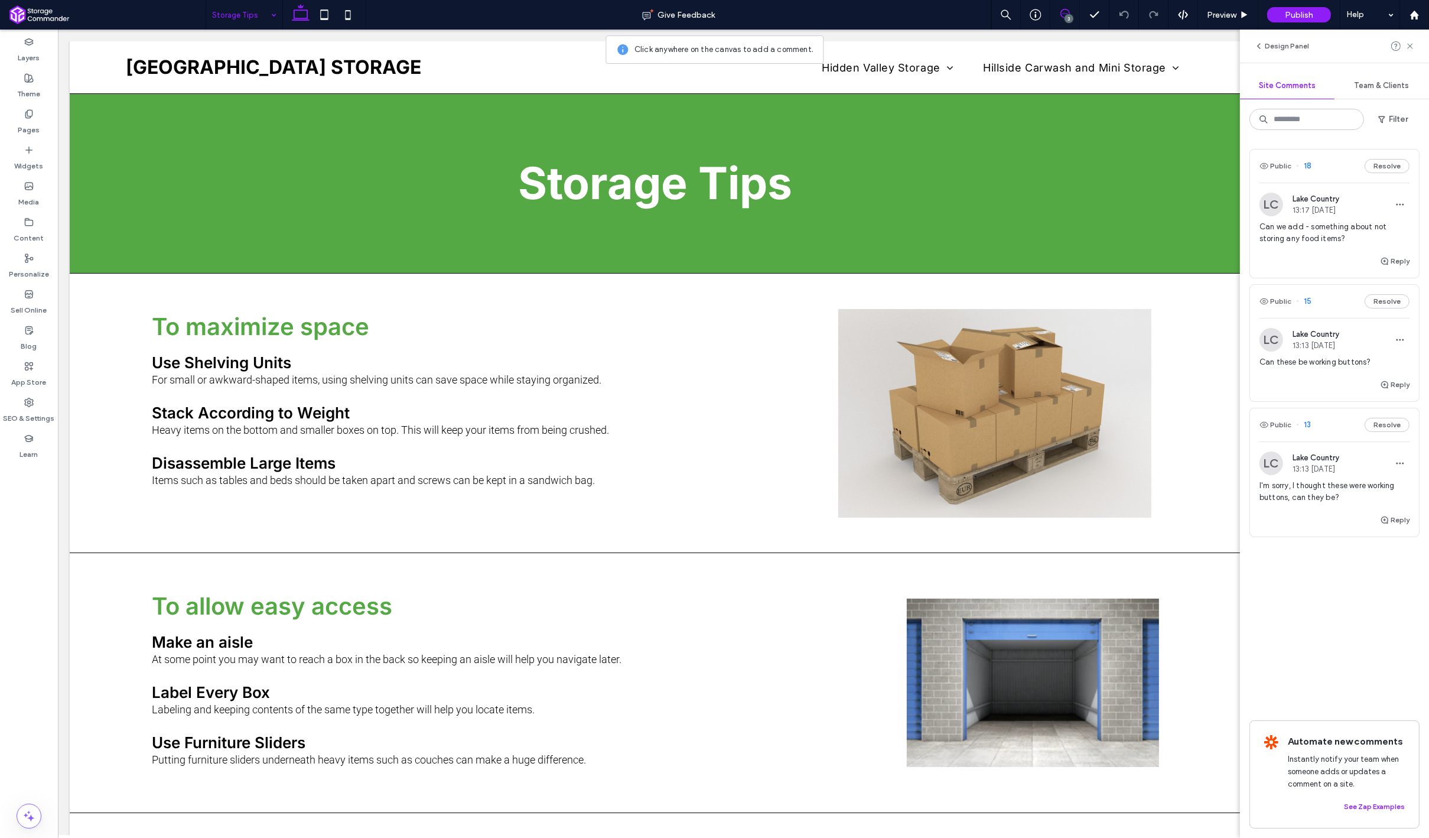
scroll to position [0, 0]
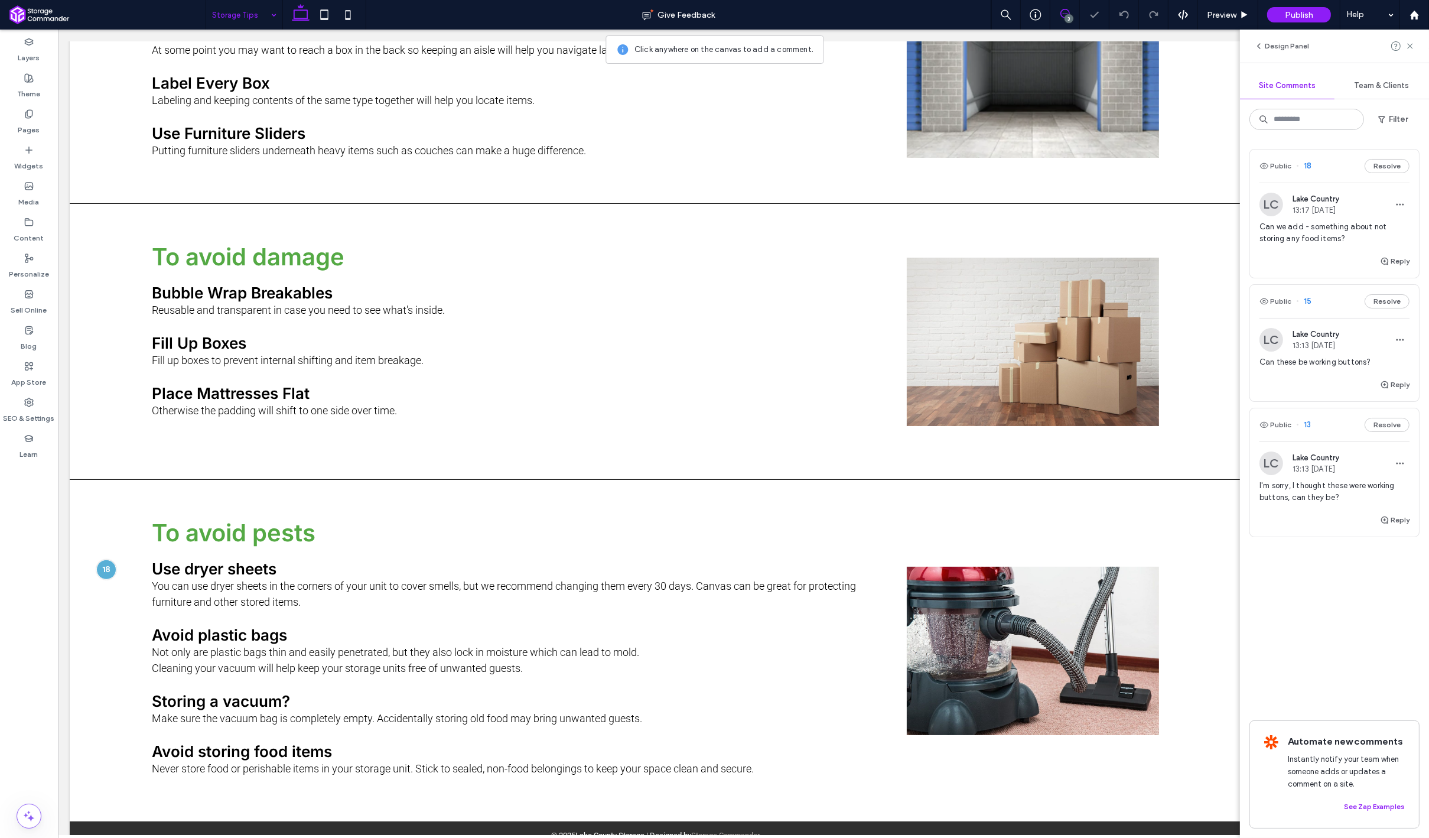
scroll to position [626, 0]
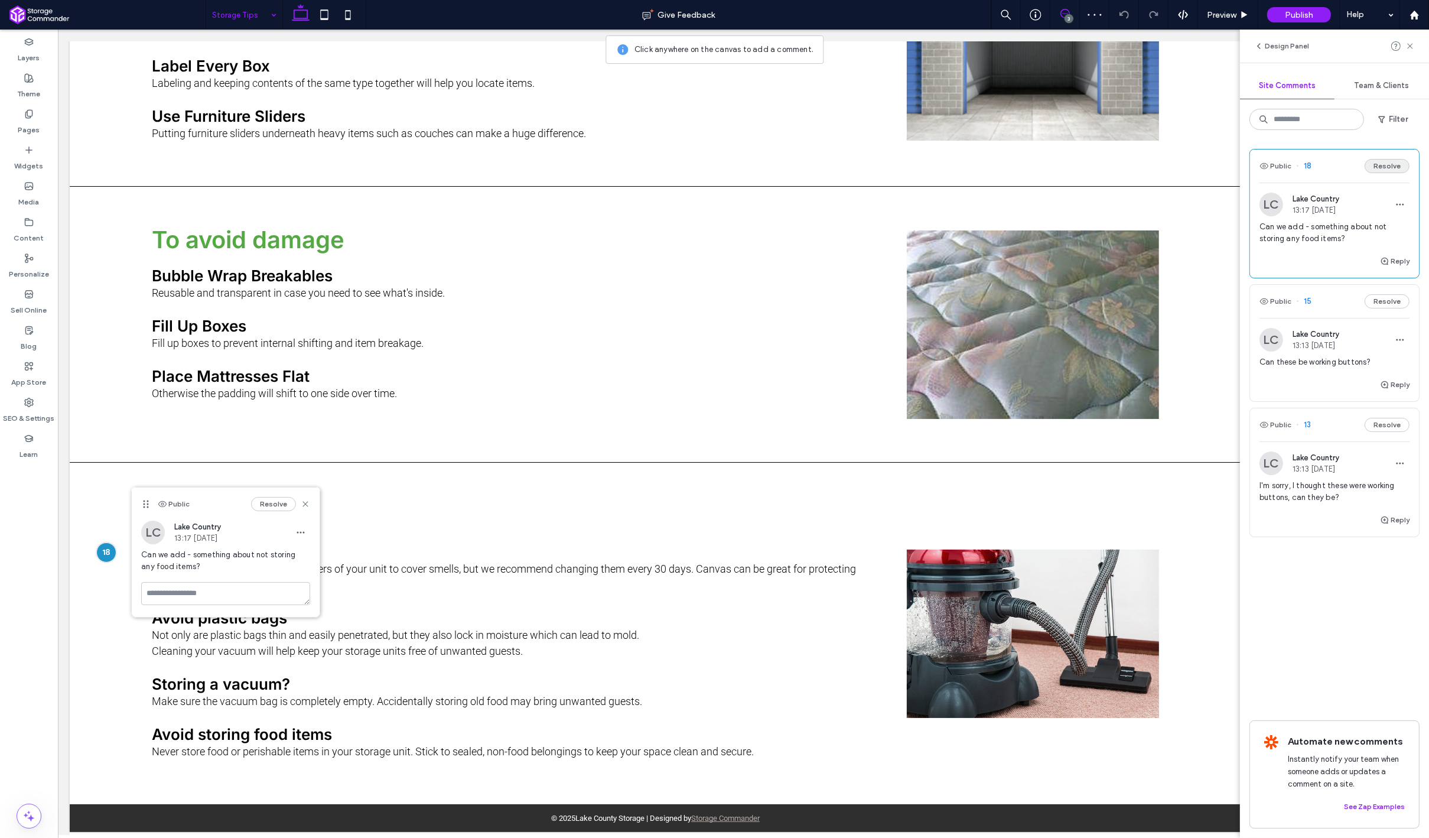
click at [1387, 170] on button "Resolve" at bounding box center [1387, 166] width 45 height 14
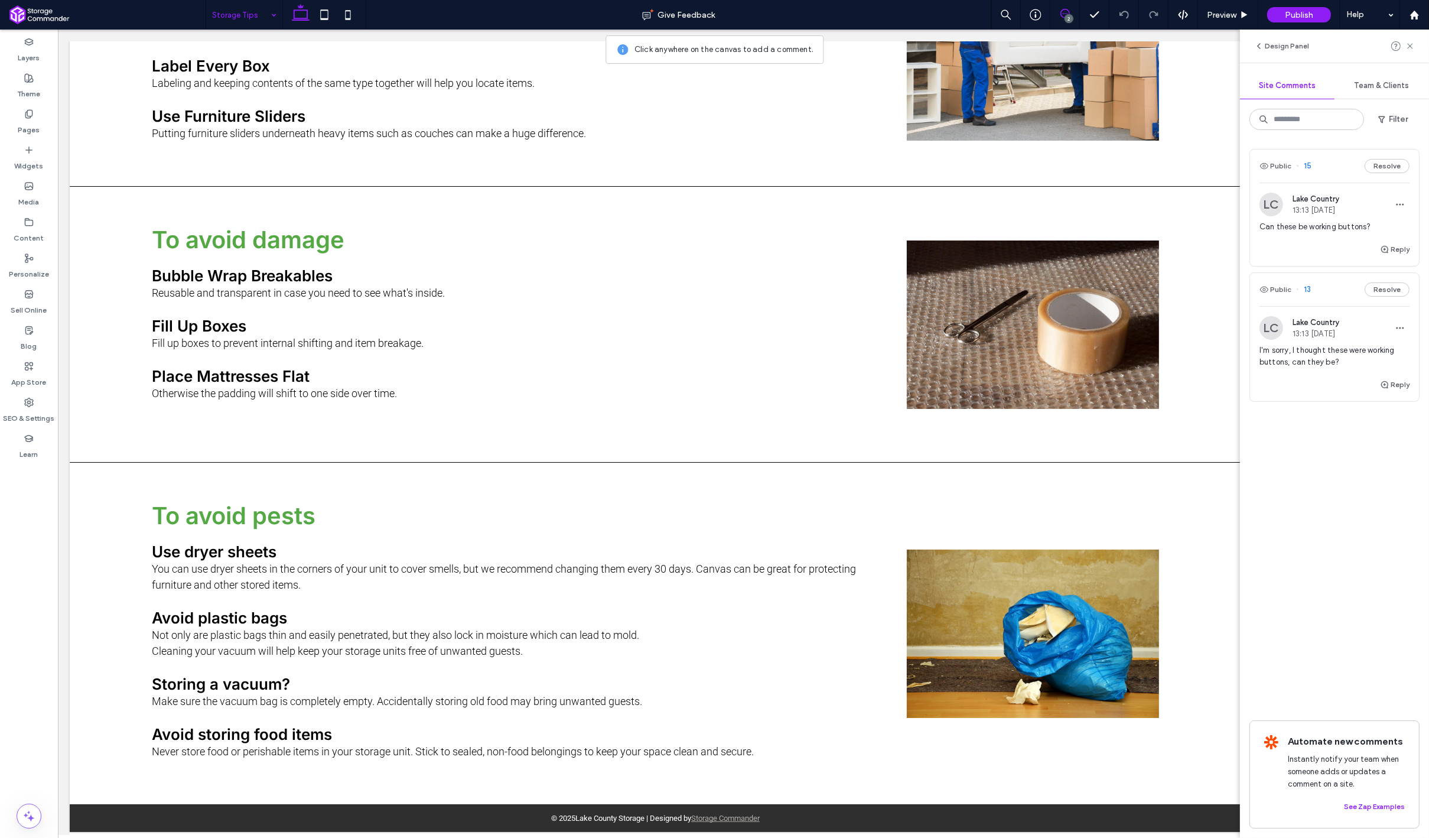
click at [1351, 253] on div "Reply" at bounding box center [1334, 254] width 169 height 24
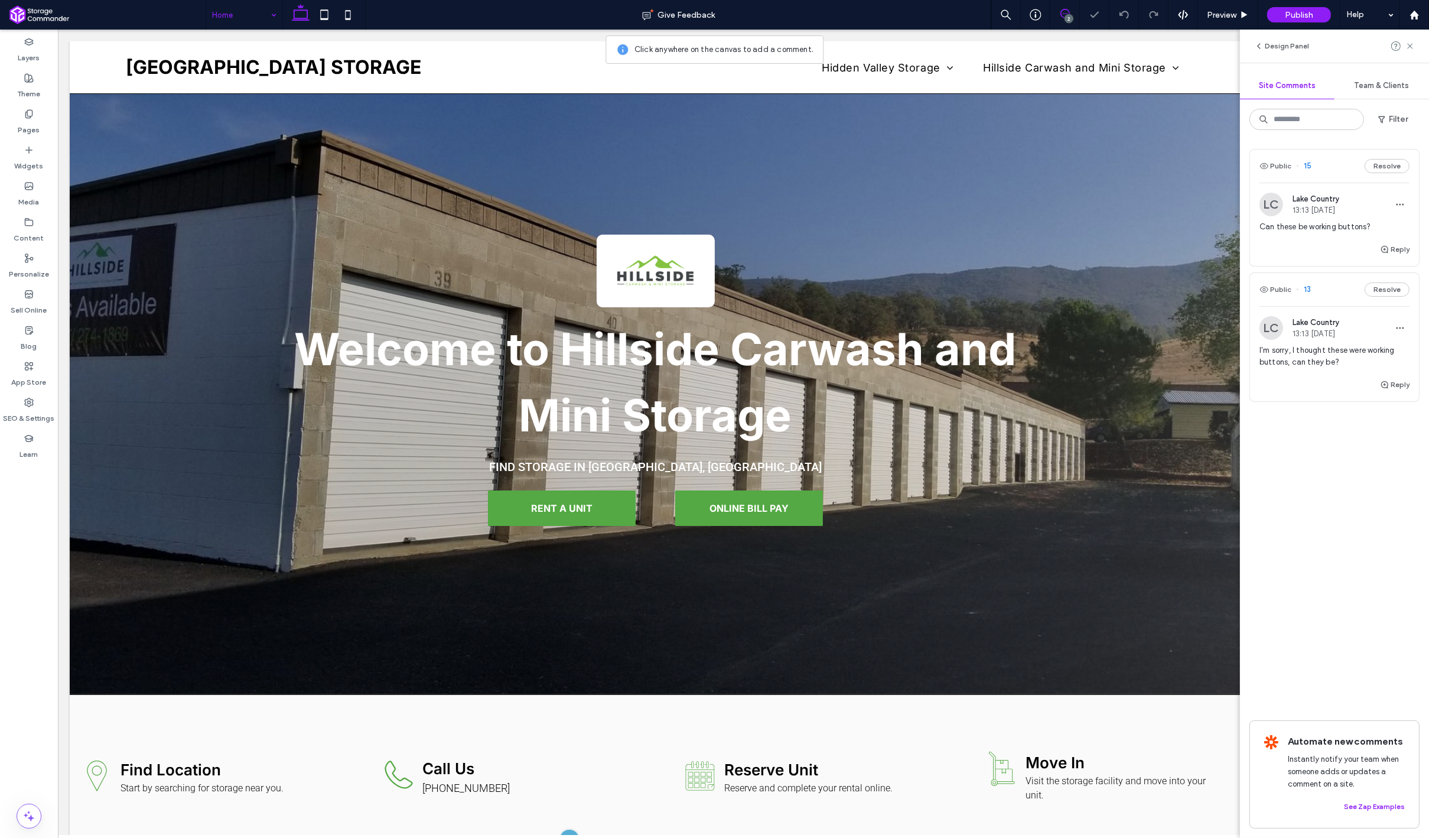
scroll to position [308, 0]
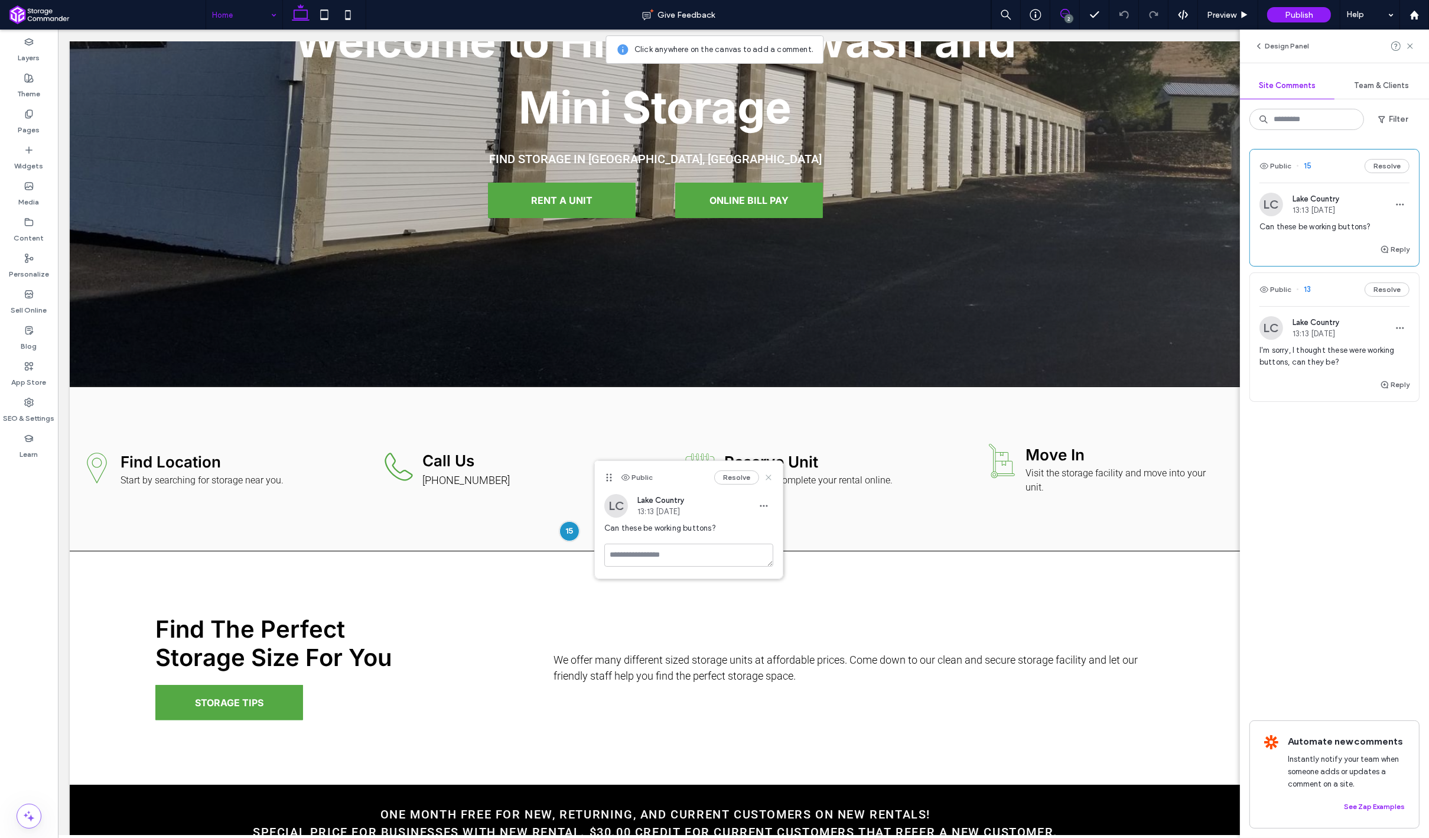
click at [769, 479] on icon at bounding box center [768, 477] width 9 height 9
click at [1066, 17] on div "2" at bounding box center [1069, 18] width 9 height 9
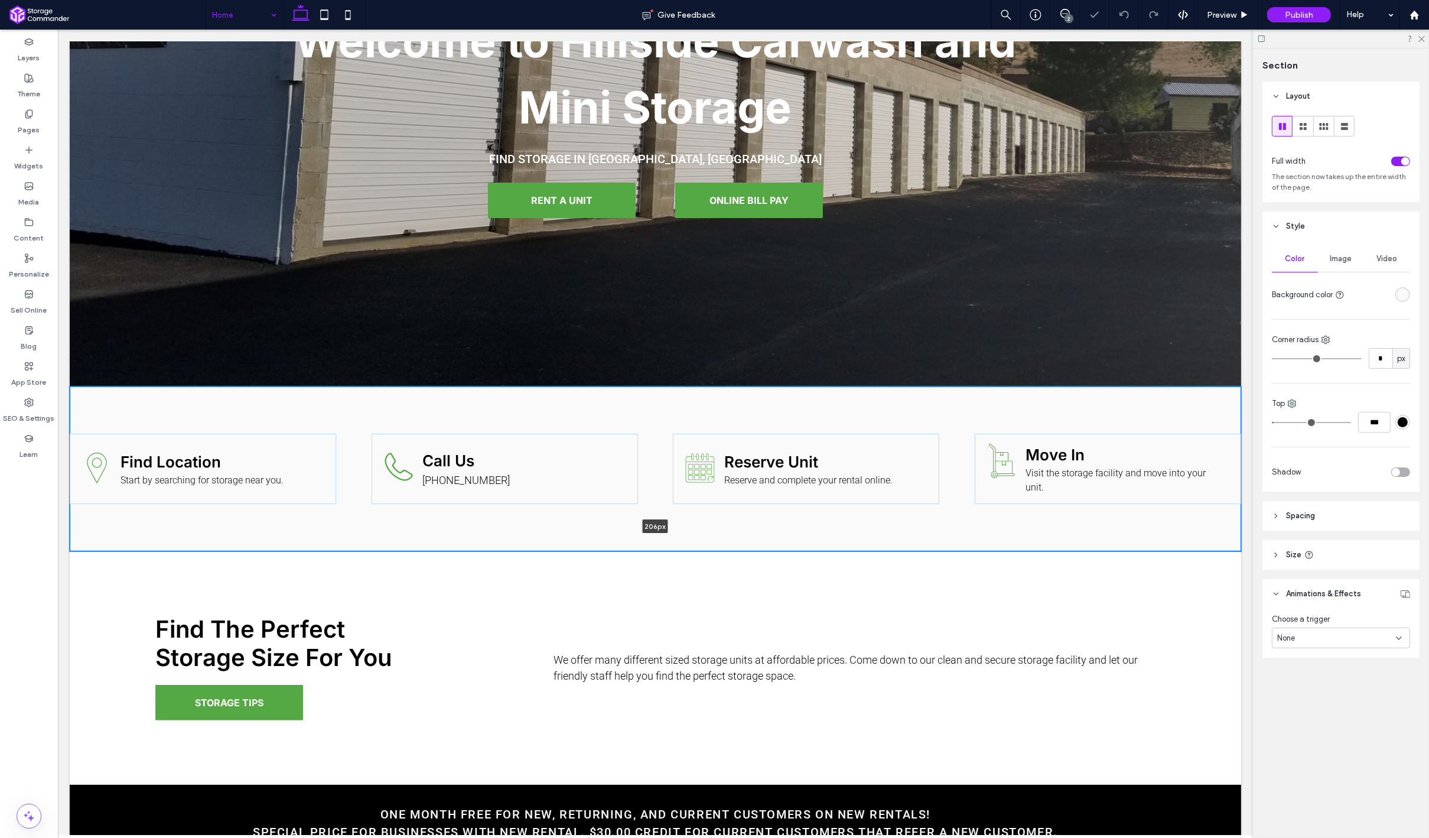
drag, startPoint x: 714, startPoint y: 537, endPoint x: 714, endPoint y: 504, distance: 33.1
click at [714, 504] on div "Call Us (707) 274-1869 Calendar icon. Reserve Unit Reserve and complete your re…" at bounding box center [654, 468] width 1171 height 165
type input "***"
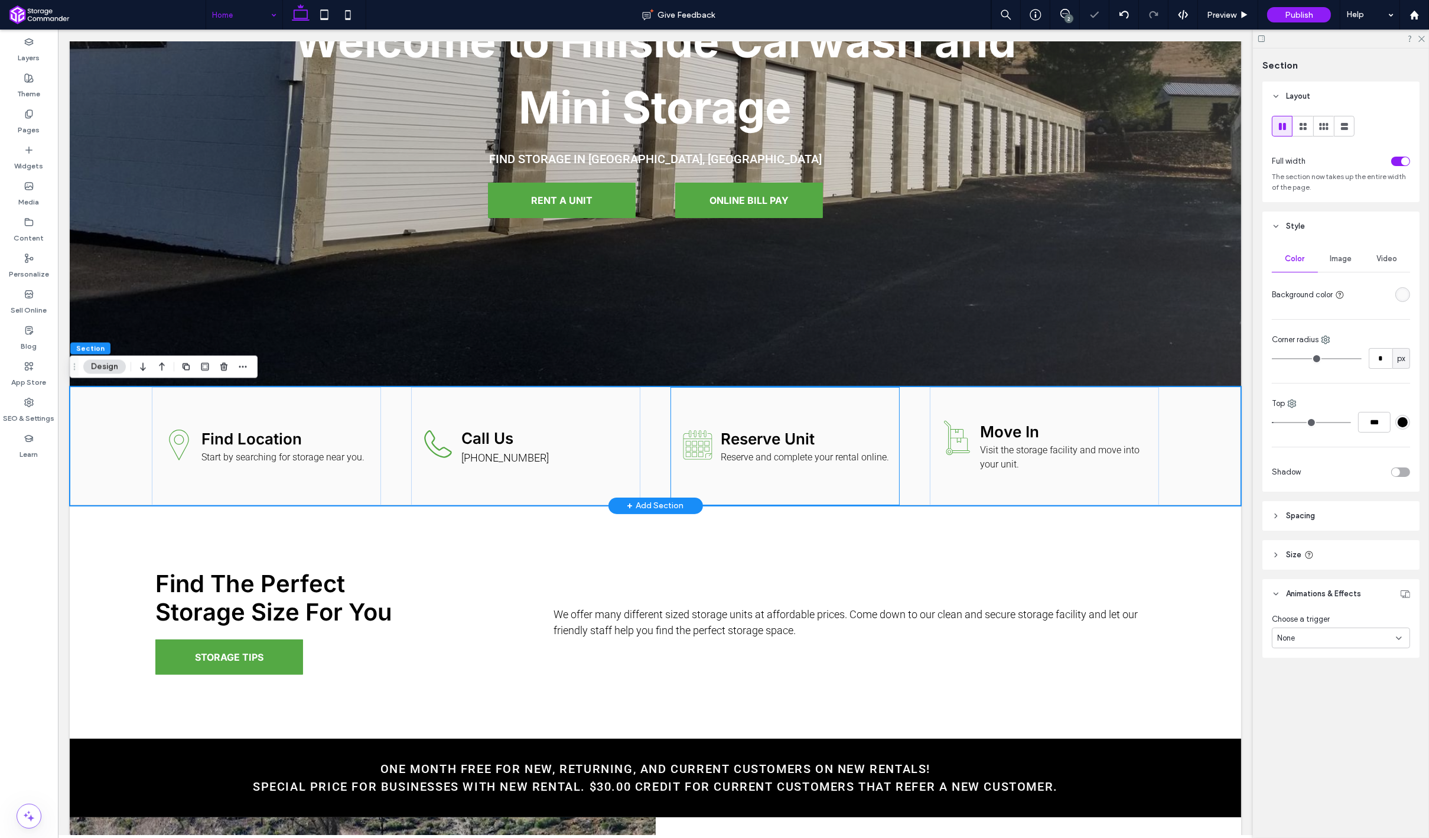
click at [747, 484] on div "Calendar icon. Reserve Unit Reserve and complete your rental online." at bounding box center [784, 446] width 229 height 118
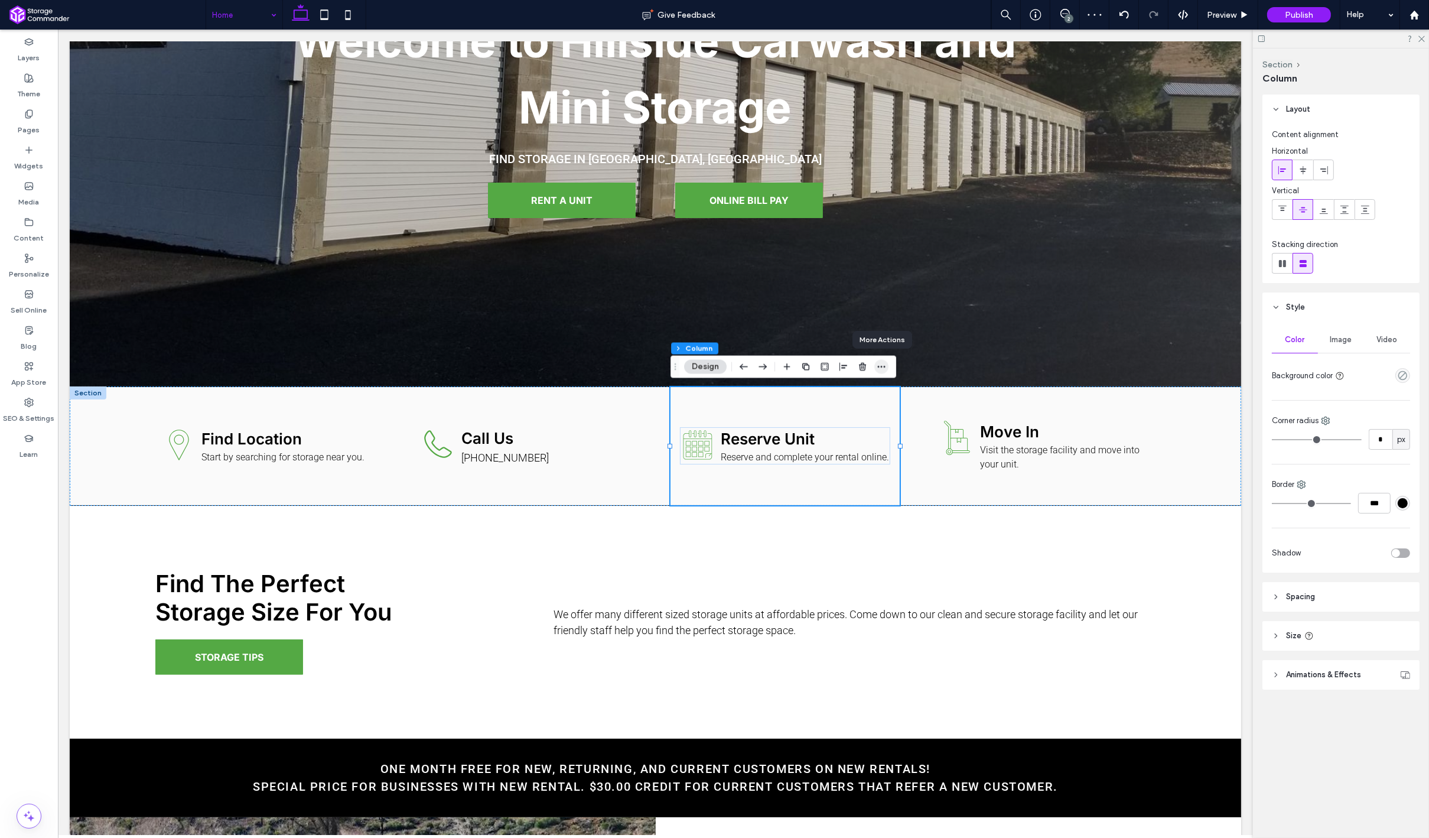
click at [886, 366] on span "button" at bounding box center [881, 367] width 14 height 14
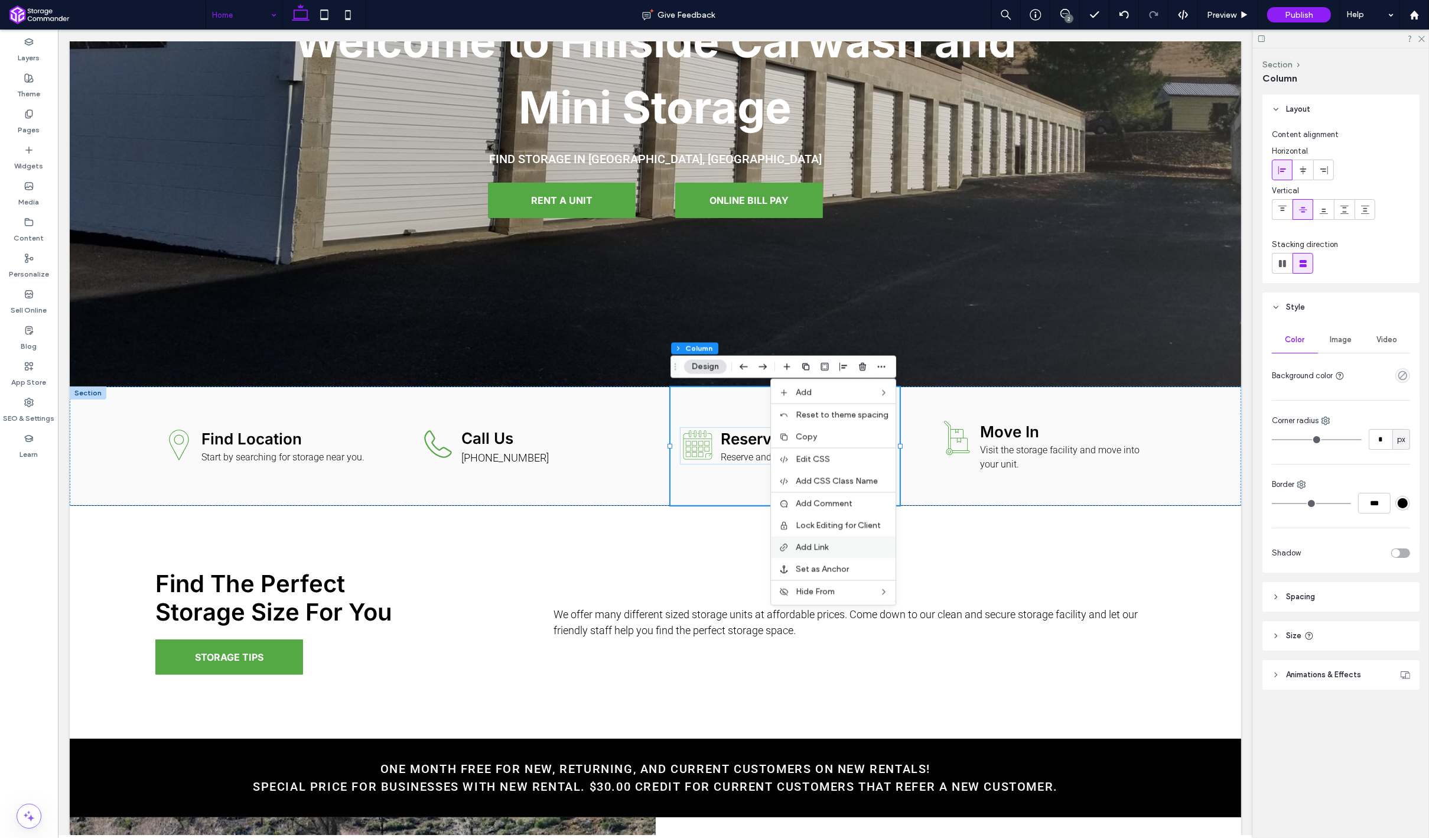
click at [850, 547] on label "Add Link" at bounding box center [842, 547] width 93 height 10
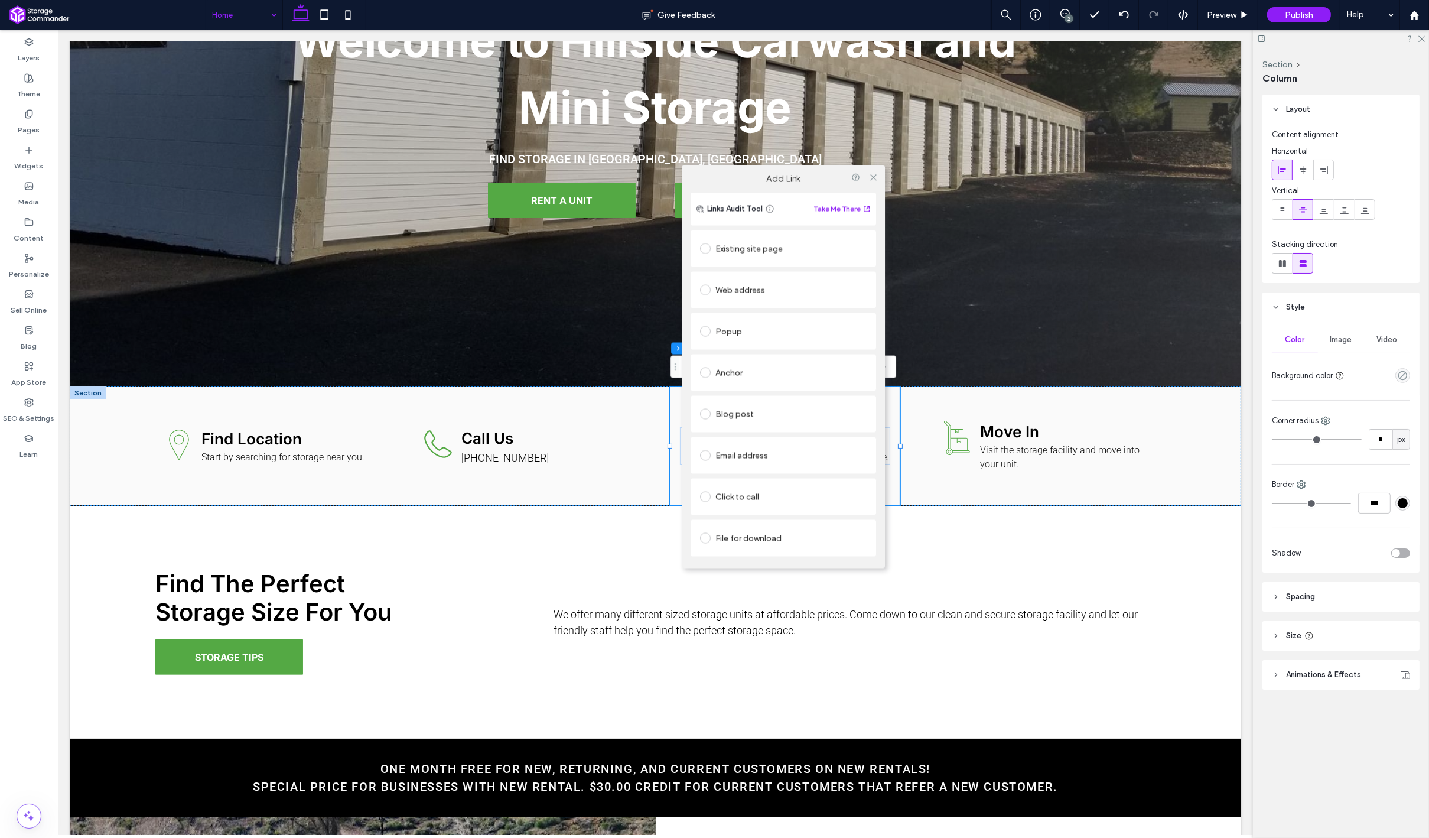
click at [767, 256] on div "Existing site page" at bounding box center [783, 248] width 167 height 19
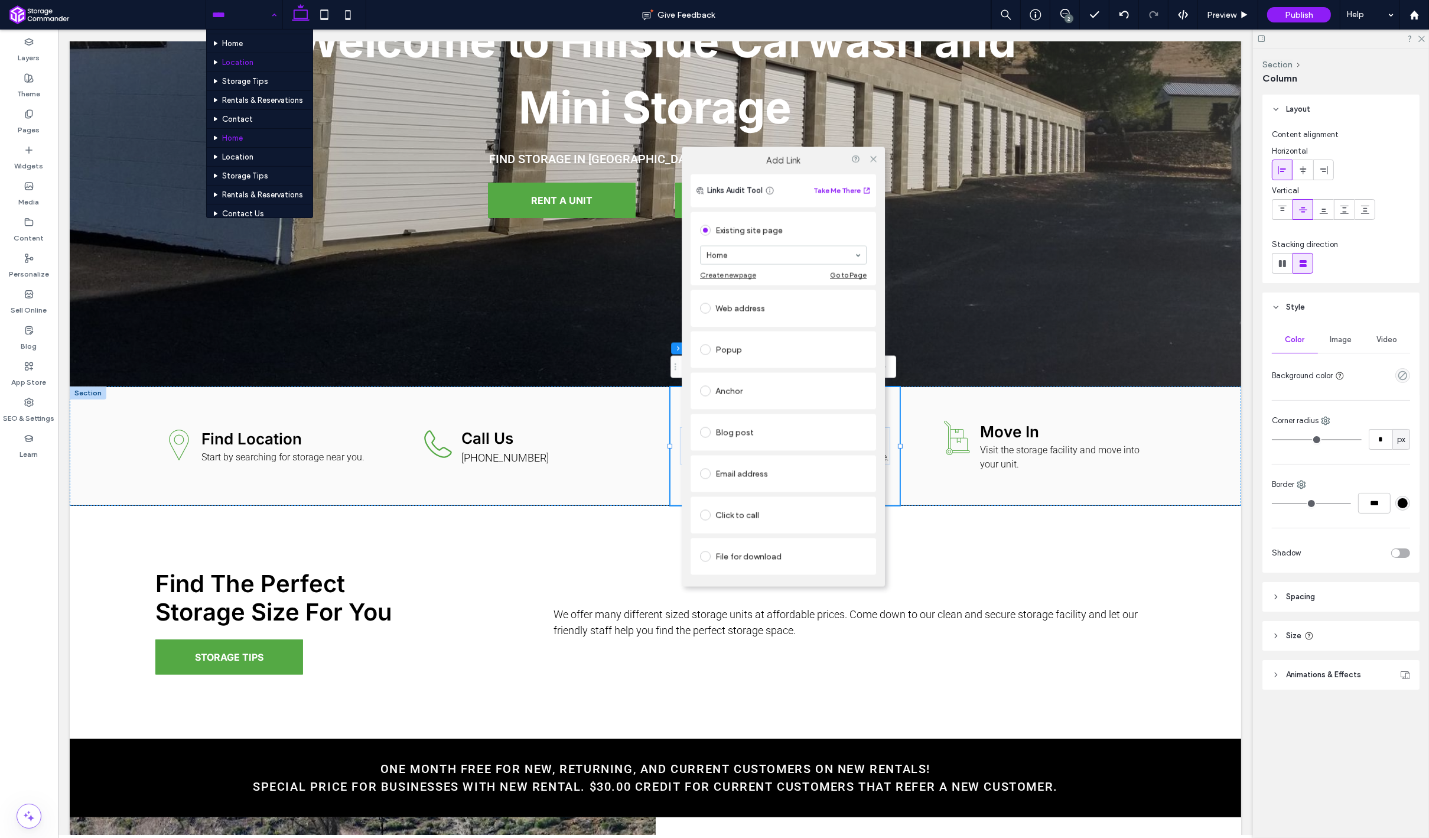
scroll to position [0, 0]
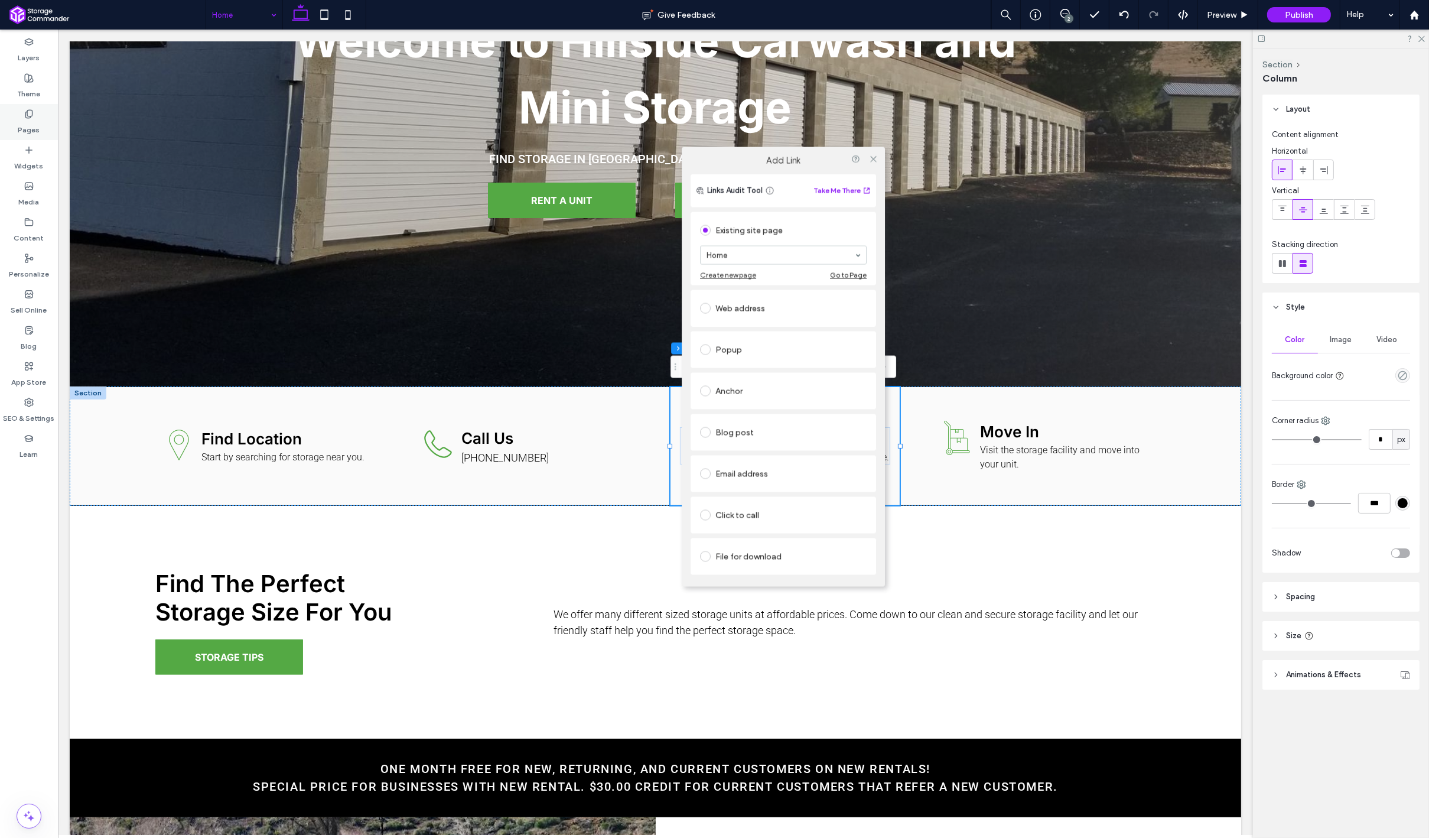
click at [37, 127] on label "Pages" at bounding box center [29, 127] width 22 height 17
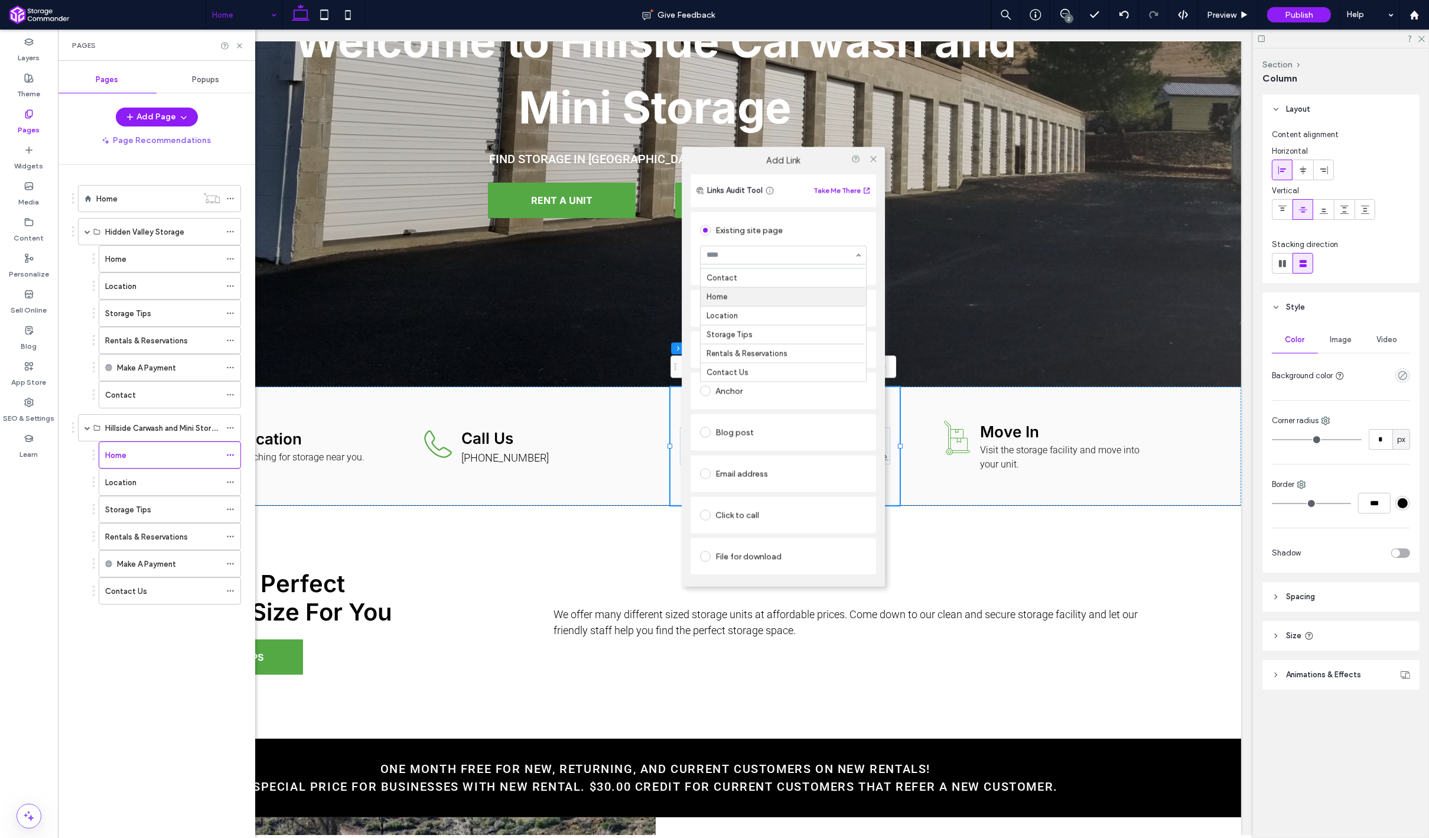
scroll to position [95, 0]
click at [873, 160] on icon at bounding box center [873, 158] width 9 height 9
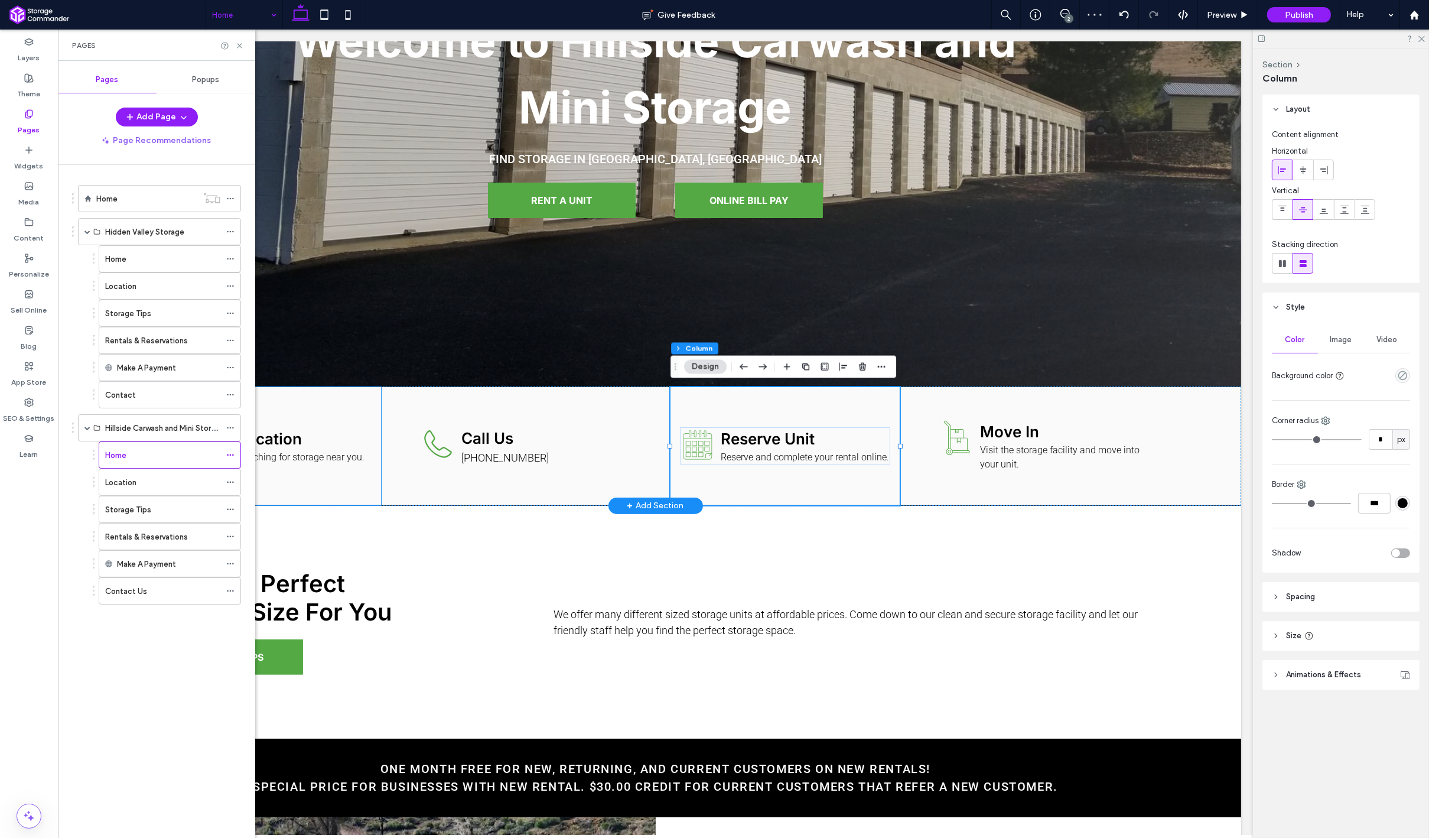
click at [376, 480] on div "Location pin icon. Find Location Start by searching for storage near you." at bounding box center [265, 446] width 229 height 118
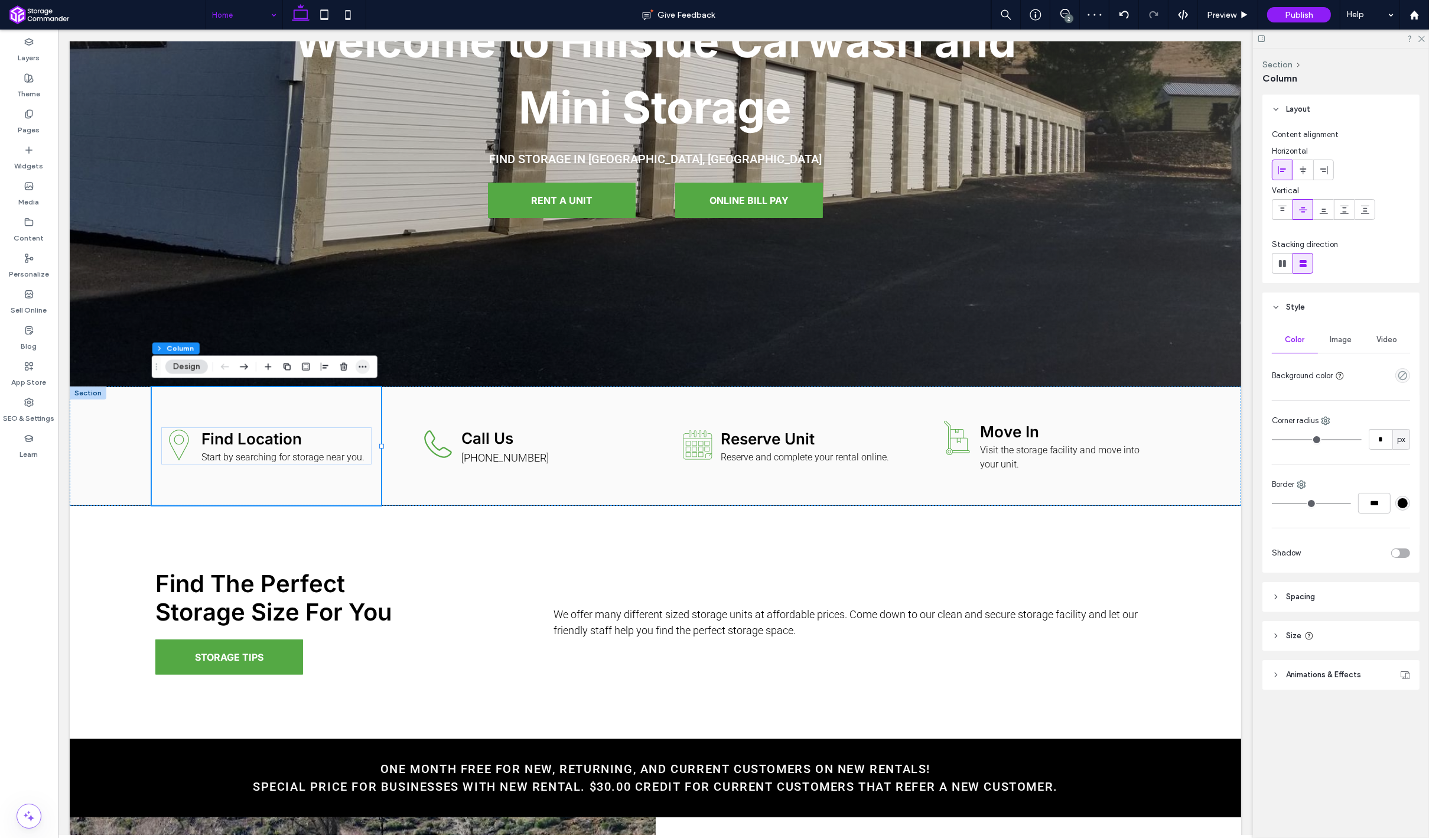
click at [365, 367] on icon "button" at bounding box center [362, 366] width 9 height 9
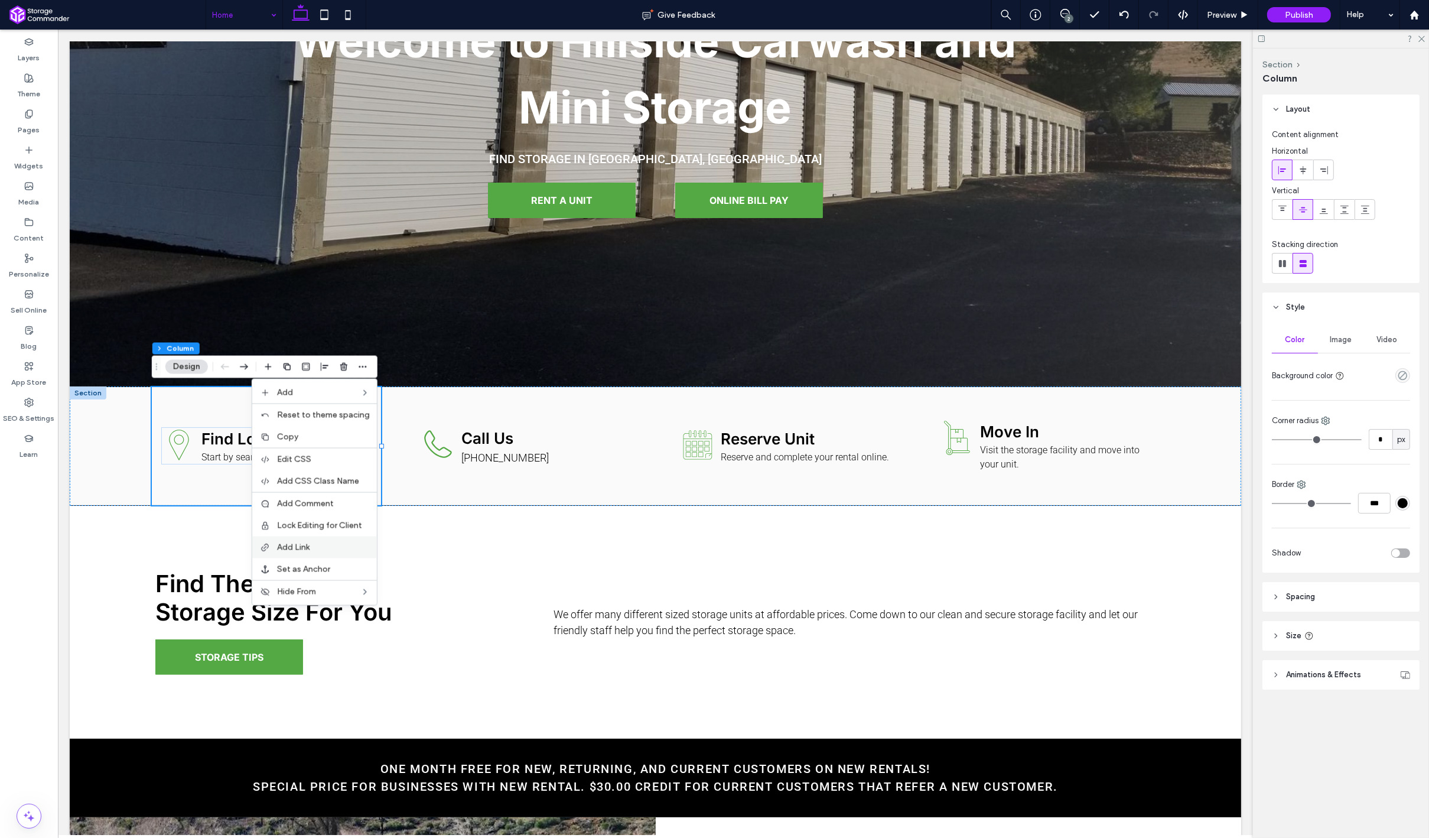
click at [315, 543] on label "Add Link" at bounding box center [323, 547] width 93 height 10
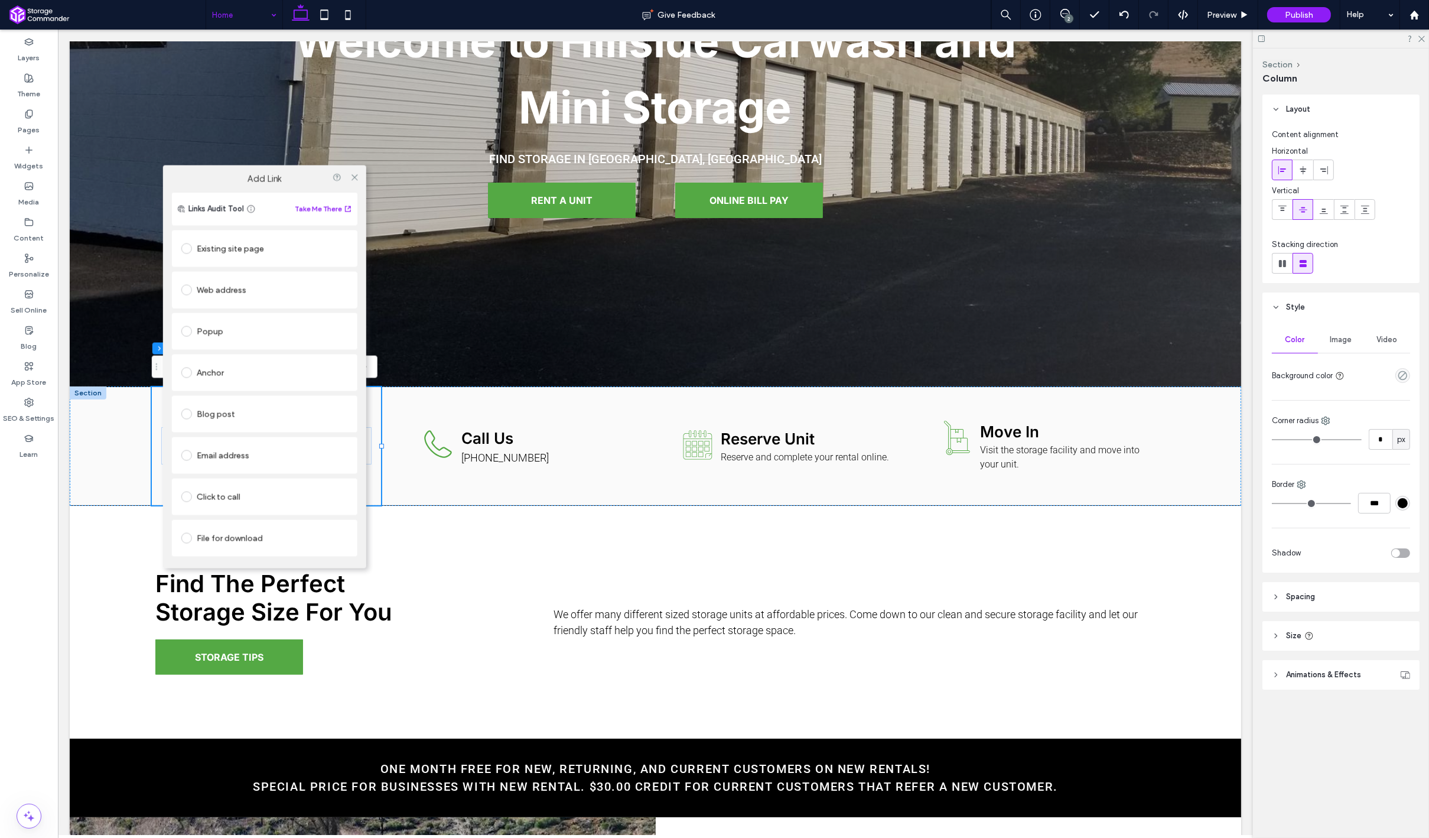
click at [278, 261] on div "Existing site page" at bounding box center [264, 248] width 185 height 37
click at [260, 251] on div "Existing site page" at bounding box center [264, 248] width 167 height 19
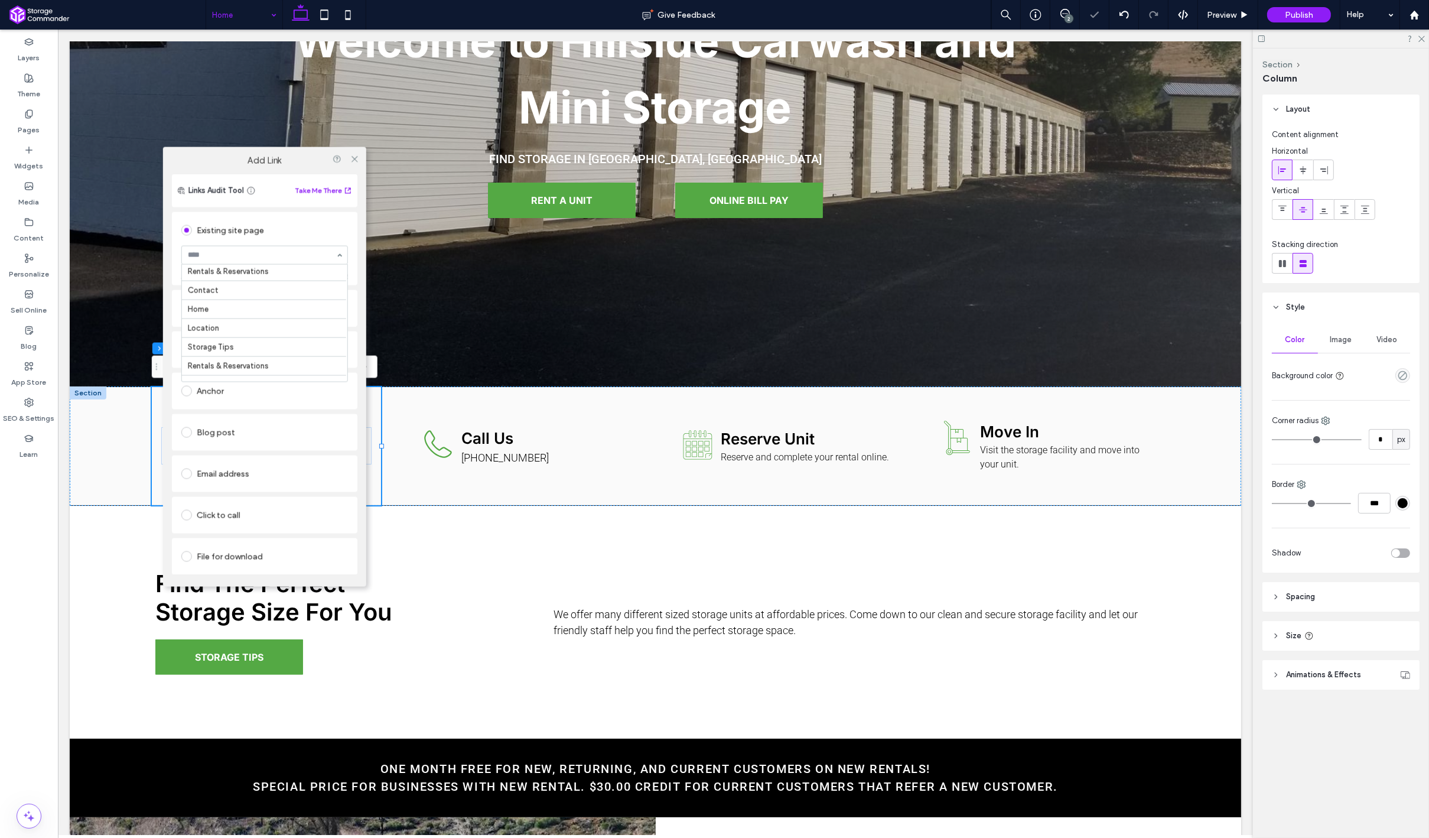
scroll to position [95, 0]
click at [356, 160] on icon at bounding box center [354, 158] width 9 height 9
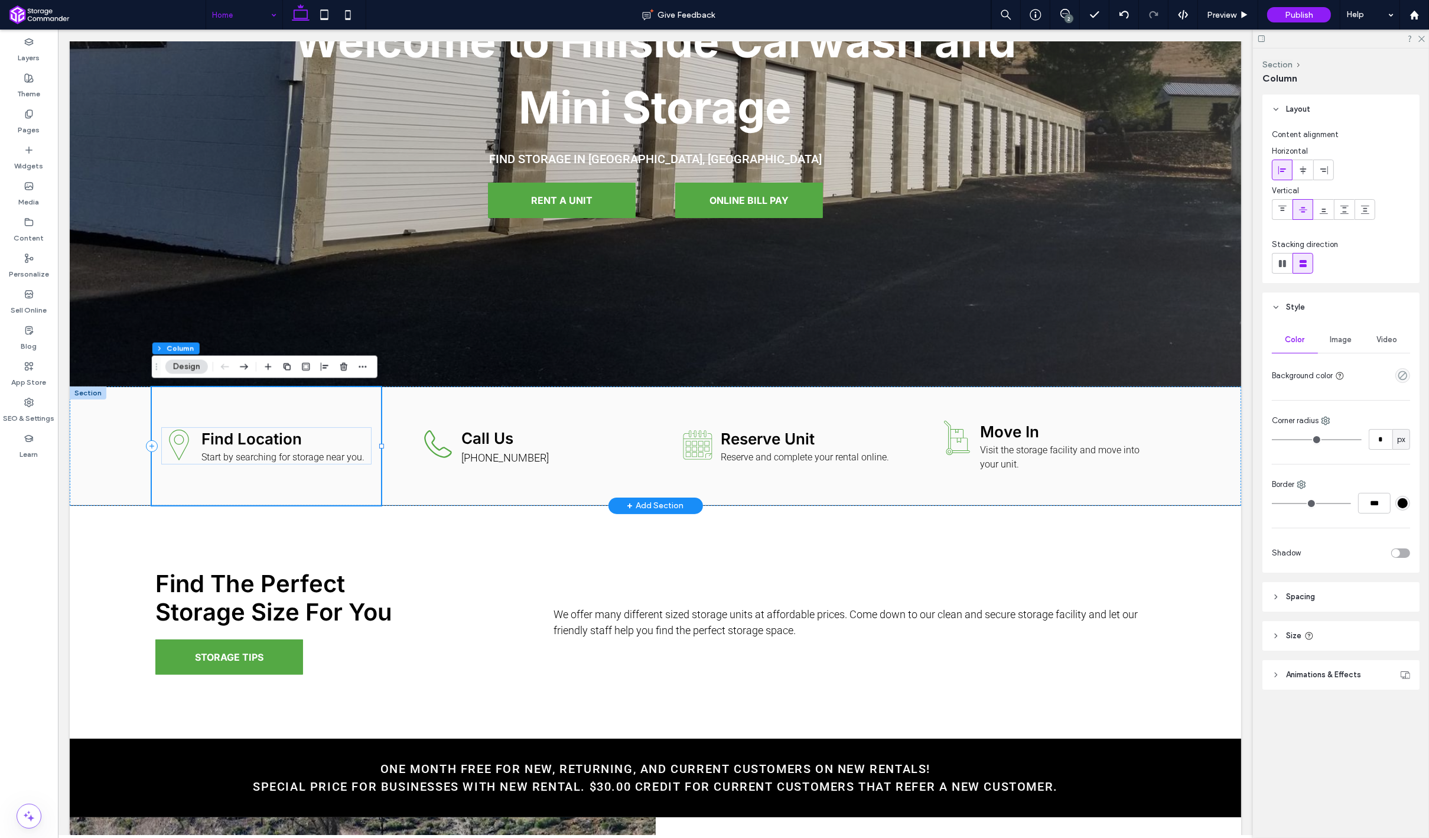
click at [338, 409] on div "Location pin icon. Find Location Start by searching for storage near you." at bounding box center [265, 446] width 229 height 118
click at [362, 370] on icon "button" at bounding box center [362, 366] width 9 height 9
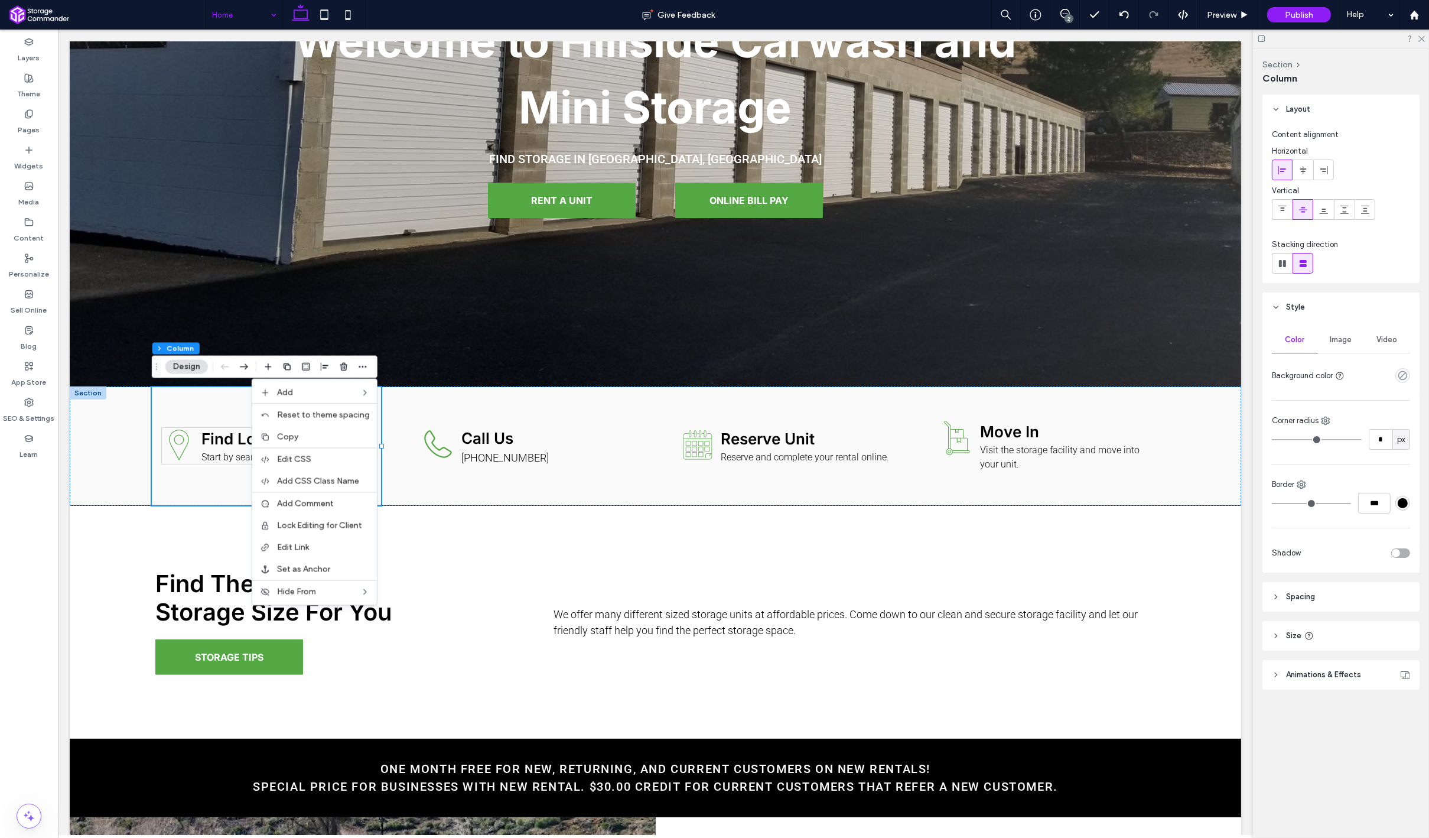
click at [1317, 669] on span "Animations & Effects" at bounding box center [1323, 675] width 75 height 12
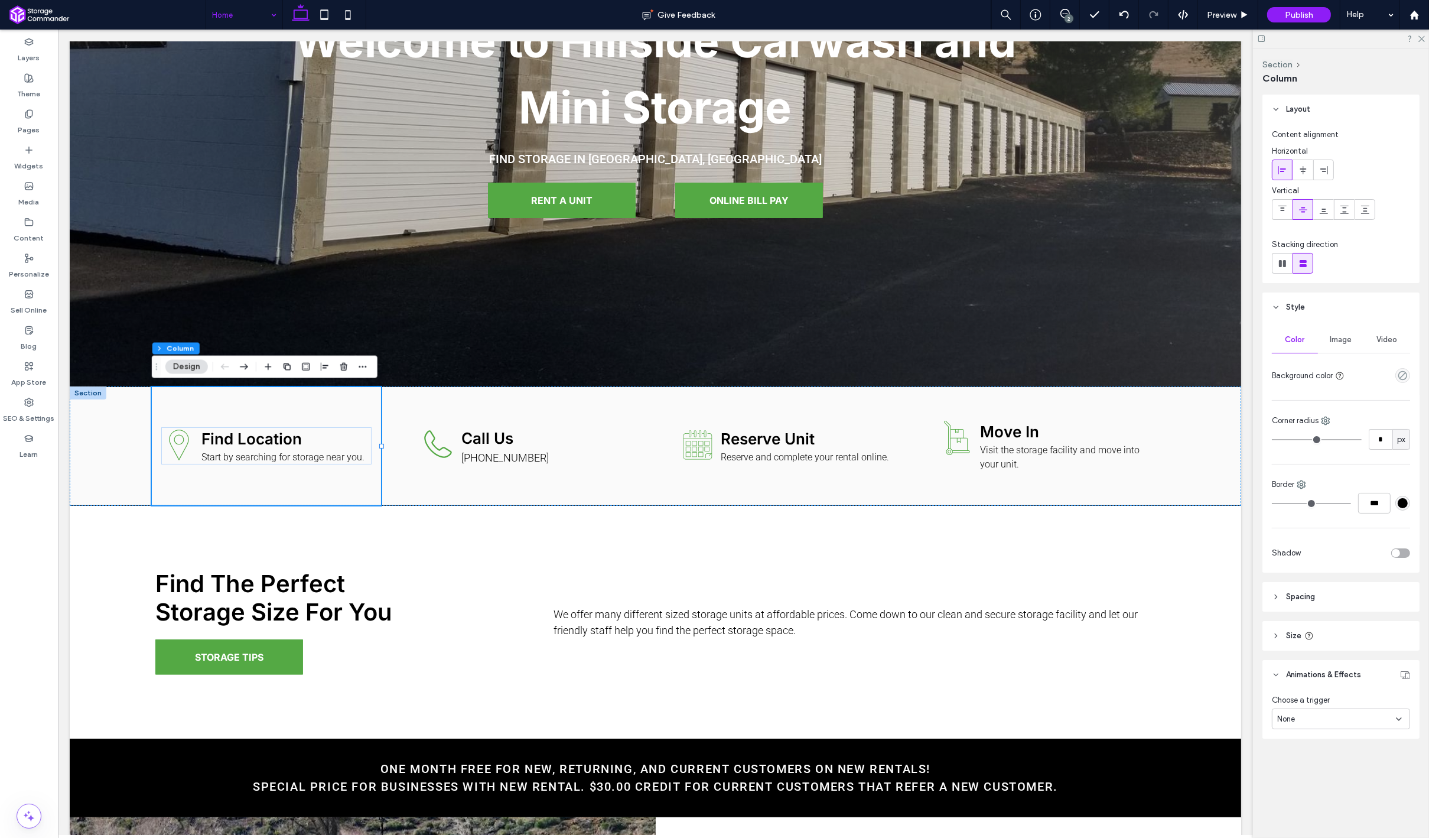
click at [1315, 714] on div "None" at bounding box center [1336, 719] width 119 height 12
click at [1309, 754] on div "Hover" at bounding box center [1340, 759] width 137 height 21
click at [1290, 764] on span "Grow" at bounding box center [1286, 767] width 19 height 12
click at [620, 468] on div "Call Us (707) 274-1869" at bounding box center [525, 446] width 229 height 118
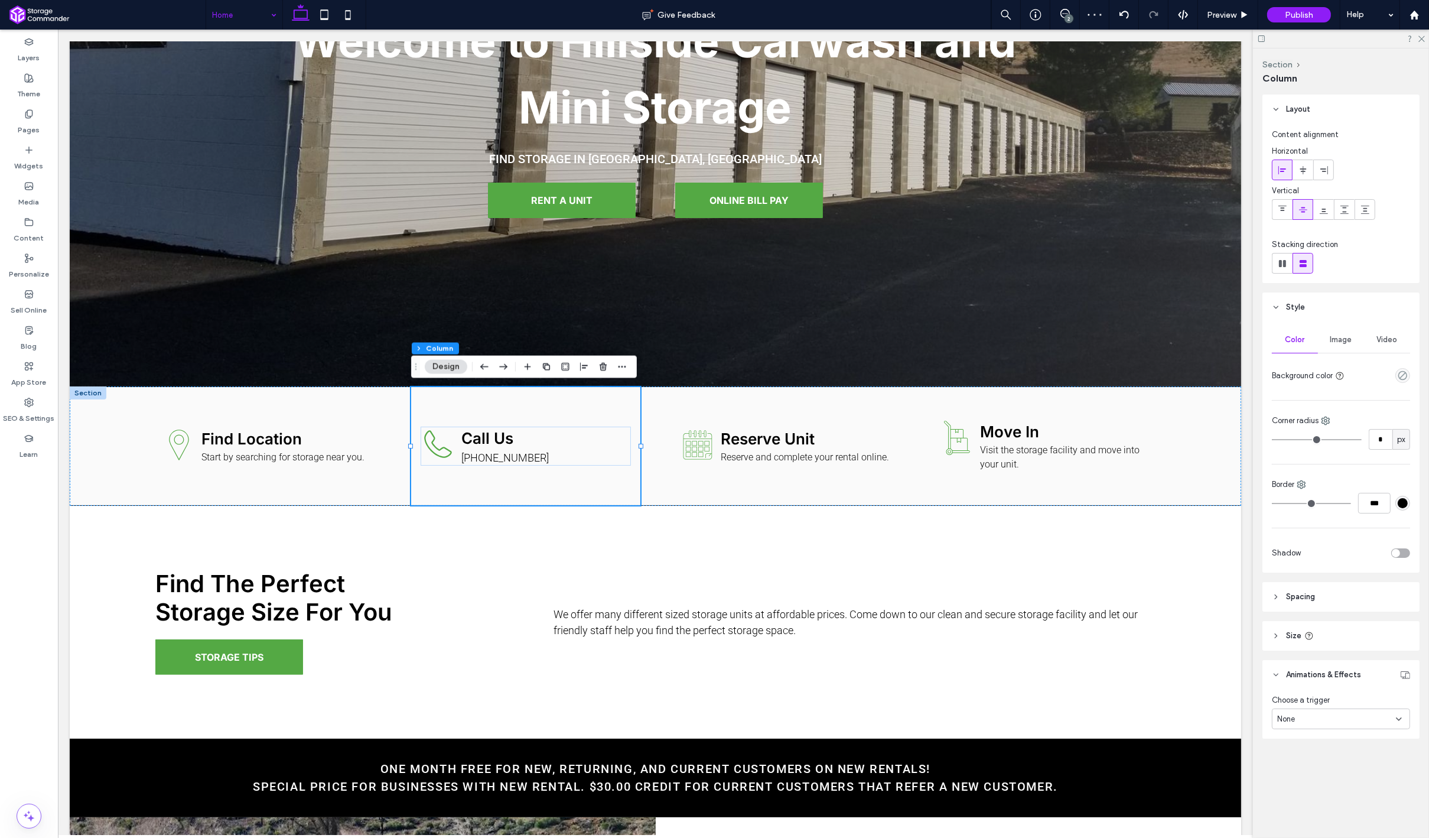
click at [1331, 720] on div "None" at bounding box center [1336, 719] width 119 height 12
click at [1316, 757] on div "Hover" at bounding box center [1340, 759] width 137 height 21
click at [1283, 768] on span "Grow" at bounding box center [1286, 767] width 19 height 12
click at [864, 493] on div "Calendar icon. Reserve Unit Reserve and complete your rental online." at bounding box center [784, 446] width 229 height 118
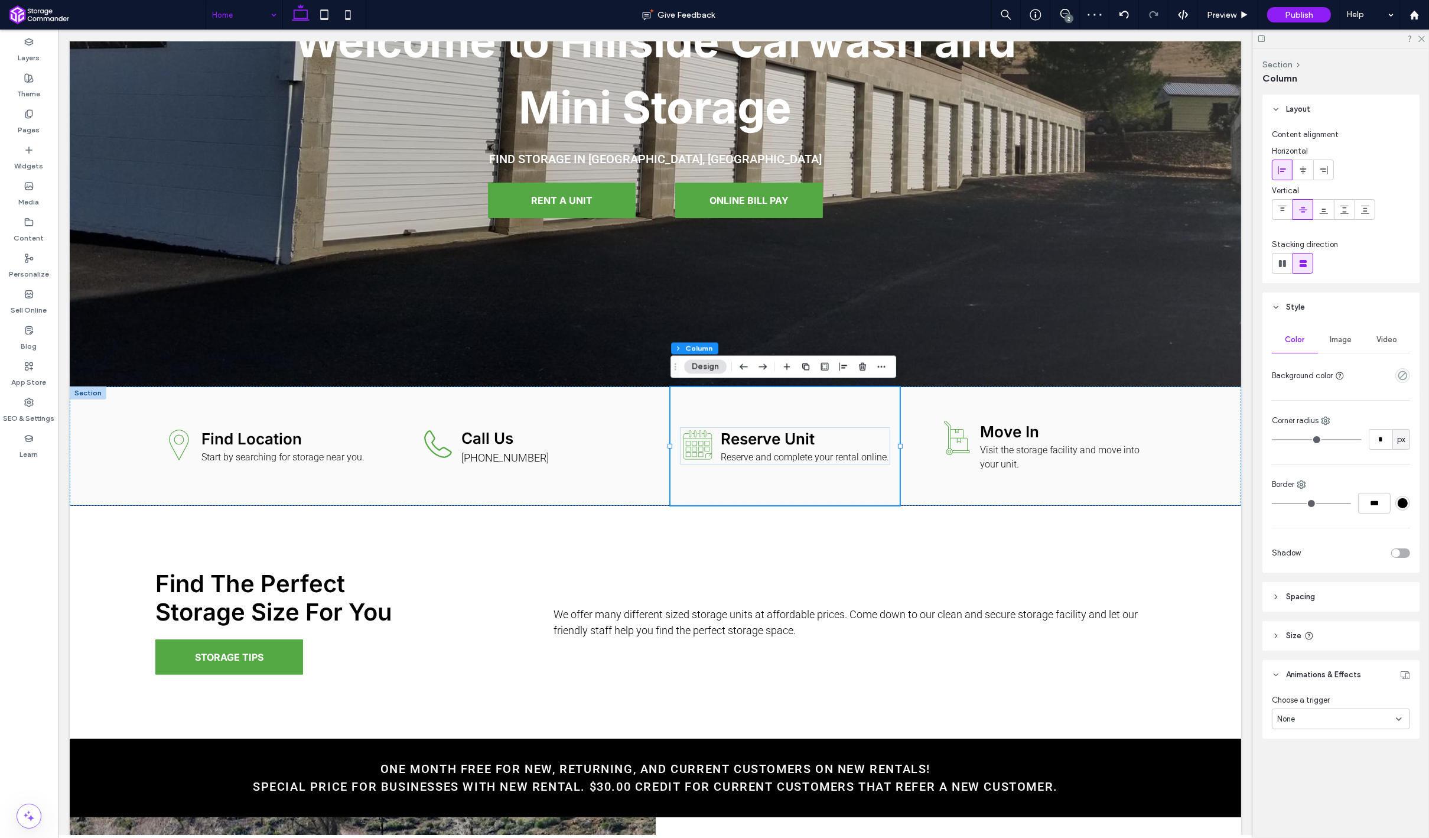
click at [1341, 724] on div "None" at bounding box center [1341, 718] width 138 height 21
click at [1329, 751] on div "Hover" at bounding box center [1340, 759] width 137 height 21
click at [1290, 766] on span "Grow" at bounding box center [1286, 767] width 19 height 12
click at [1088, 489] on div "Hand truck carrying two stacked boxes. Move In Visit the storage facility and m…" at bounding box center [1043, 446] width 229 height 118
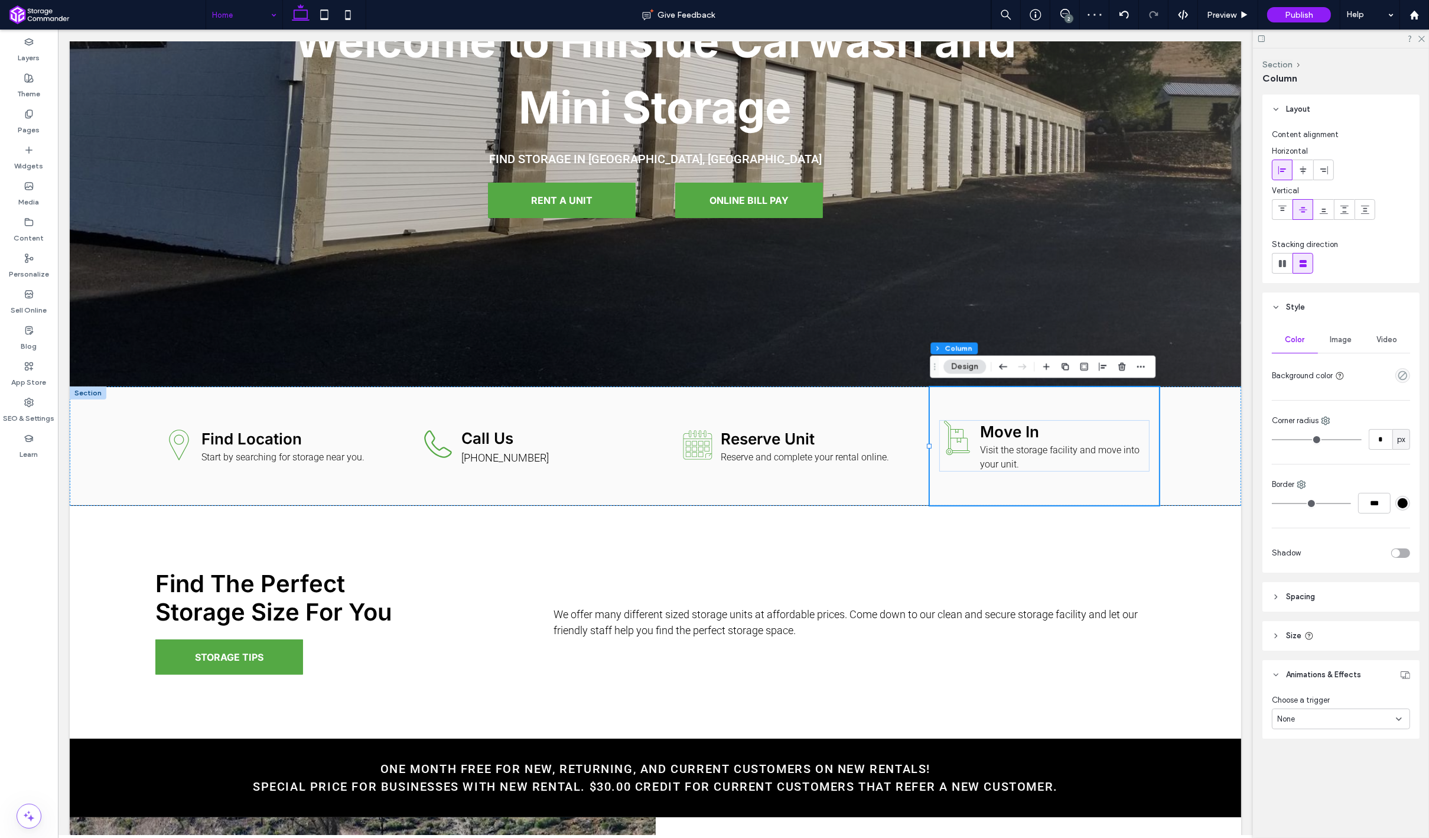
click at [1305, 721] on div "None" at bounding box center [1336, 719] width 119 height 12
click at [1302, 757] on div "Hover" at bounding box center [1340, 759] width 137 height 21
click at [1139, 375] on div at bounding box center [1141, 366] width 14 height 21
click at [1139, 370] on icon "button" at bounding box center [1140, 366] width 9 height 9
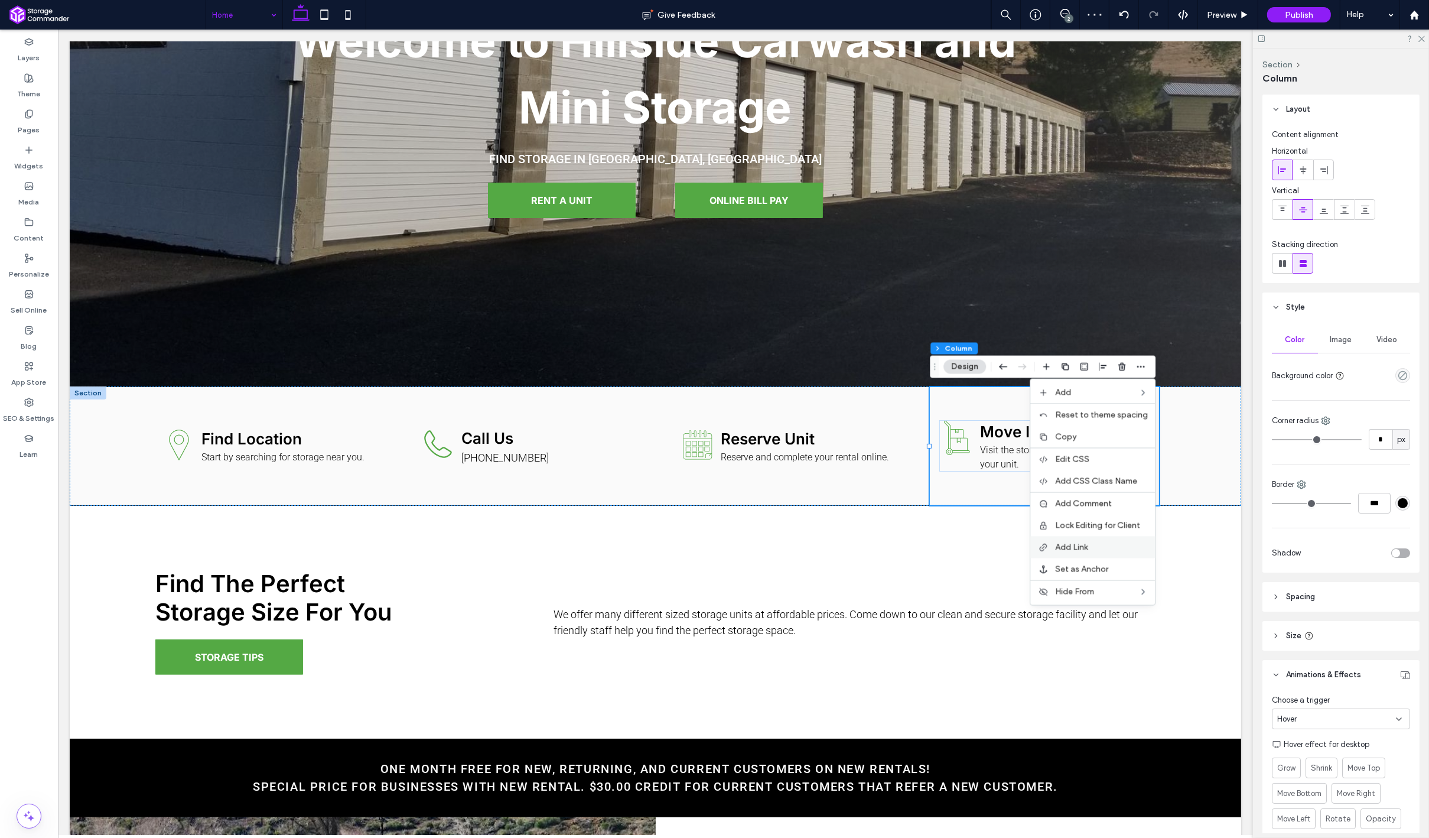
click at [1074, 552] on div "Add Link" at bounding box center [1092, 547] width 125 height 22
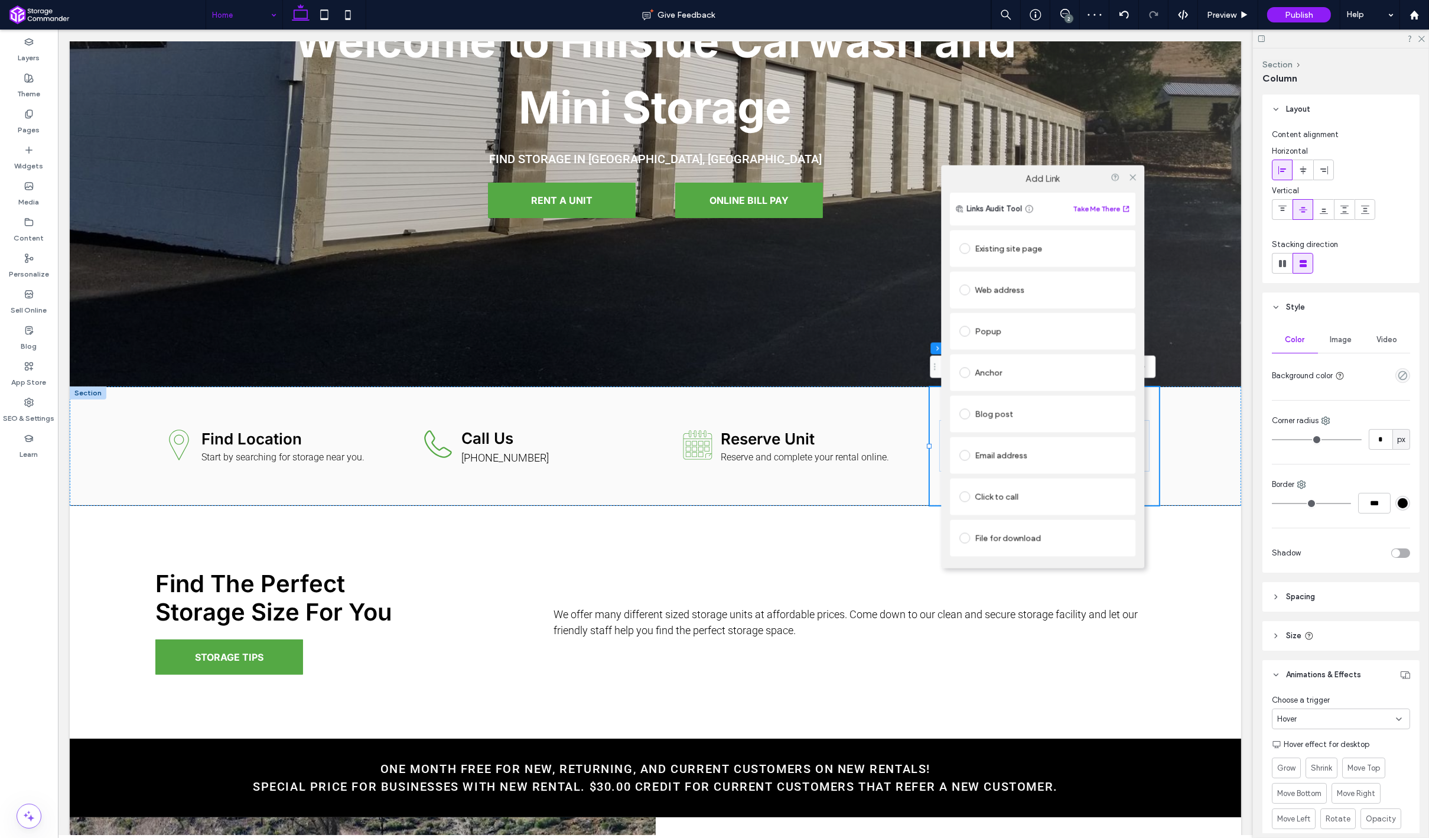
click at [1008, 251] on div "Existing site page" at bounding box center [1042, 248] width 167 height 19
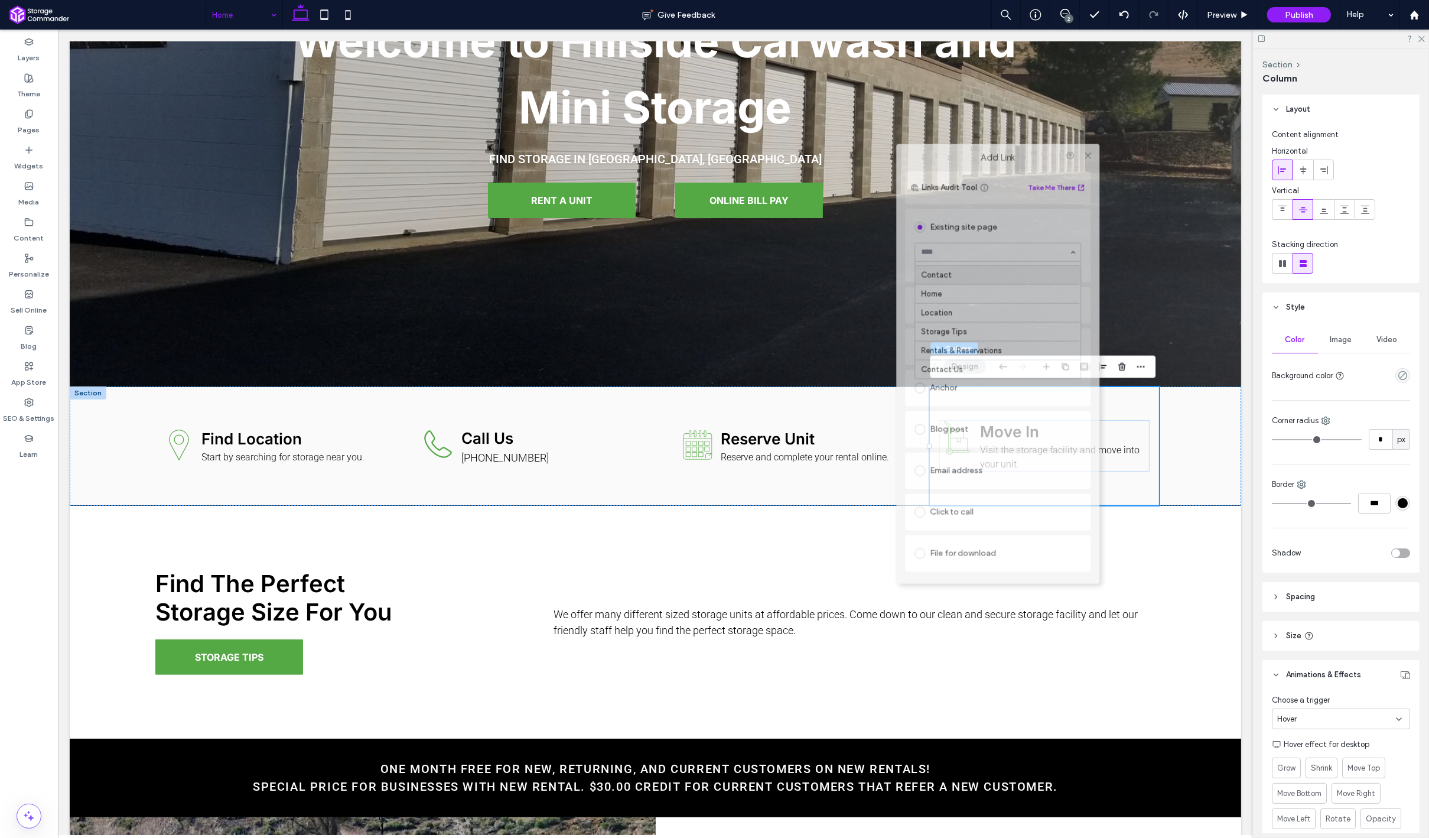
drag, startPoint x: 972, startPoint y: 158, endPoint x: 927, endPoint y: 154, distance: 45.1
click at [927, 154] on label "Add Link" at bounding box center [997, 157] width 187 height 11
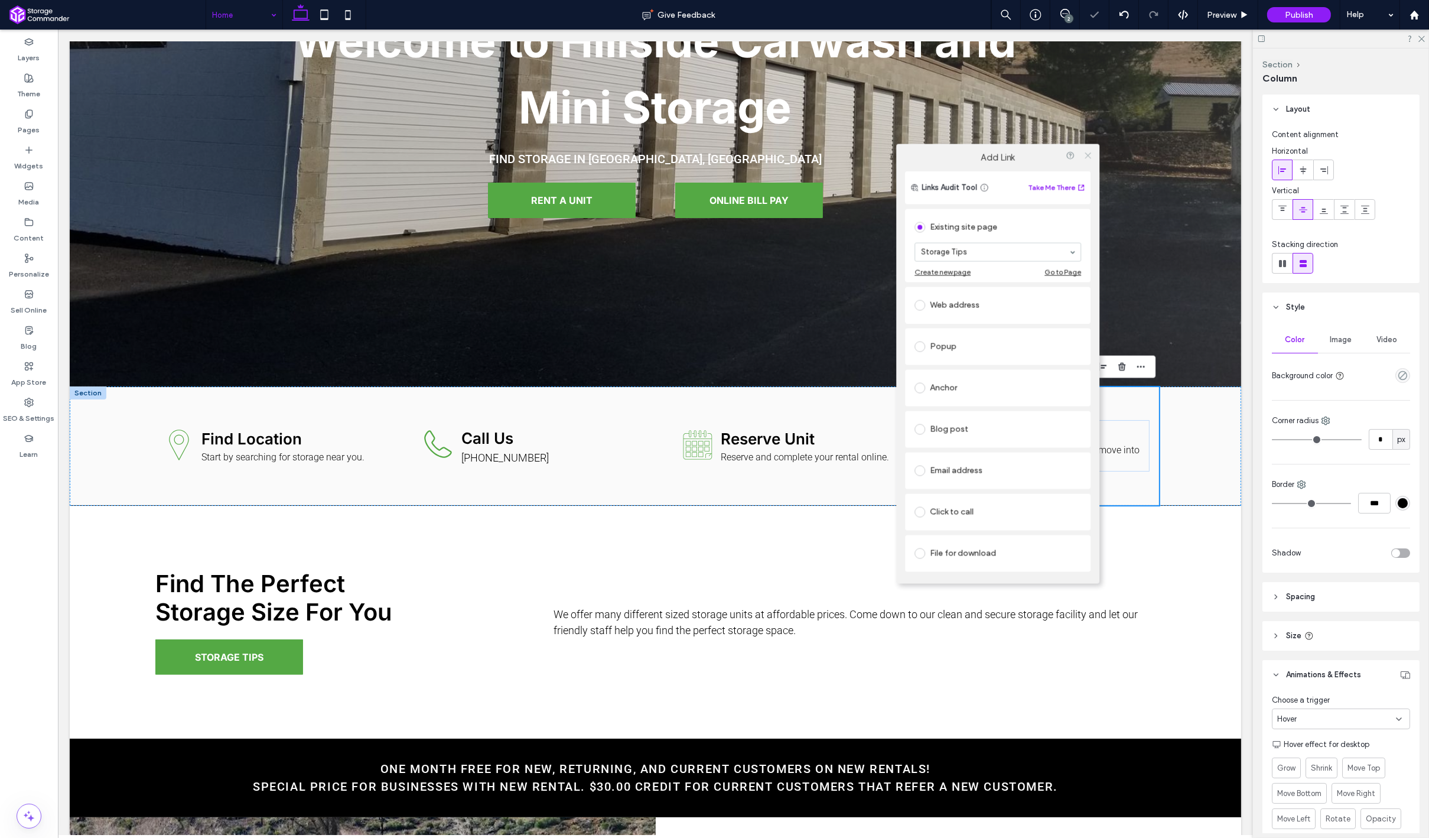
click at [1088, 154] on use at bounding box center [1088, 155] width 6 height 6
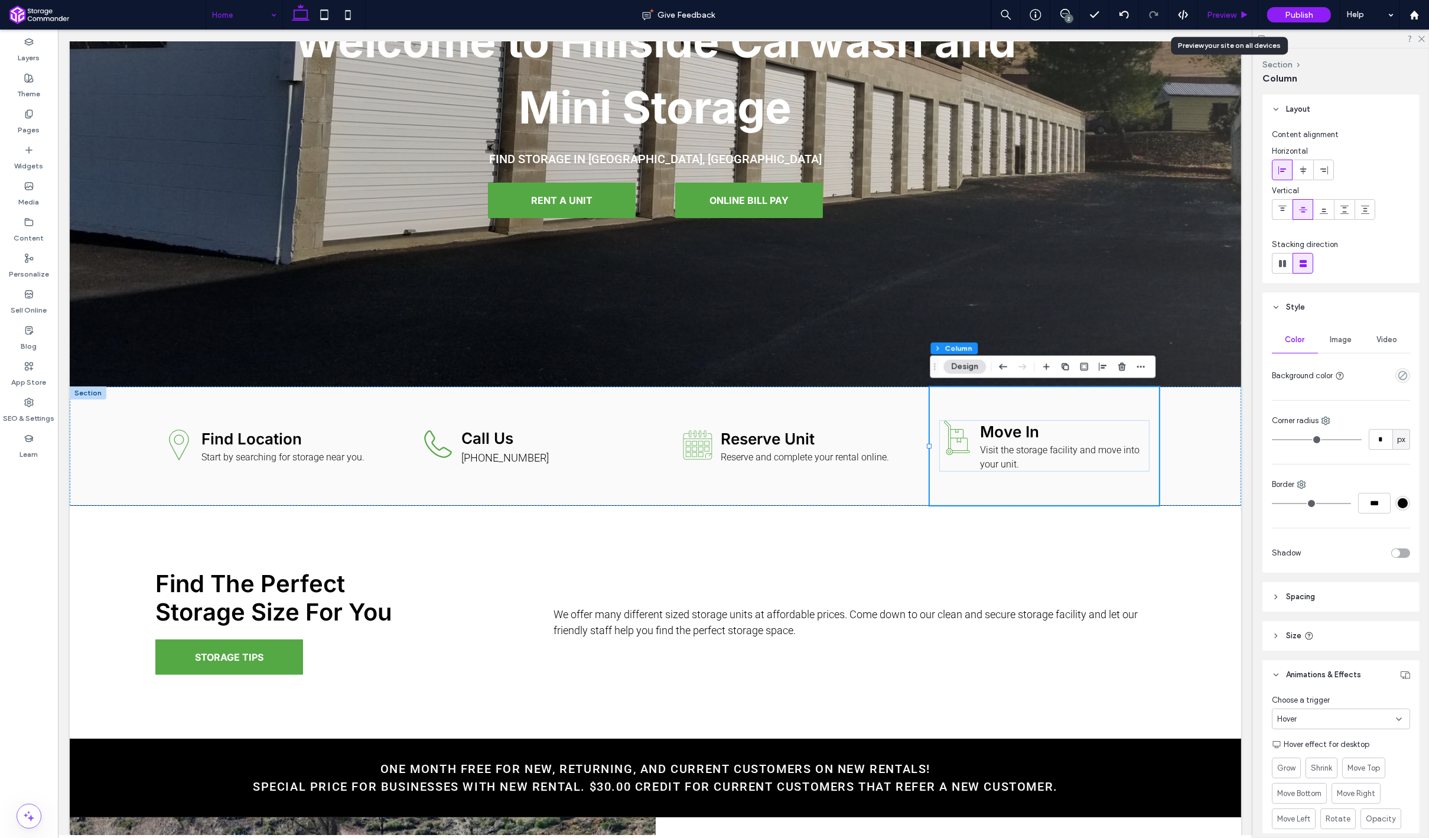
click at [1219, 10] on span "Preview" at bounding box center [1222, 15] width 30 height 10
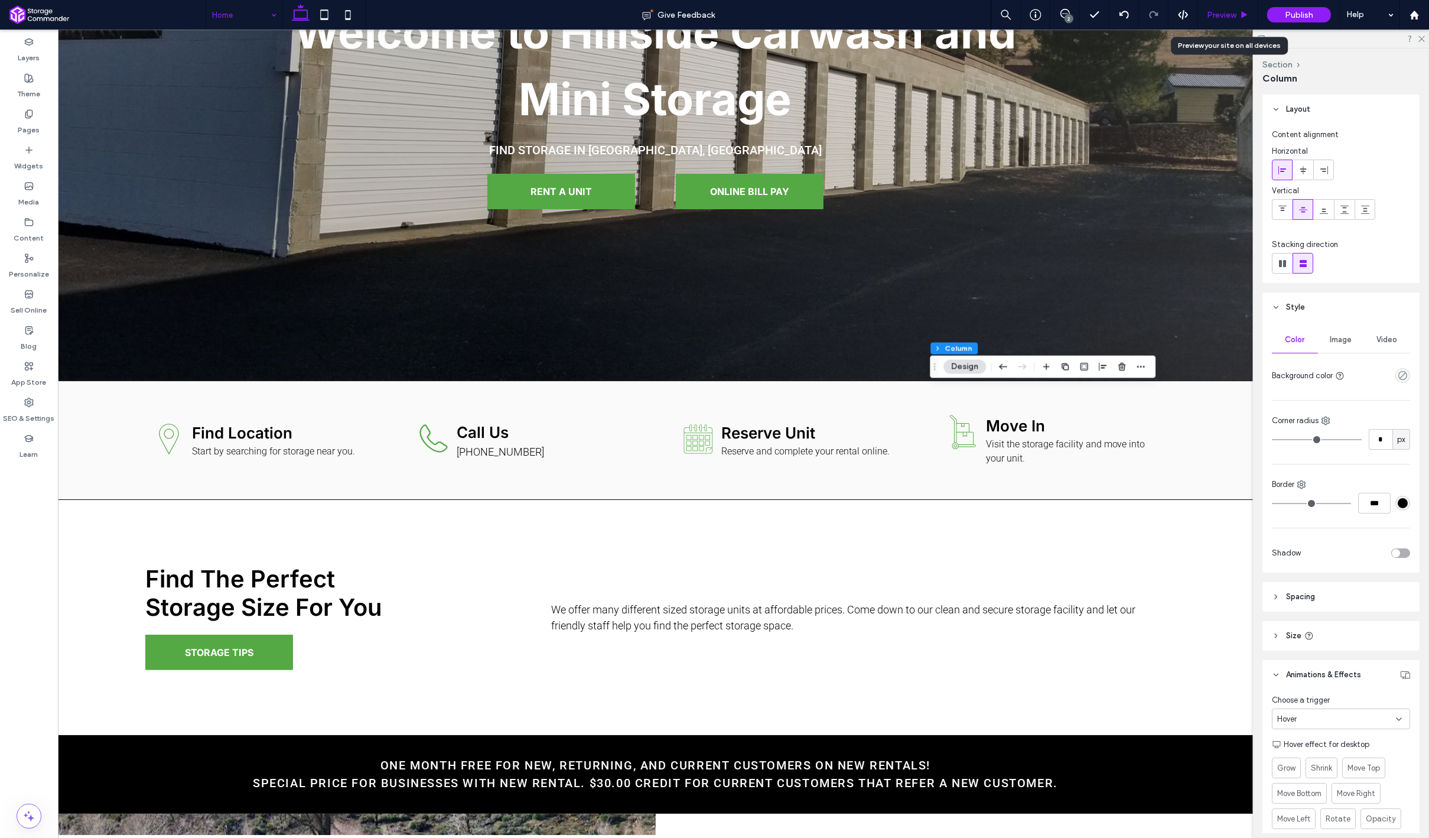
scroll to position [296, 0]
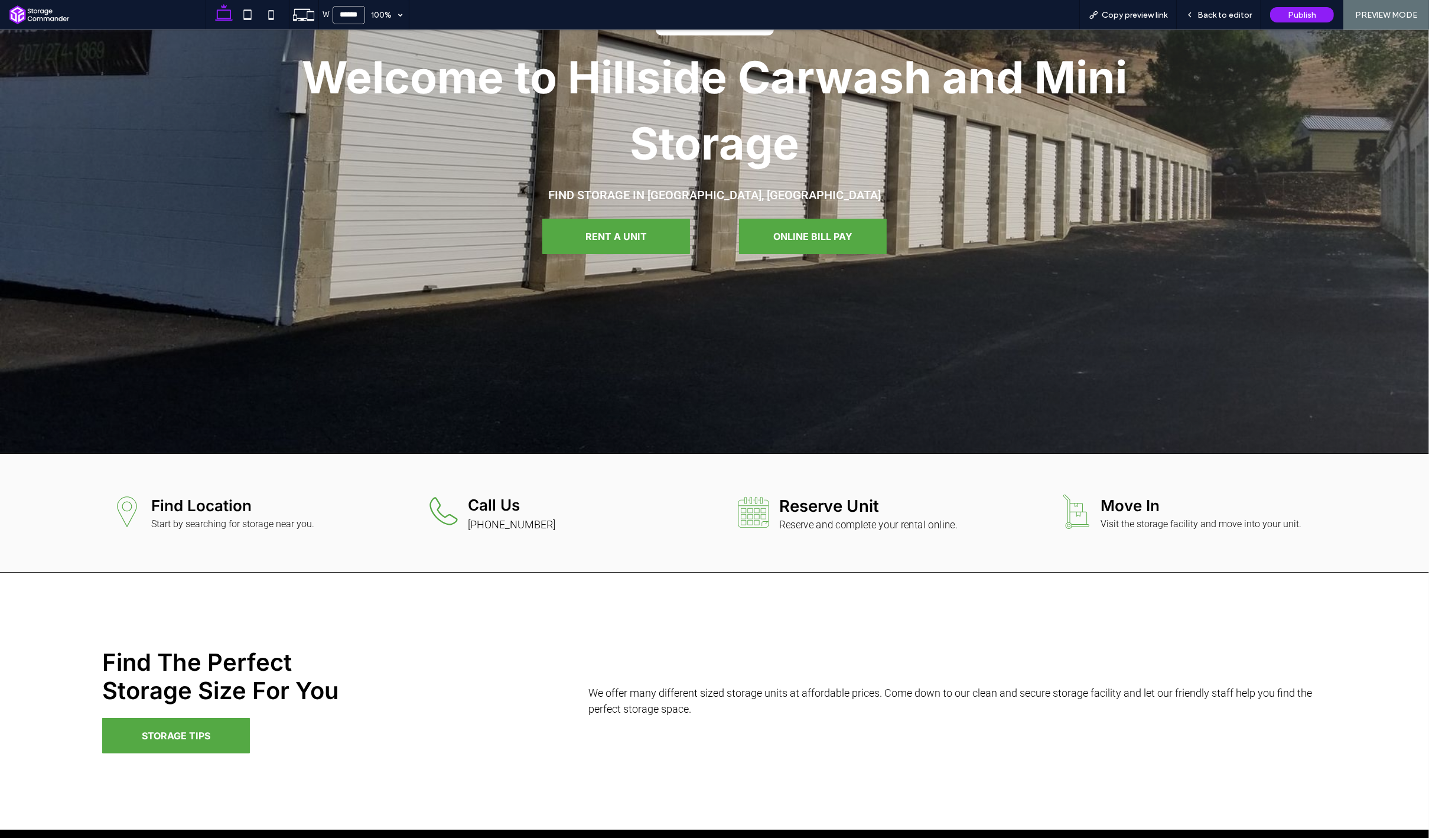
click at [898, 548] on div "Calendar icon. Reserve Unit Reserve and complete your rental online." at bounding box center [872, 512] width 297 height 125
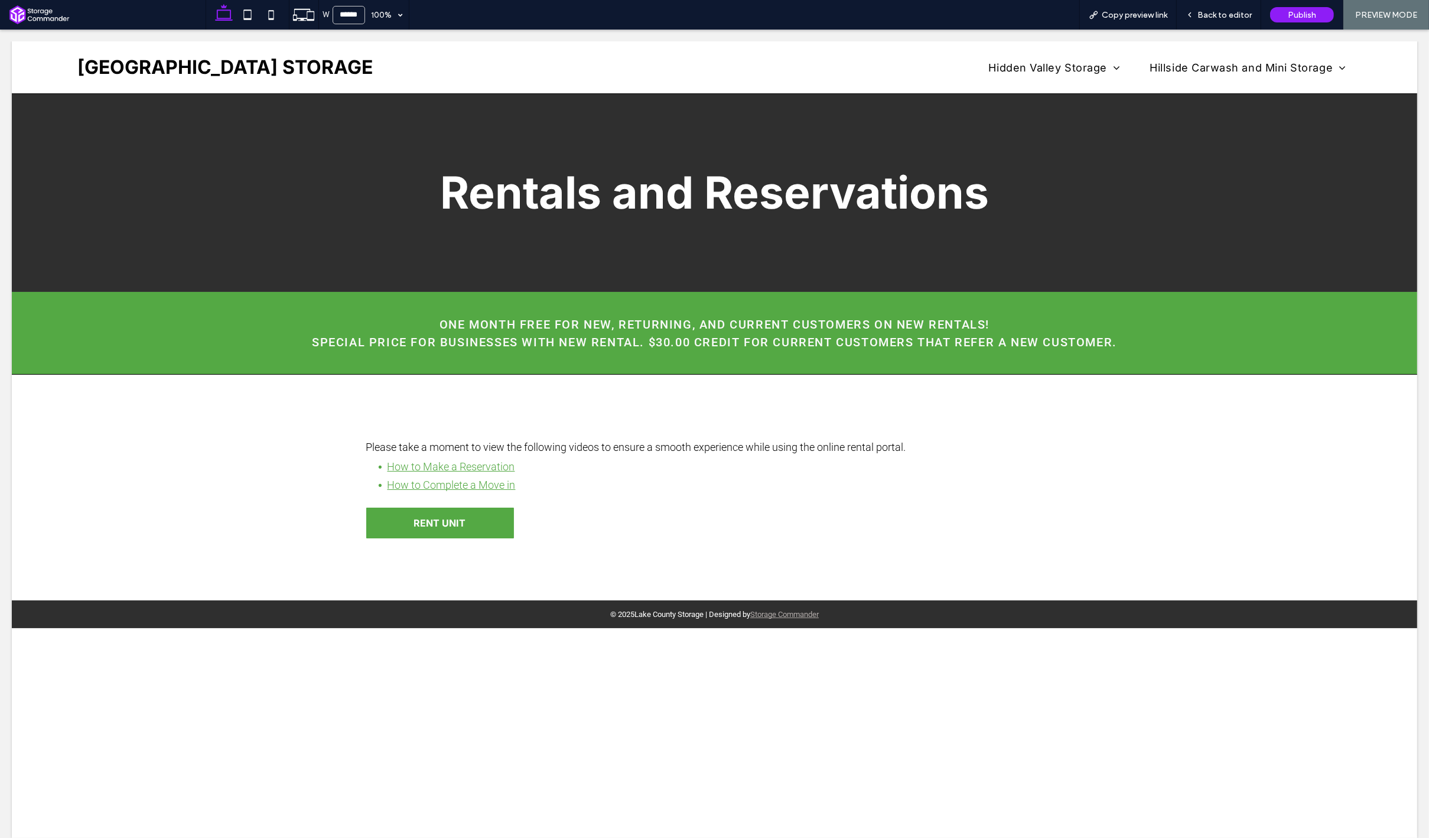
scroll to position [0, 0]
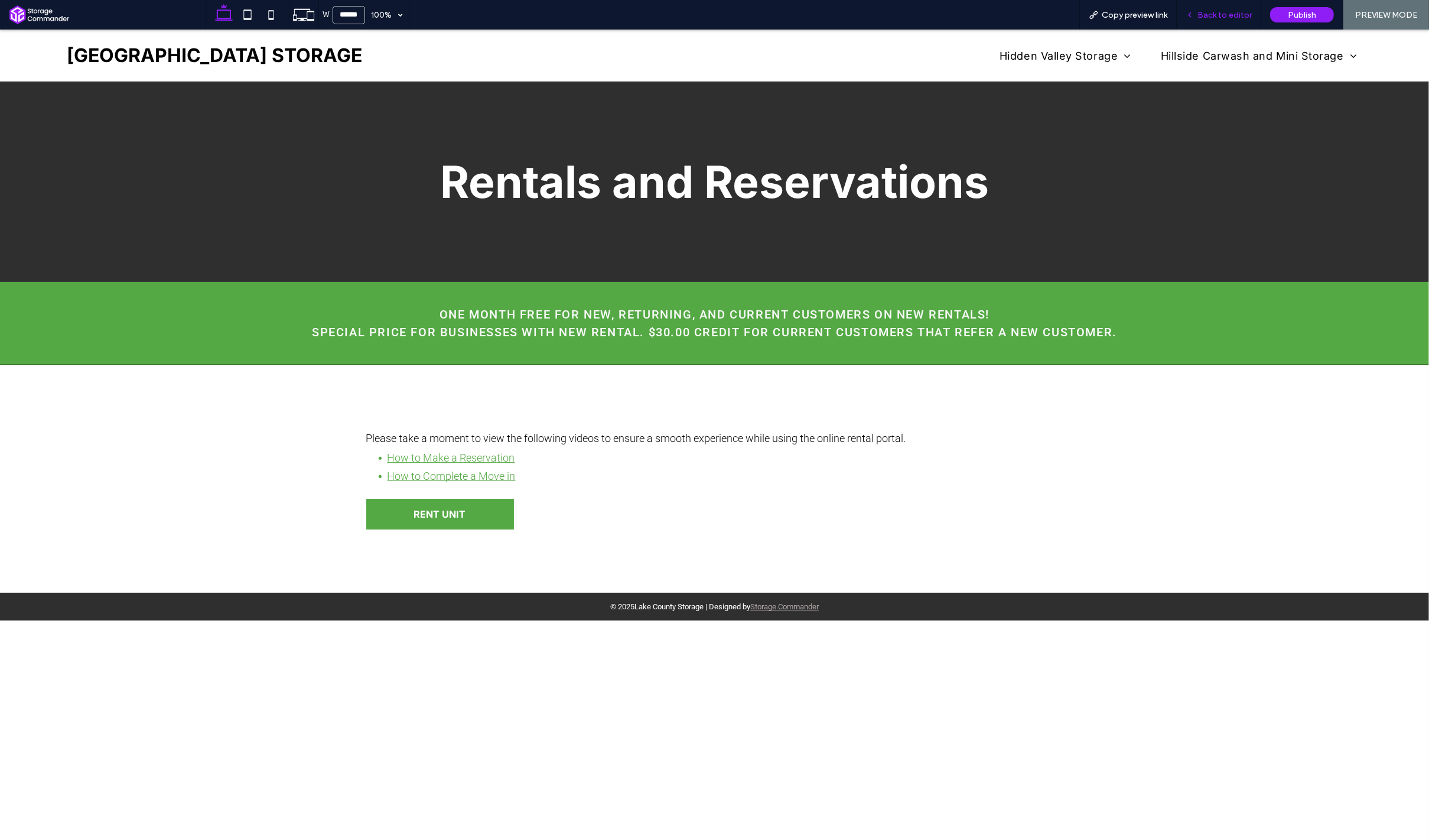
click at [1201, 10] on span "Back to editor" at bounding box center [1224, 15] width 54 height 10
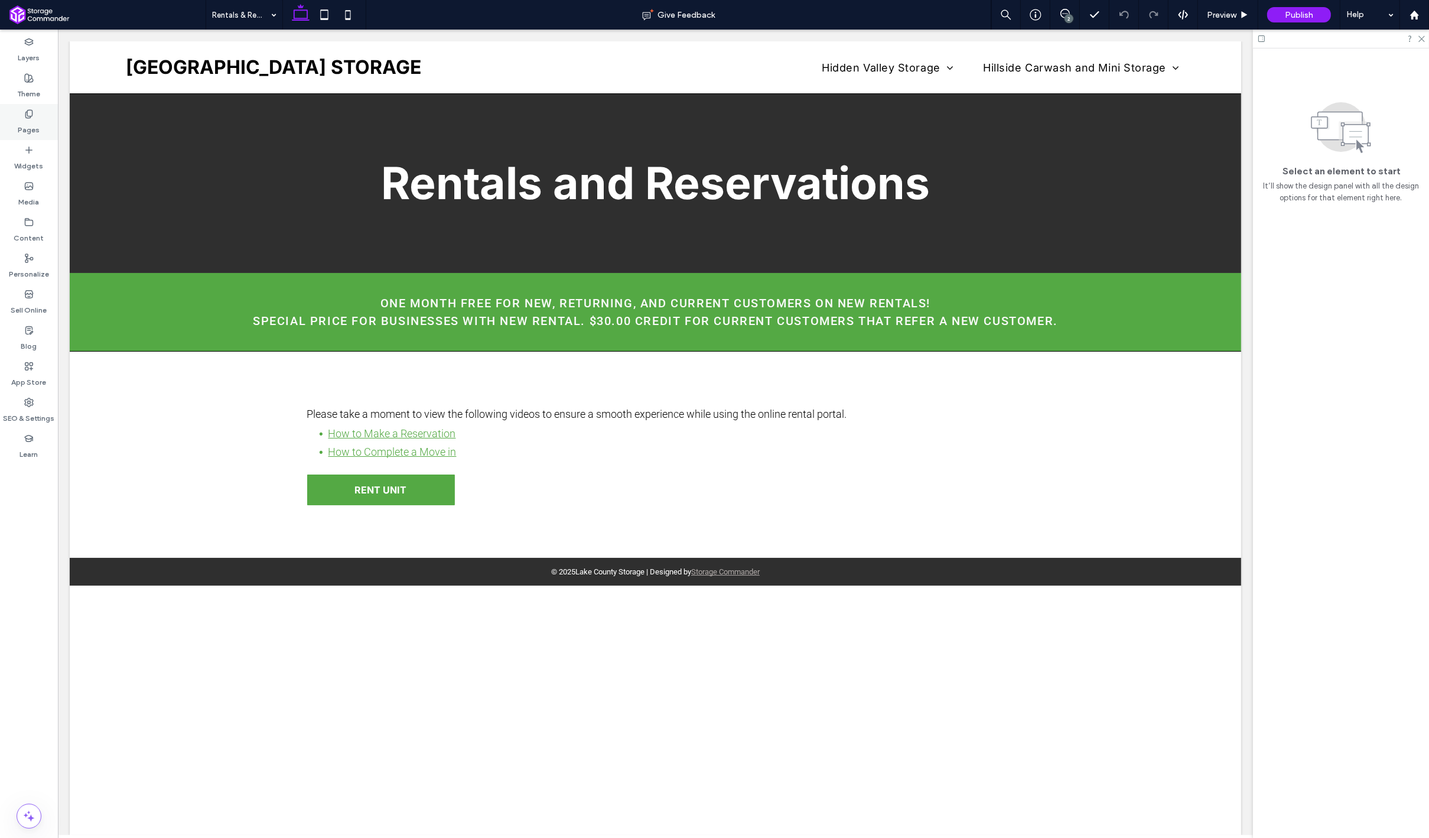
click at [26, 116] on use at bounding box center [28, 114] width 6 height 8
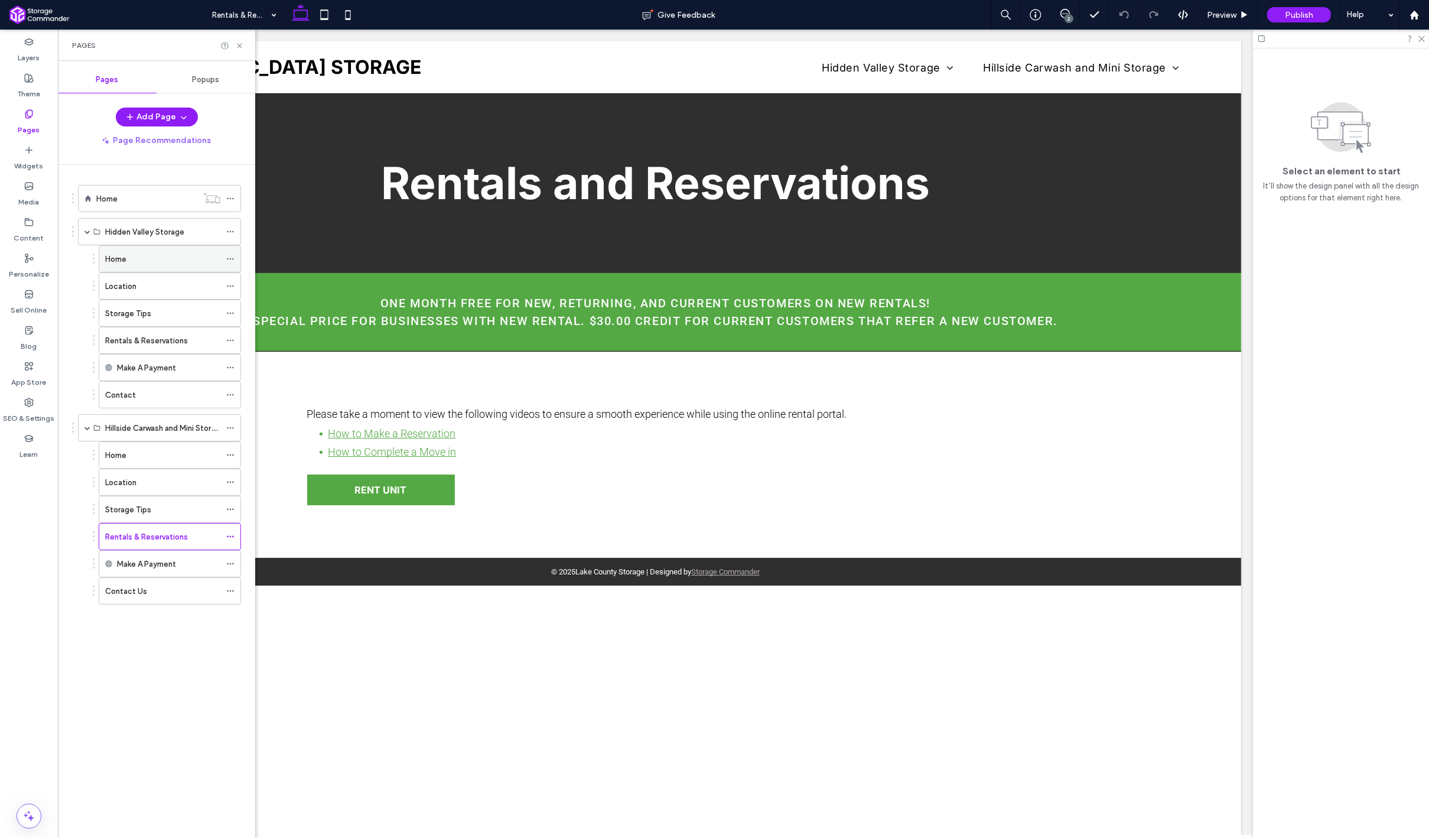
click at [117, 266] on div "Home" at bounding box center [162, 259] width 115 height 26
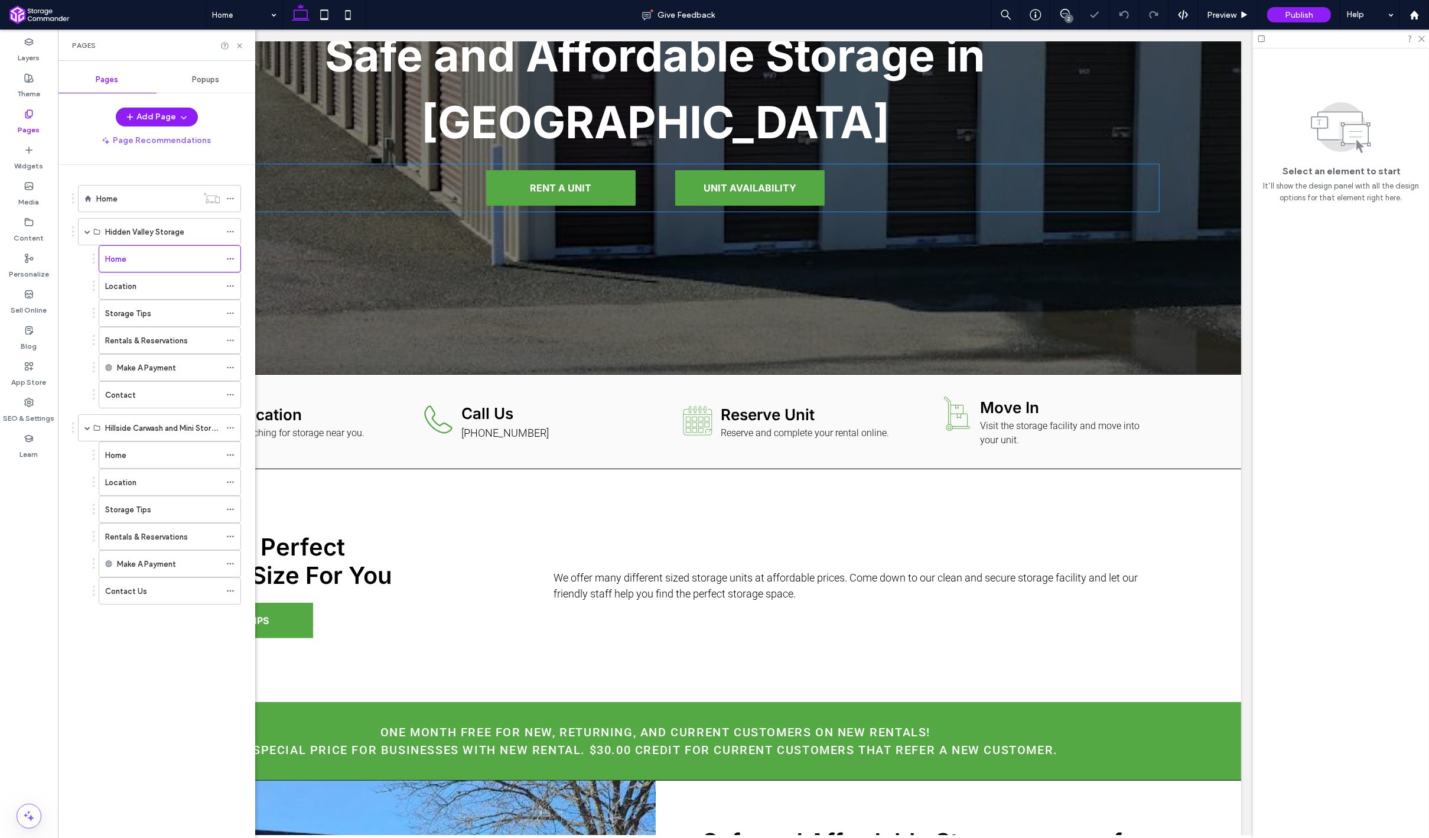
scroll to position [327, 0]
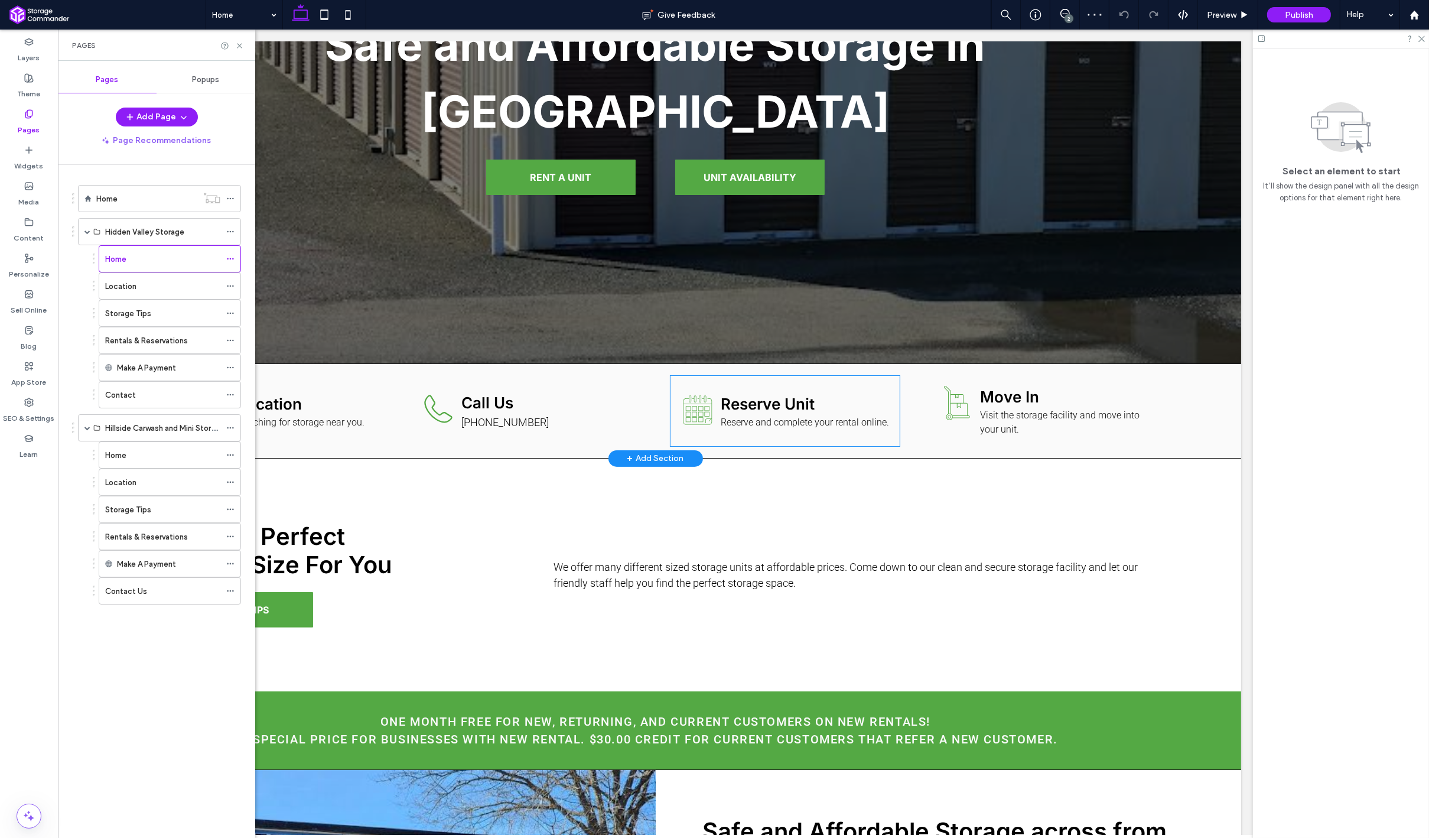
click at [677, 439] on div "Calendar icon. Reserve Unit Reserve and complete your rental online." at bounding box center [784, 411] width 229 height 70
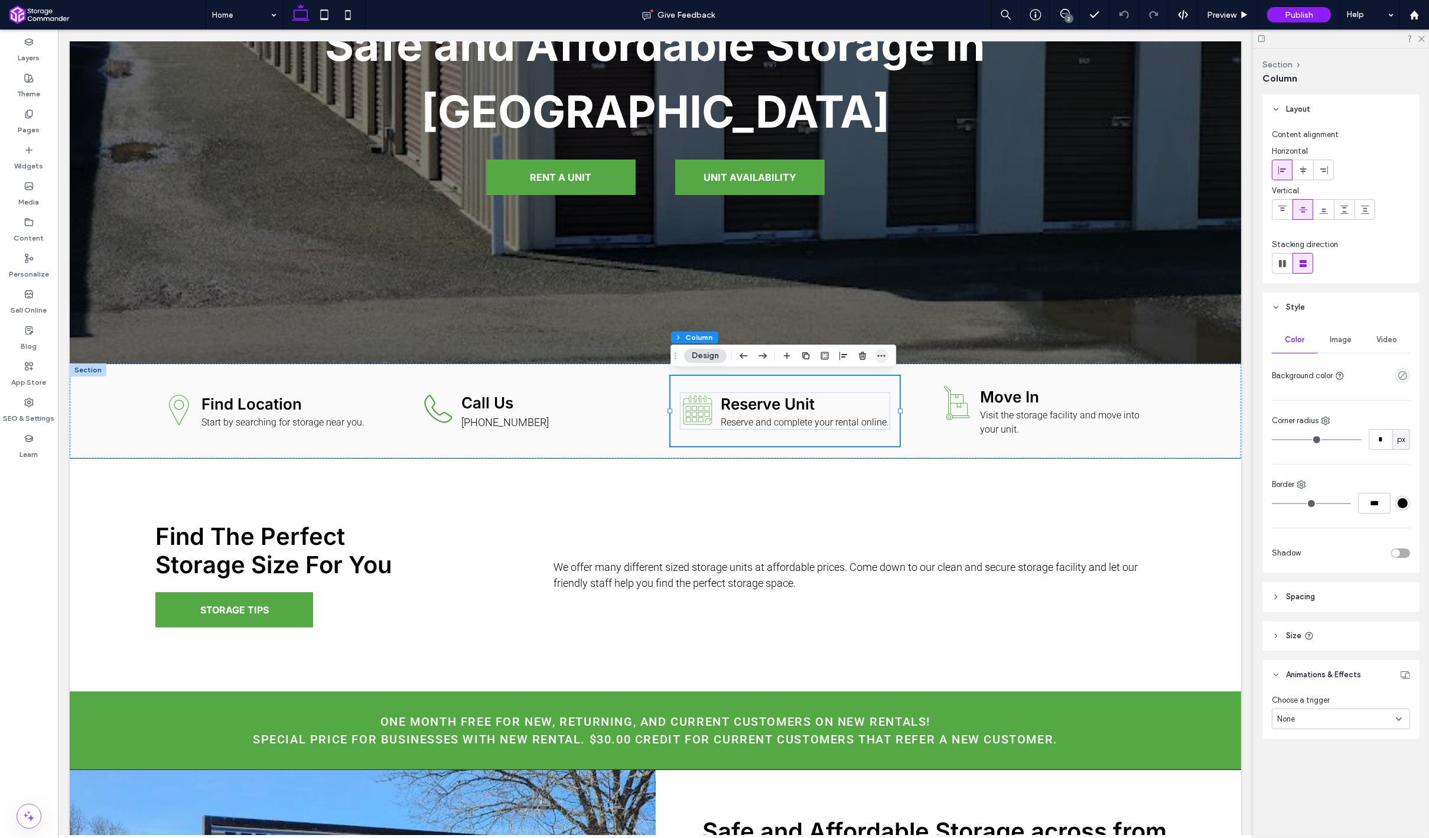
click at [884, 353] on icon "button" at bounding box center [881, 355] width 9 height 9
click at [847, 541] on div "Add Link" at bounding box center [833, 536] width 125 height 22
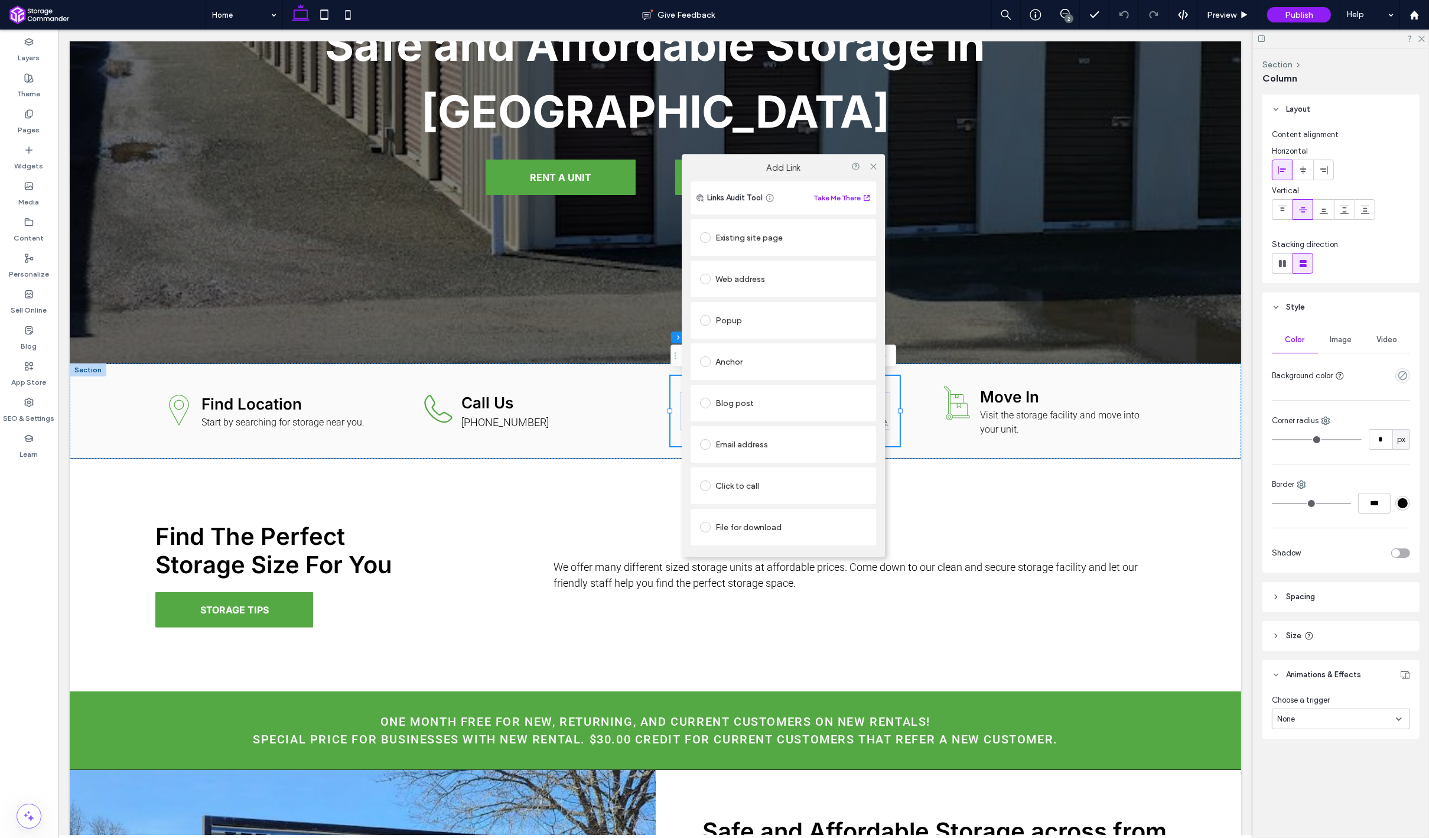
click at [767, 230] on div "Existing site page" at bounding box center [783, 237] width 167 height 19
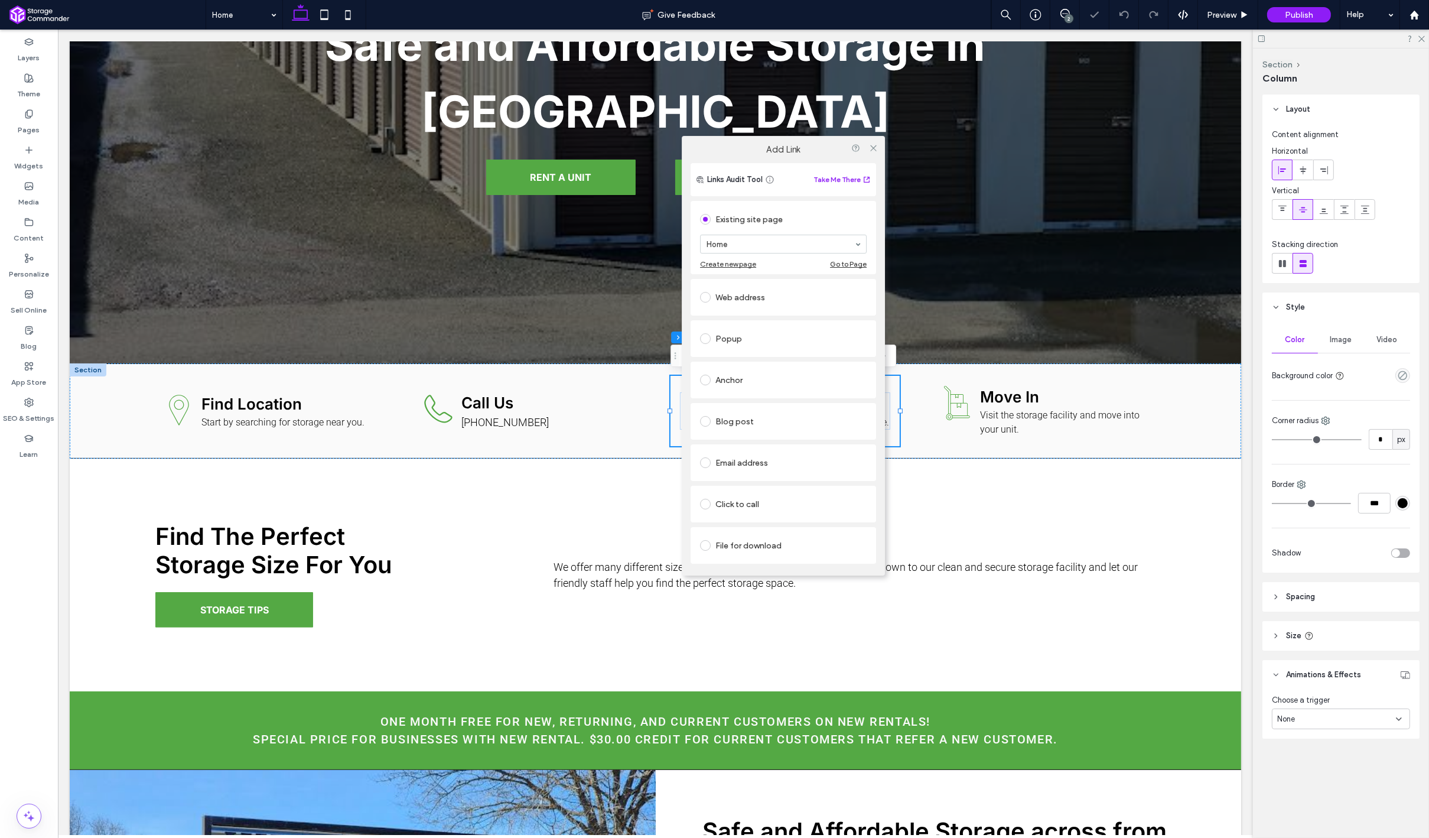
click at [769, 254] on section "Home" at bounding box center [783, 244] width 167 height 31
click at [873, 148] on use at bounding box center [873, 148] width 6 height 6
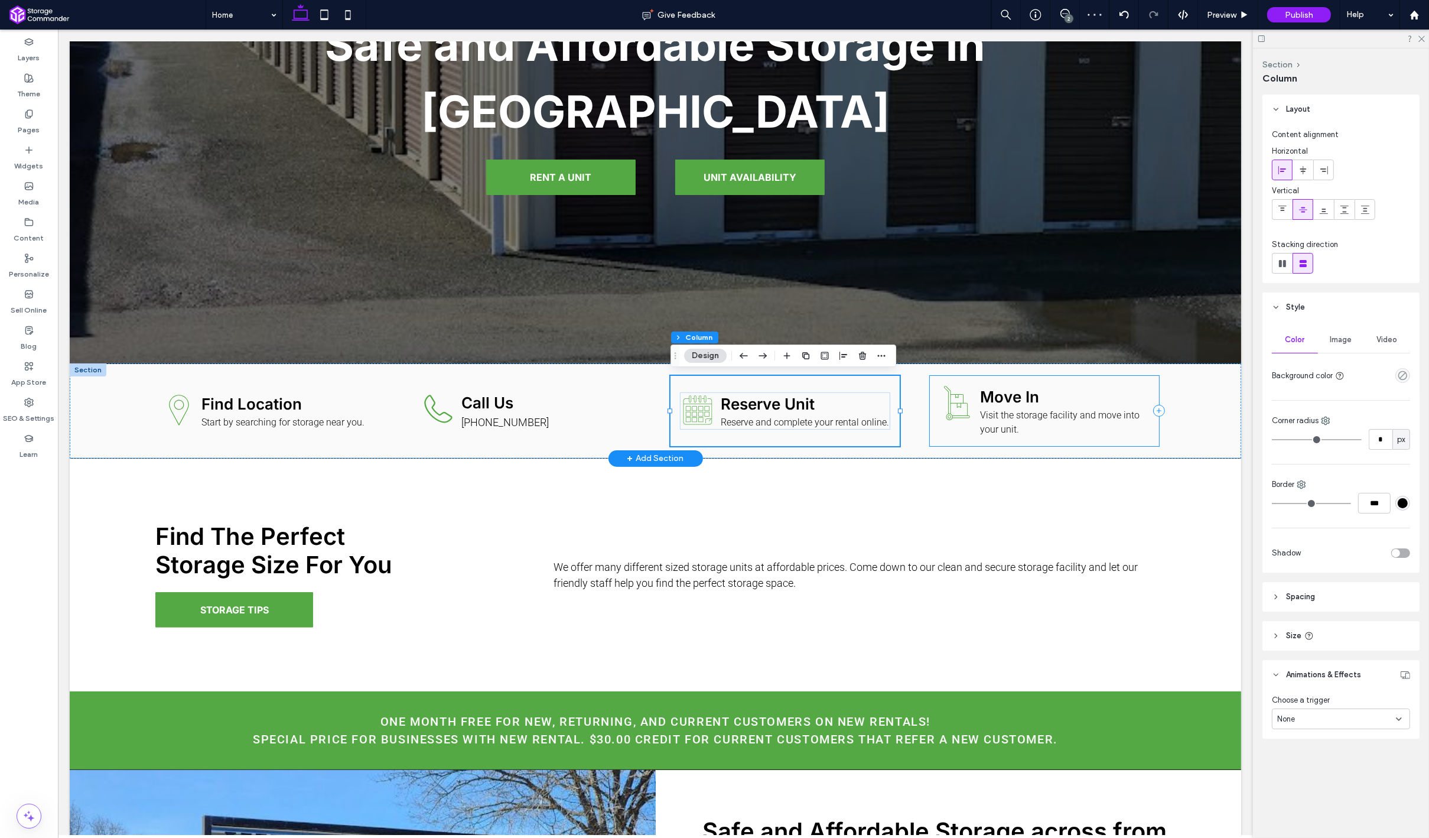
click at [935, 421] on div "Hand truck carrying two stacked boxes. Move In Visit the storage facility and m…" at bounding box center [1043, 411] width 229 height 70
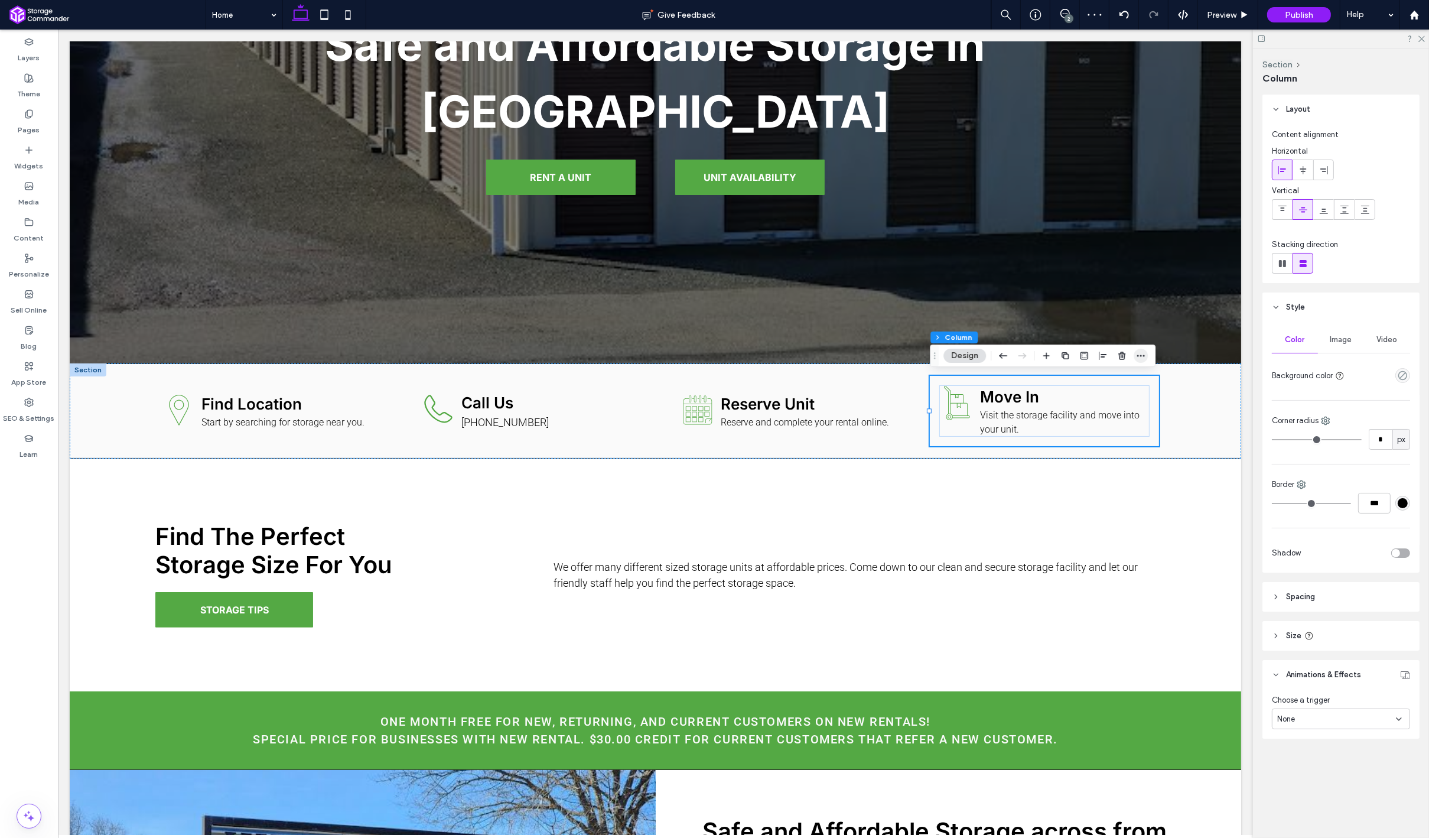
click at [1143, 359] on icon "button" at bounding box center [1140, 355] width 9 height 9
click at [1083, 537] on span "Add Link" at bounding box center [1071, 536] width 32 height 10
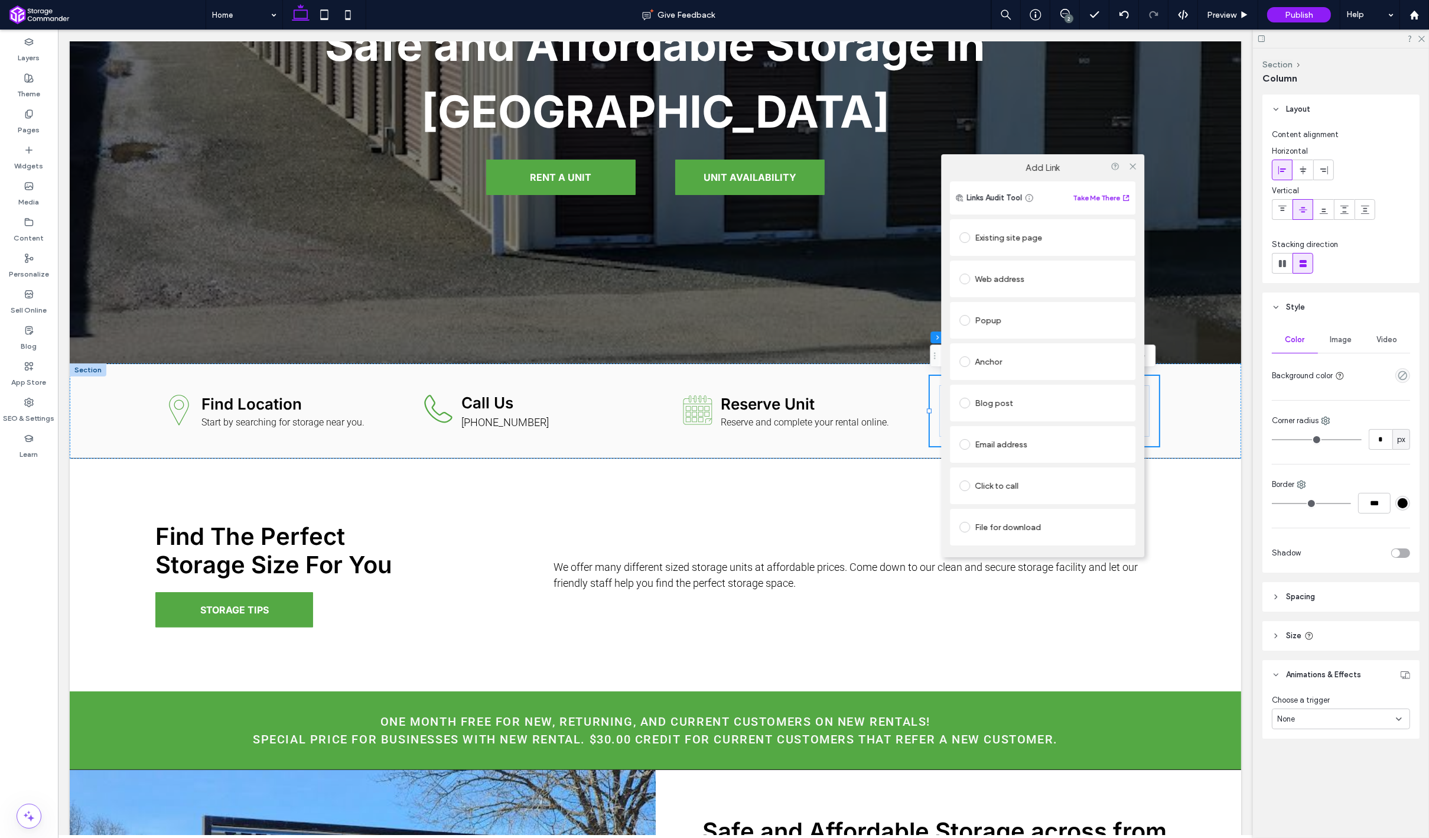
click at [1024, 242] on div "Existing site page" at bounding box center [1042, 237] width 167 height 19
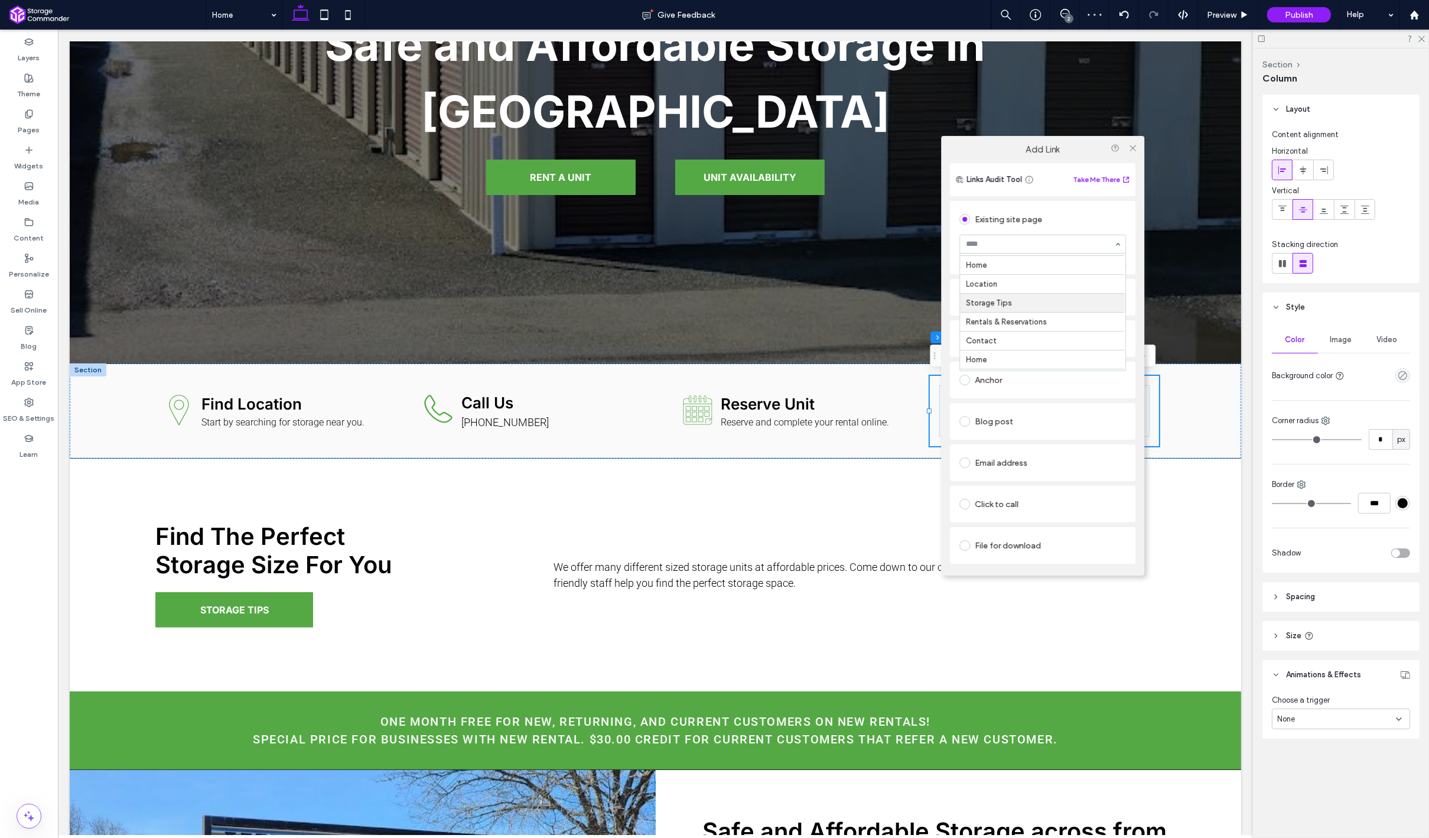
scroll to position [17, 0]
click at [1128, 154] on span at bounding box center [1132, 148] width 9 height 18
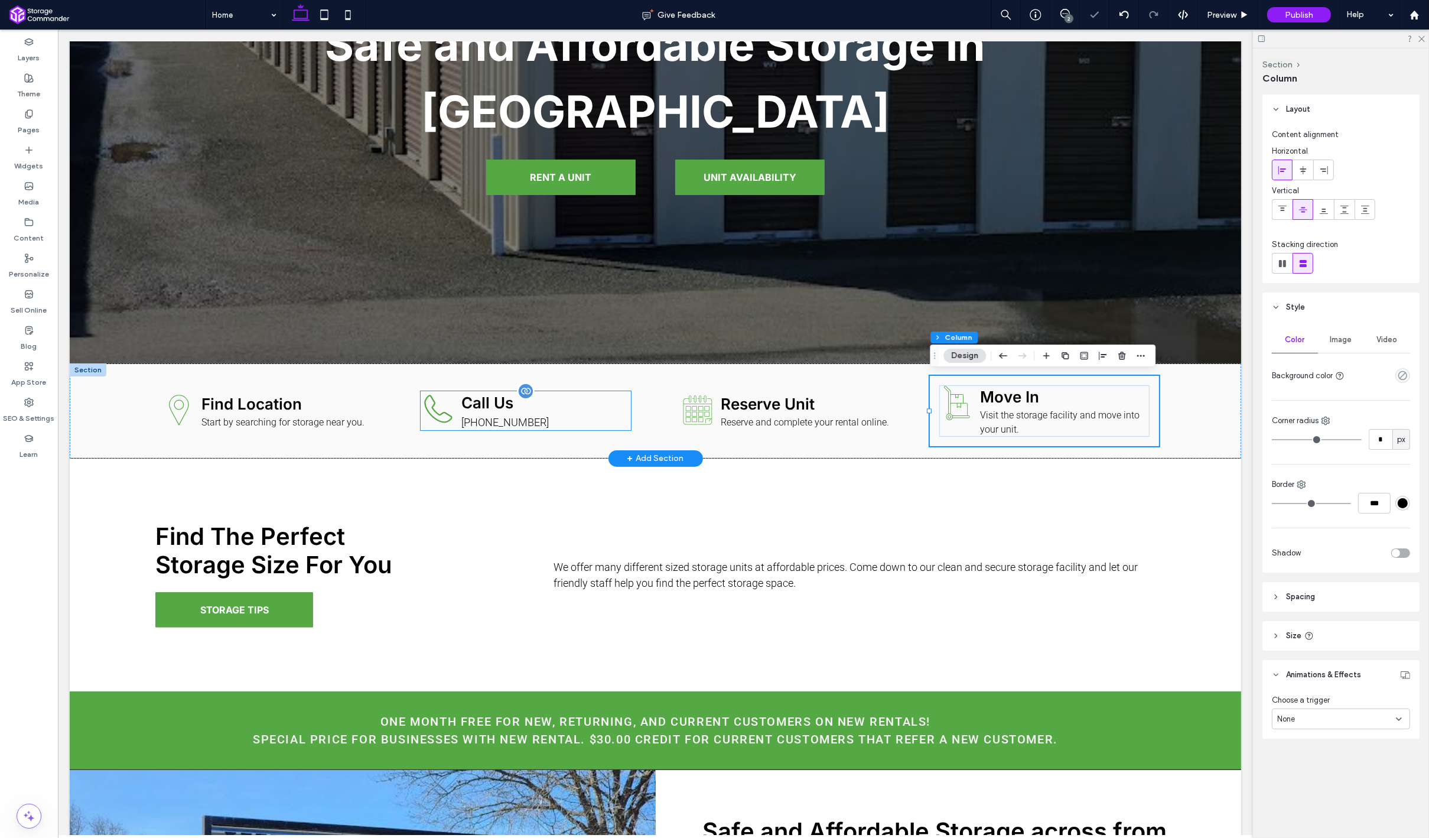
click at [561, 394] on h3 "Call Us" at bounding box center [546, 402] width 170 height 23
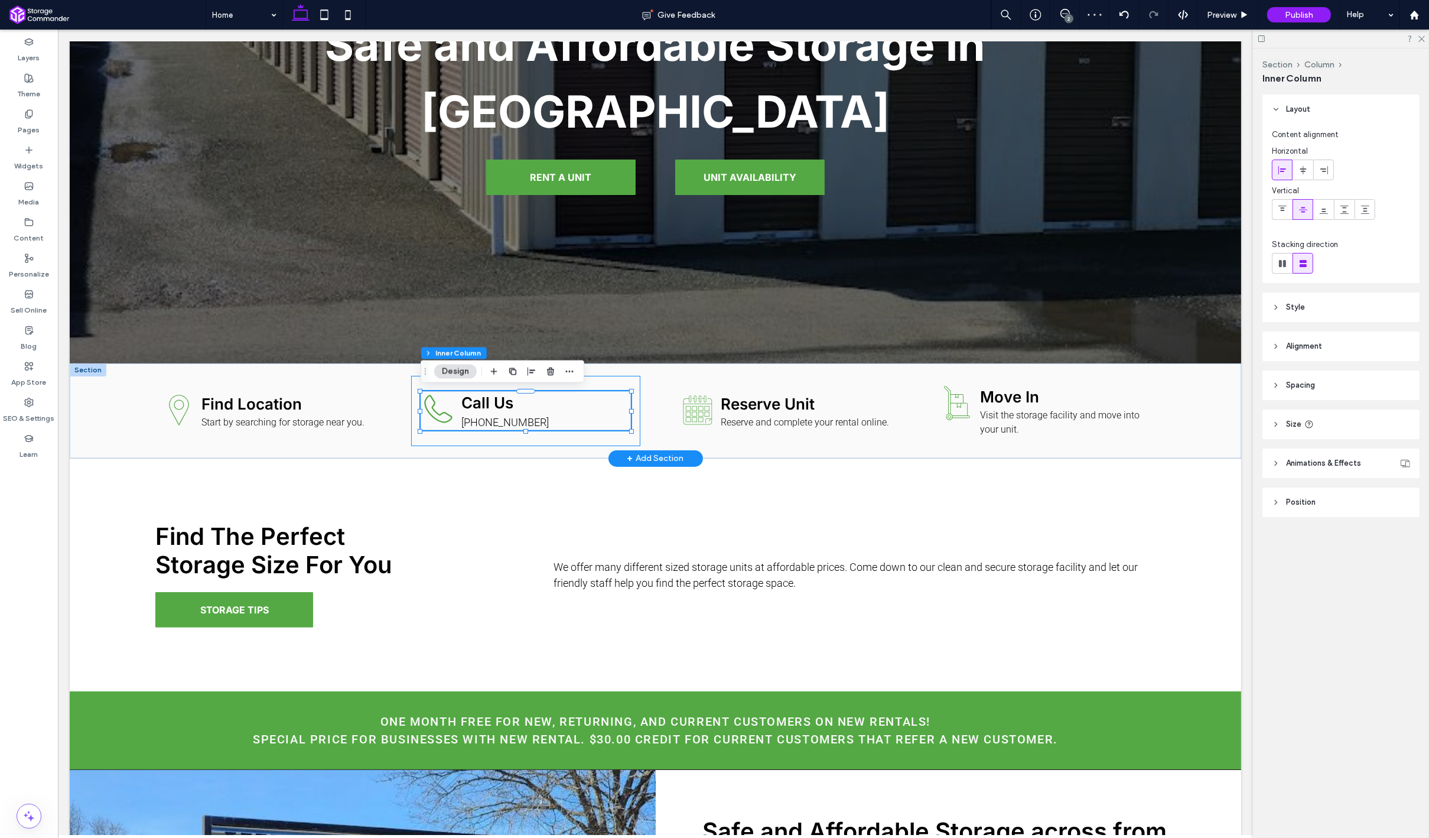
click at [612, 381] on div "Call Us (707) 987-9216" at bounding box center [525, 411] width 229 height 70
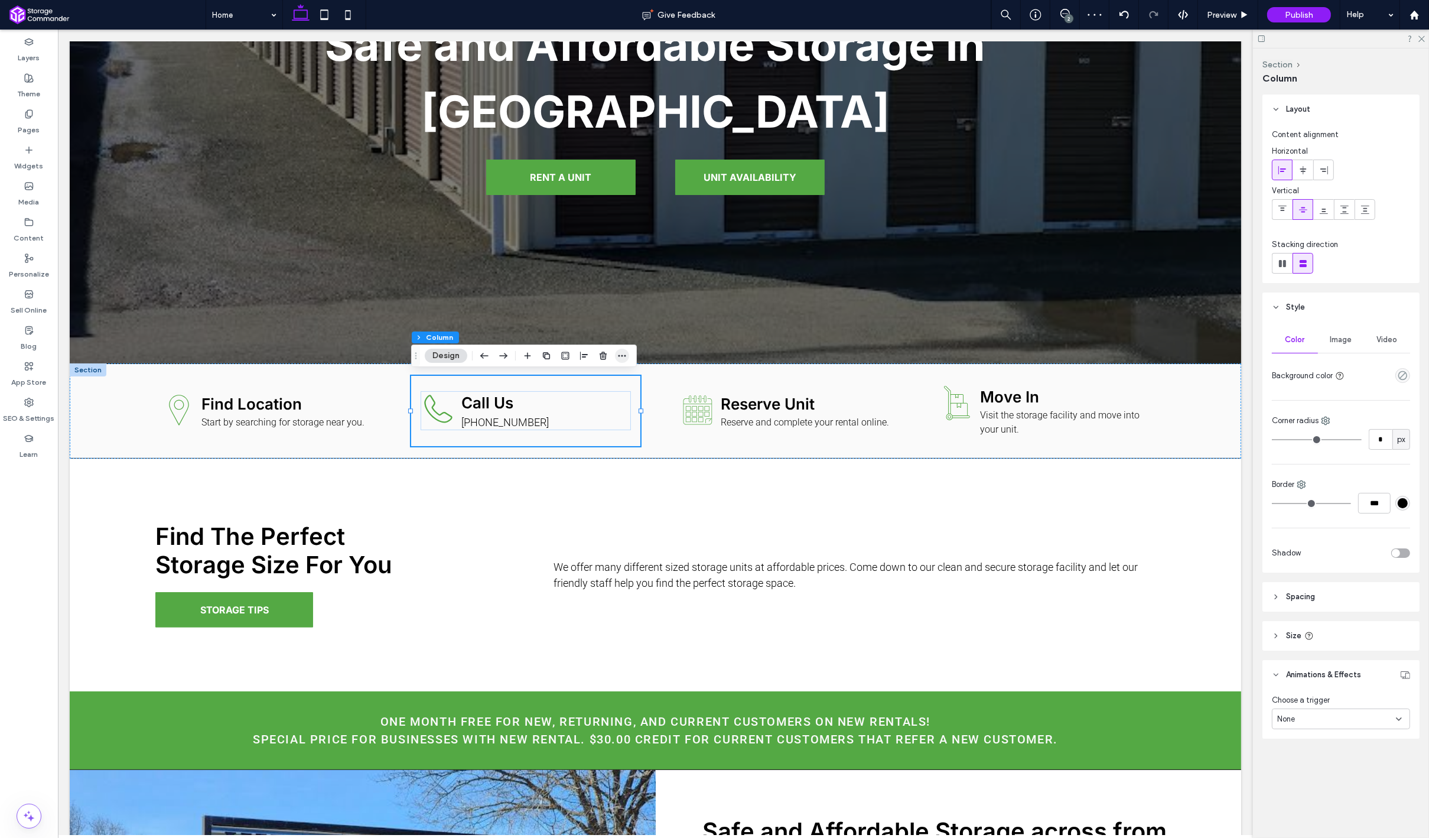
click at [624, 357] on icon "button" at bounding box center [621, 355] width 9 height 9
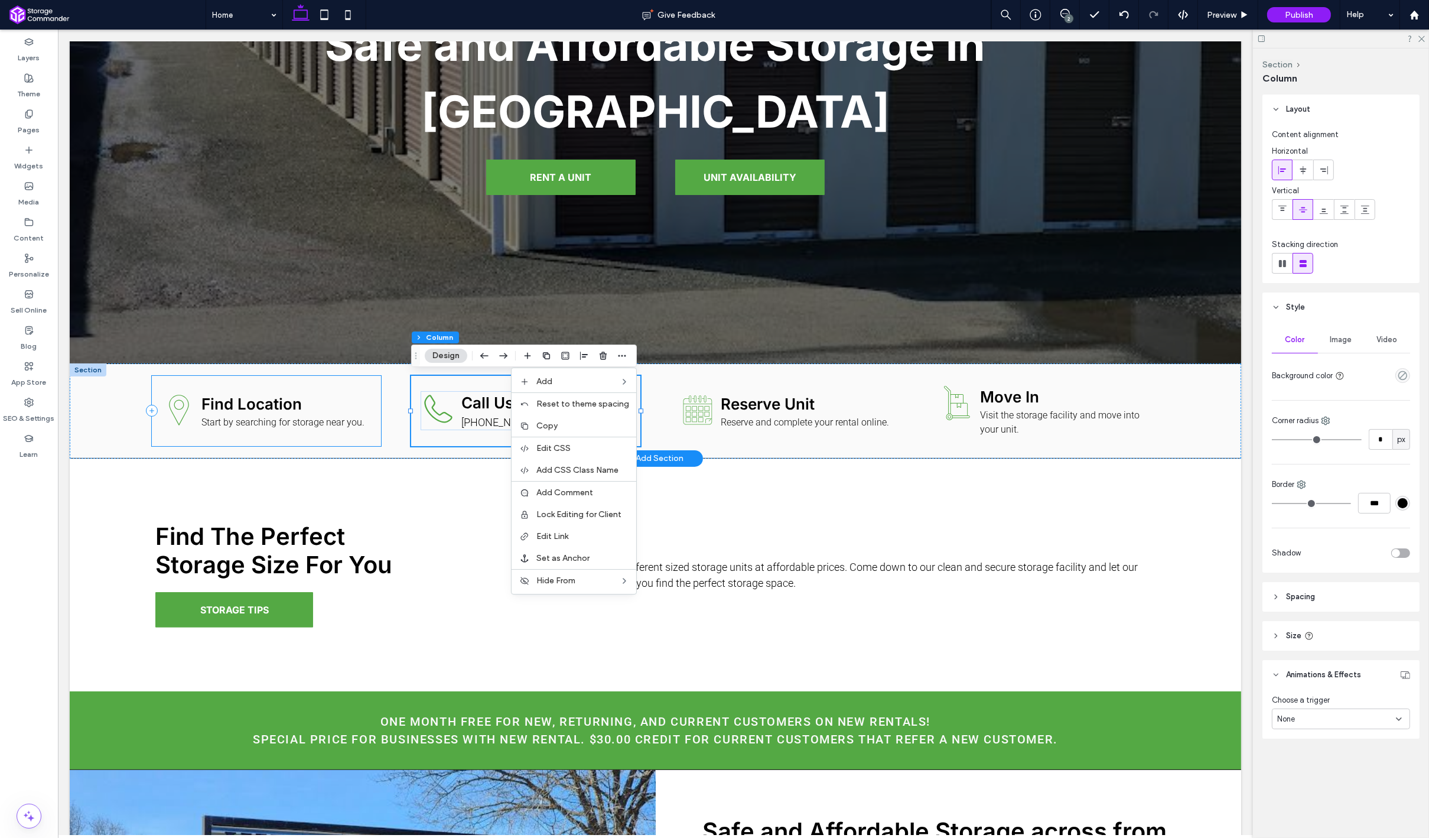
click at [364, 433] on div "Location pin icon. Find Location Start by searching for storage near you." at bounding box center [265, 411] width 229 height 70
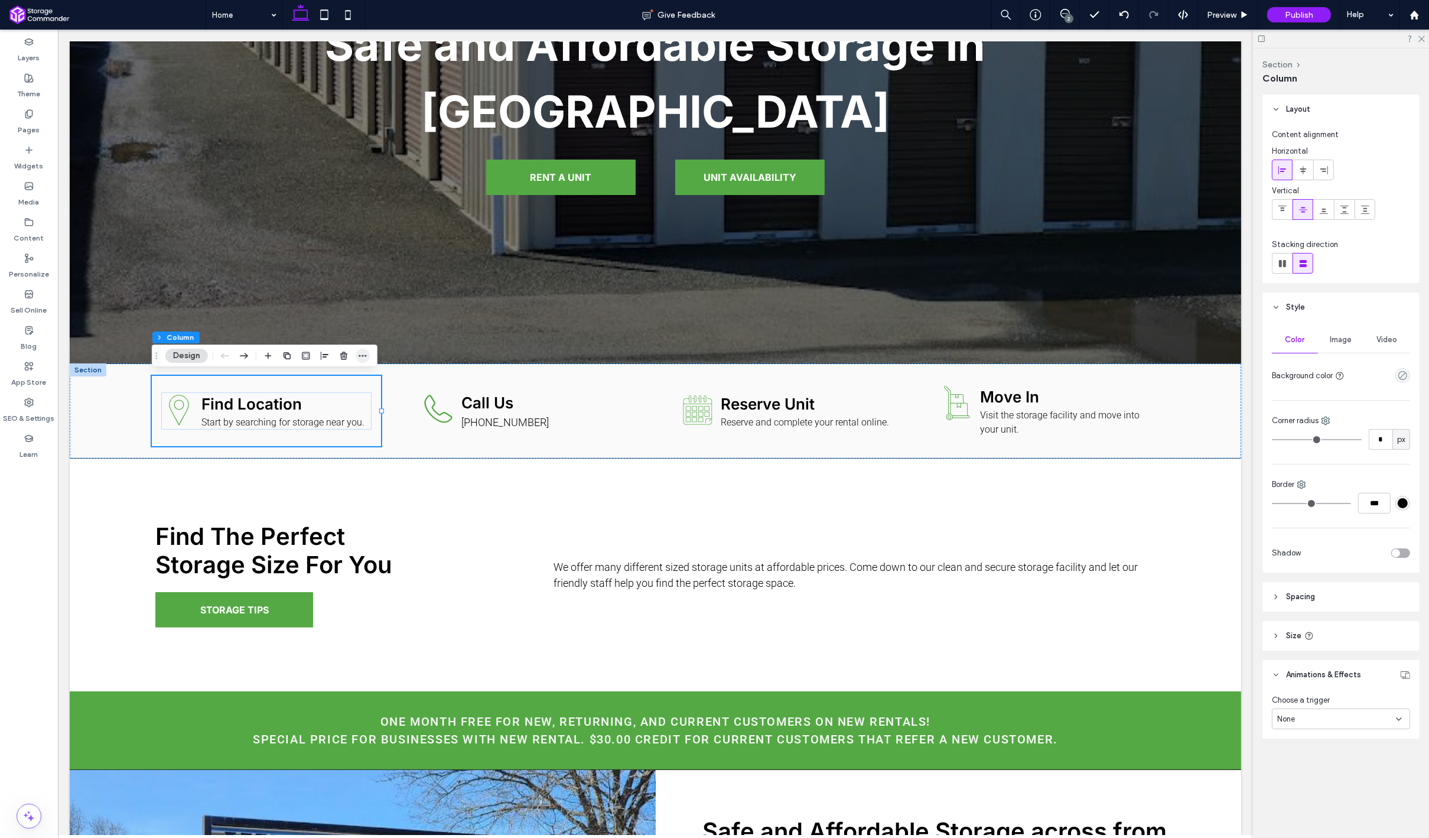
click at [367, 355] on span "button" at bounding box center [363, 356] width 14 height 14
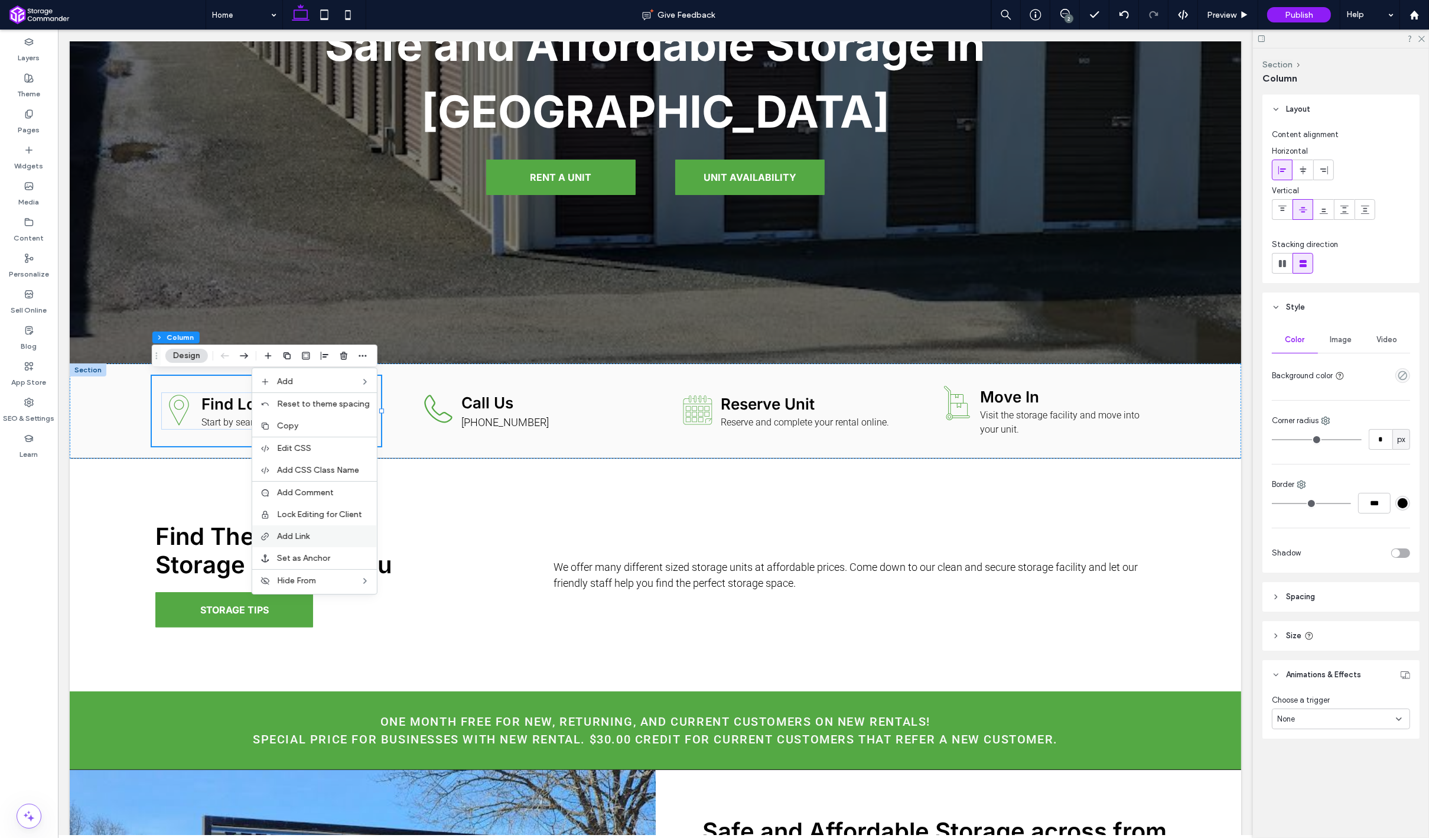
click at [336, 531] on label "Add Link" at bounding box center [323, 536] width 93 height 10
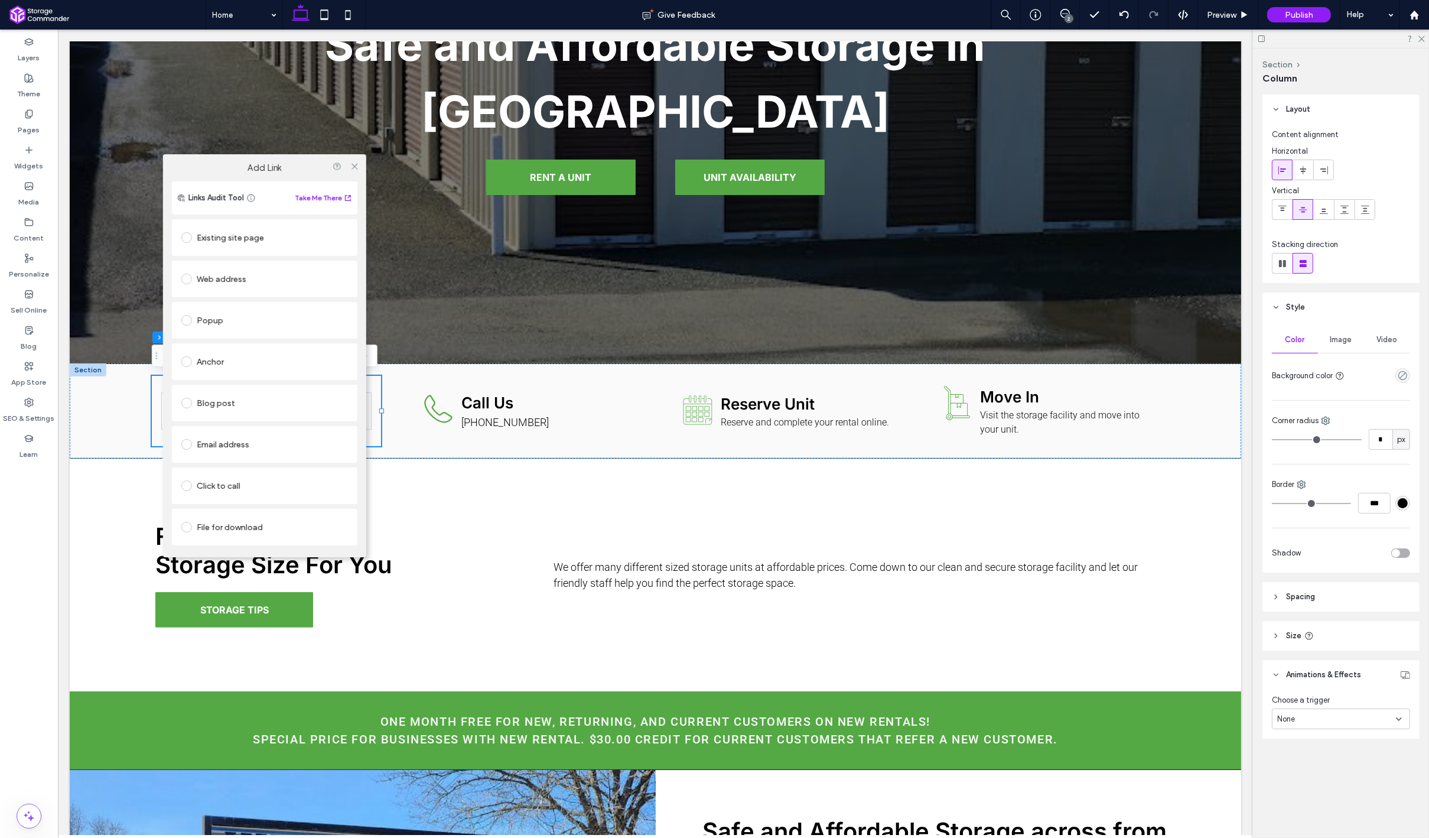
click at [245, 280] on div "Web address" at bounding box center [264, 278] width 167 height 19
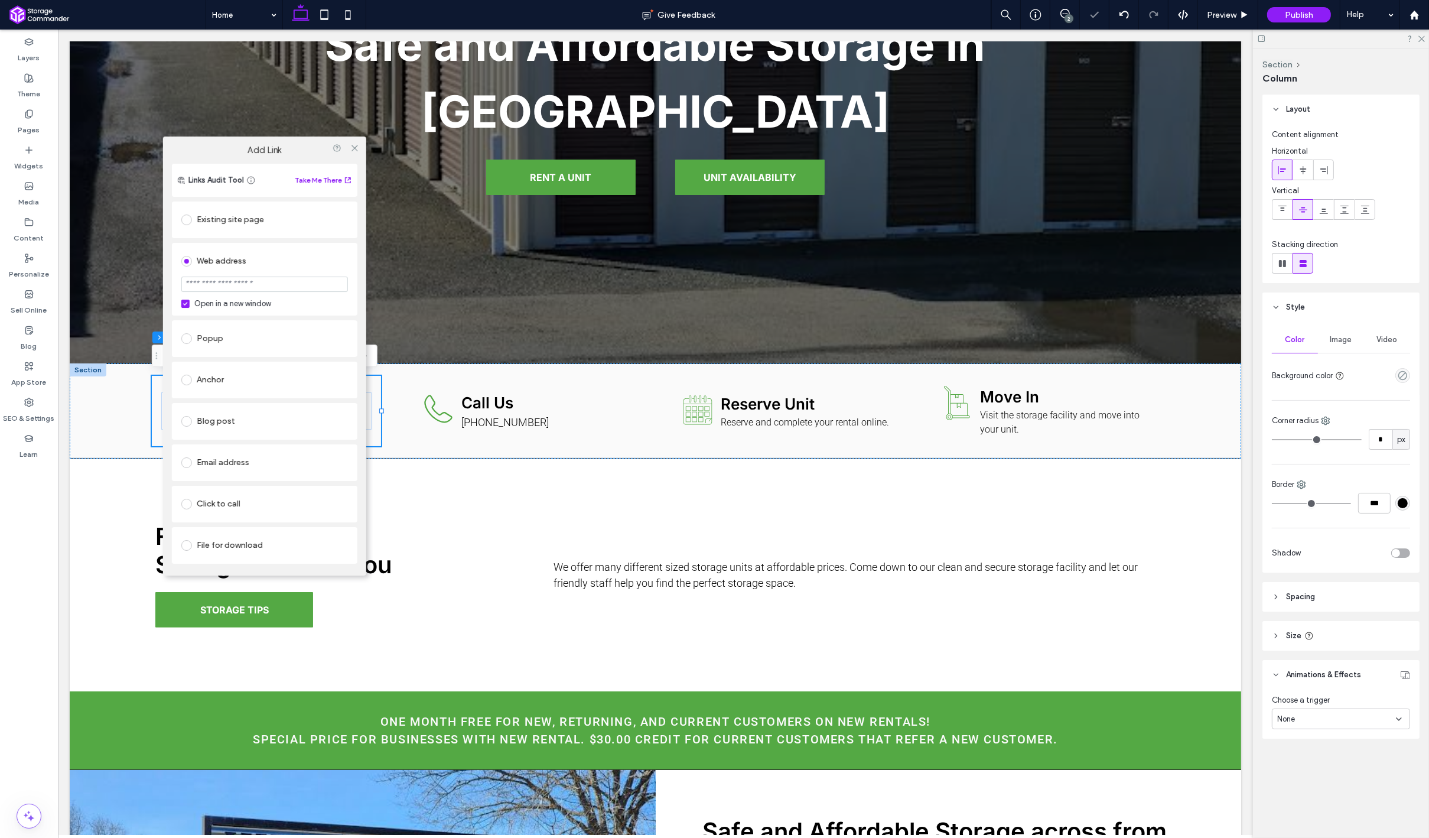
click at [236, 216] on div "Existing site page" at bounding box center [264, 219] width 167 height 19
click at [355, 147] on icon at bounding box center [354, 148] width 9 height 9
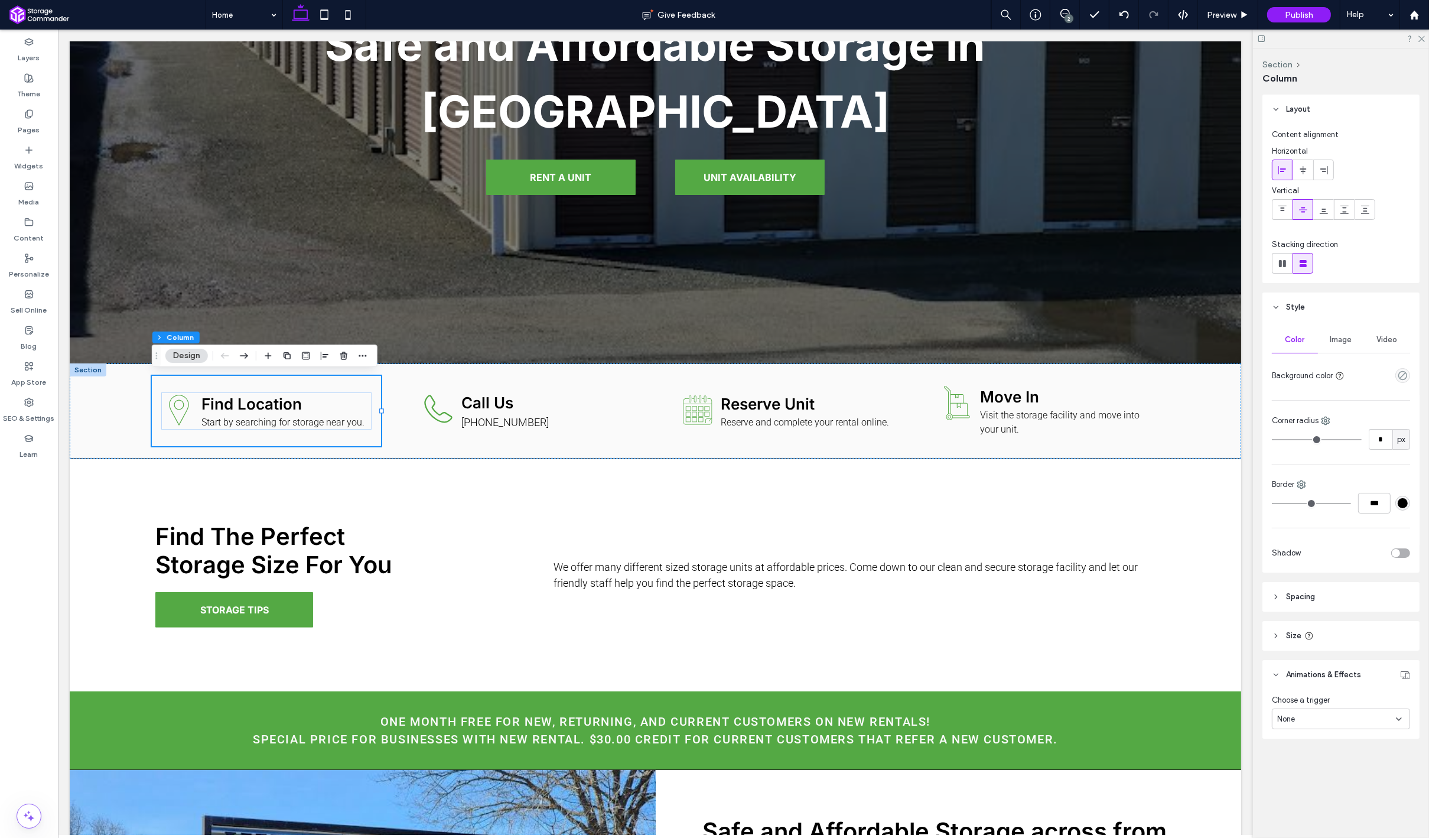
click at [1357, 716] on div "None" at bounding box center [1336, 719] width 119 height 12
click at [1332, 753] on div "Hover" at bounding box center [1340, 759] width 137 height 21
click at [1285, 764] on span "Grow" at bounding box center [1286, 767] width 19 height 12
click at [626, 384] on div "Call Us (707) 987-9216" at bounding box center [525, 411] width 229 height 70
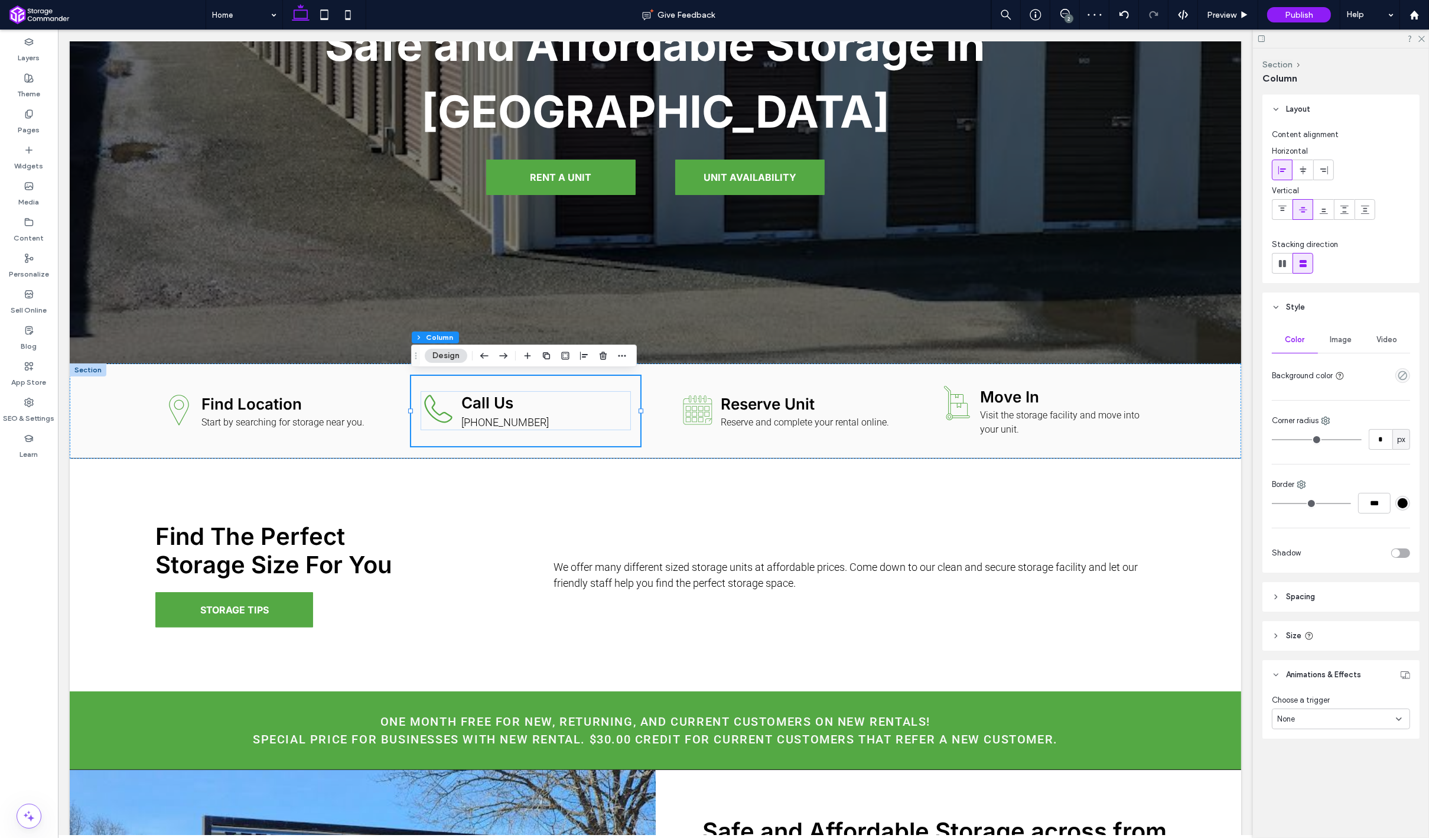
click at [1355, 725] on div "None" at bounding box center [1341, 718] width 138 height 21
click at [1327, 755] on div "Hover" at bounding box center [1340, 759] width 137 height 21
click at [1294, 764] on span "Grow" at bounding box center [1286, 767] width 19 height 12
click at [857, 440] on div "Calendar icon. Reserve Unit Reserve and complete your rental online." at bounding box center [784, 411] width 229 height 70
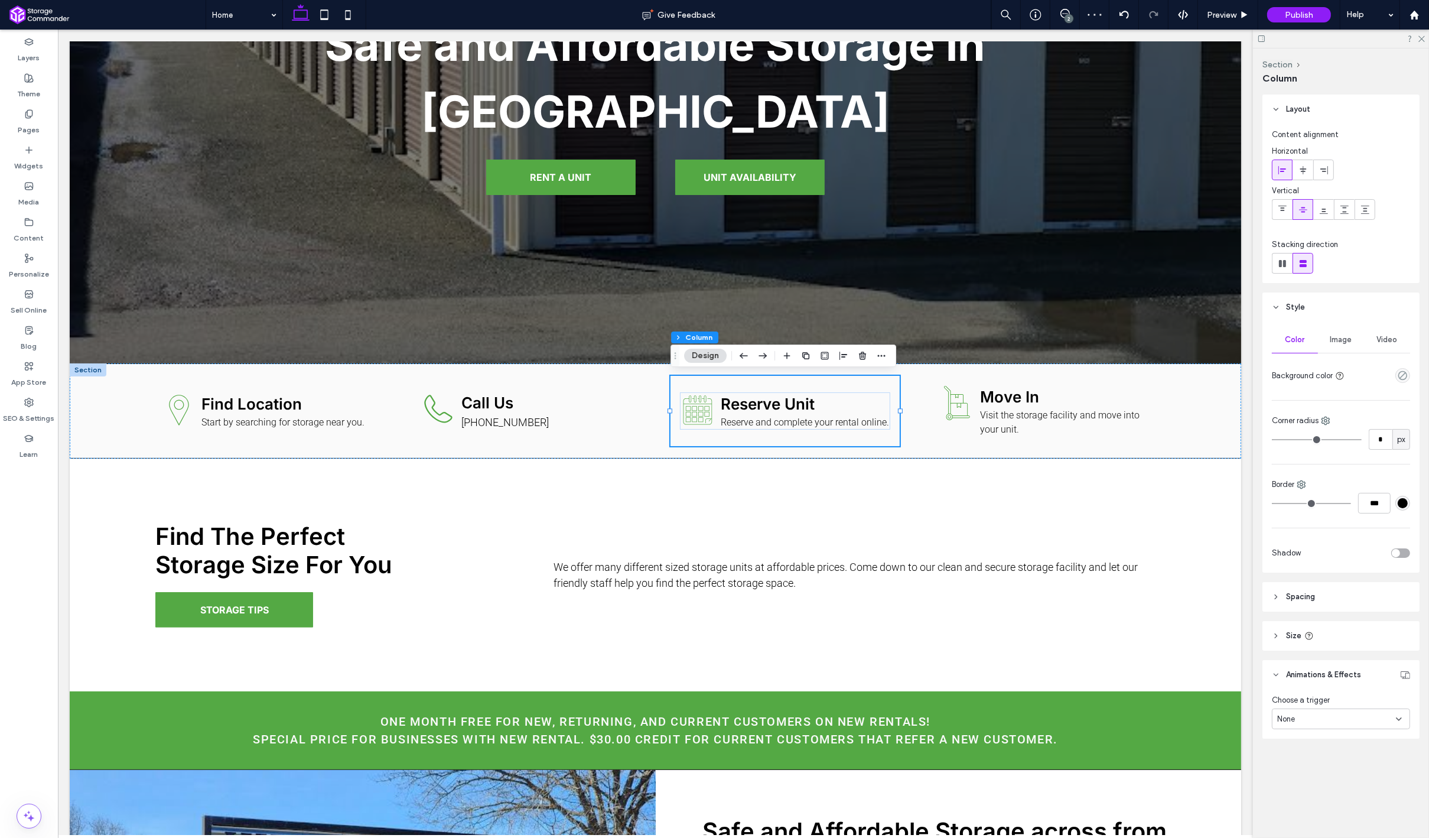
click at [1305, 718] on div "None" at bounding box center [1336, 719] width 119 height 12
click at [1300, 753] on div "Hover" at bounding box center [1340, 759] width 137 height 21
click at [1290, 771] on span "Grow" at bounding box center [1286, 767] width 19 height 12
click at [1039, 442] on div "Hand truck carrying two stacked boxes. Move In Visit the storage facility and m…" at bounding box center [1043, 411] width 229 height 70
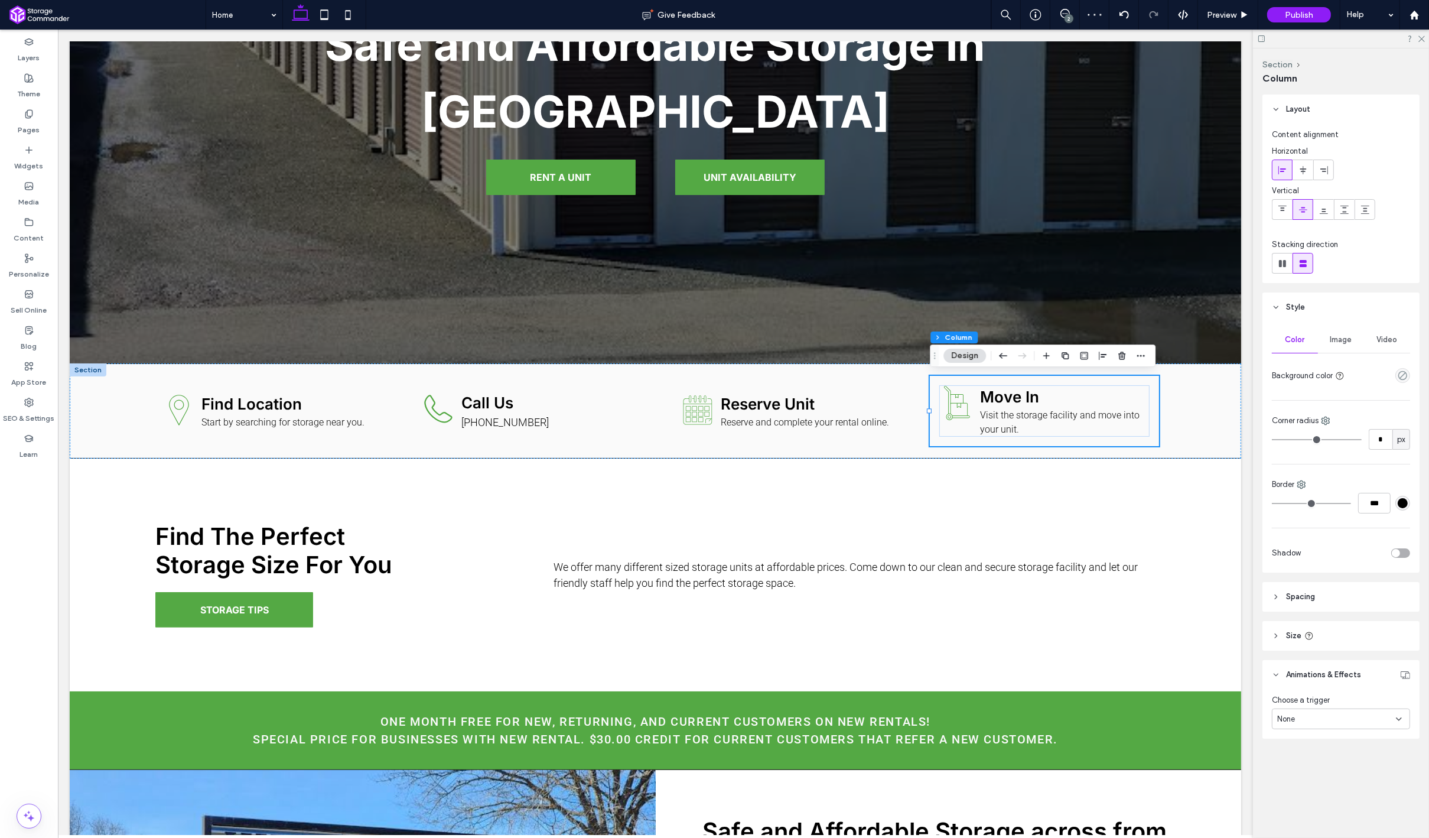
click at [1294, 717] on span "None" at bounding box center [1286, 719] width 18 height 12
click at [1295, 739] on span "None" at bounding box center [1286, 739] width 18 height 12
click at [1295, 722] on span "None" at bounding box center [1286, 719] width 18 height 12
drag, startPoint x: 1296, startPoint y: 742, endPoint x: 1294, endPoint y: 756, distance: 13.7
click at [1294, 756] on div "None Hover Entrance Scroll" at bounding box center [1340, 769] width 137 height 83
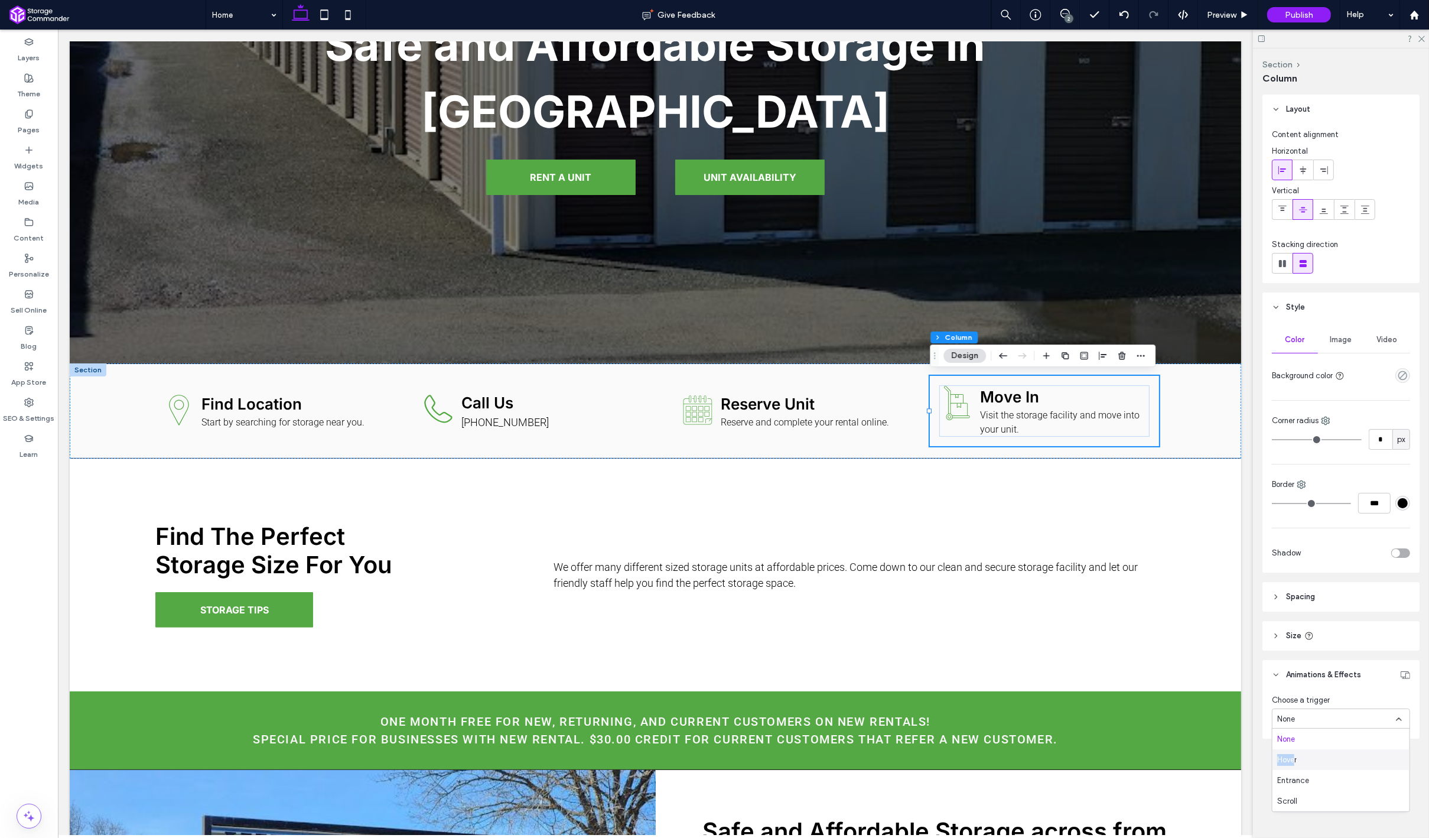
click at [1294, 755] on span "Hover" at bounding box center [1286, 760] width 19 height 12
click at [1289, 772] on span "Grow" at bounding box center [1286, 767] width 19 height 12
click at [1213, 12] on span "Preview" at bounding box center [1222, 15] width 30 height 10
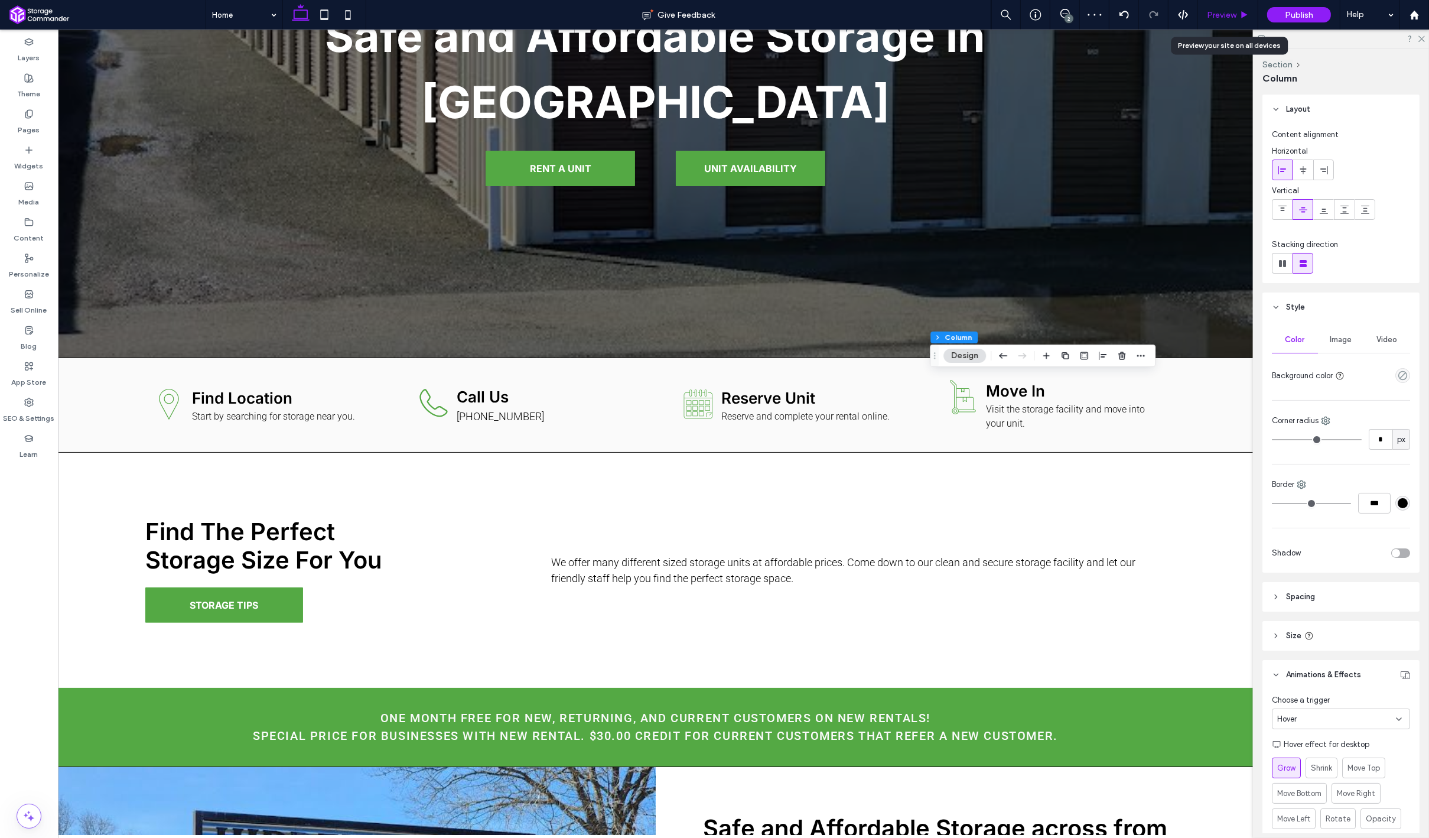
scroll to position [315, 0]
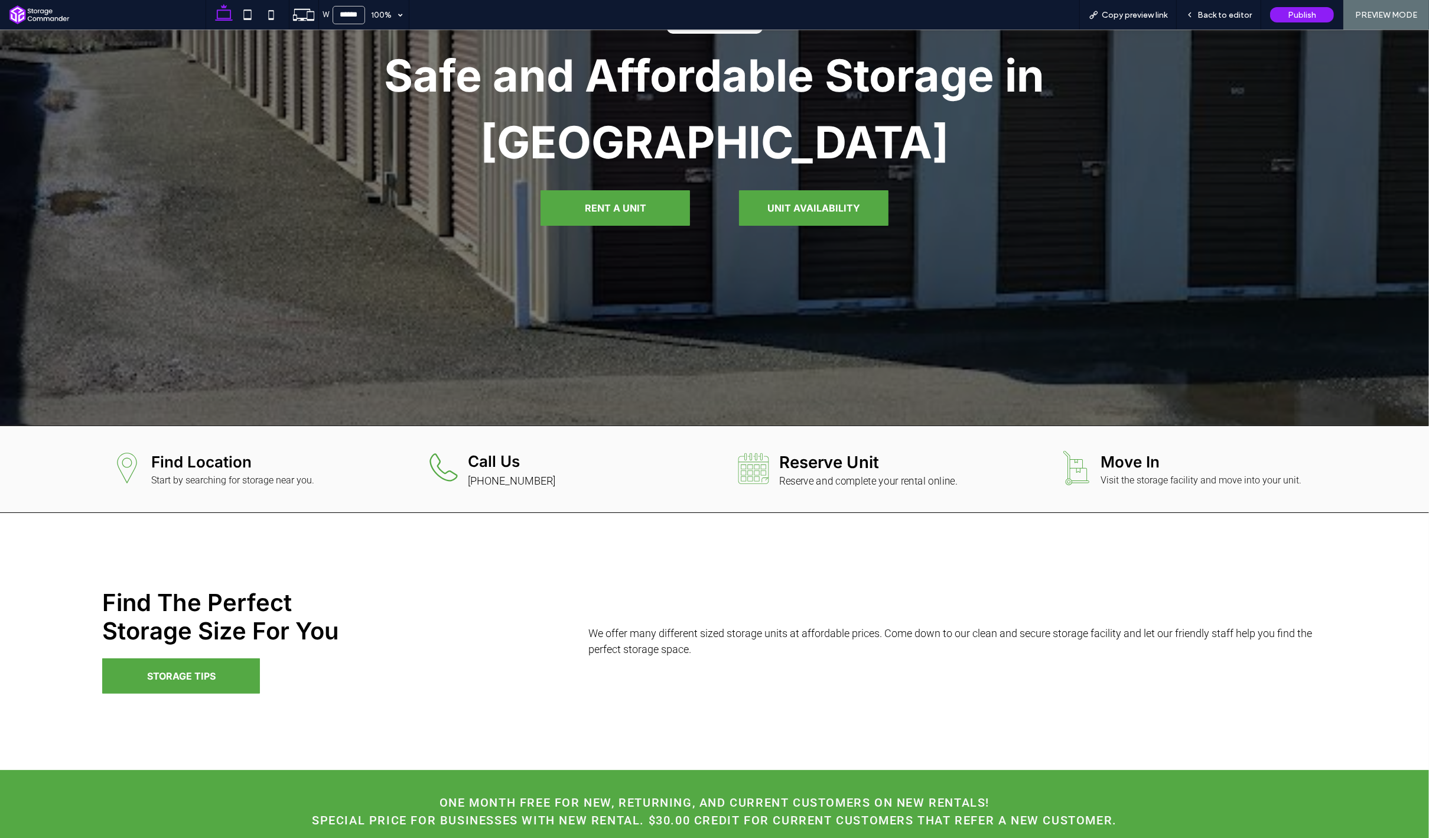
click at [863, 479] on div "Reserve Unit Reserve and complete your rental online." at bounding box center [887, 469] width 230 height 40
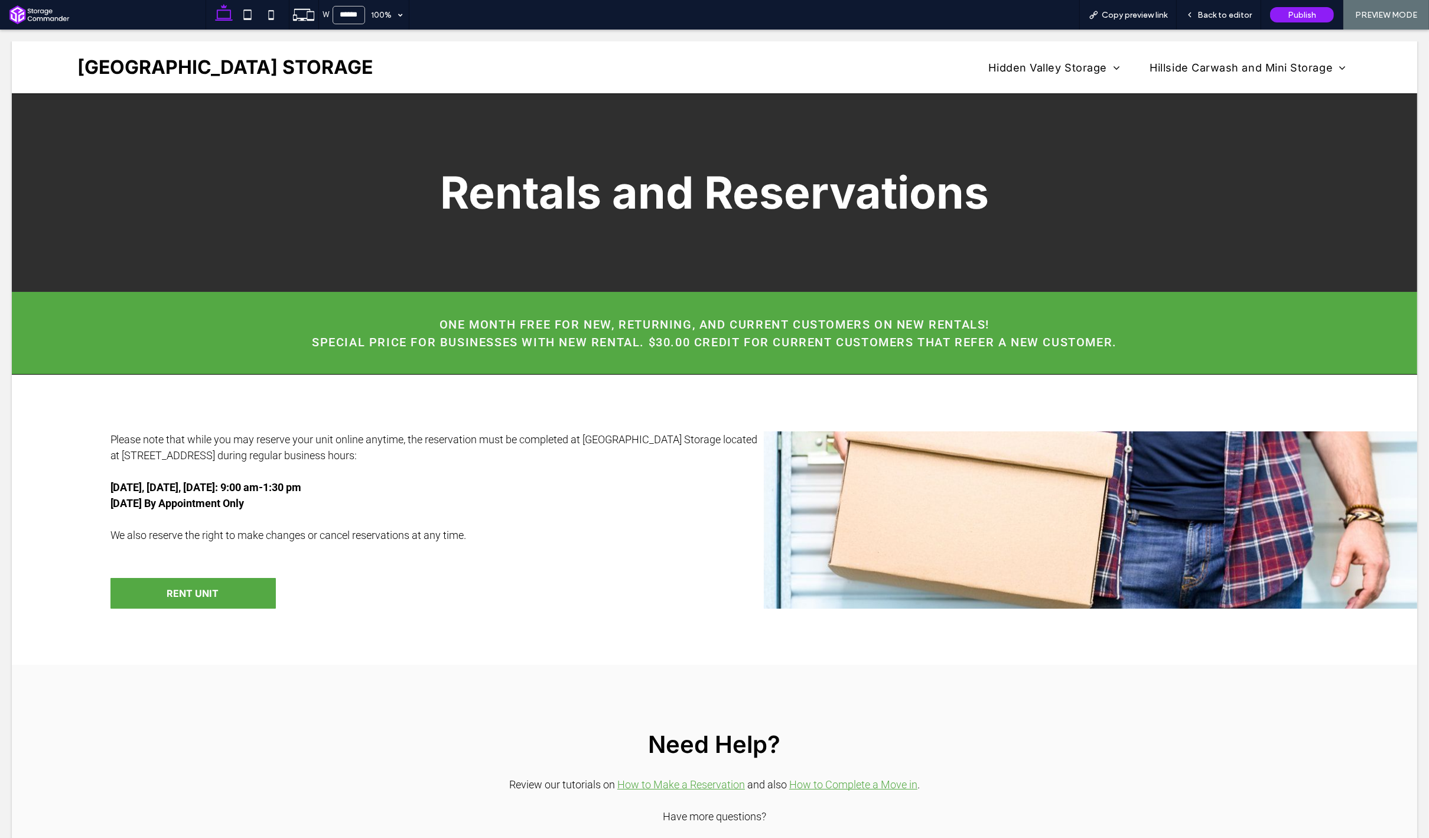
scroll to position [0, 0]
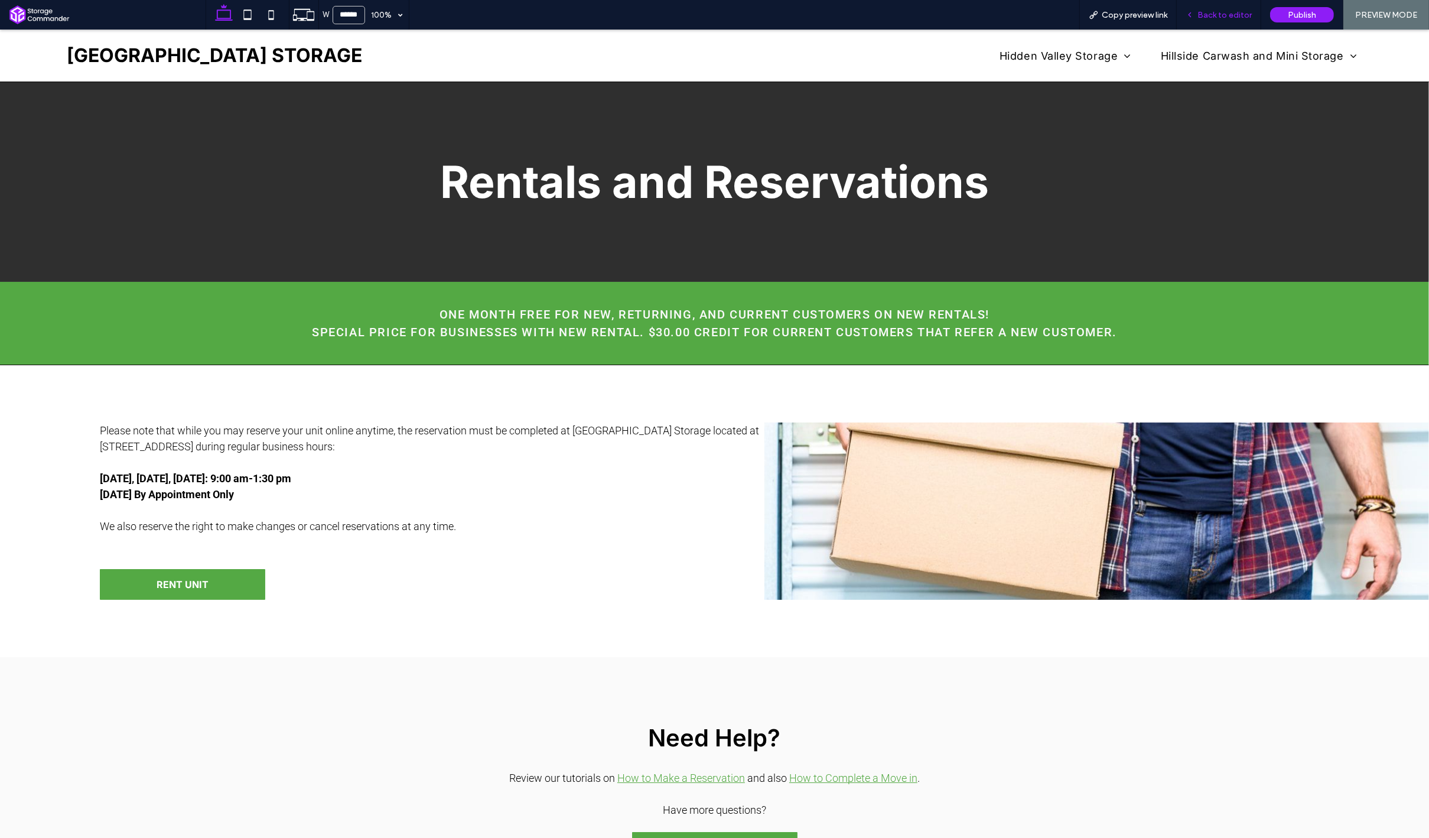
click at [1204, 15] on span "Back to editor" at bounding box center [1224, 15] width 54 height 10
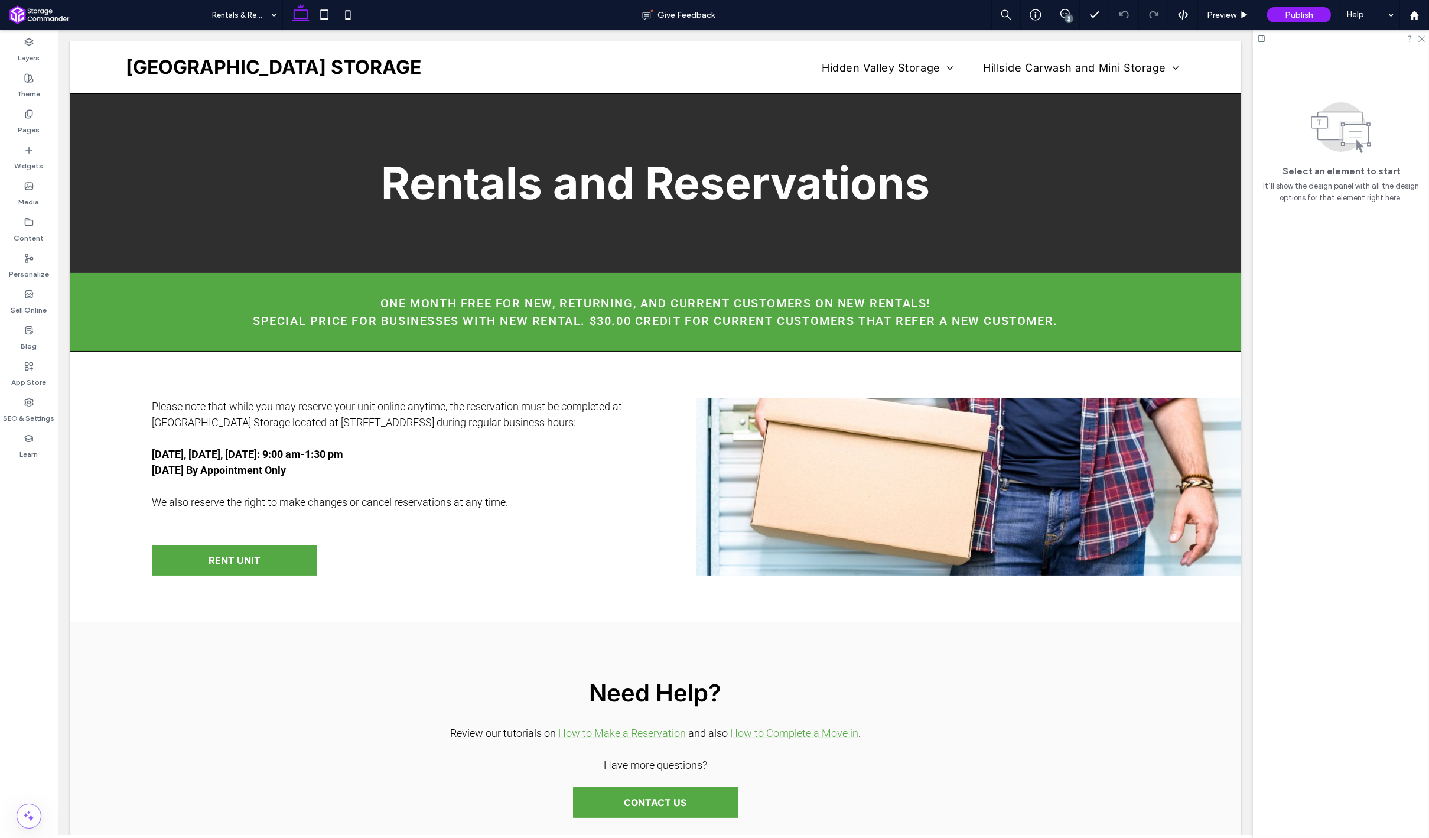
drag, startPoint x: 1075, startPoint y: 21, endPoint x: 1069, endPoint y: 17, distance: 7.4
click at [1069, 17] on div "2" at bounding box center [1065, 15] width 30 height 30
click at [1069, 17] on div "2" at bounding box center [1069, 18] width 9 height 9
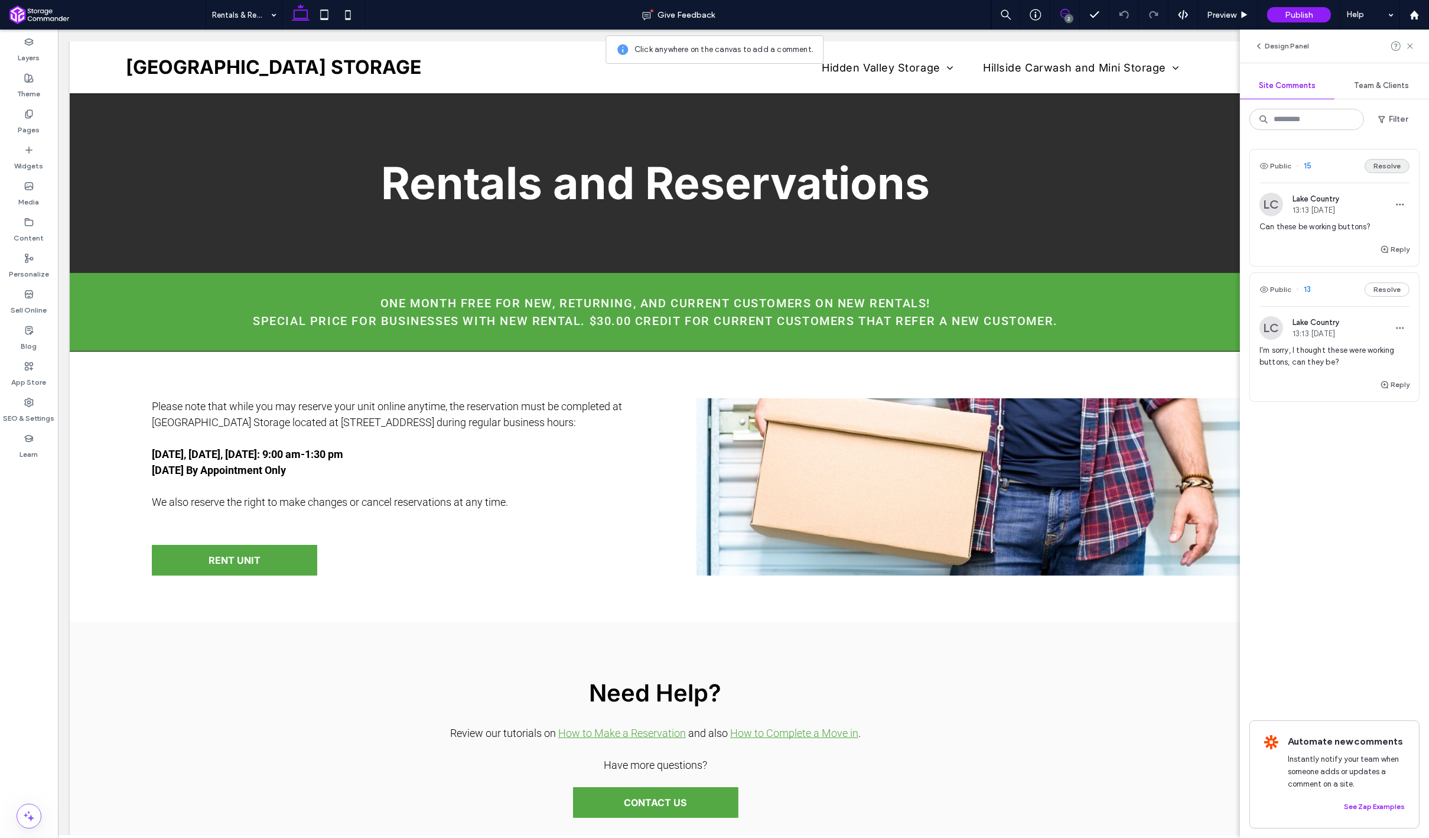
click at [1379, 169] on button "Resolve" at bounding box center [1387, 166] width 45 height 14
click at [1392, 165] on button "Resolve" at bounding box center [1387, 166] width 45 height 14
